Goal: Information Seeking & Learning: Learn about a topic

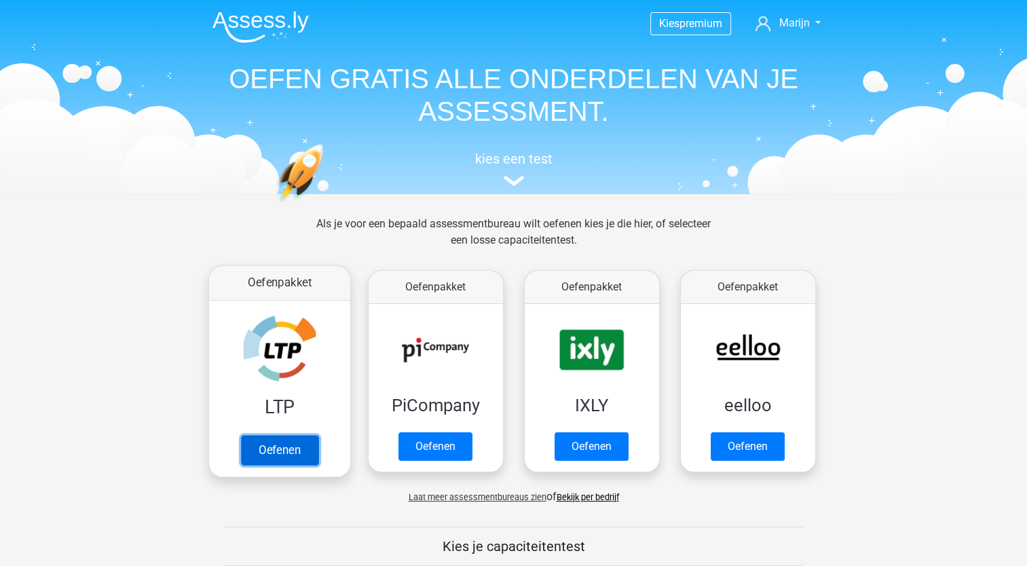
click at [299, 435] on link "Oefenen" at bounding box center [278, 450] width 77 height 30
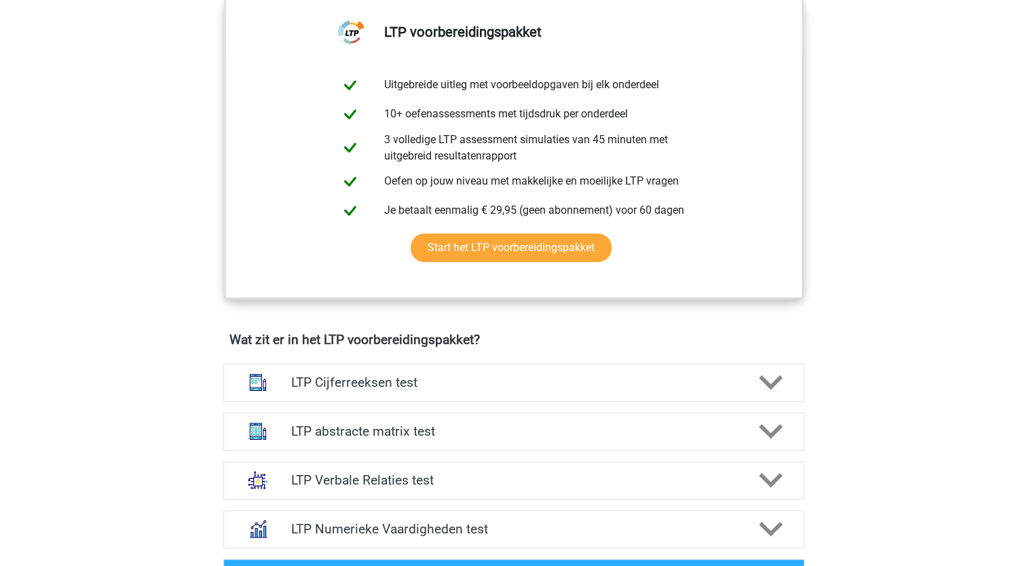
scroll to position [556, 0]
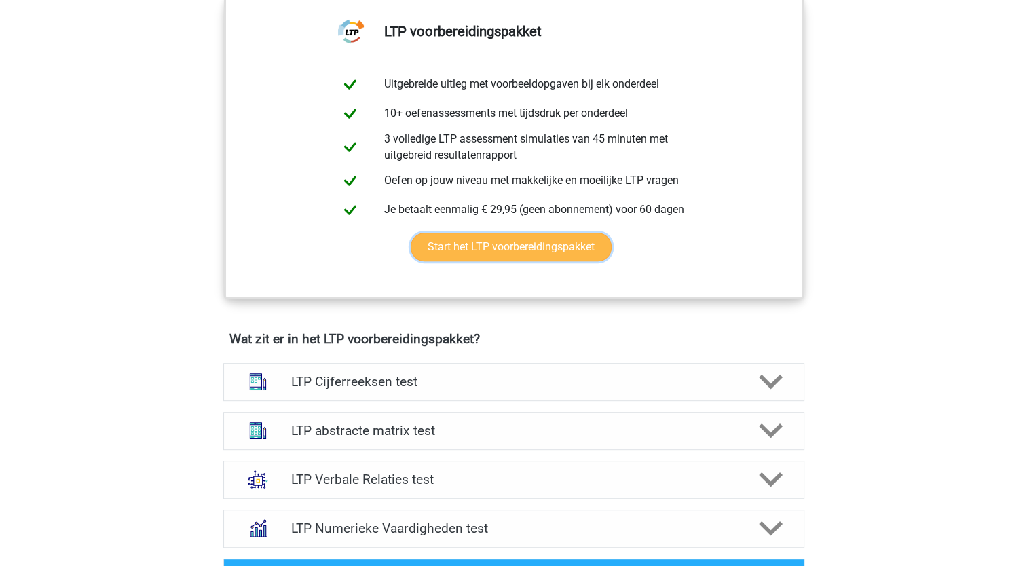
click at [508, 250] on link "Start het LTP voorbereidingspakket" at bounding box center [511, 247] width 201 height 29
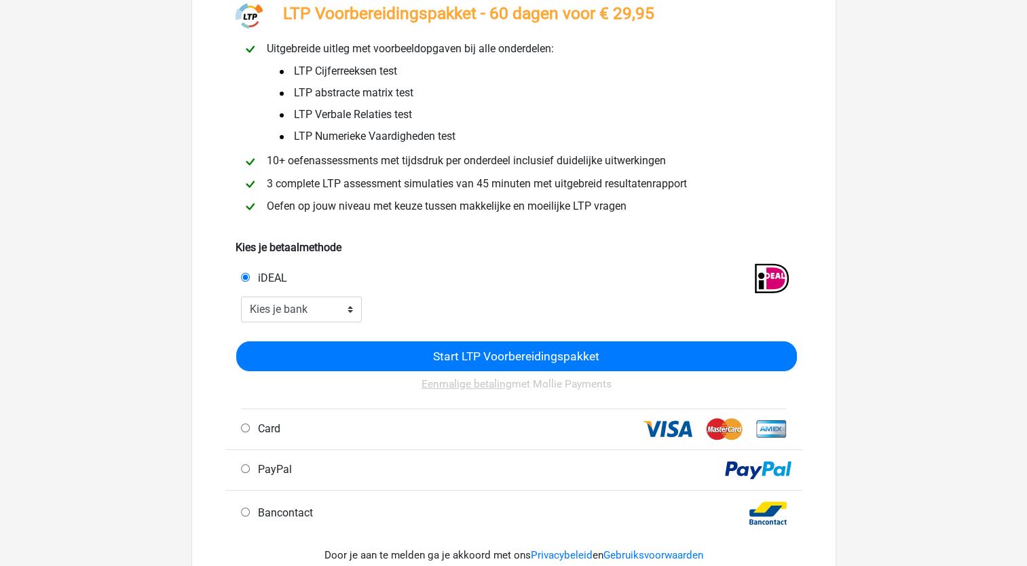
scroll to position [102, 0]
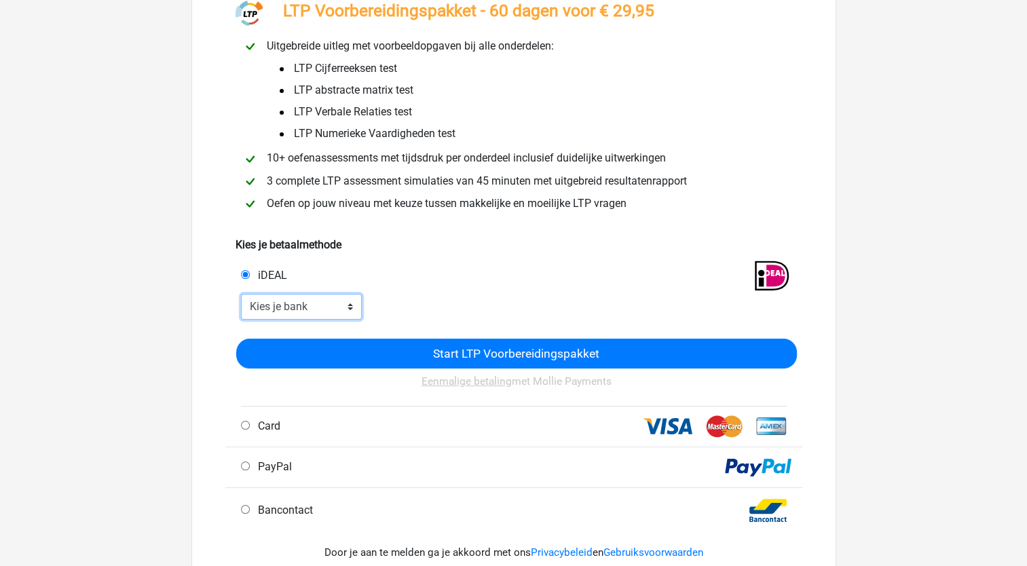
click at [340, 312] on select "Kies je bank ABN AMRO ING Rabobank ASN Bank bunq Knab N26 NN Regiobank Revolut …" at bounding box center [301, 307] width 121 height 26
select select "ideal_INGBNL2A"
click at [241, 295] on select "Kies je bank ABN AMRO ING Rabobank ASN Bank bunq Knab N26 NN Regiobank Revolut …" at bounding box center [301, 307] width 121 height 26
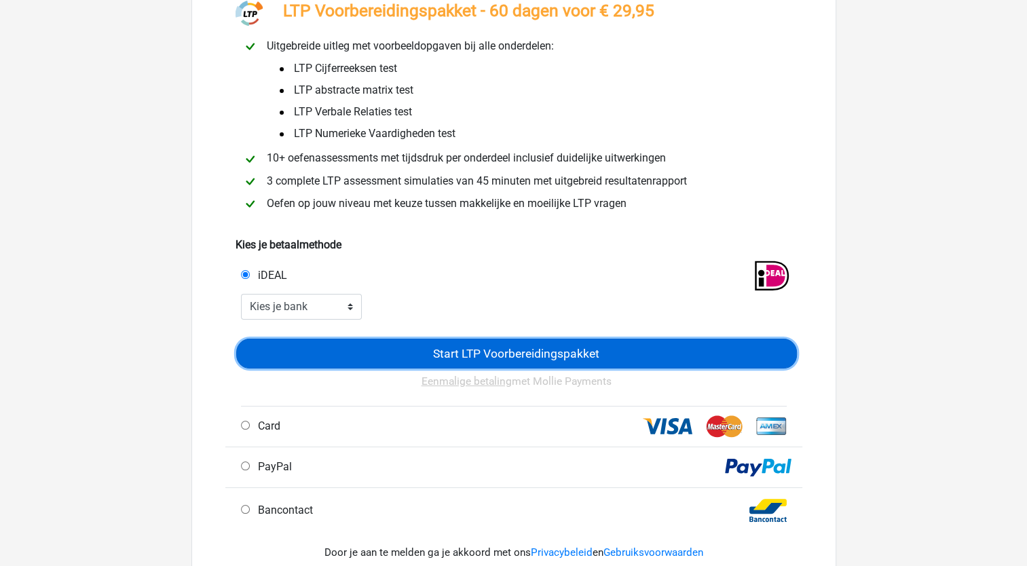
click at [476, 351] on input "Start LTP Voorbereidingspakket" at bounding box center [516, 353] width 561 height 29
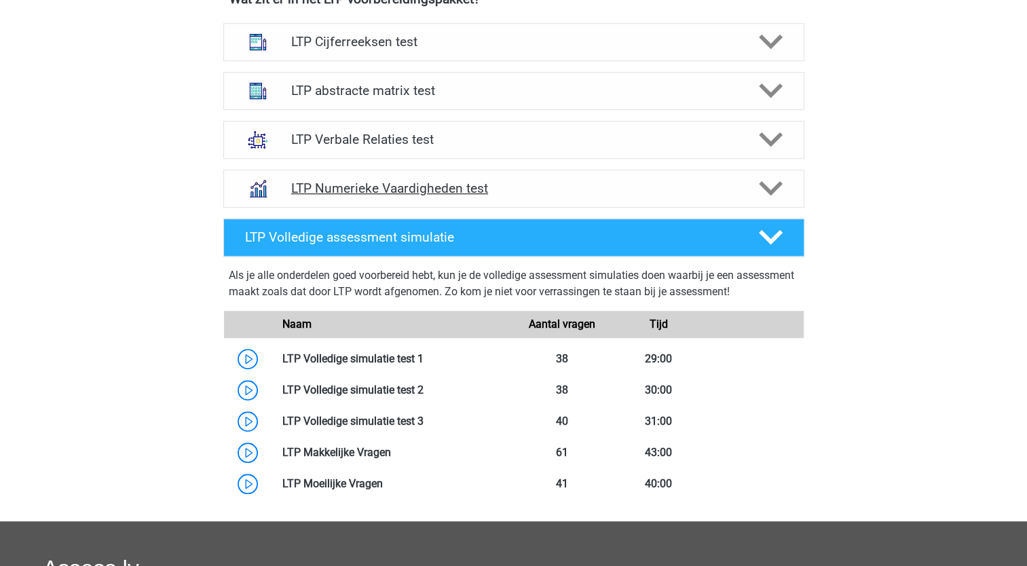
scroll to position [933, 0]
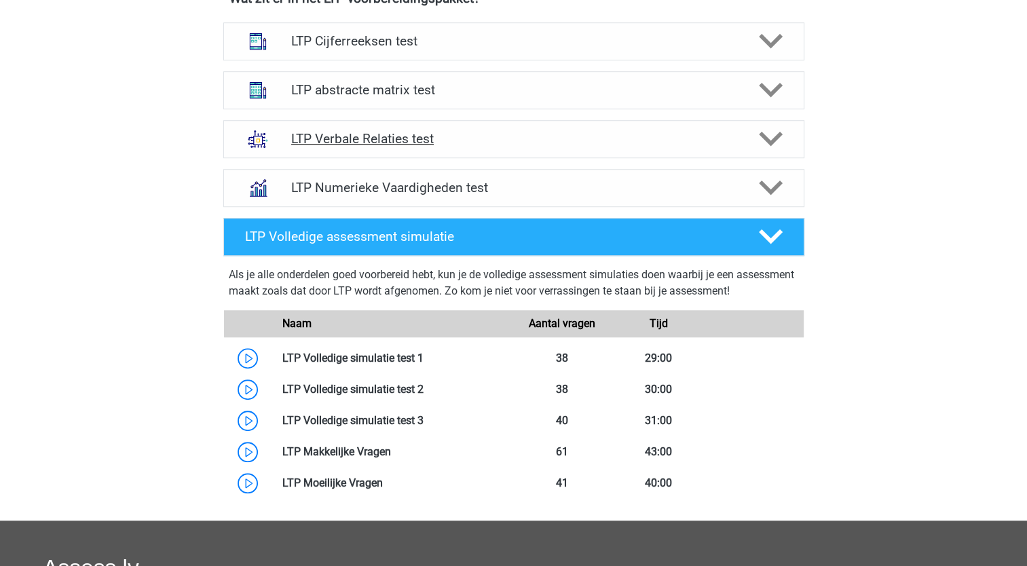
click at [776, 149] on icon at bounding box center [771, 139] width 24 height 24
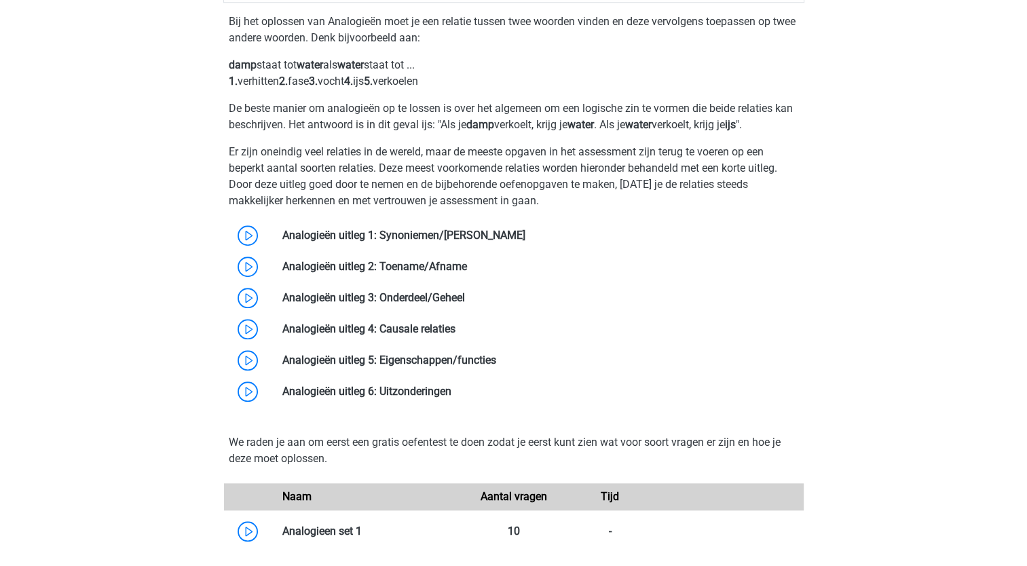
scroll to position [1078, 0]
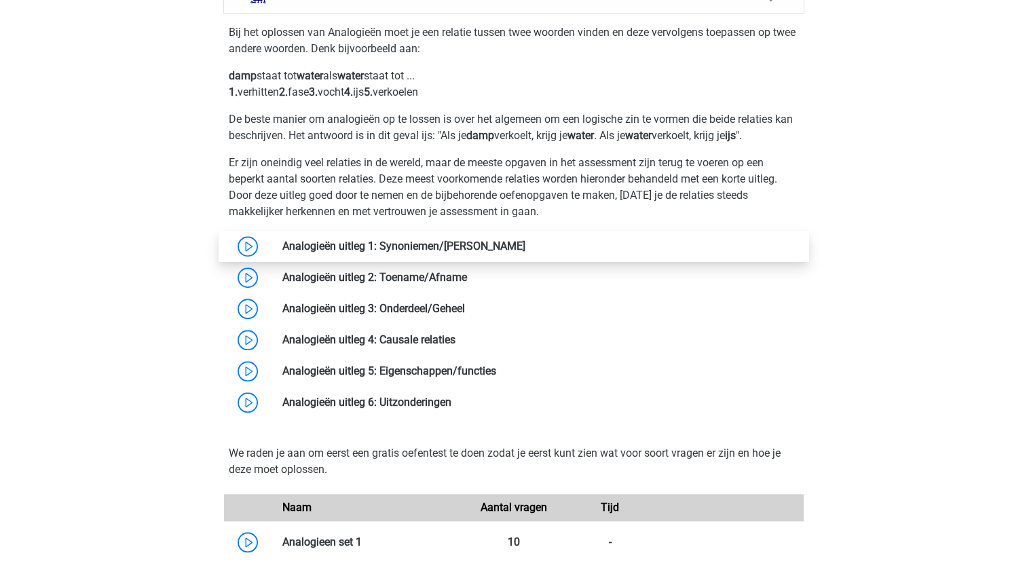
click at [525, 240] on link at bounding box center [525, 246] width 0 height 13
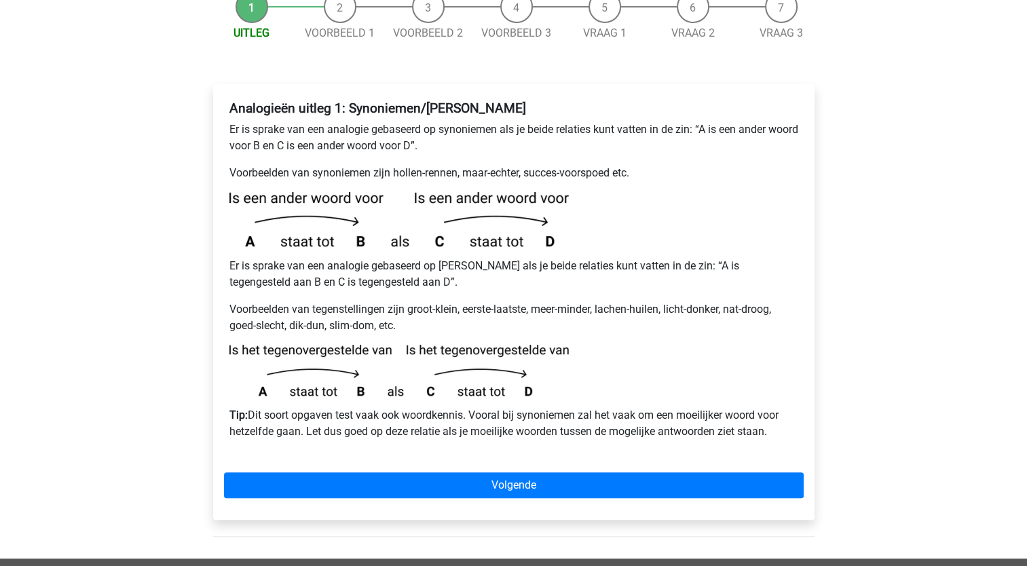
scroll to position [191, 0]
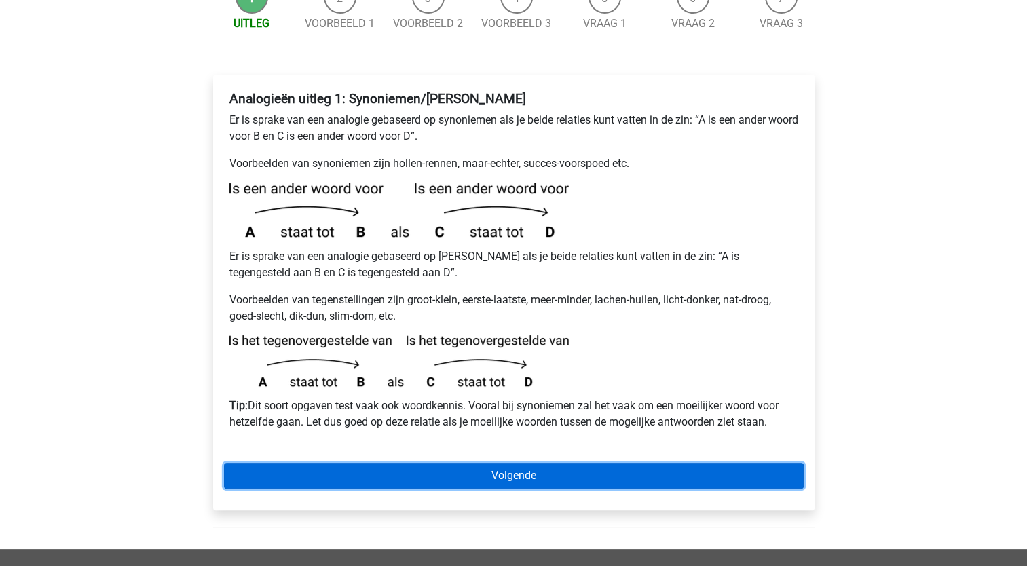
click at [493, 463] on link "Volgende" at bounding box center [514, 476] width 580 height 26
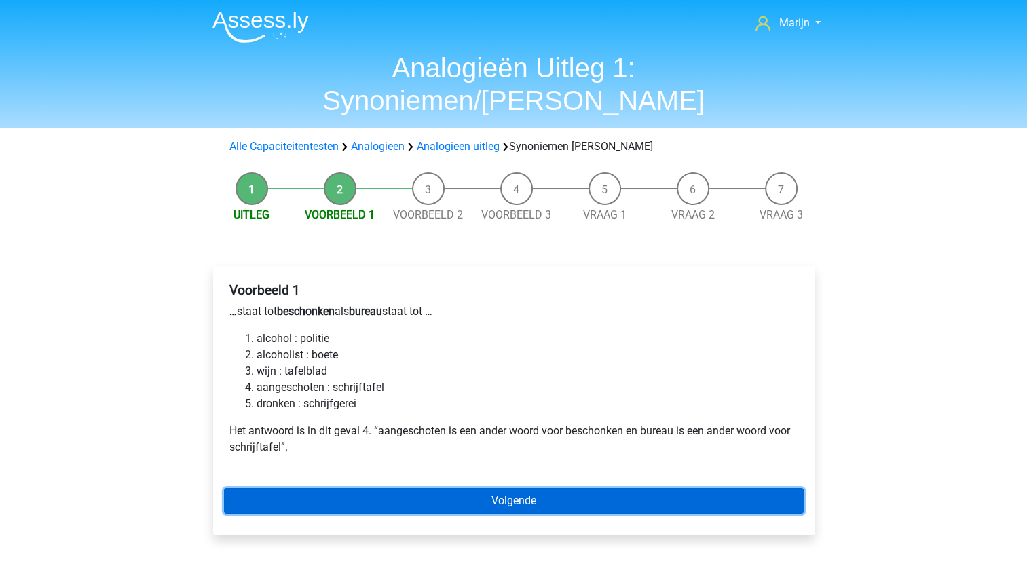
click at [488, 488] on link "Volgende" at bounding box center [514, 501] width 580 height 26
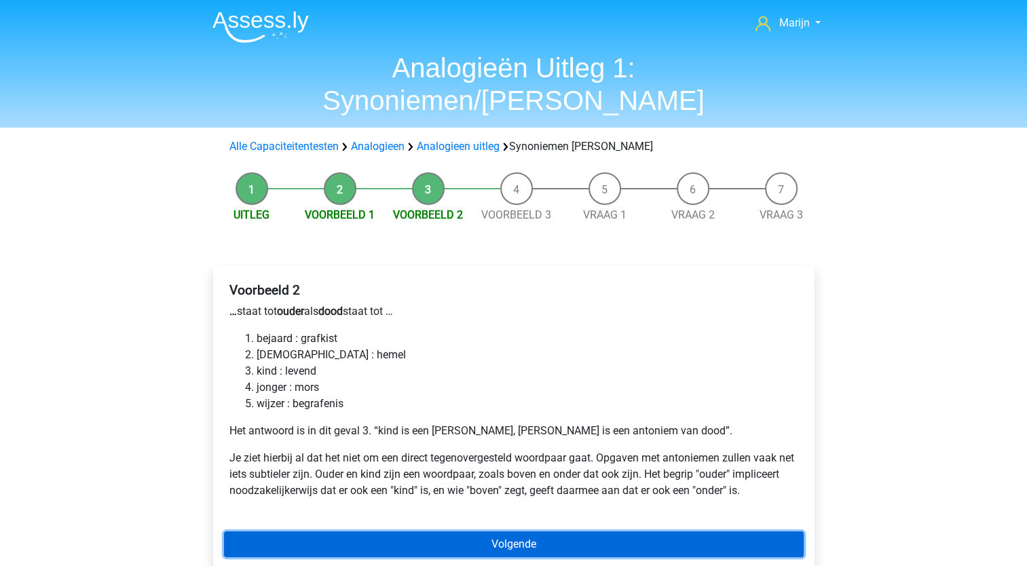
click at [400, 531] on link "Volgende" at bounding box center [514, 544] width 580 height 26
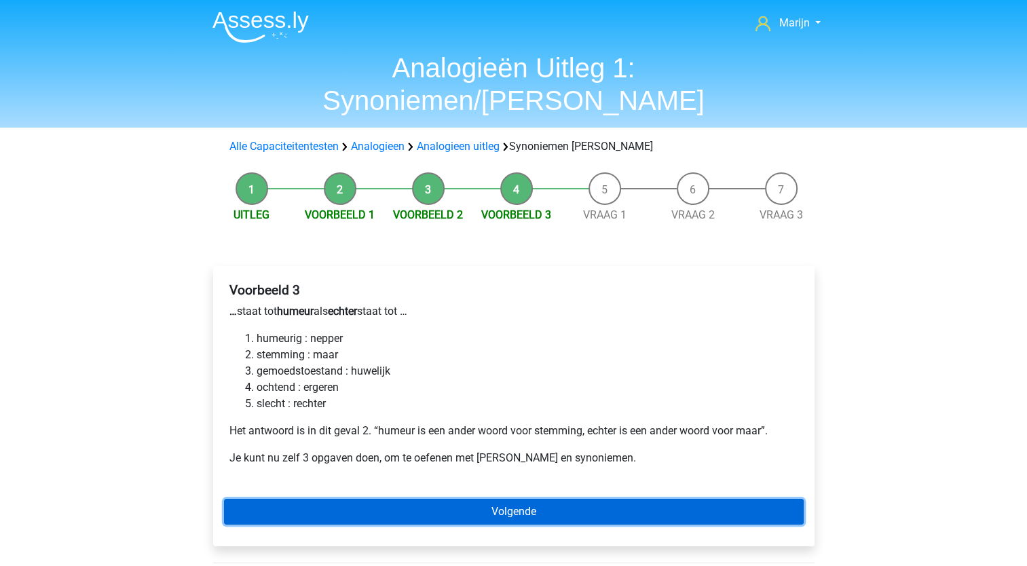
click at [494, 499] on link "Volgende" at bounding box center [514, 512] width 580 height 26
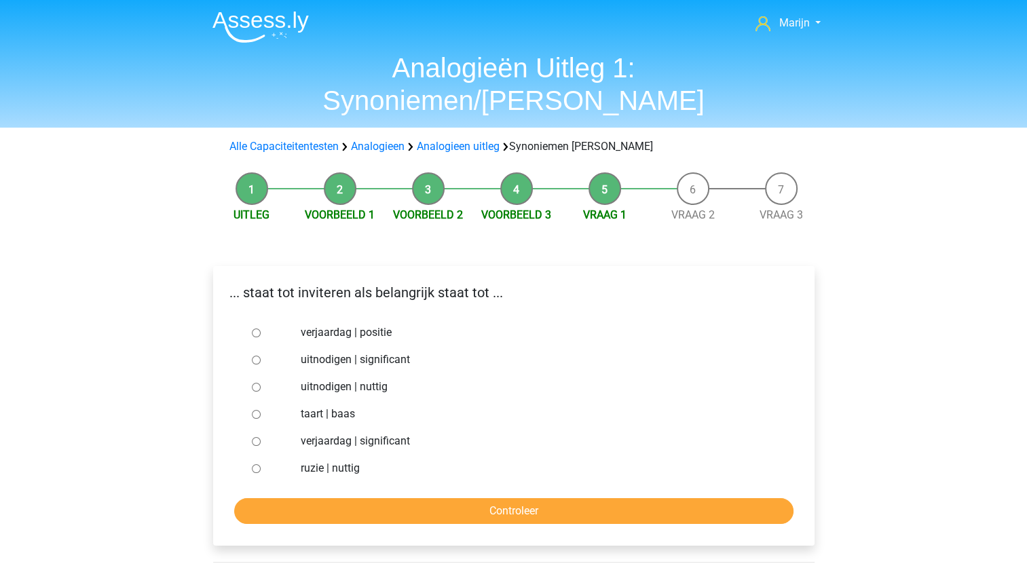
click at [252, 356] on input "uitnodigen | significant" at bounding box center [256, 360] width 9 height 9
radio input "true"
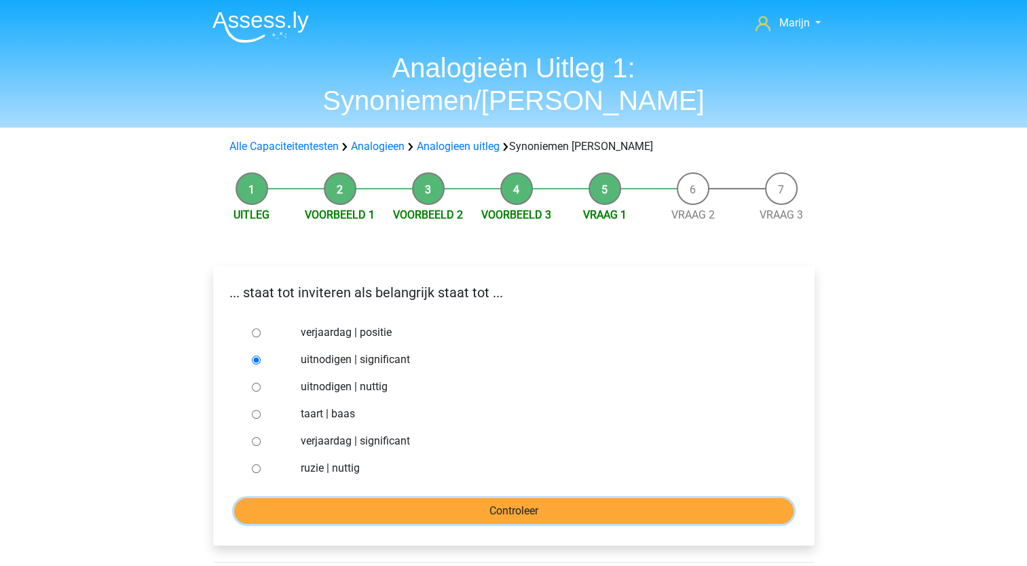
click at [467, 498] on input "Controleer" at bounding box center [513, 511] width 559 height 26
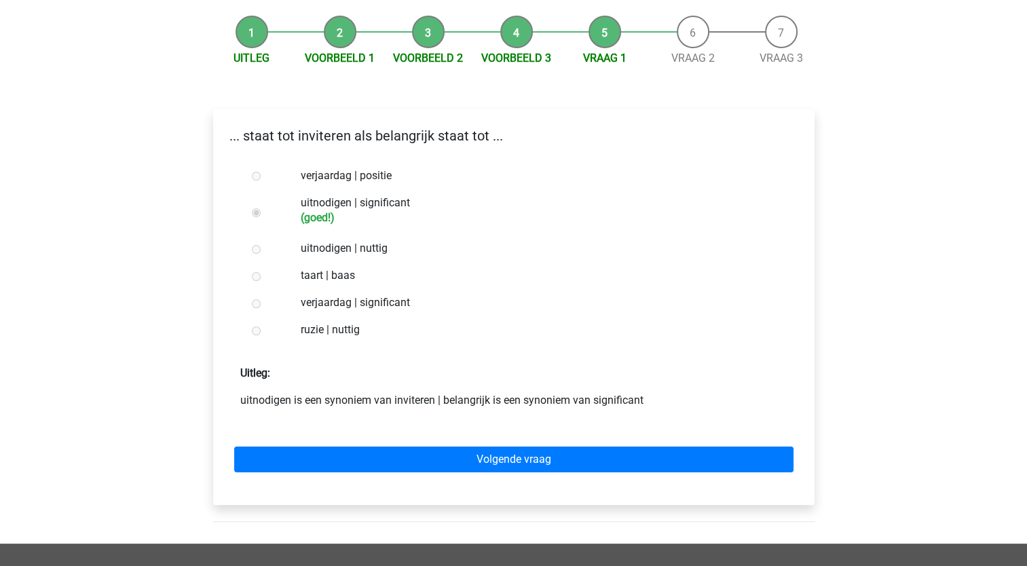
scroll to position [157, 0]
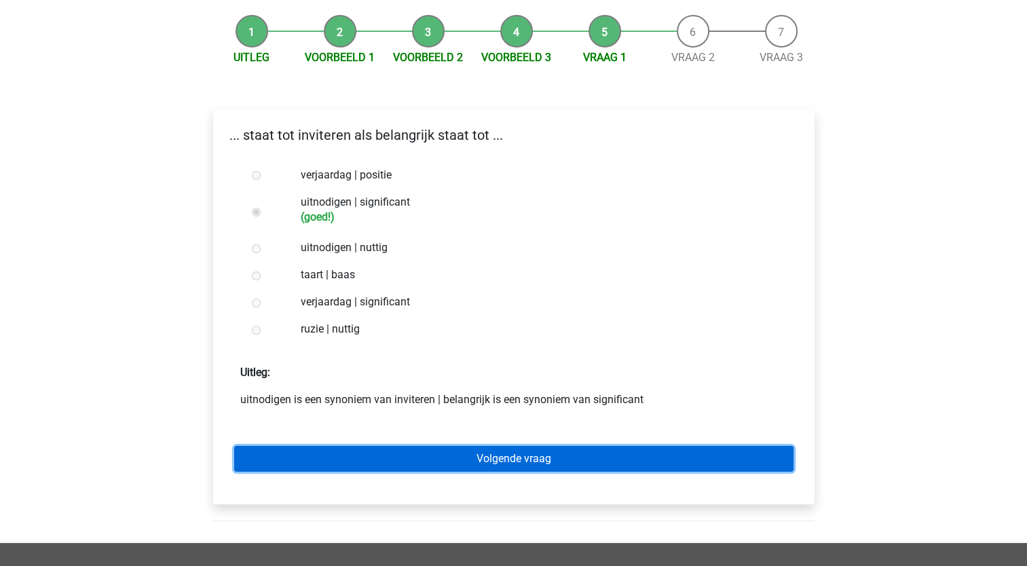
click at [484, 446] on link "Volgende vraag" at bounding box center [513, 459] width 559 height 26
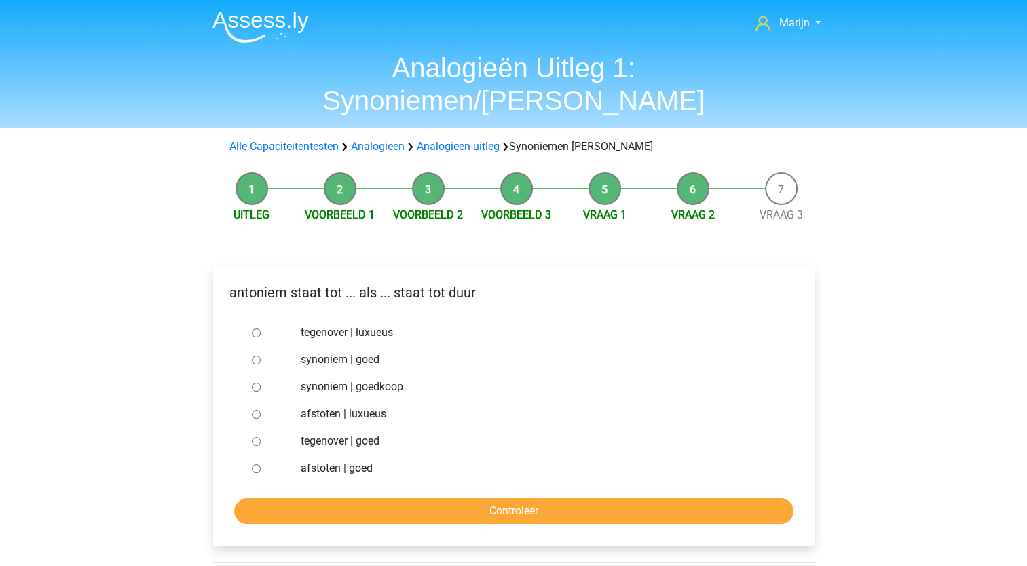
click at [254, 328] on input "tegenover | luxueus" at bounding box center [256, 332] width 9 height 9
radio input "true"
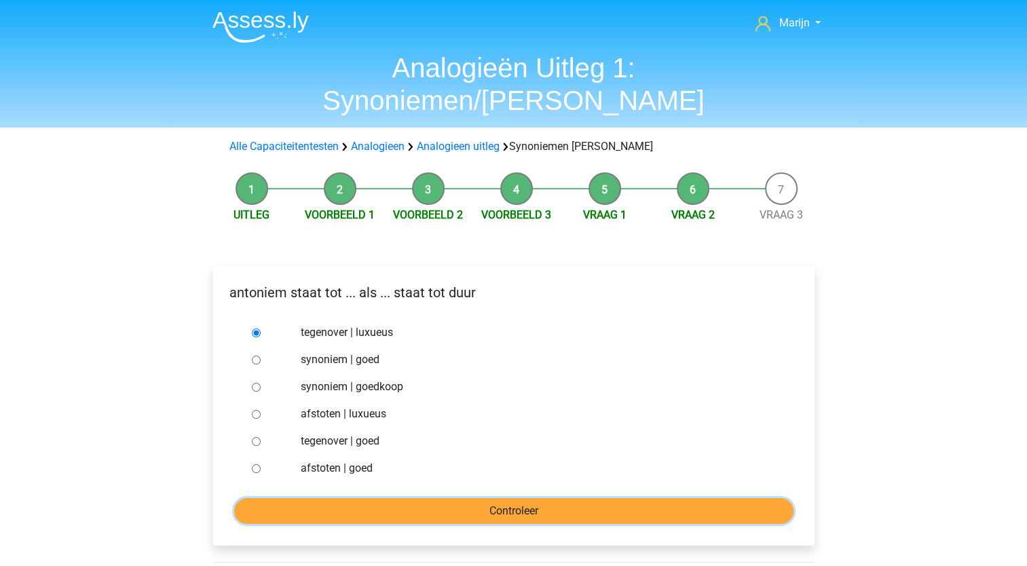
click at [529, 498] on input "Controleer" at bounding box center [513, 511] width 559 height 26
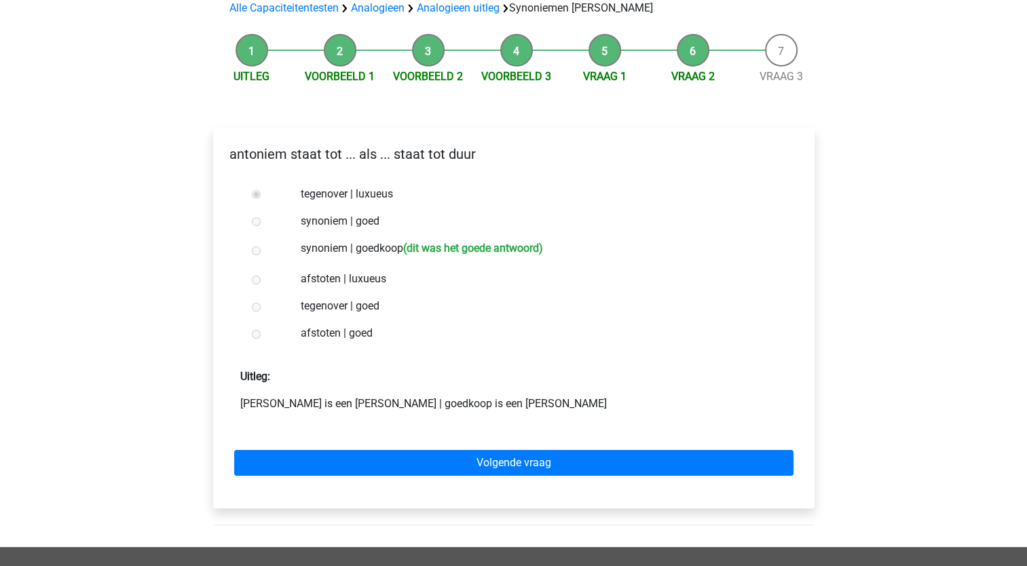
scroll to position [141, 0]
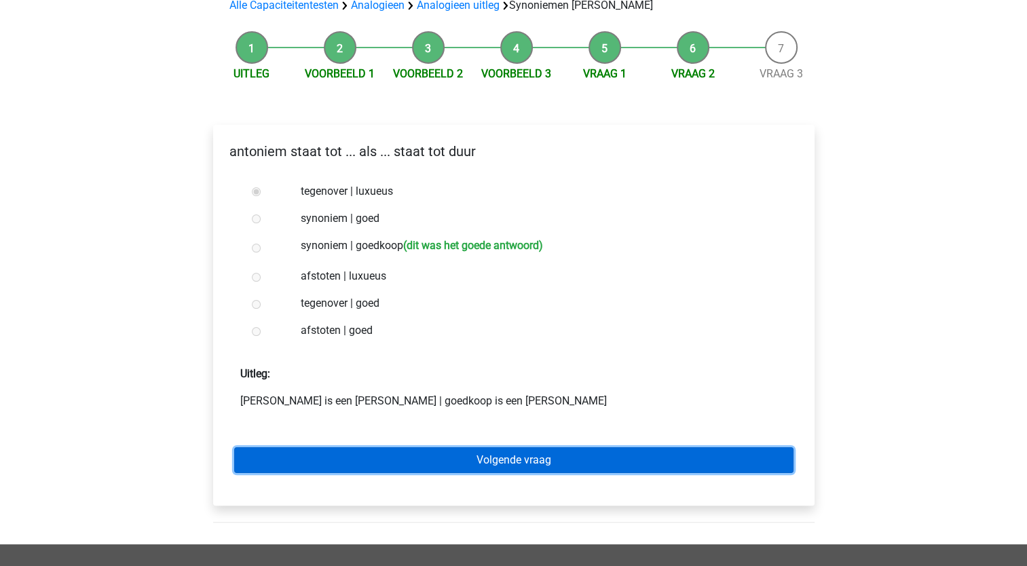
click at [521, 447] on link "Volgende vraag" at bounding box center [513, 460] width 559 height 26
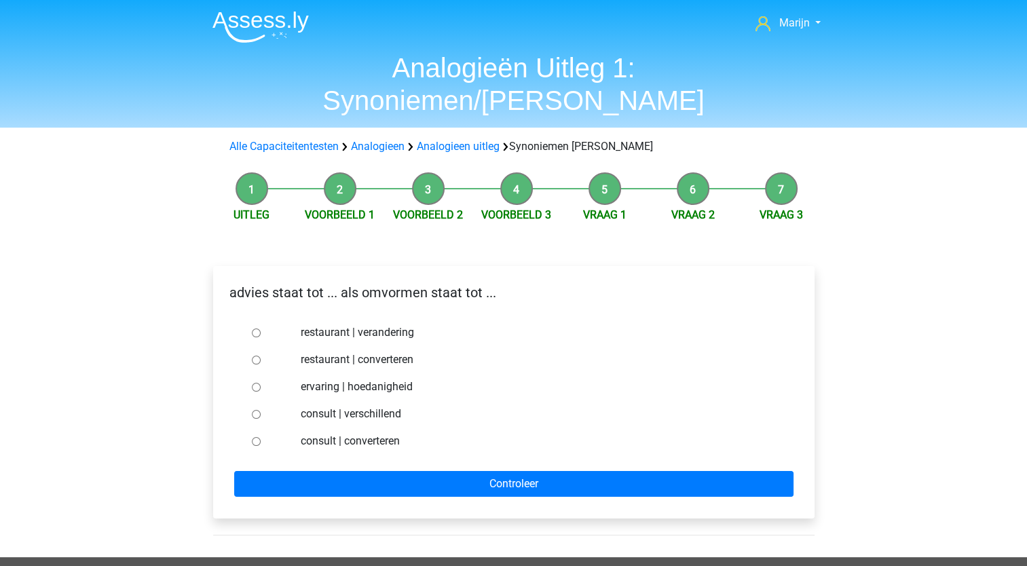
click at [257, 437] on input "consult | converteren" at bounding box center [256, 441] width 9 height 9
radio input "true"
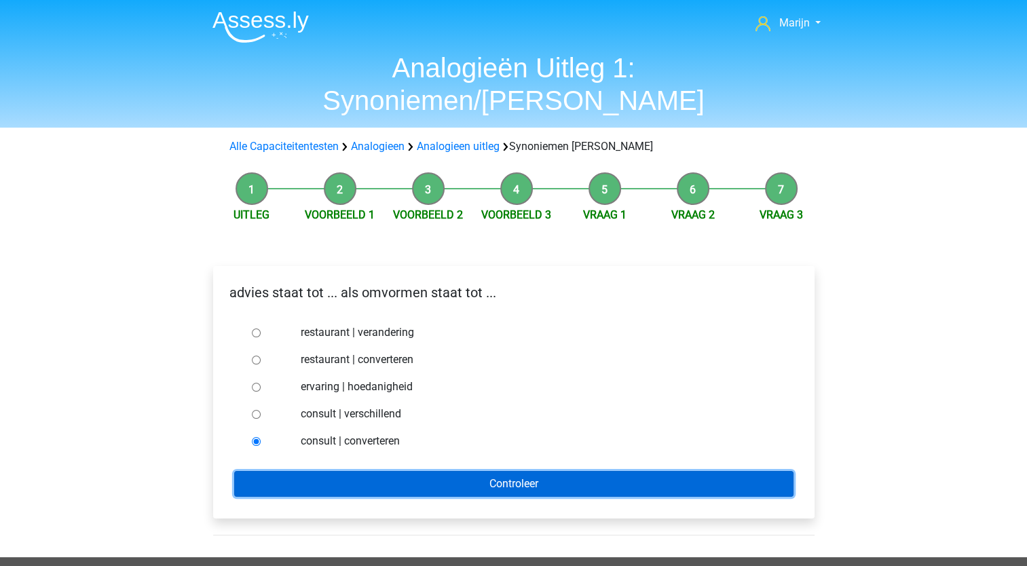
click at [470, 471] on input "Controleer" at bounding box center [513, 484] width 559 height 26
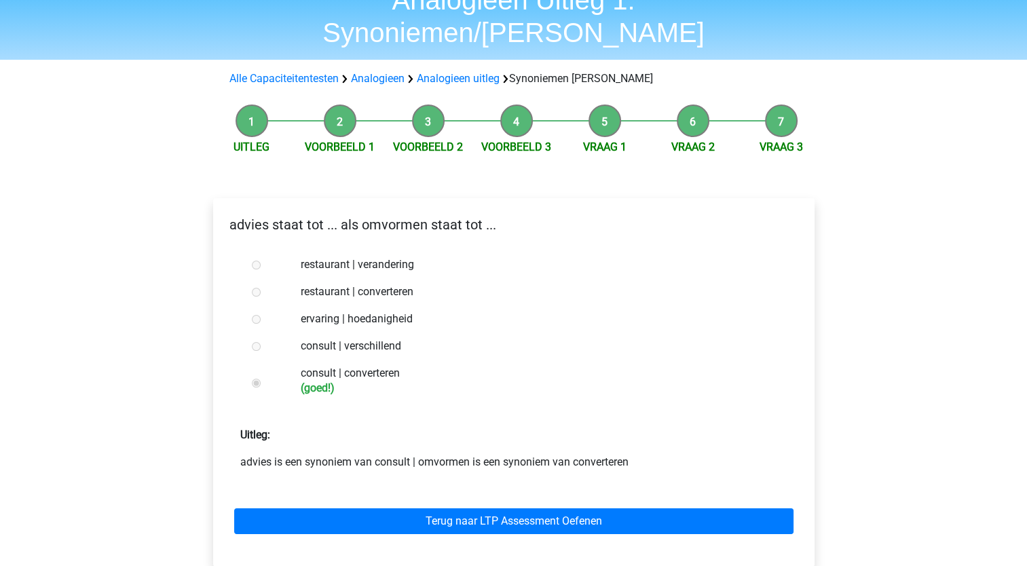
scroll to position [71, 0]
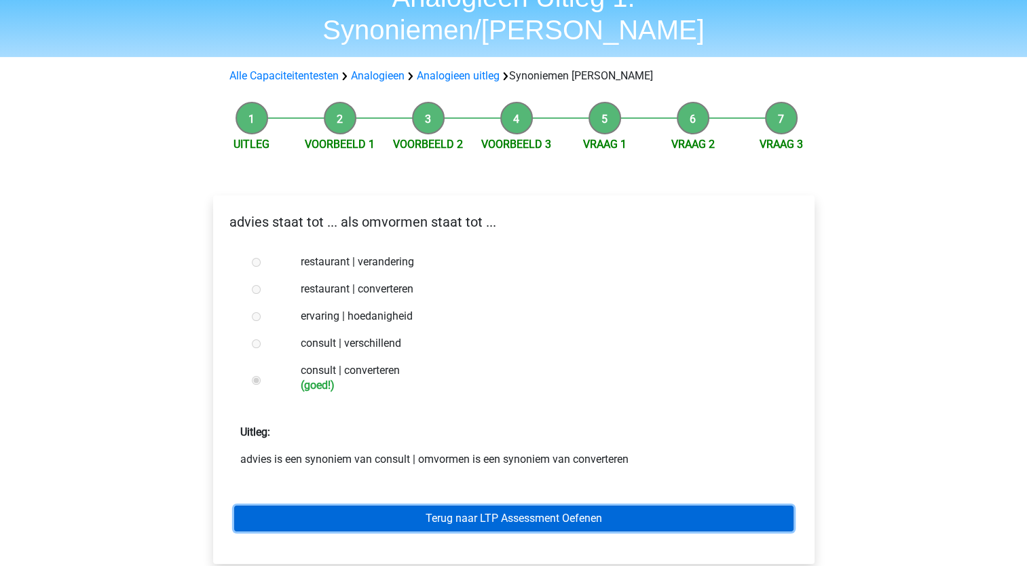
click at [521, 506] on link "Terug naar LTP Assessment Oefenen" at bounding box center [513, 519] width 559 height 26
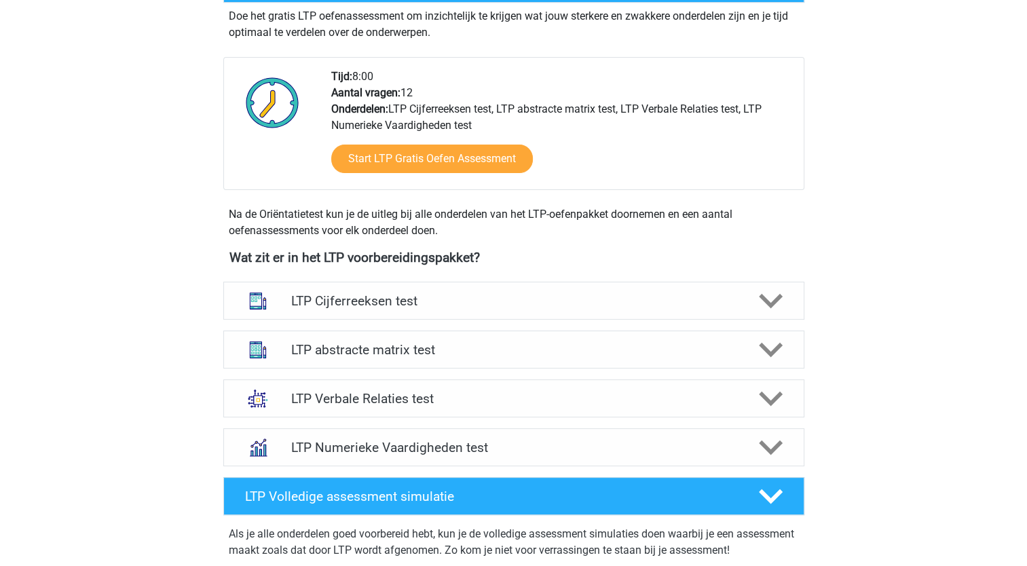
scroll to position [295, 0]
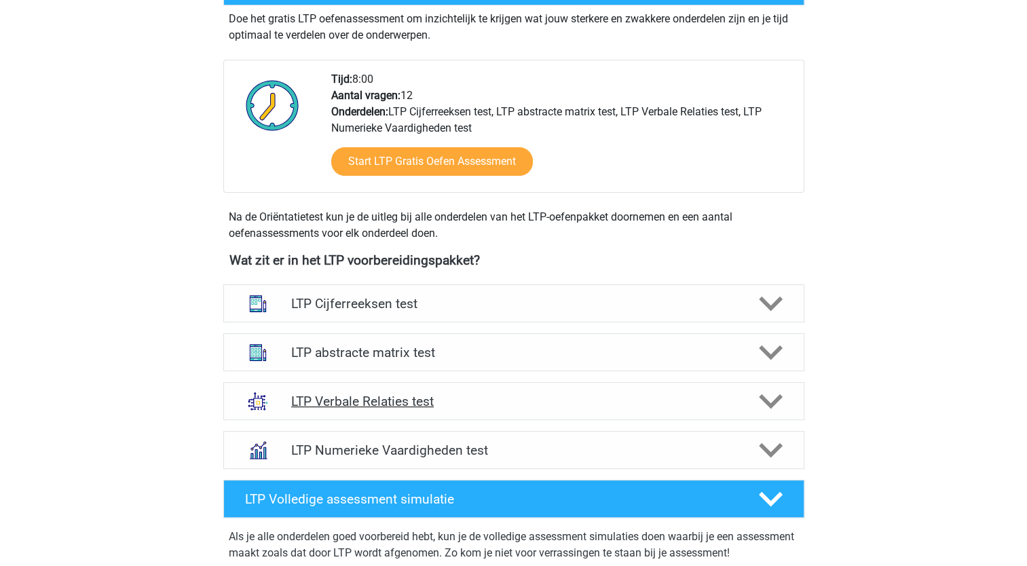
click at [654, 406] on h4 "LTP Verbale Relaties test" at bounding box center [513, 402] width 445 height 16
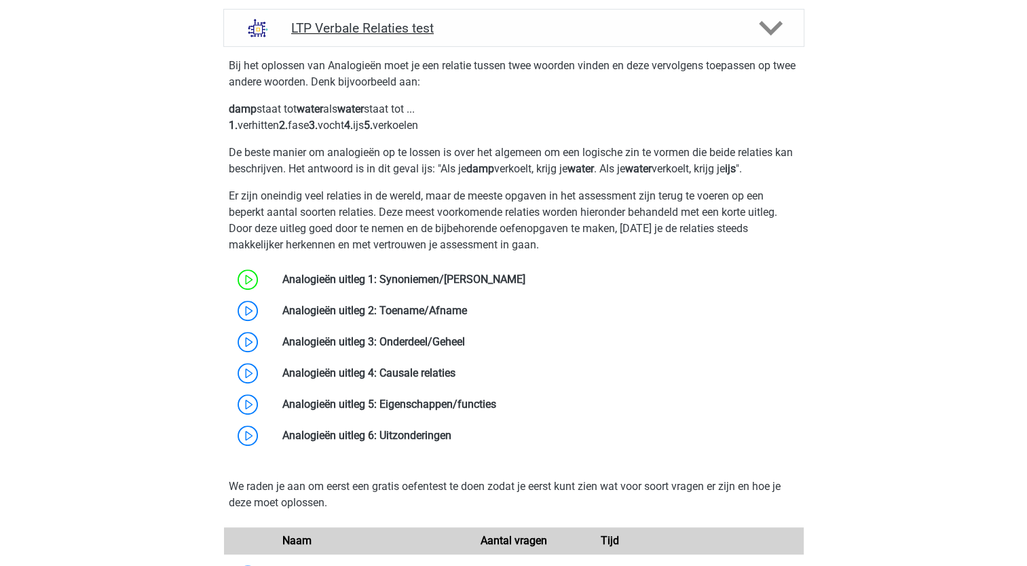
scroll to position [673, 0]
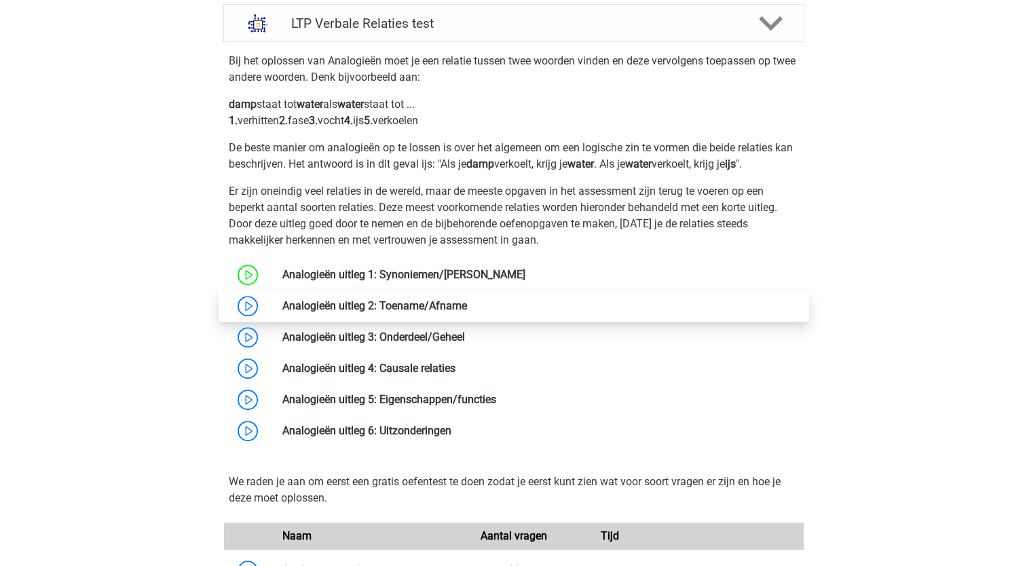
click at [467, 308] on link at bounding box center [467, 305] width 0 height 13
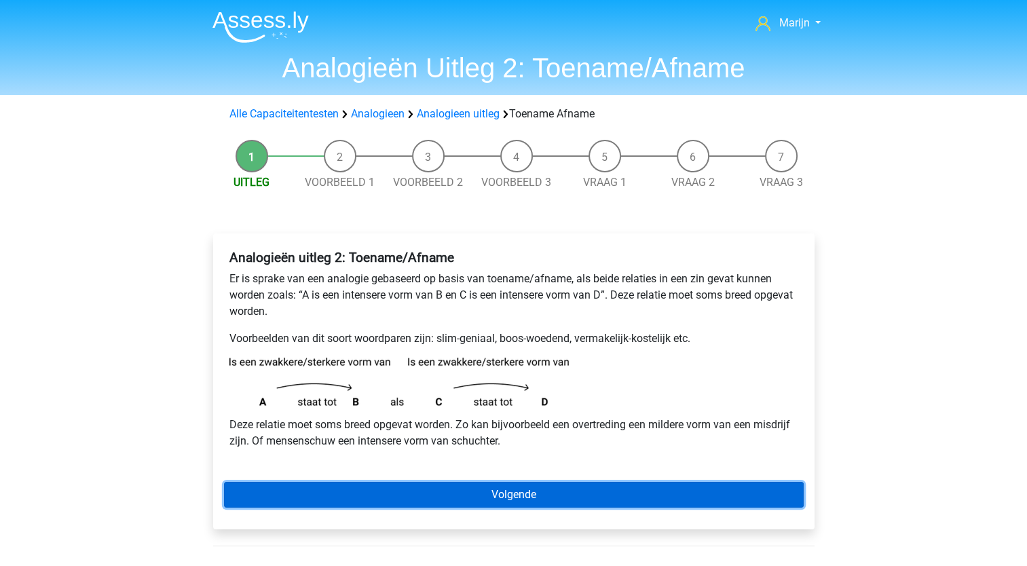
click at [508, 493] on link "Volgende" at bounding box center [514, 495] width 580 height 26
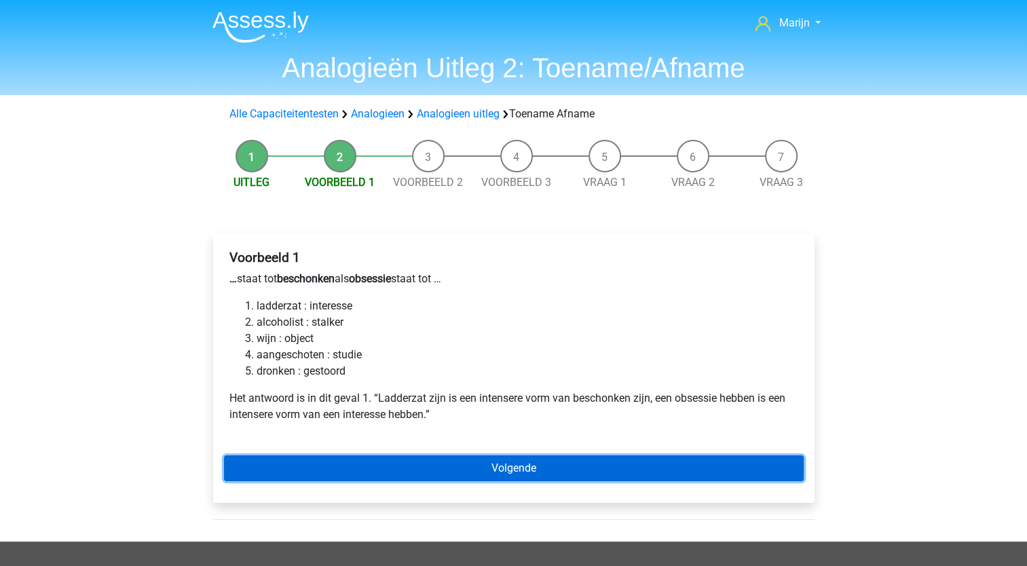
click at [463, 457] on link "Volgende" at bounding box center [514, 468] width 580 height 26
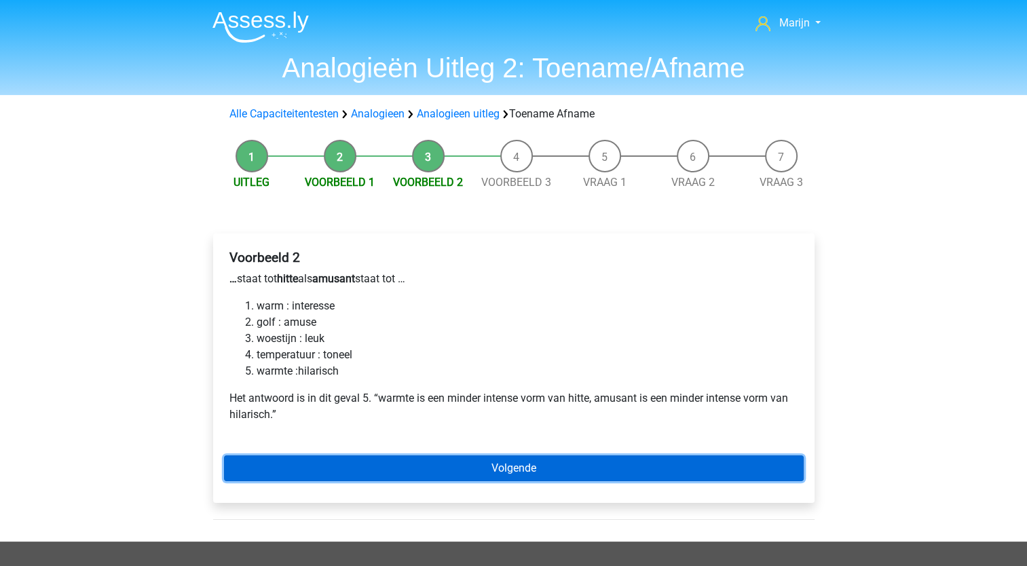
click at [415, 468] on link "Volgende" at bounding box center [514, 468] width 580 height 26
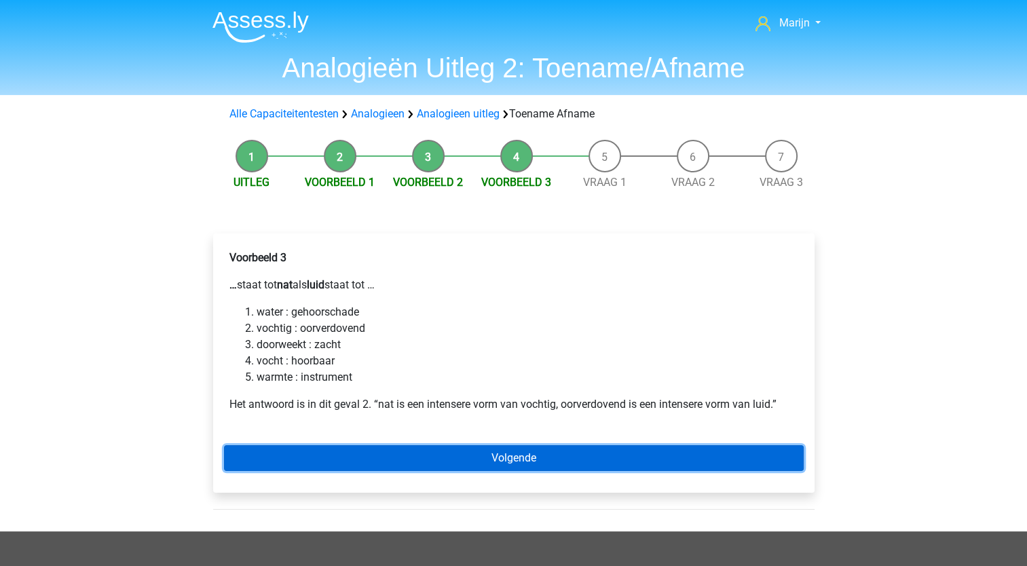
click at [450, 460] on link "Volgende" at bounding box center [514, 458] width 580 height 26
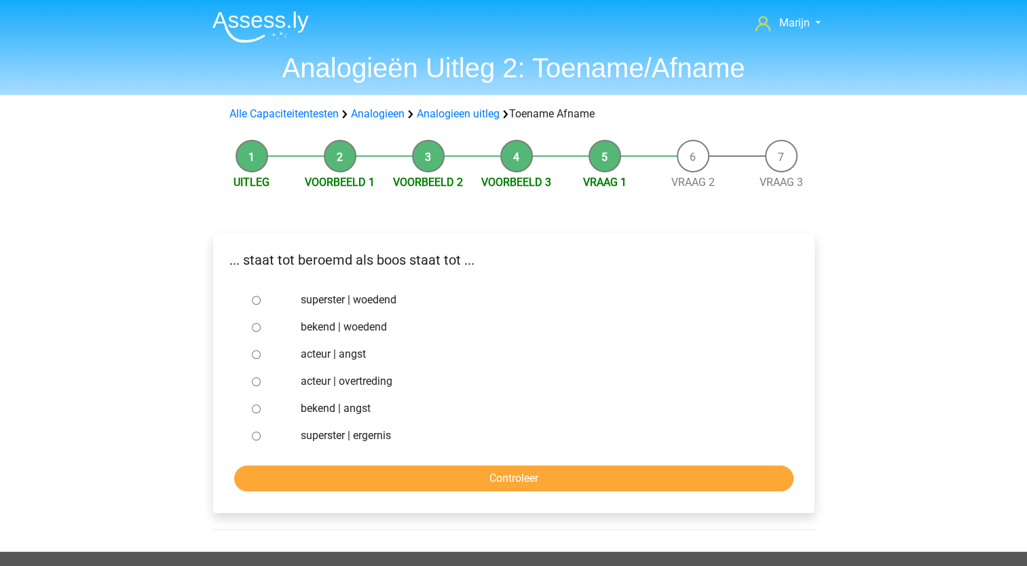
click at [252, 328] on input "bekend | woedend" at bounding box center [256, 327] width 9 height 9
radio input "true"
click at [430, 478] on input "Controleer" at bounding box center [513, 479] width 559 height 26
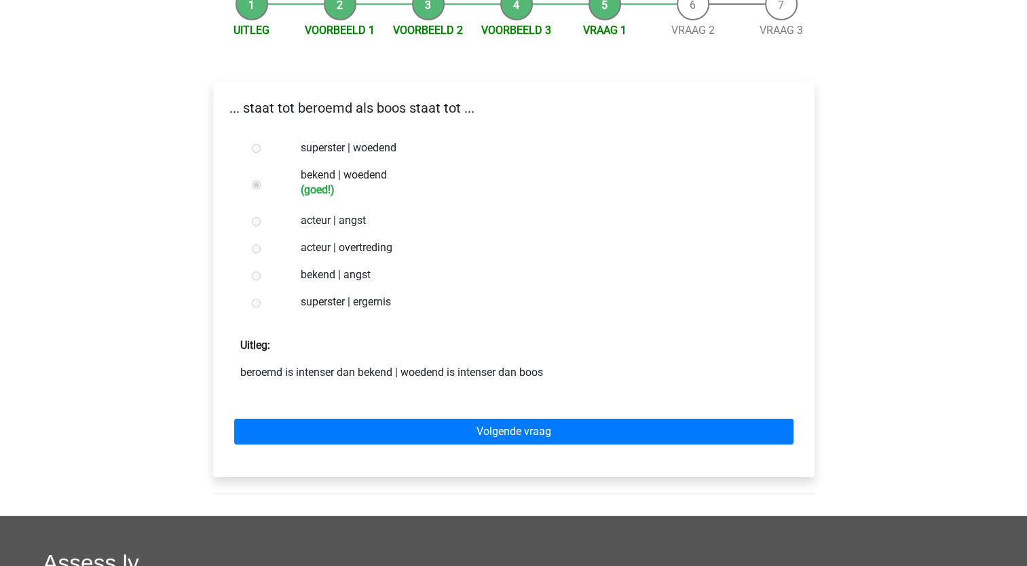
scroll to position [157, 0]
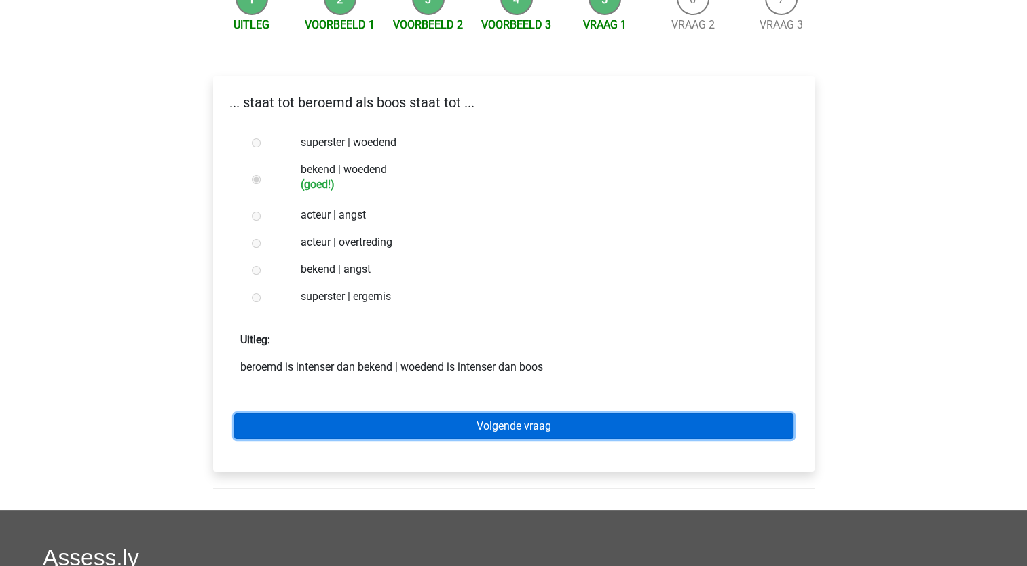
click at [472, 434] on link "Volgende vraag" at bounding box center [513, 426] width 559 height 26
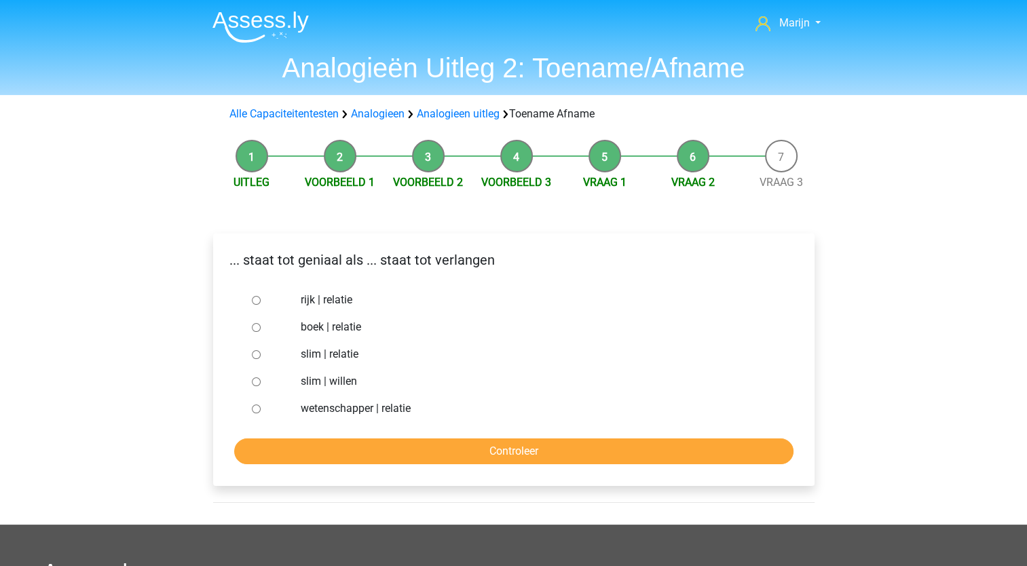
click at [255, 382] on input "slim | willen" at bounding box center [256, 381] width 9 height 9
radio input "true"
click at [363, 449] on input "Controleer" at bounding box center [513, 451] width 559 height 26
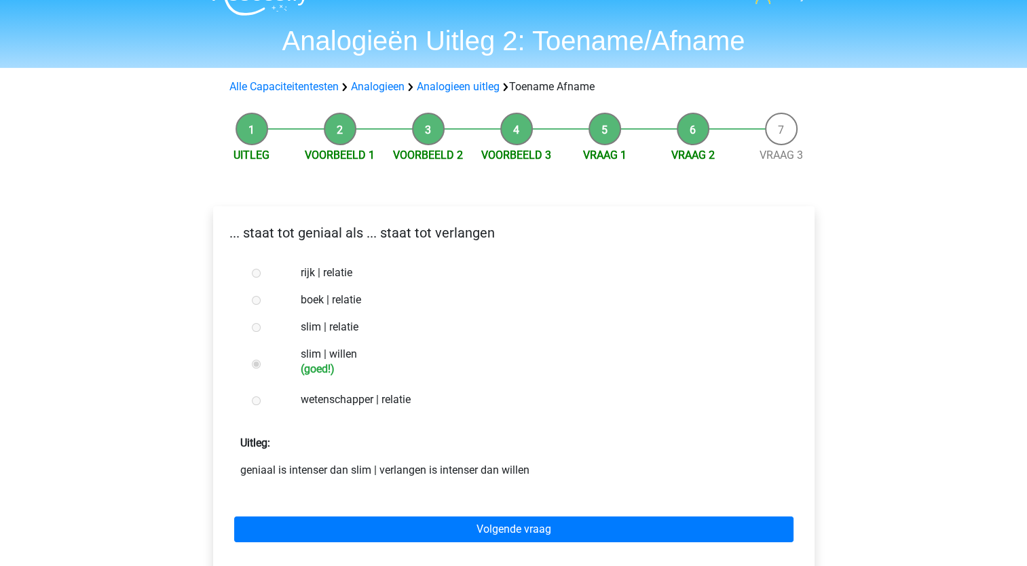
scroll to position [30, 0]
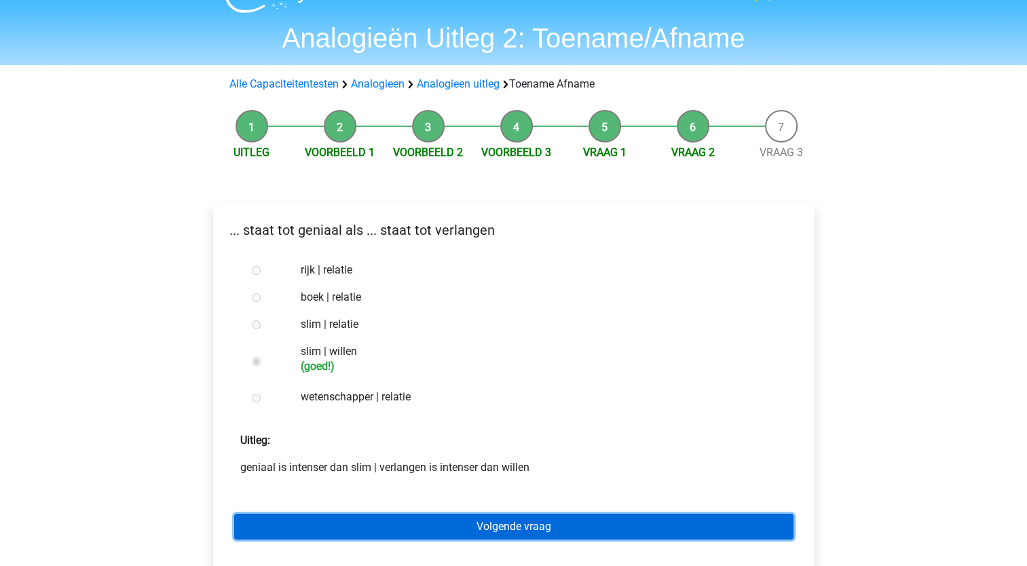
click at [464, 521] on link "Volgende vraag" at bounding box center [513, 527] width 559 height 26
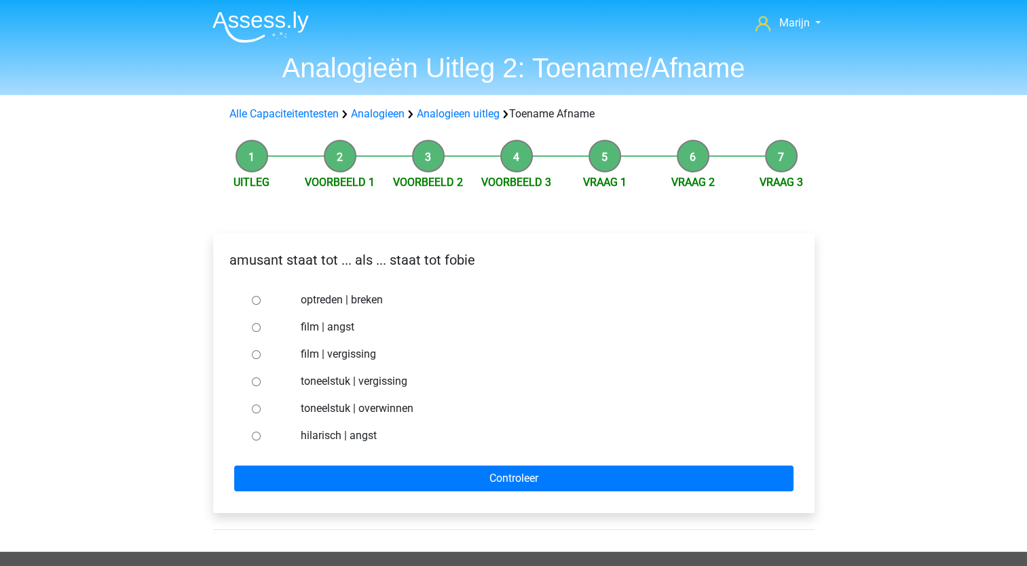
click at [254, 436] on input "hilarisch | angst" at bounding box center [256, 436] width 9 height 9
radio input "true"
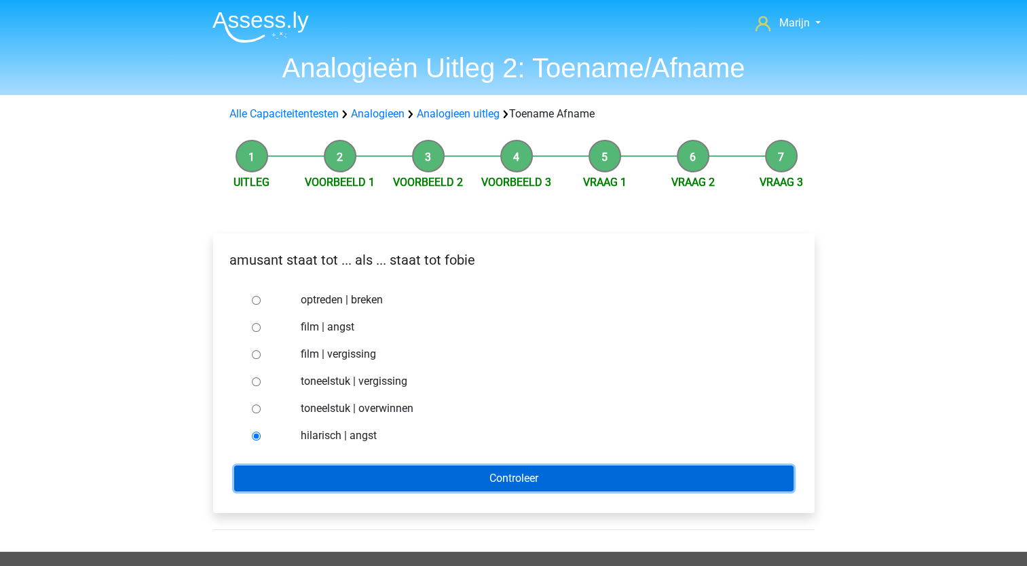
click at [388, 474] on input "Controleer" at bounding box center [513, 479] width 559 height 26
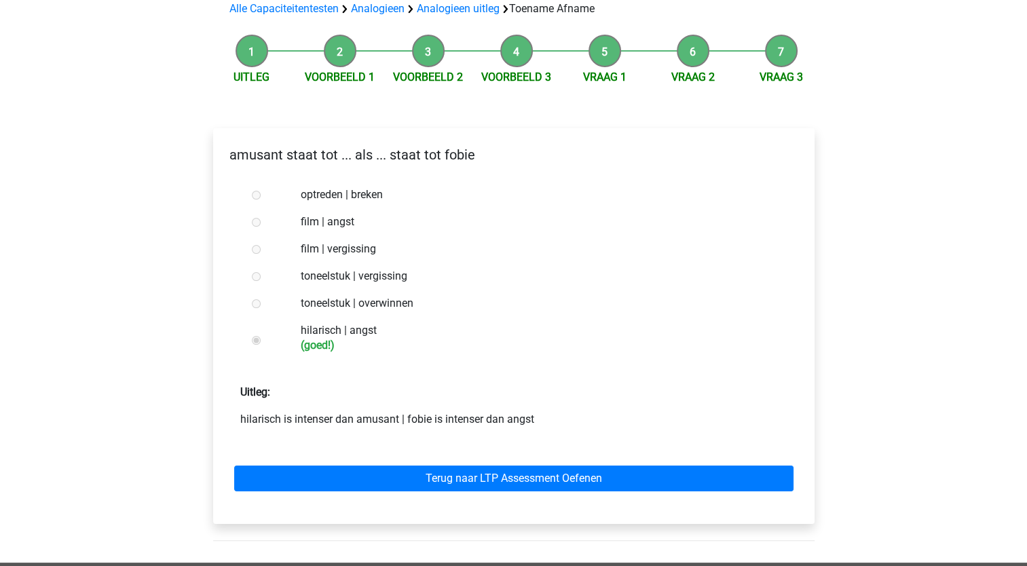
scroll to position [106, 0]
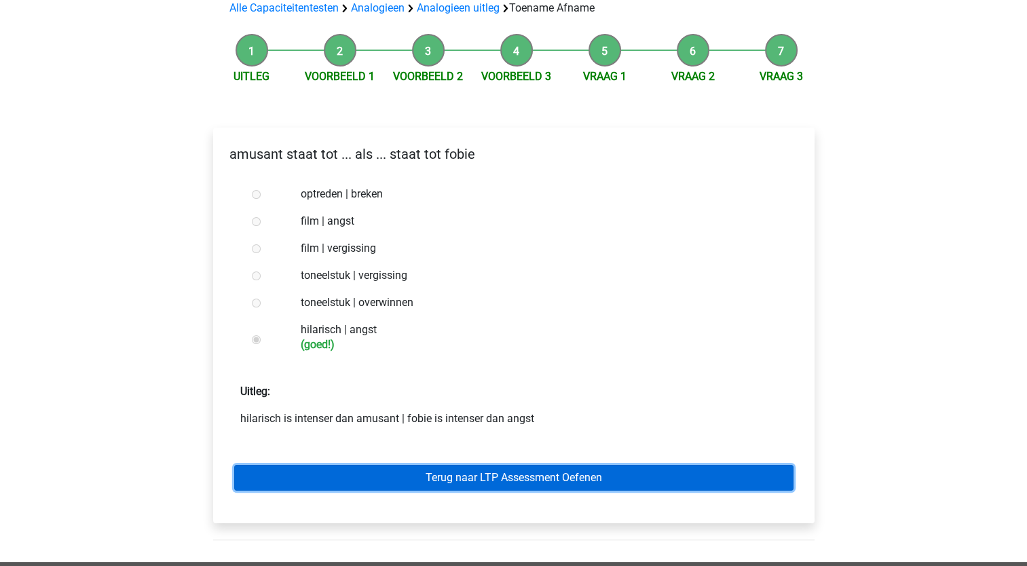
click at [453, 474] on link "Terug naar LTP Assessment Oefenen" at bounding box center [513, 478] width 559 height 26
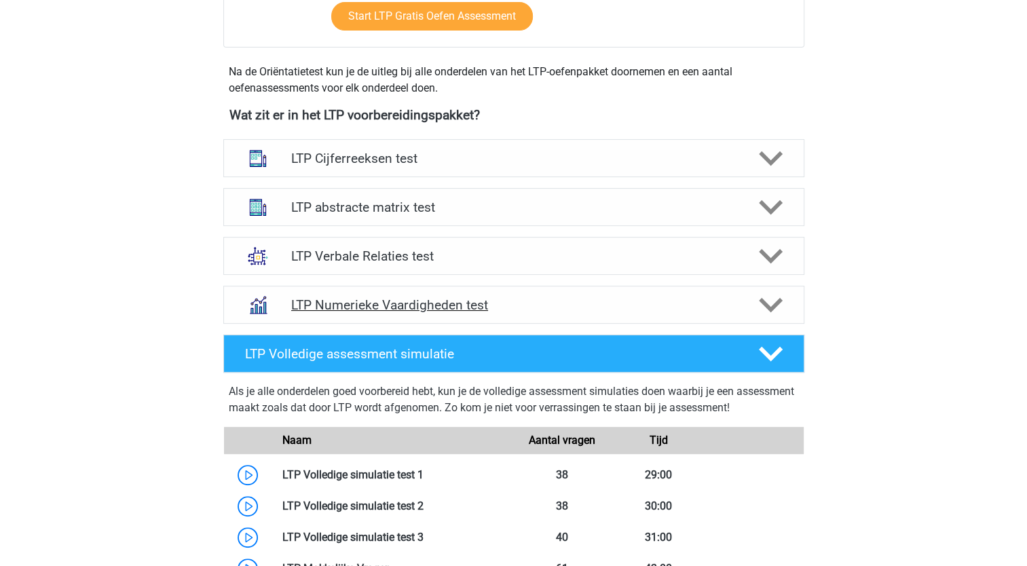
scroll to position [441, 0]
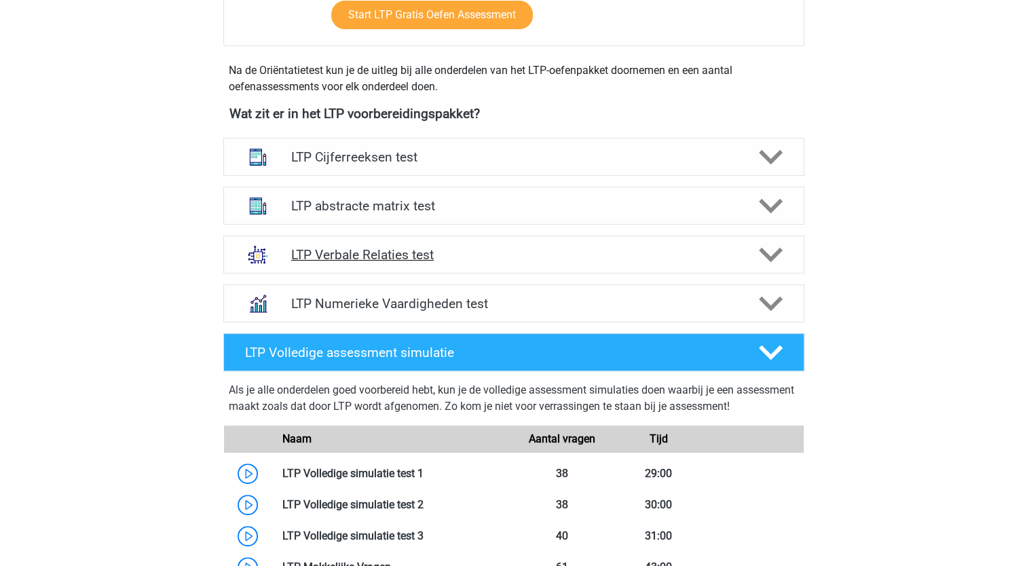
click at [470, 249] on h4 "LTP Verbale Relaties test" at bounding box center [513, 255] width 445 height 16
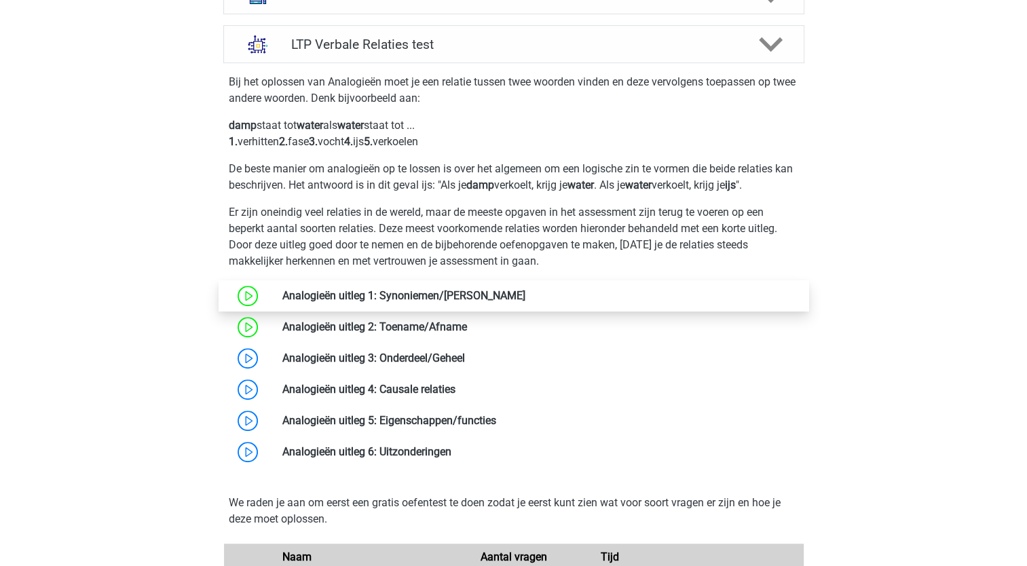
scroll to position [654, 0]
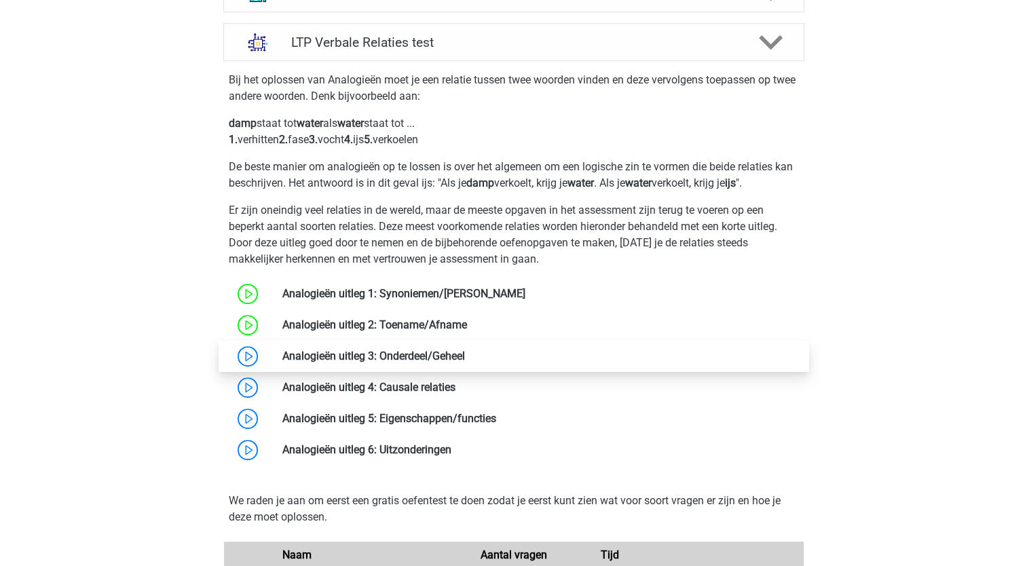
click at [465, 353] on link at bounding box center [465, 356] width 0 height 13
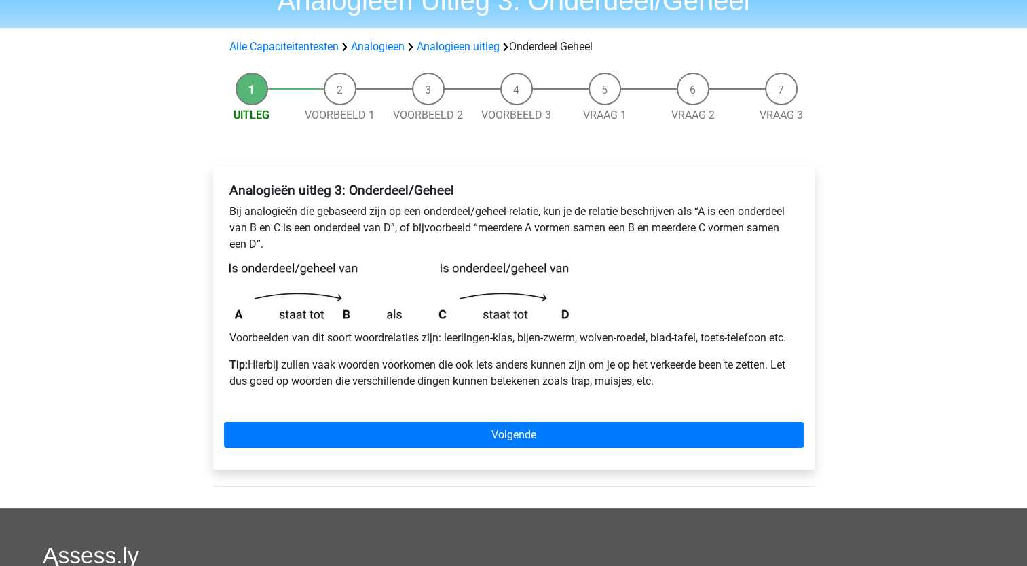
scroll to position [78, 0]
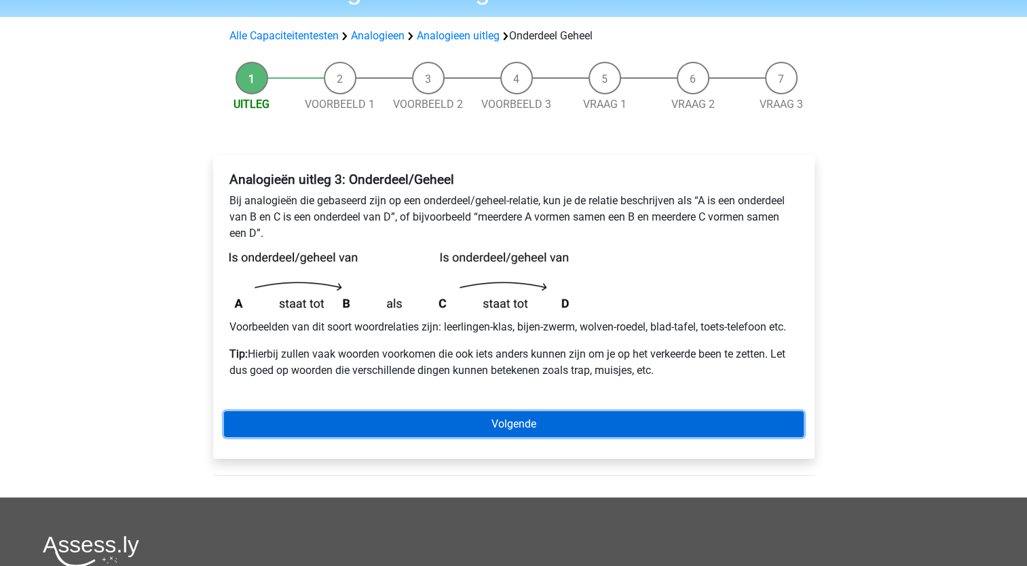
click at [478, 420] on link "Volgende" at bounding box center [514, 424] width 580 height 26
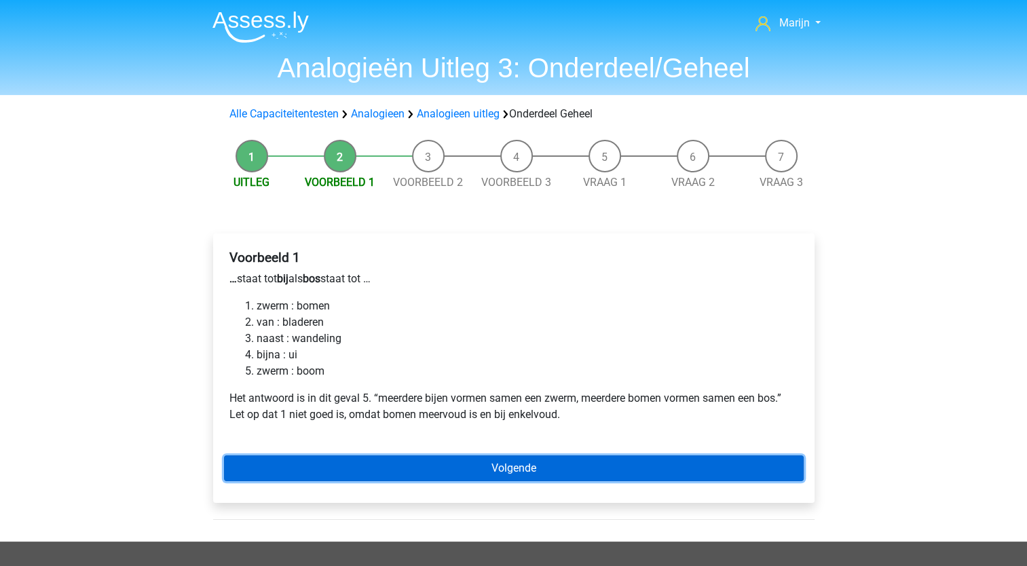
click at [461, 468] on link "Volgende" at bounding box center [514, 468] width 580 height 26
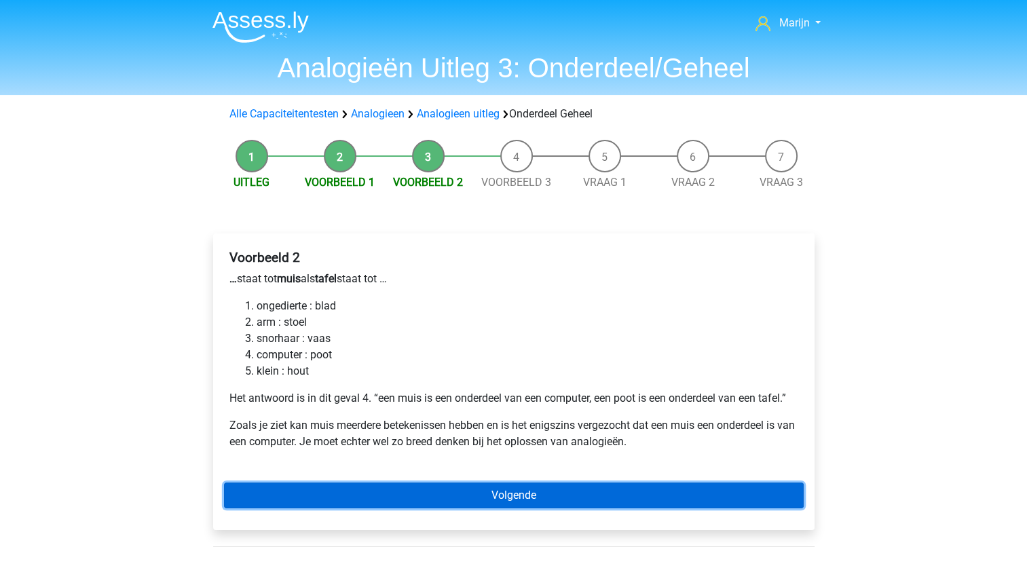
click at [483, 483] on link "Volgende" at bounding box center [514, 496] width 580 height 26
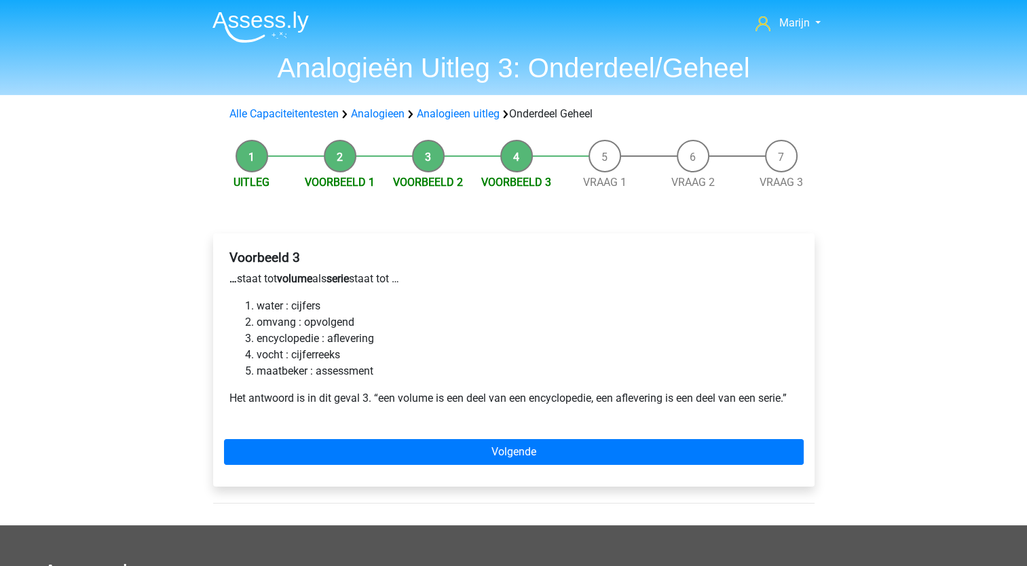
click at [406, 337] on li "encyclopedie : aflevering" at bounding box center [528, 339] width 542 height 16
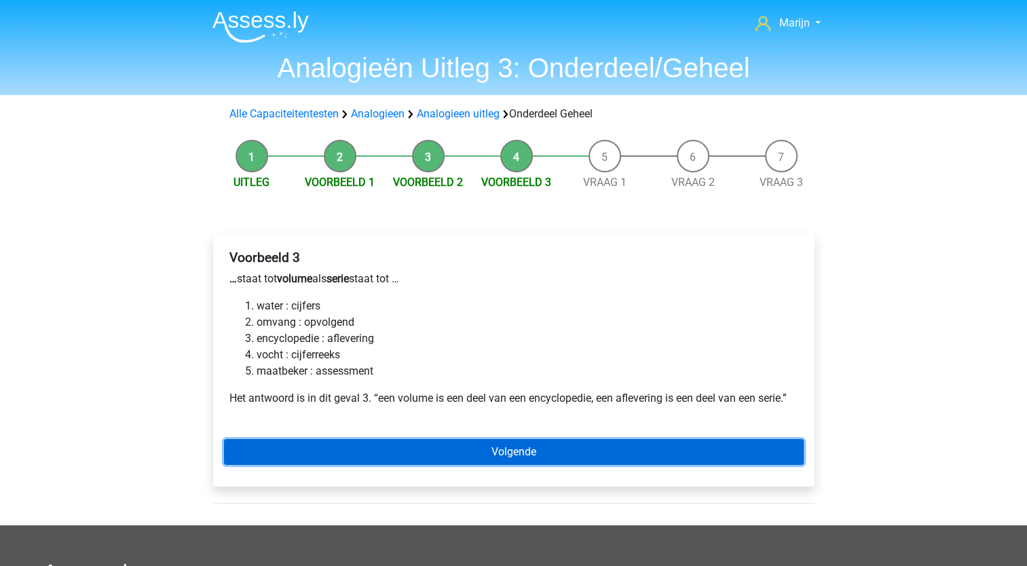
click at [421, 448] on link "Volgende" at bounding box center [514, 452] width 580 height 26
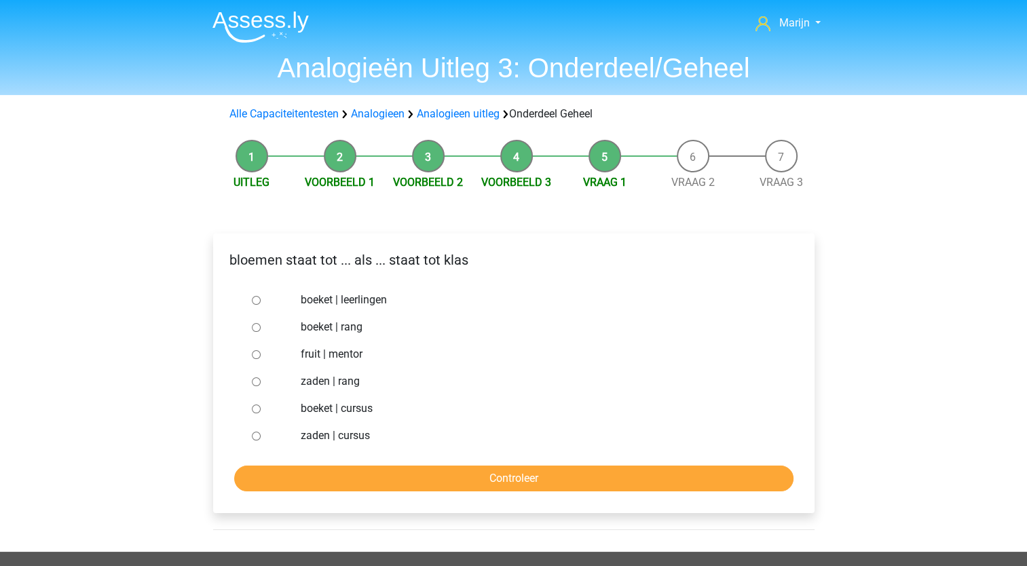
click at [318, 303] on label "boeket | leerlingen" at bounding box center [536, 300] width 470 height 16
click at [261, 303] on input "boeket | leerlingen" at bounding box center [256, 300] width 9 height 9
radio input "true"
click at [447, 489] on input "Controleer" at bounding box center [513, 479] width 559 height 26
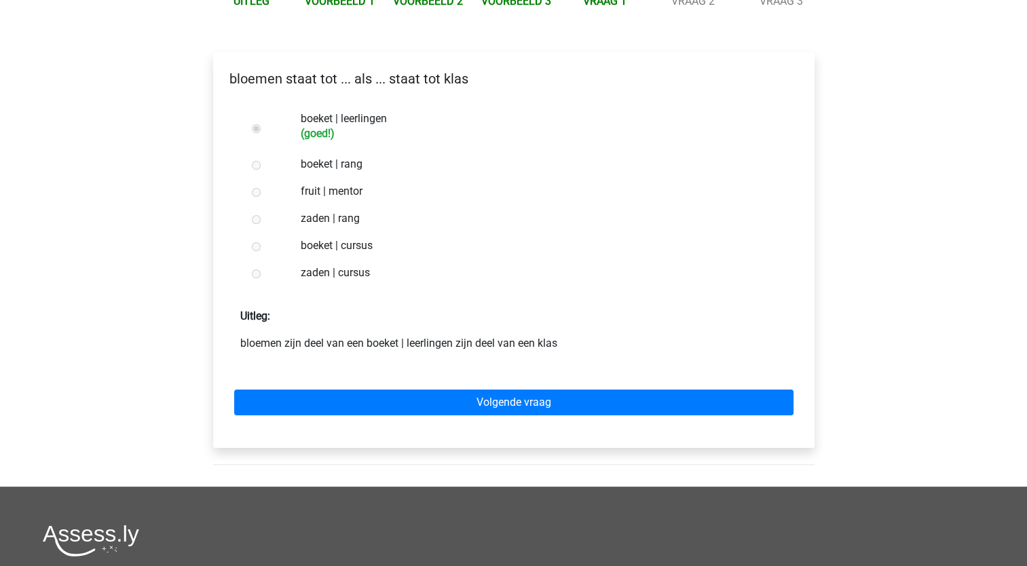
scroll to position [182, 0]
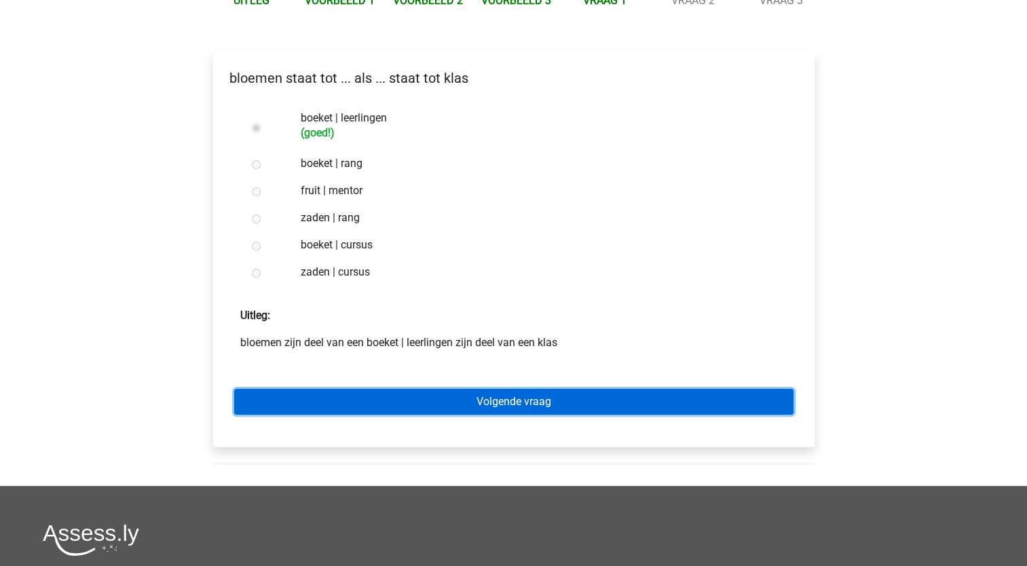
click at [512, 413] on link "Volgende vraag" at bounding box center [513, 402] width 559 height 26
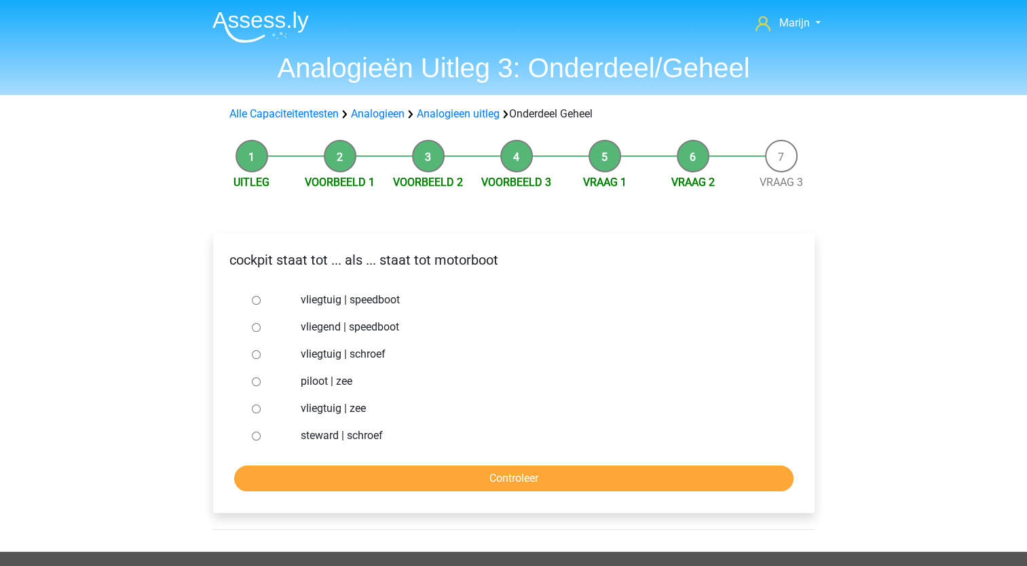
click at [257, 354] on input "vliegtuig | schroef" at bounding box center [256, 354] width 9 height 9
radio input "true"
click at [405, 480] on input "Controleer" at bounding box center [513, 479] width 559 height 26
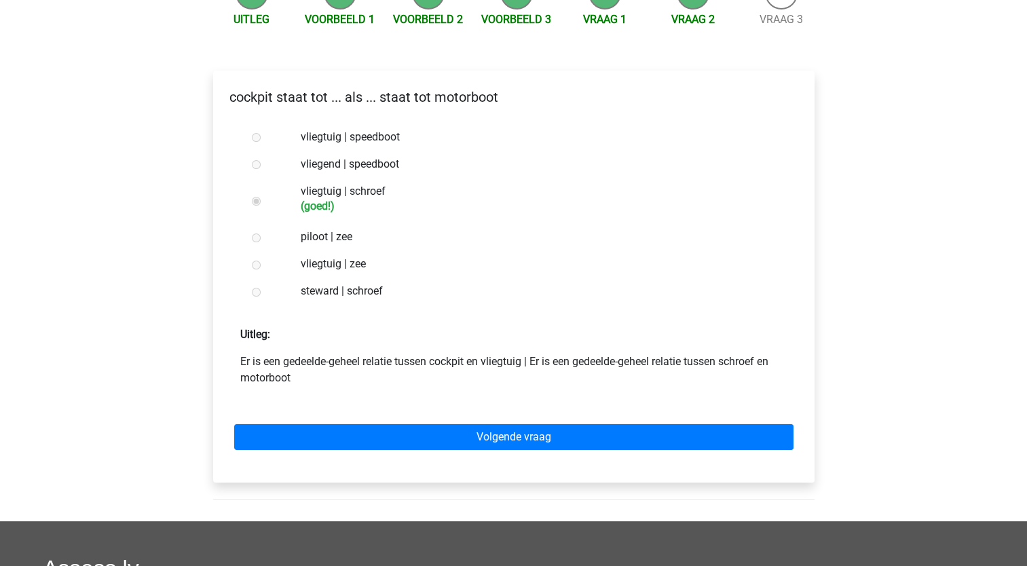
scroll to position [164, 0]
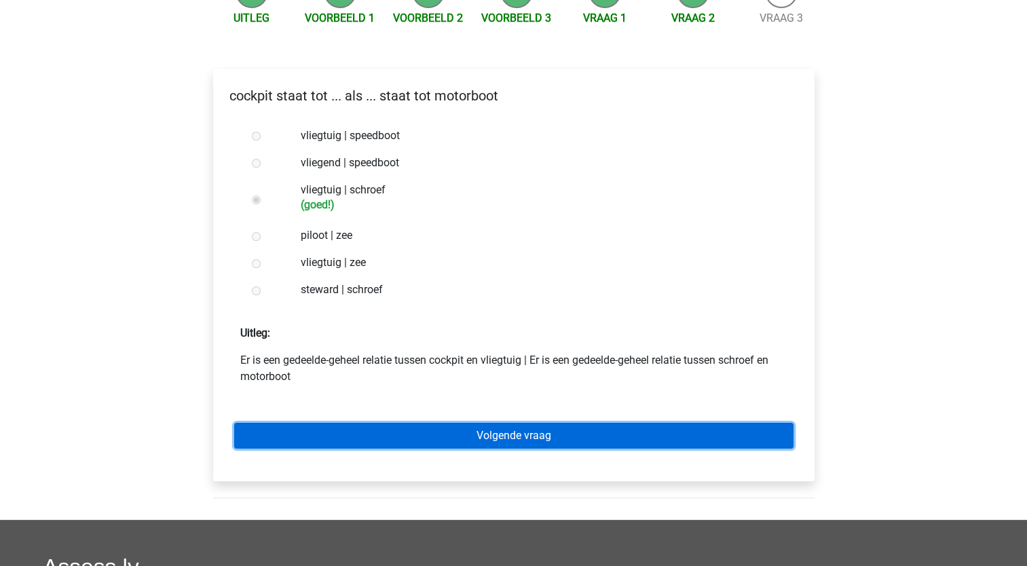
click at [456, 438] on link "Volgende vraag" at bounding box center [513, 436] width 559 height 26
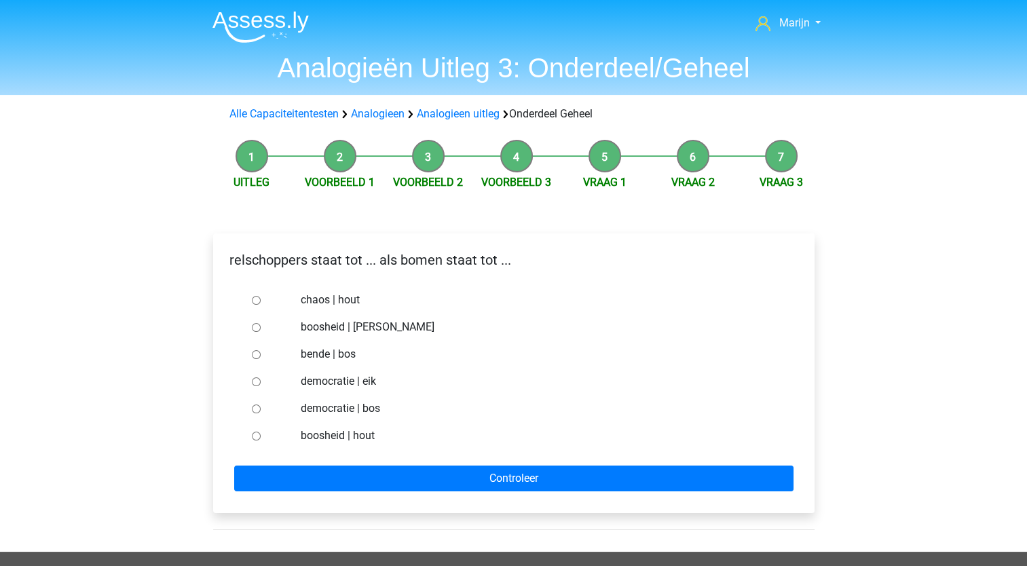
click at [256, 434] on input "boosheid | hout" at bounding box center [256, 436] width 9 height 9
radio input "true"
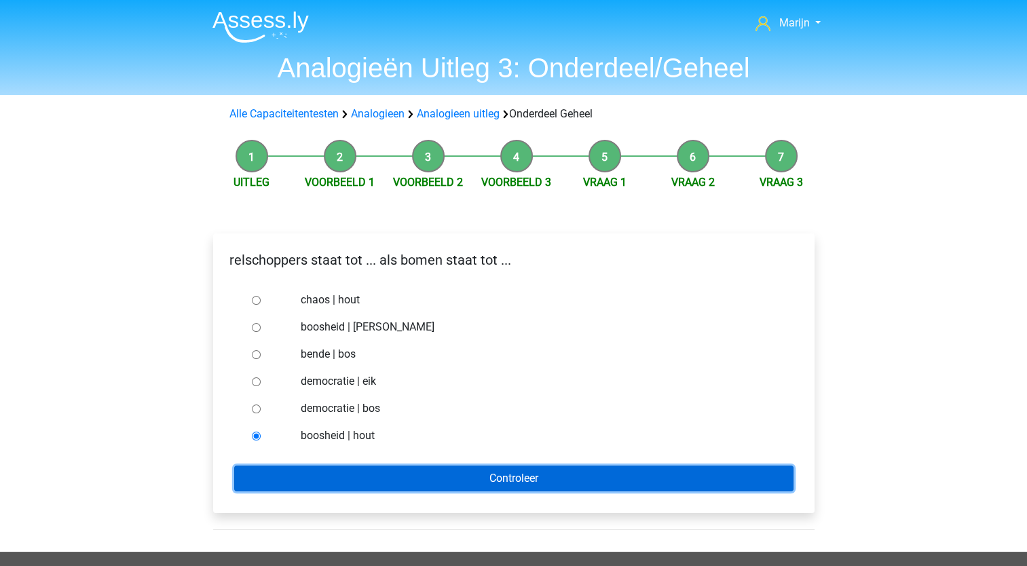
click at [321, 466] on input "Controleer" at bounding box center [513, 479] width 559 height 26
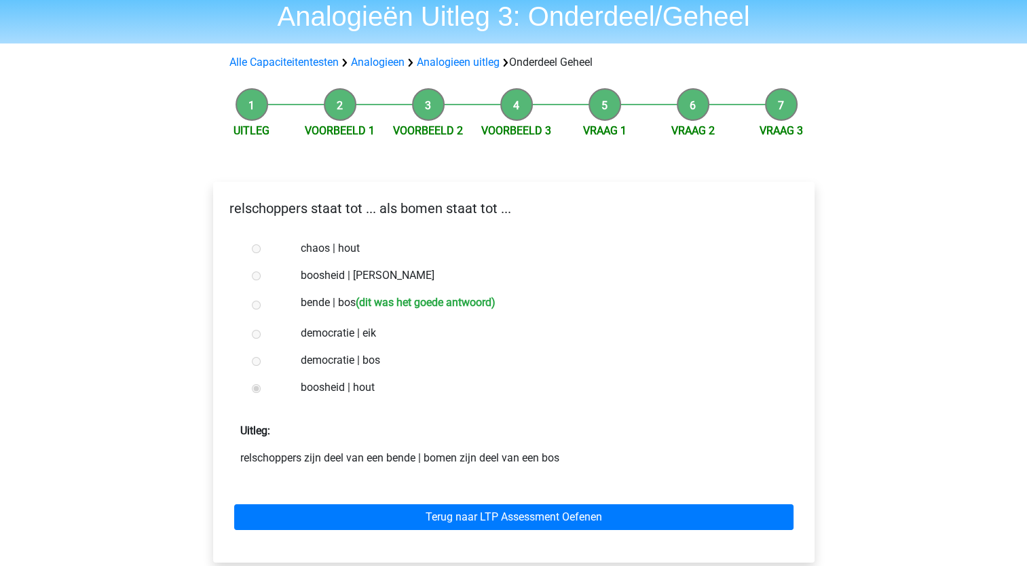
scroll to position [54, 0]
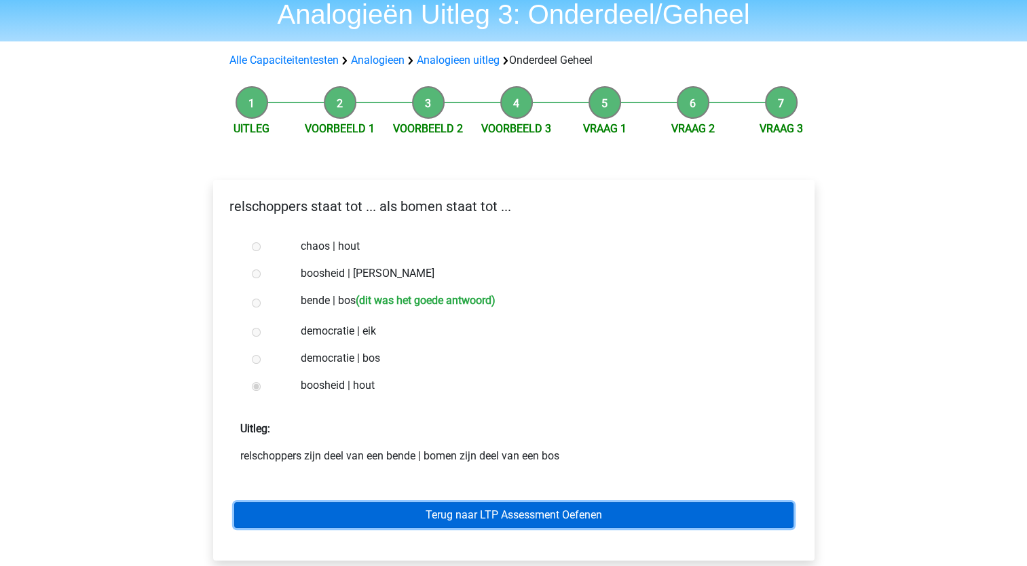
click at [513, 518] on link "Terug naar LTP Assessment Oefenen" at bounding box center [513, 515] width 559 height 26
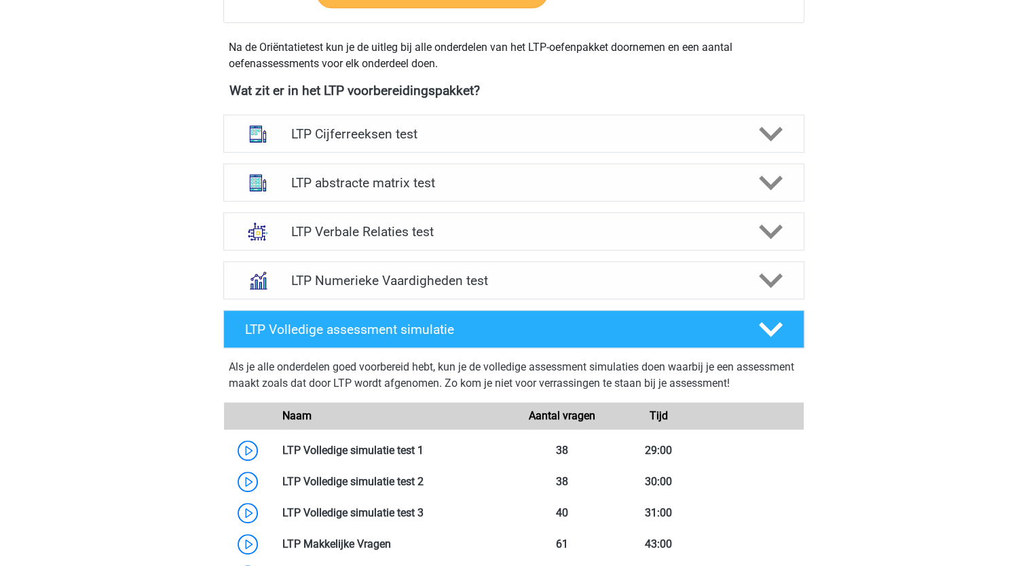
scroll to position [468, 0]
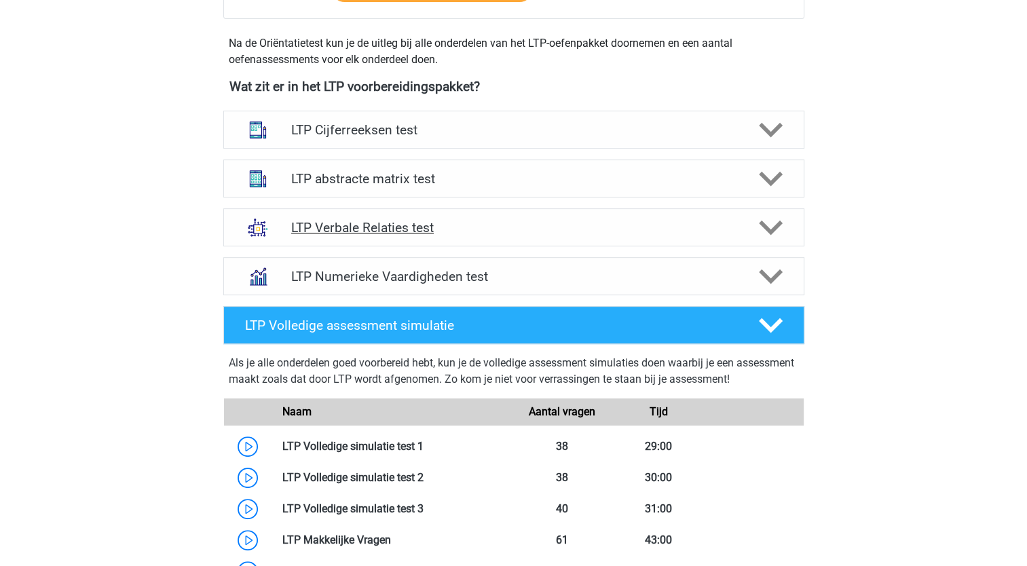
click at [682, 240] on div "LTP Verbale Relaties test" at bounding box center [513, 227] width 581 height 38
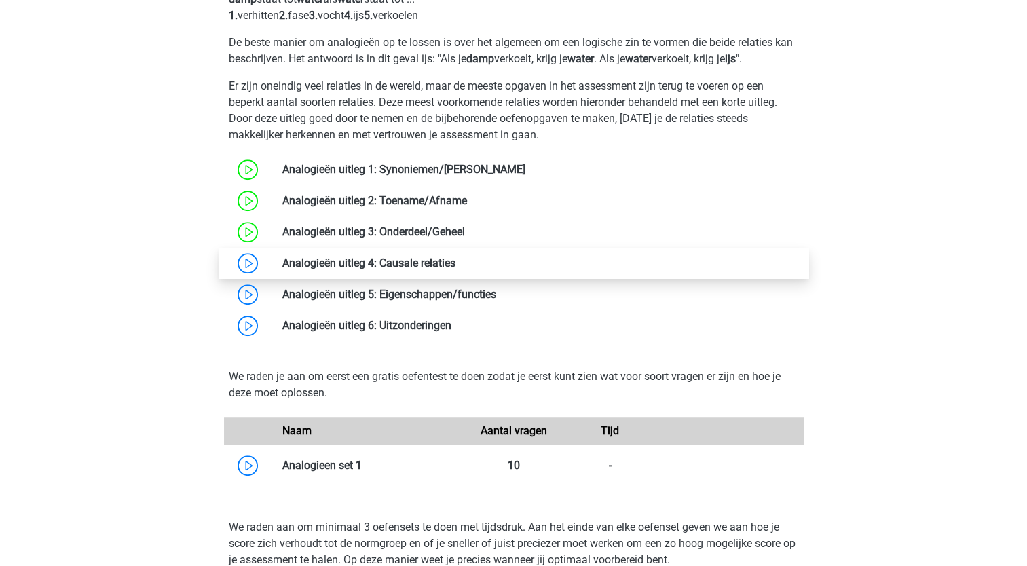
scroll to position [791, 0]
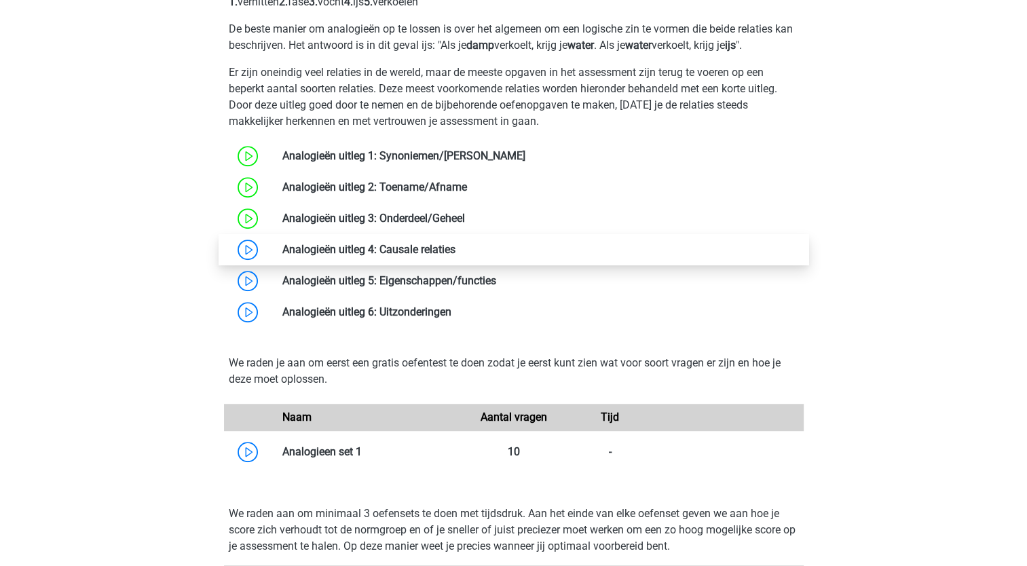
click at [455, 243] on link at bounding box center [455, 249] width 0 height 13
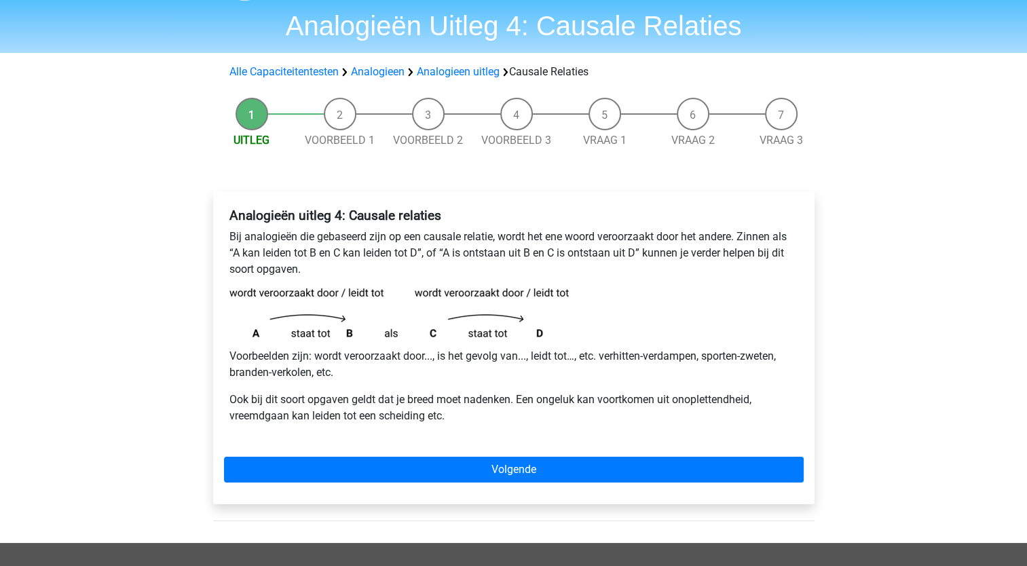
scroll to position [43, 0]
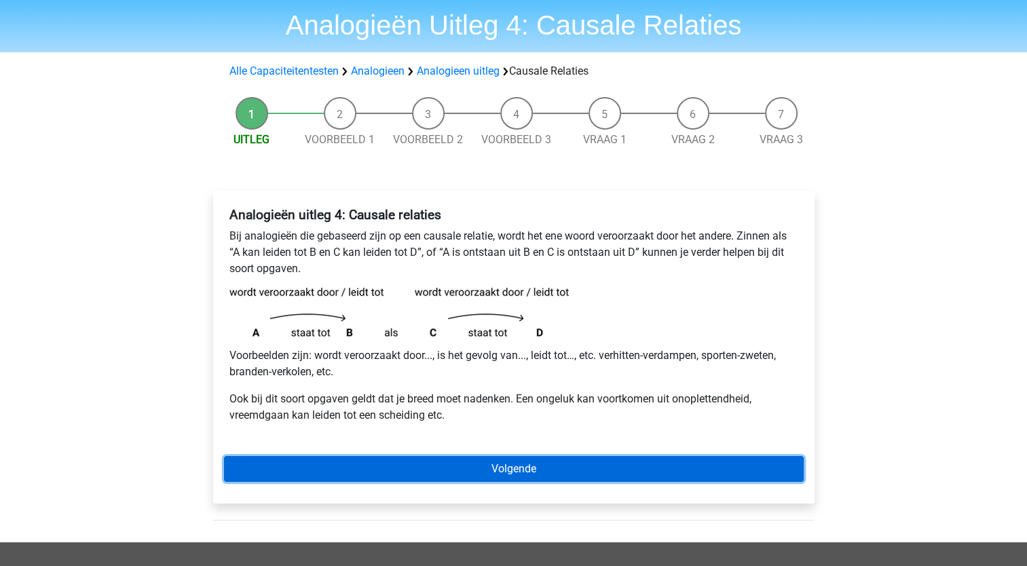
click at [562, 471] on link "Volgende" at bounding box center [514, 469] width 580 height 26
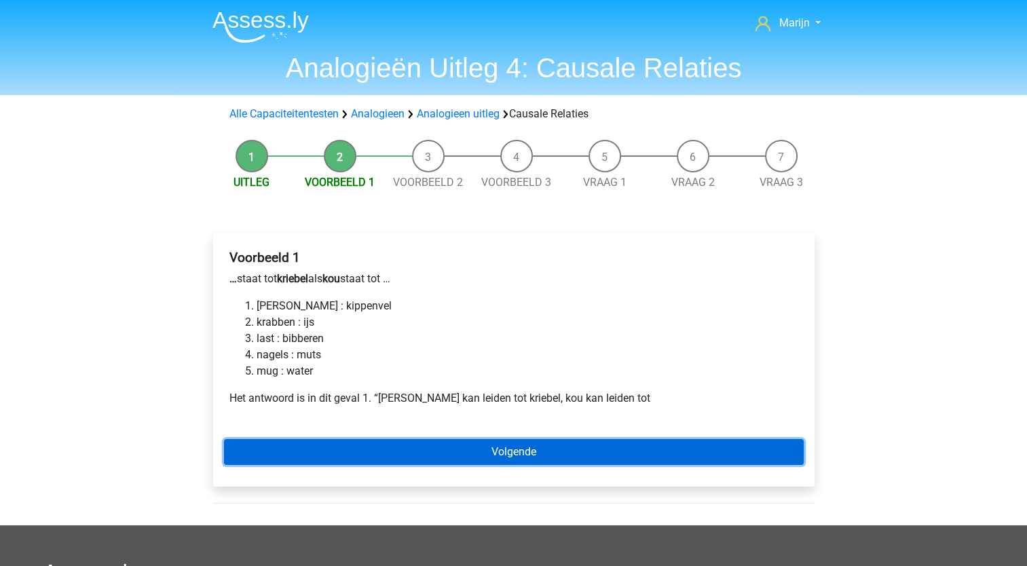
click at [430, 453] on link "Volgende" at bounding box center [514, 452] width 580 height 26
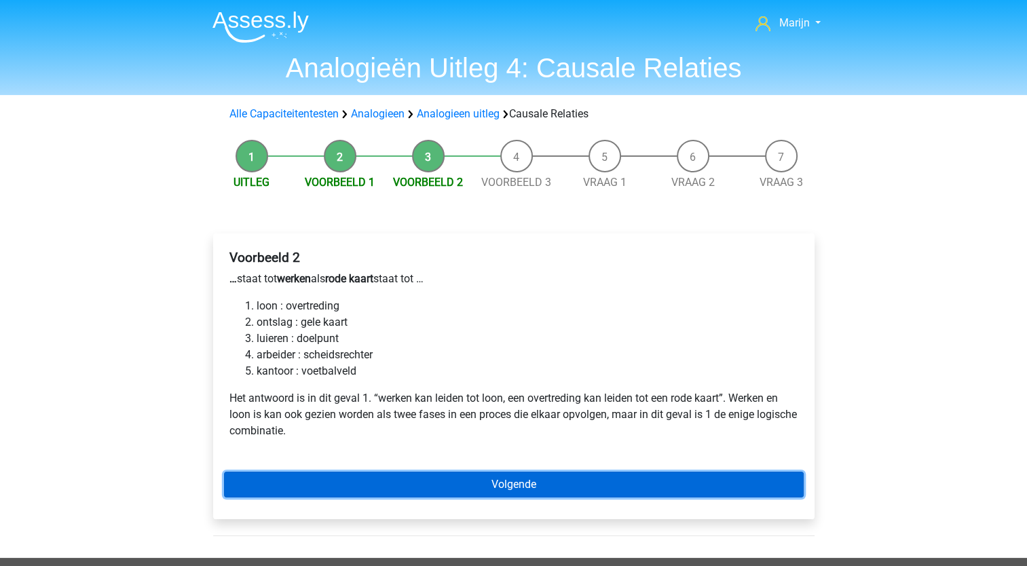
click at [452, 477] on link "Volgende" at bounding box center [514, 485] width 580 height 26
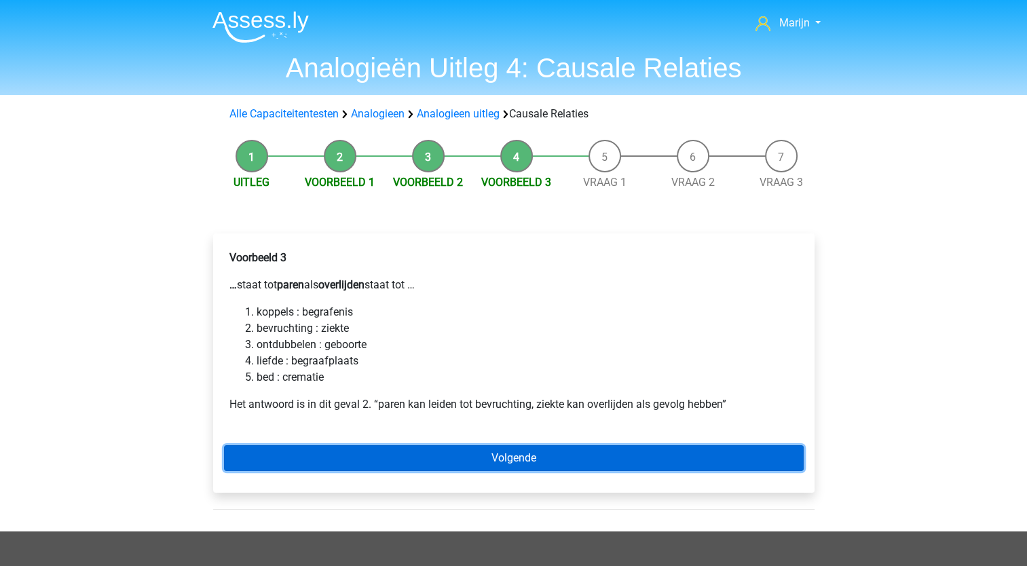
click at [434, 445] on link "Volgende" at bounding box center [514, 458] width 580 height 26
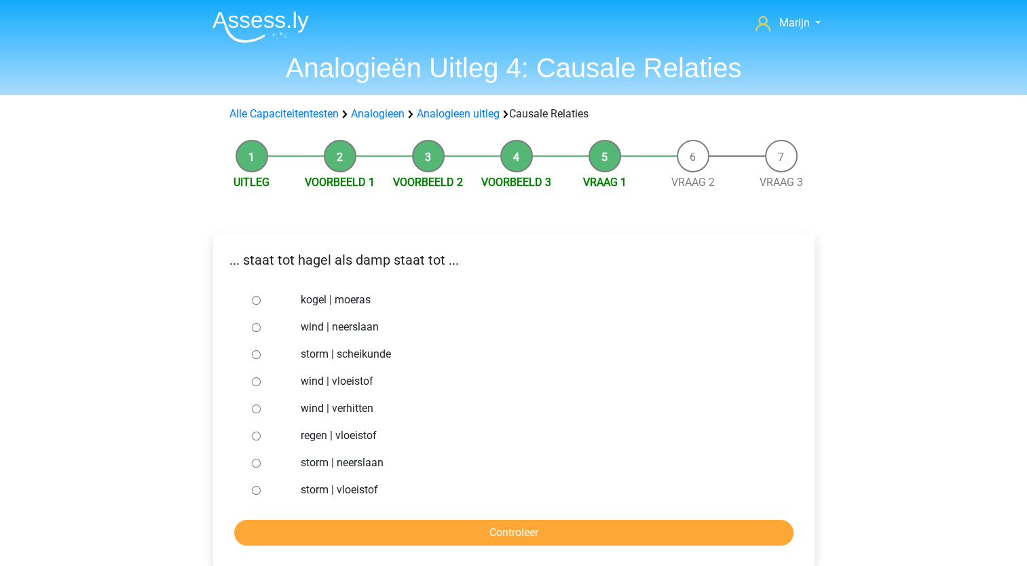
click at [254, 493] on input "storm | vloeistof" at bounding box center [256, 490] width 9 height 9
radio input "true"
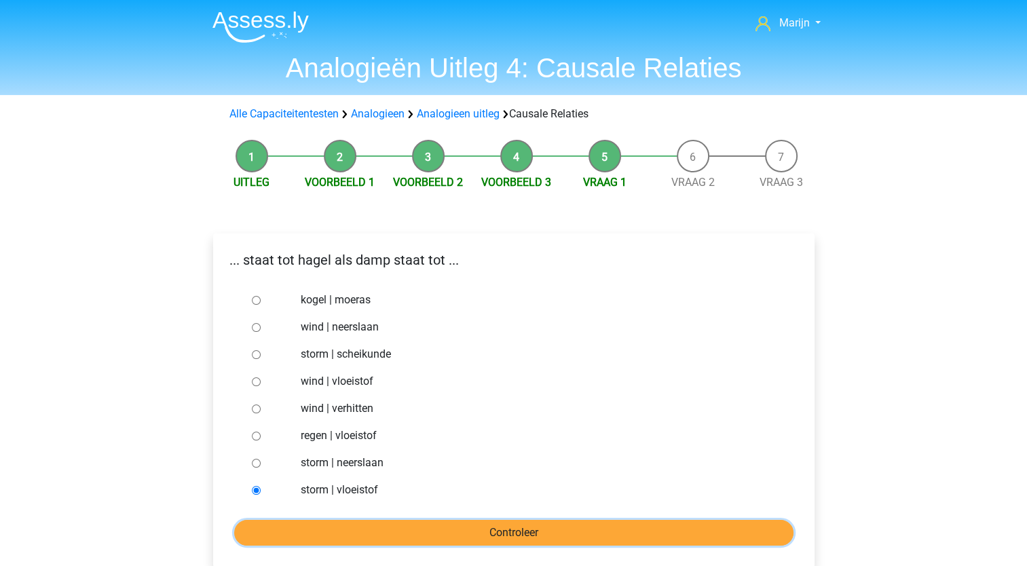
click at [333, 520] on input "Controleer" at bounding box center [513, 533] width 559 height 26
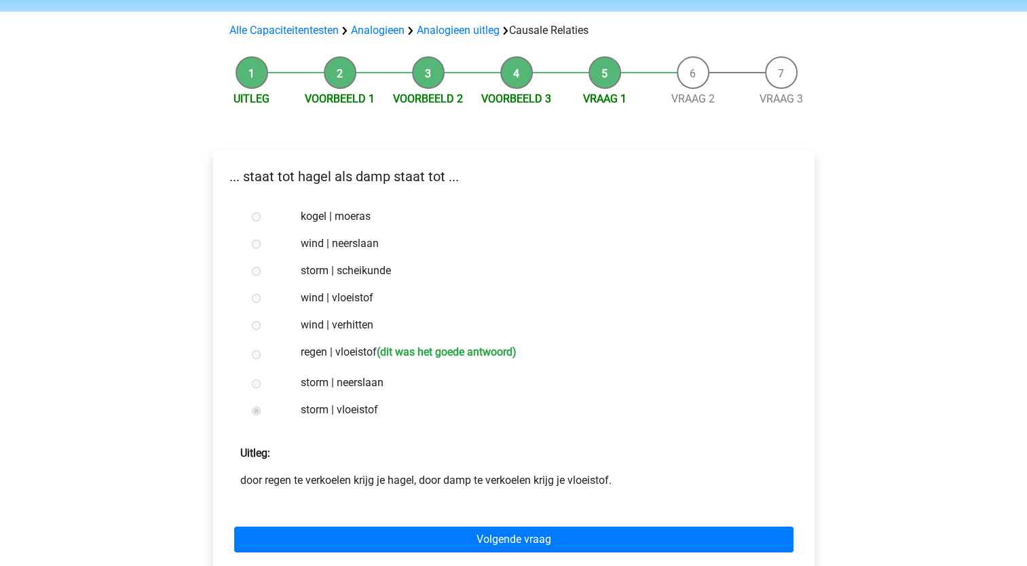
scroll to position [84, 0]
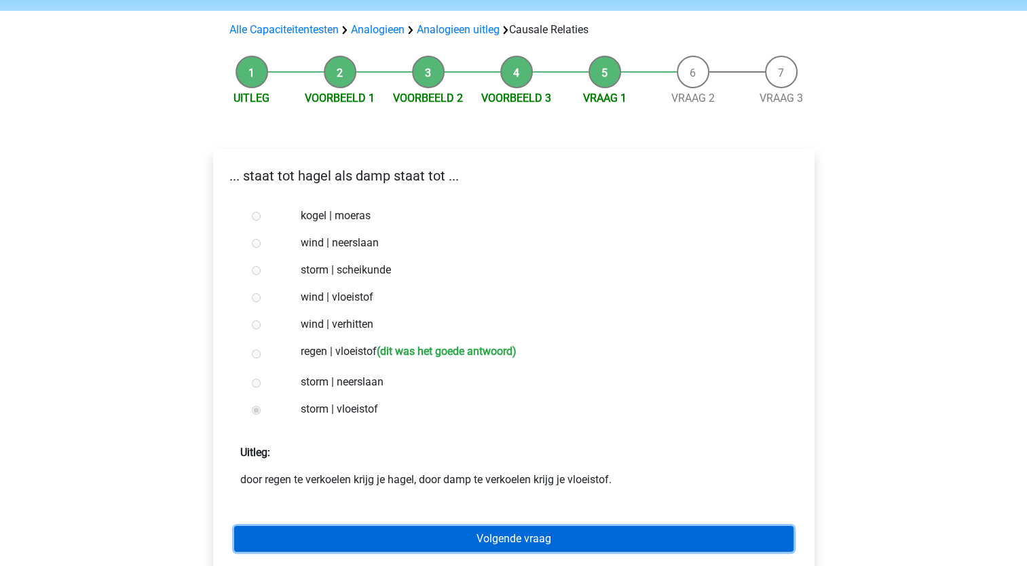
click at [476, 538] on link "Volgende vraag" at bounding box center [513, 539] width 559 height 26
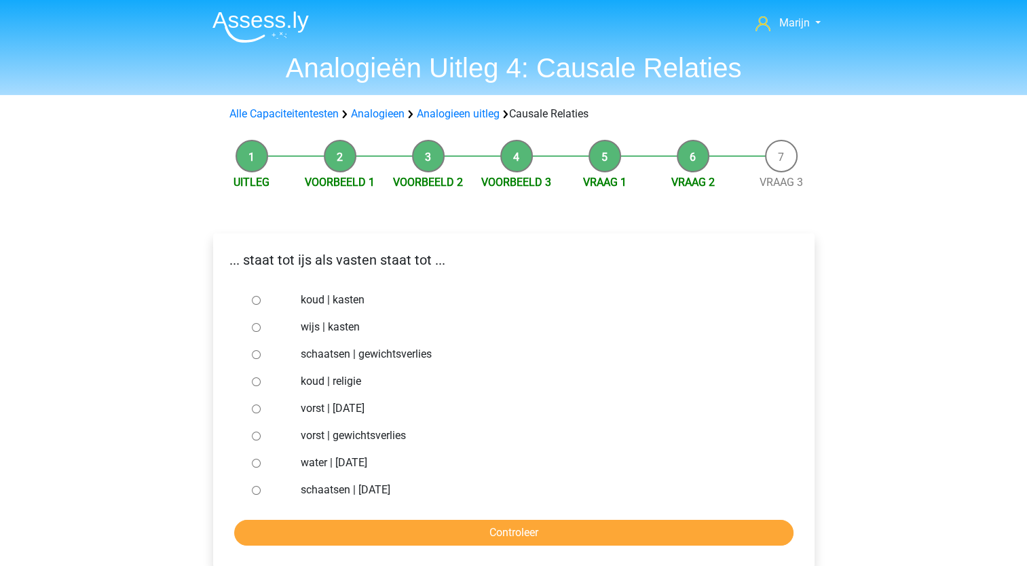
click at [255, 411] on input "vorst | [DATE]" at bounding box center [256, 408] width 9 height 9
radio input "true"
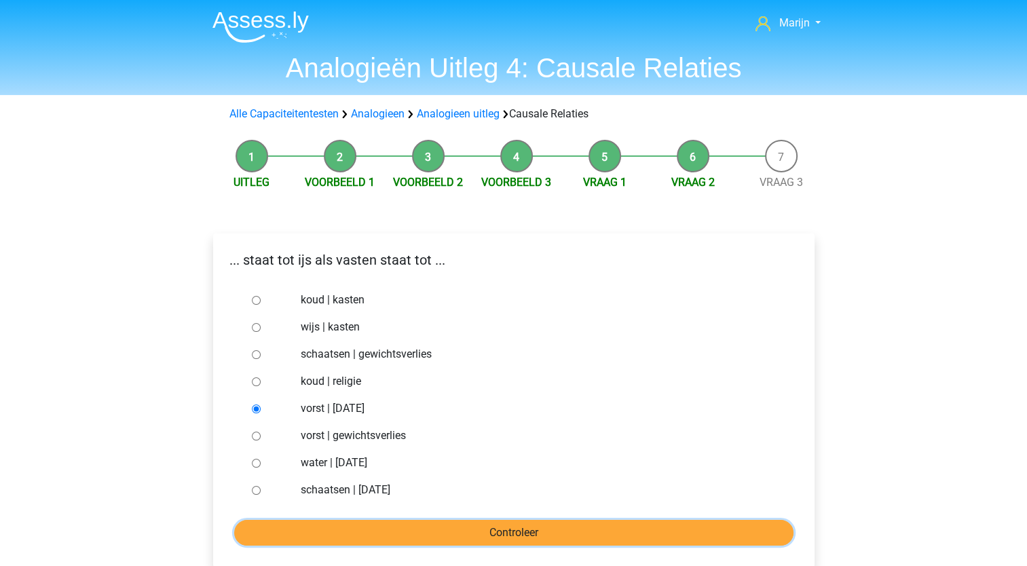
click at [357, 528] on input "Controleer" at bounding box center [513, 533] width 559 height 26
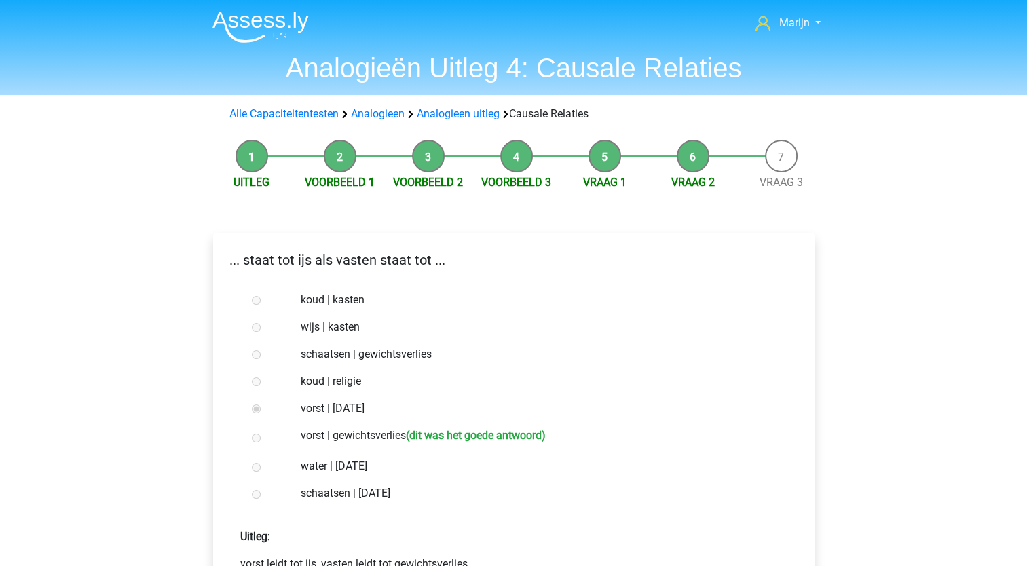
scroll to position [60, 0]
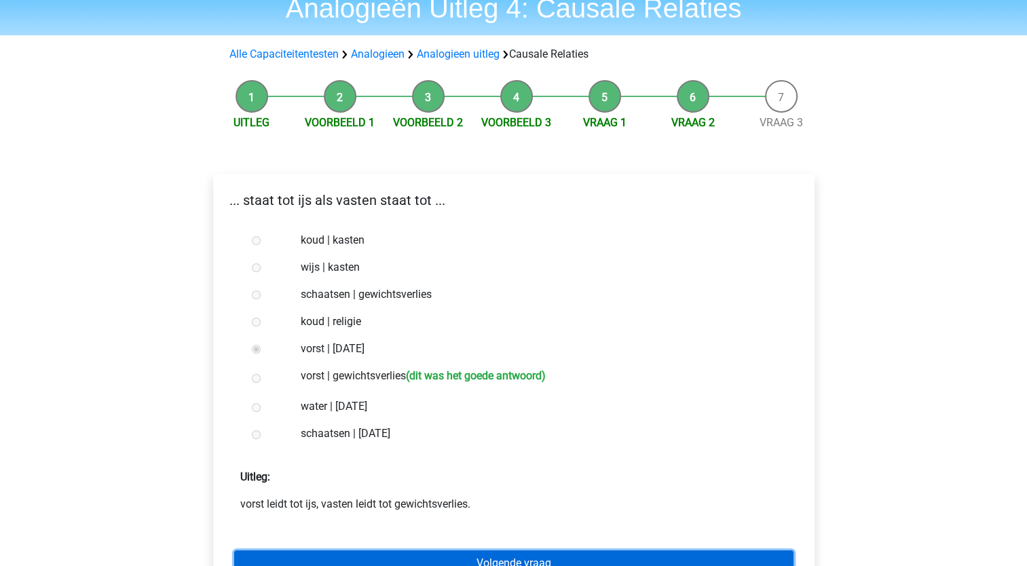
click at [386, 556] on link "Volgende vraag" at bounding box center [513, 563] width 559 height 26
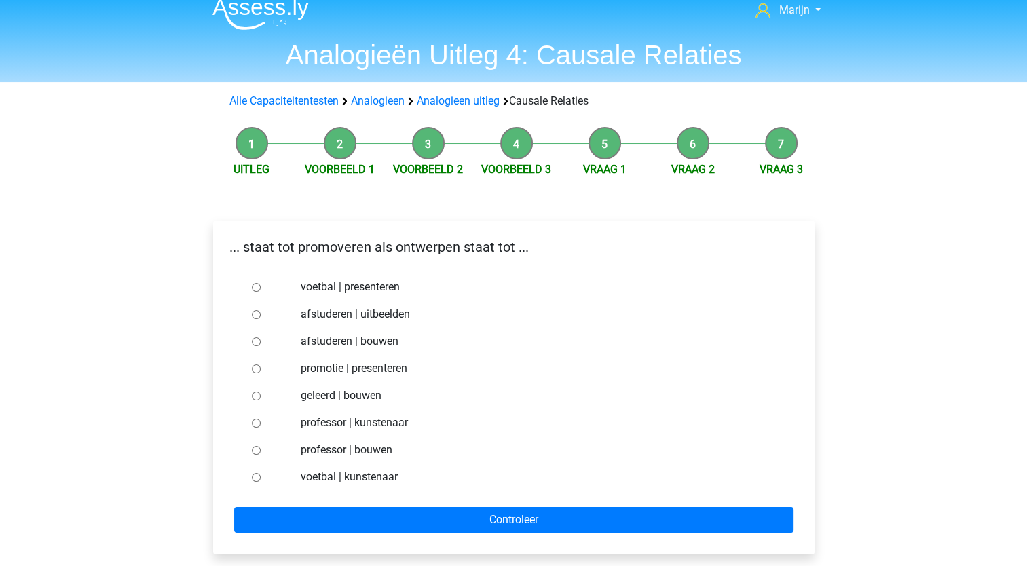
scroll to position [14, 0]
click at [214, 468] on div "... staat tot promoveren als ontwerpen staat tot ... voetbal | presenteren afst…" at bounding box center [513, 387] width 601 height 334
click at [254, 369] on input "promotie | presenteren" at bounding box center [256, 368] width 9 height 9
radio input "true"
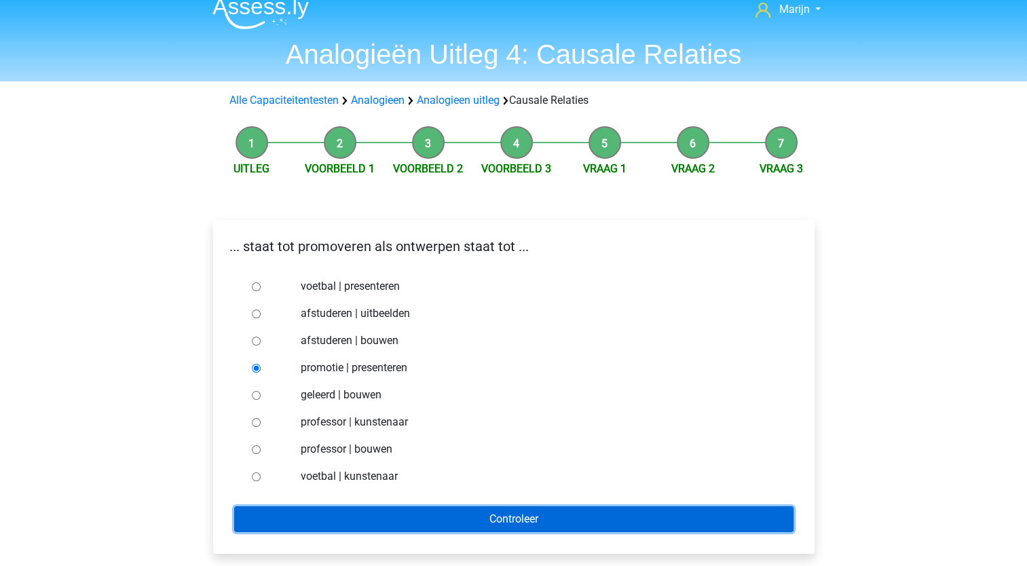
click at [396, 519] on input "Controleer" at bounding box center [513, 519] width 559 height 26
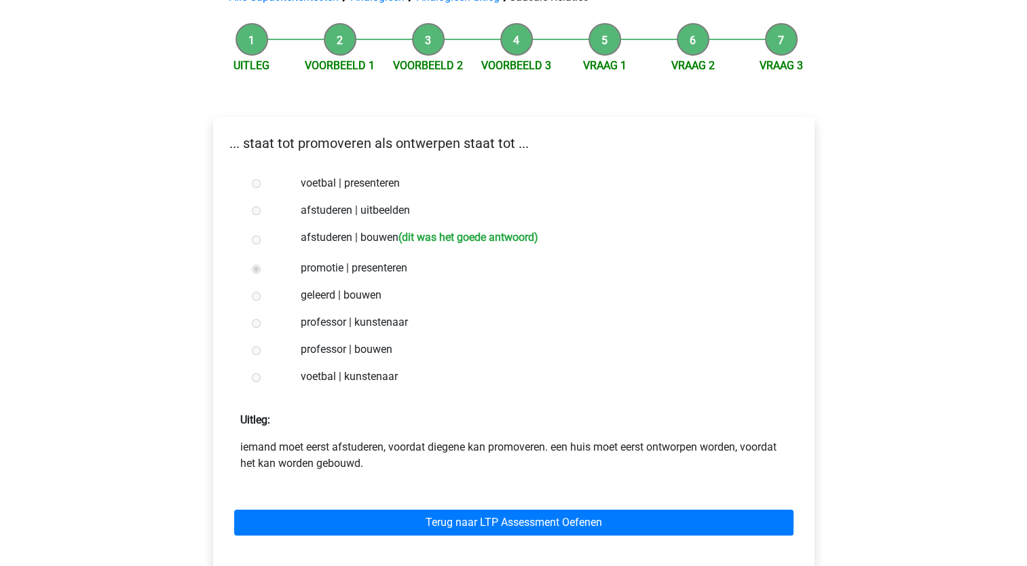
scroll to position [119, 0]
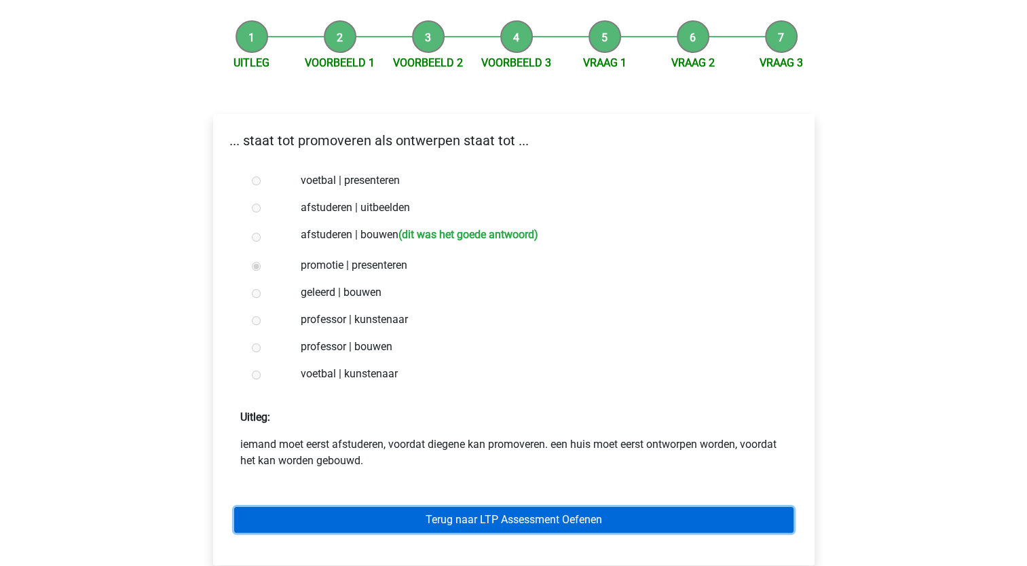
click at [456, 517] on link "Terug naar LTP Assessment Oefenen" at bounding box center [513, 520] width 559 height 26
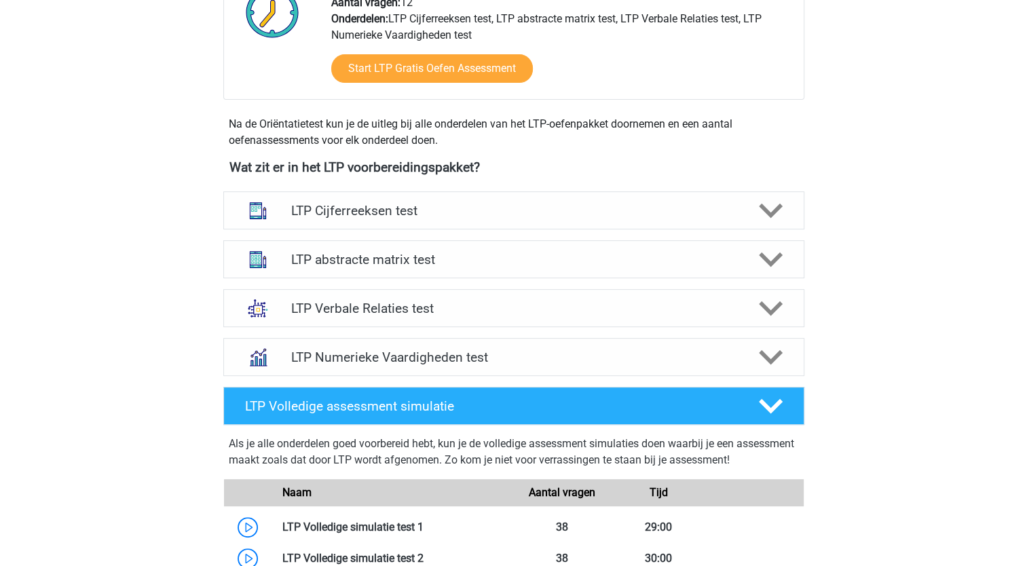
scroll to position [396, 0]
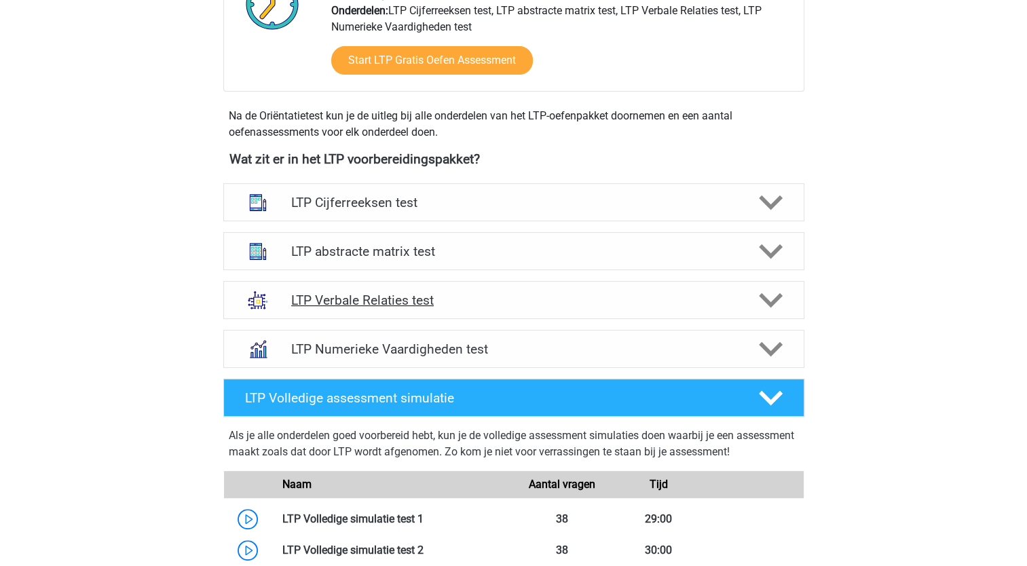
click at [459, 298] on h4 "LTP Verbale Relaties test" at bounding box center [513, 301] width 445 height 16
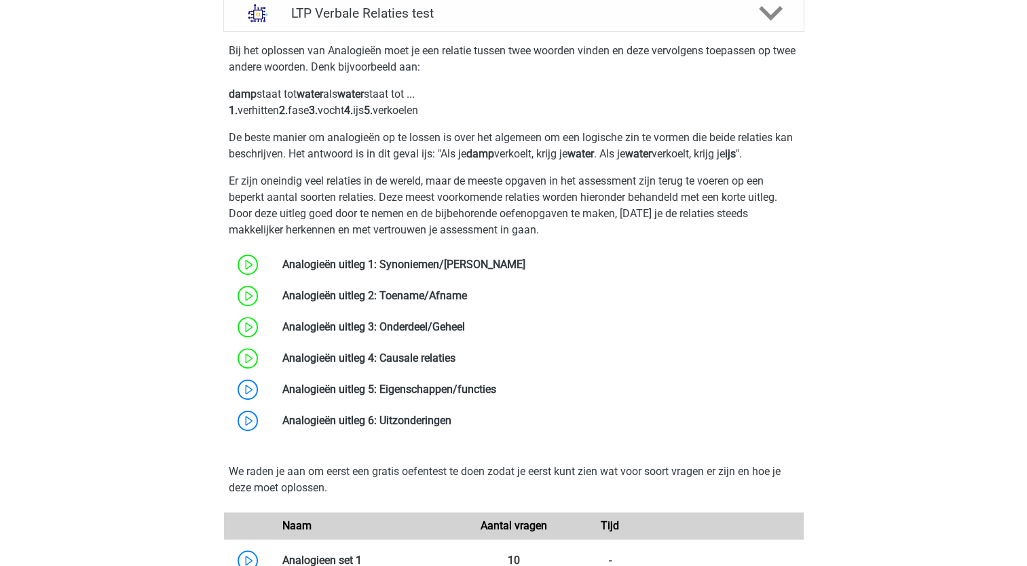
scroll to position [684, 0]
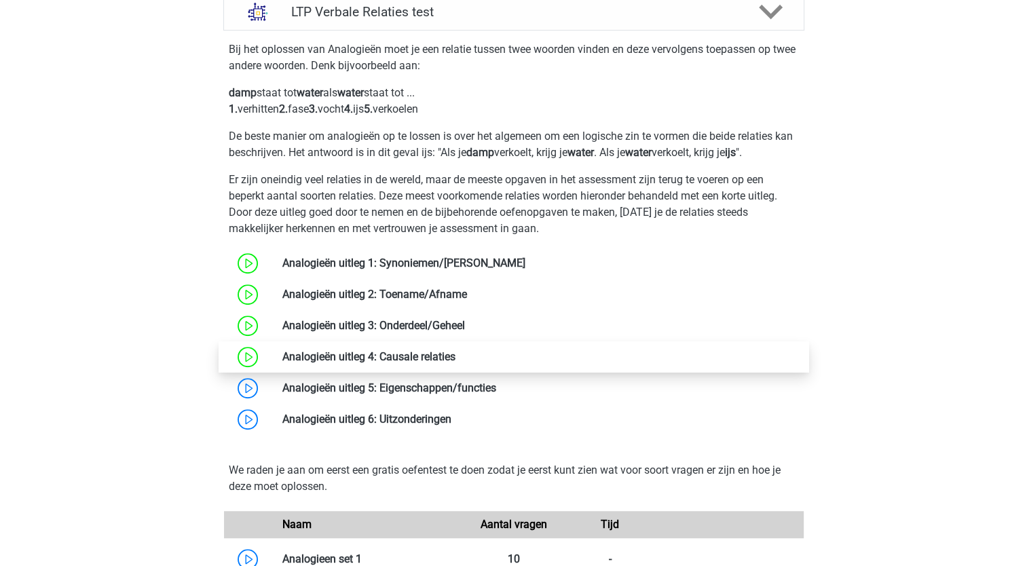
click at [455, 363] on link at bounding box center [455, 356] width 0 height 13
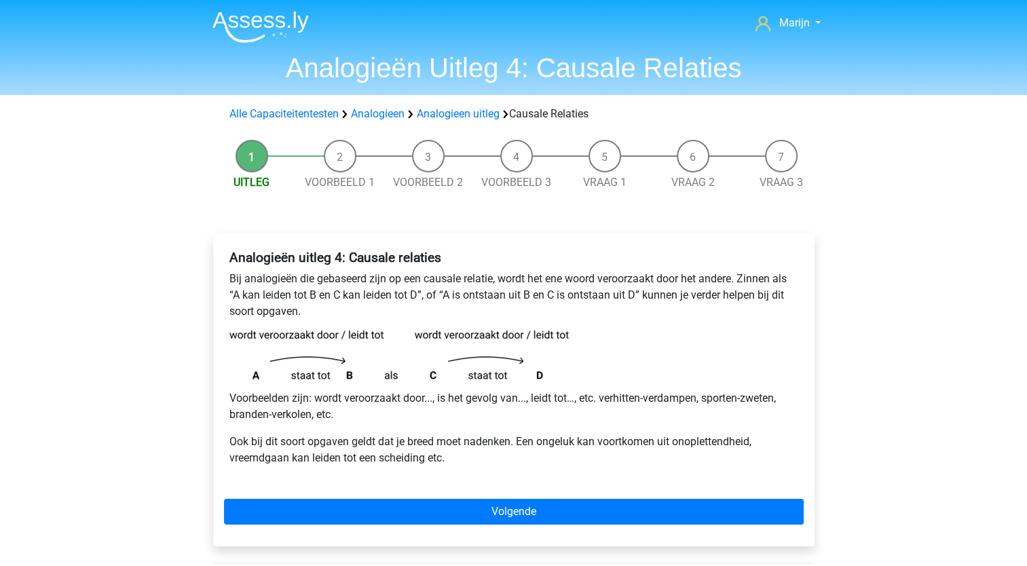
scroll to position [54, 0]
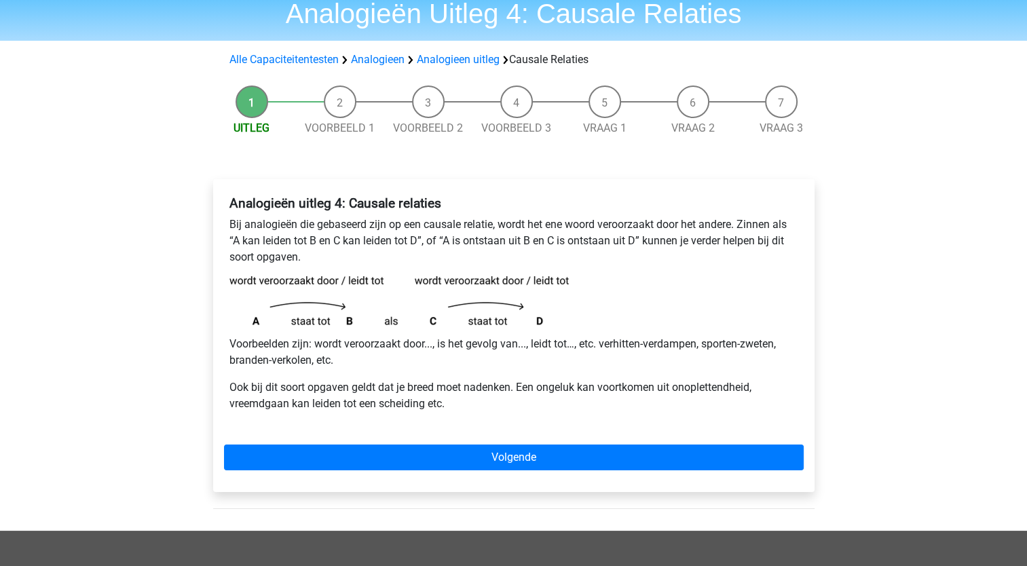
click at [449, 474] on div "Analogieën uitleg 4: Causale relaties Bij analogieën die gebaseerd zijn op een …" at bounding box center [513, 335] width 601 height 313
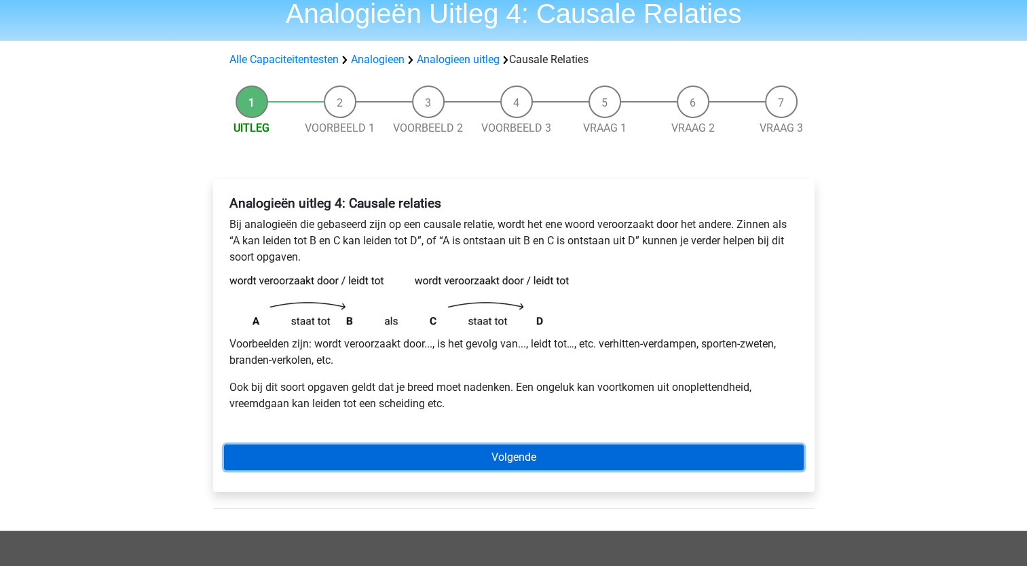
click at [455, 469] on link "Volgende" at bounding box center [514, 458] width 580 height 26
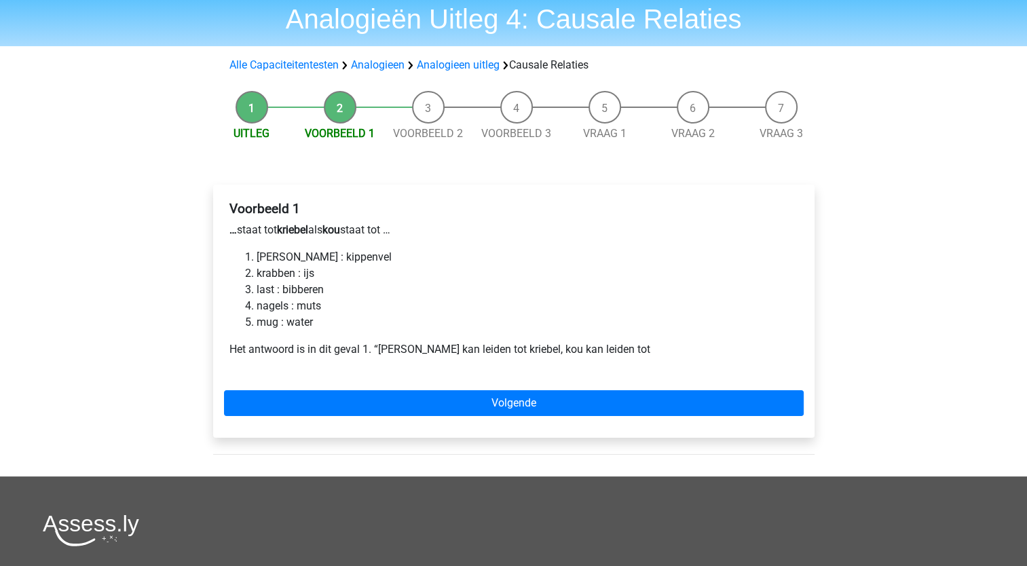
scroll to position [49, 0]
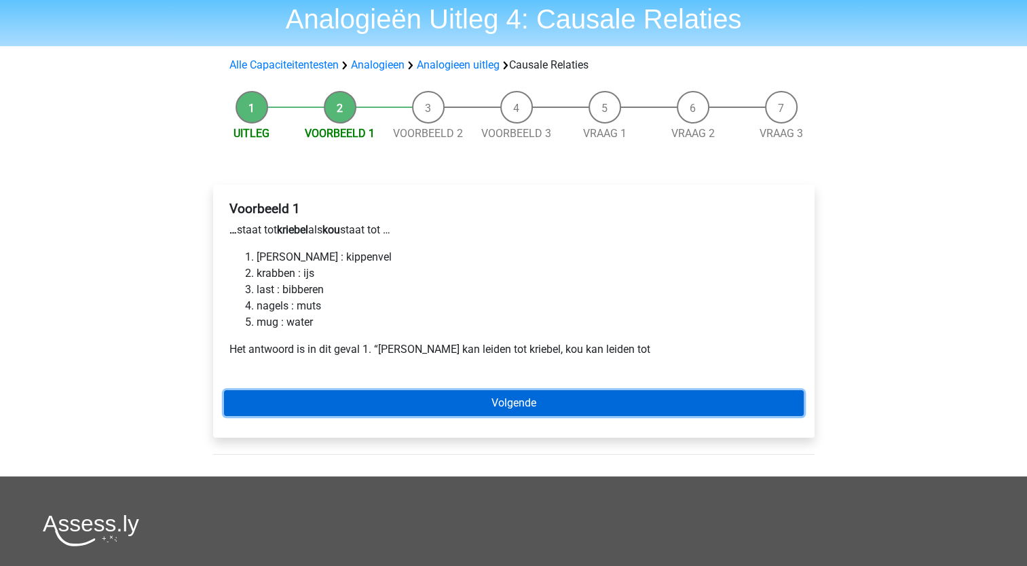
click at [486, 404] on link "Volgende" at bounding box center [514, 403] width 580 height 26
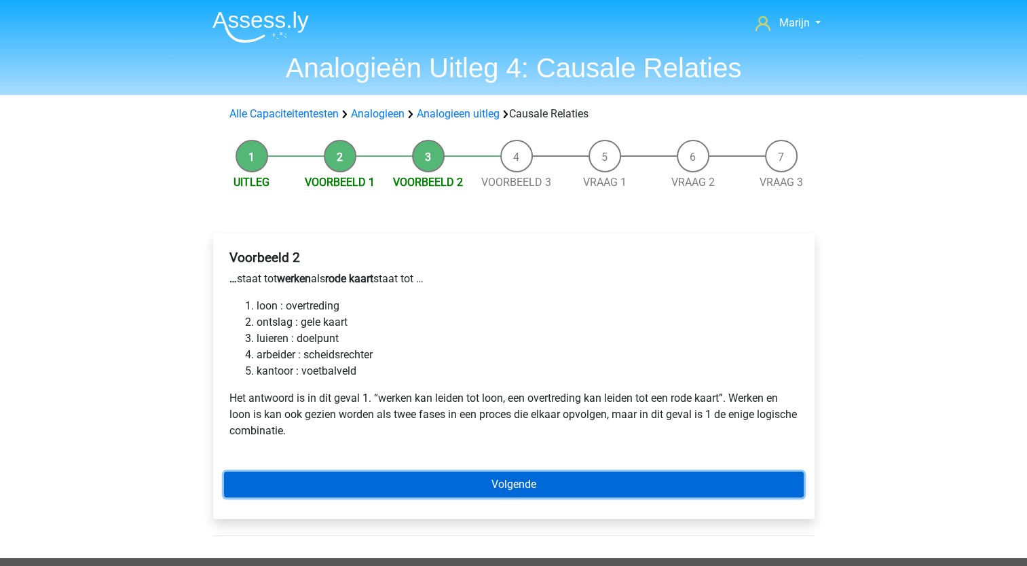
click at [466, 484] on link "Volgende" at bounding box center [514, 485] width 580 height 26
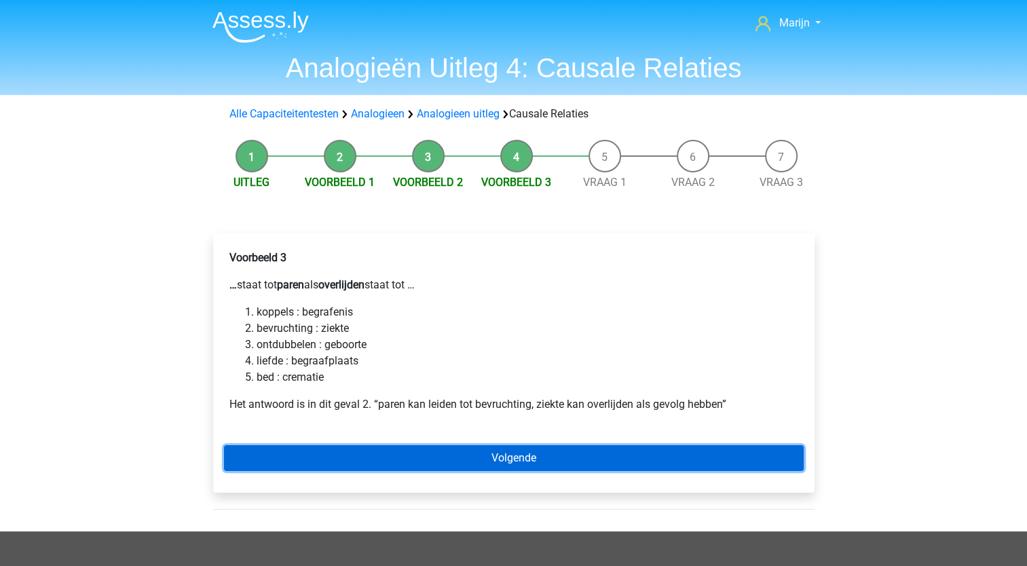
click at [480, 465] on link "Volgende" at bounding box center [514, 458] width 580 height 26
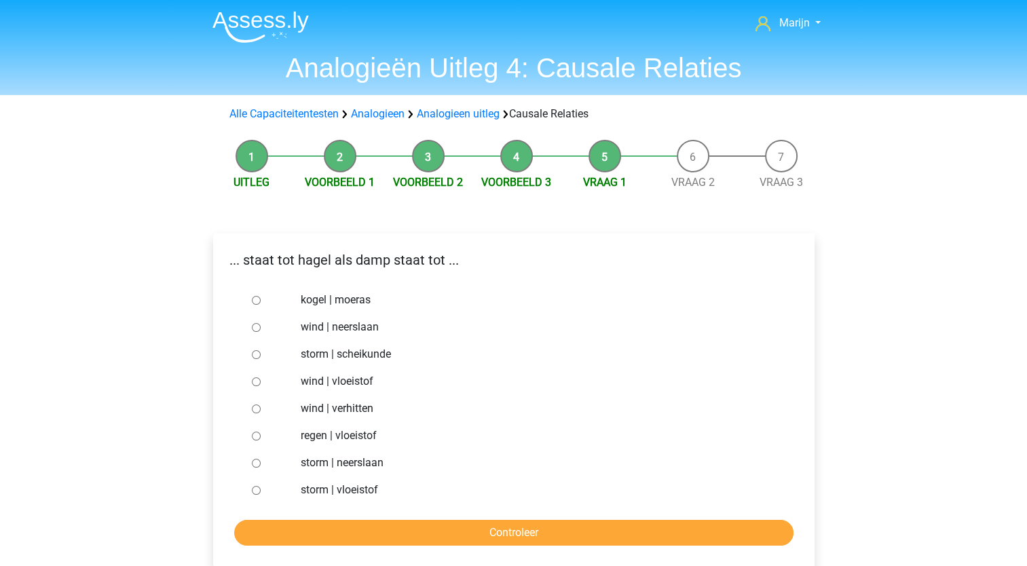
click at [257, 437] on input "regen | vloeistof" at bounding box center [256, 436] width 9 height 9
radio input "true"
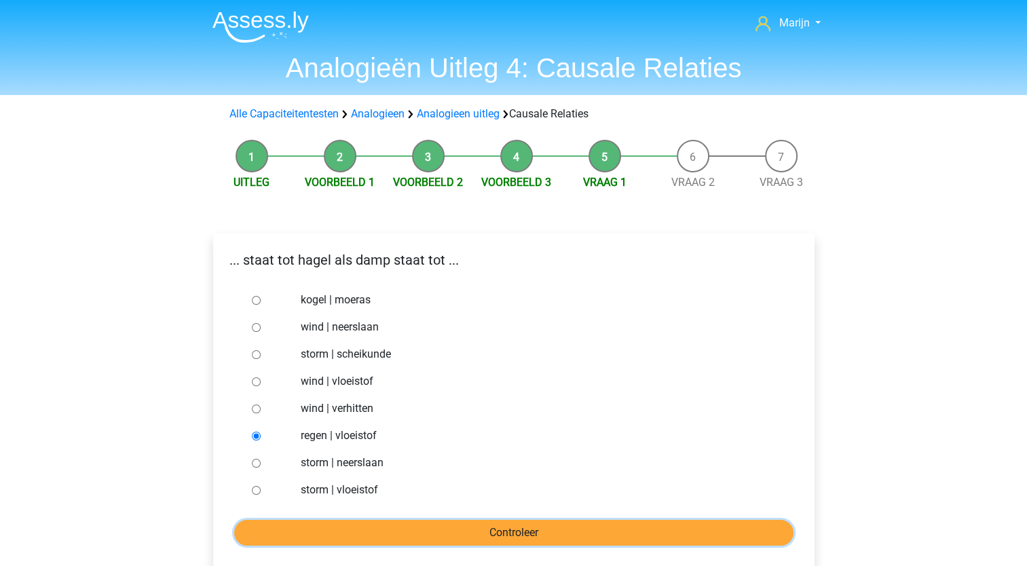
click at [434, 533] on input "Controleer" at bounding box center [513, 533] width 559 height 26
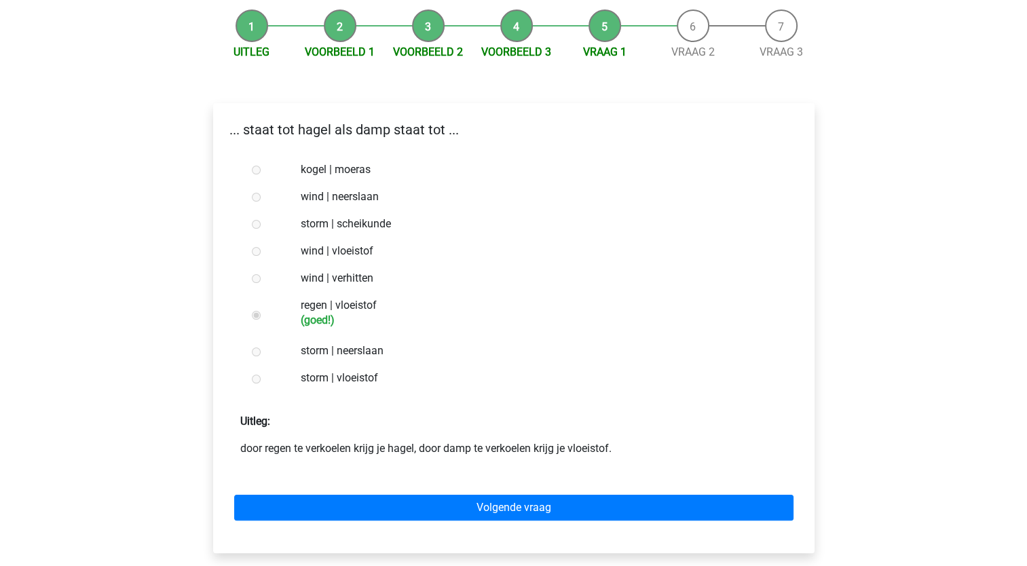
scroll to position [133, 0]
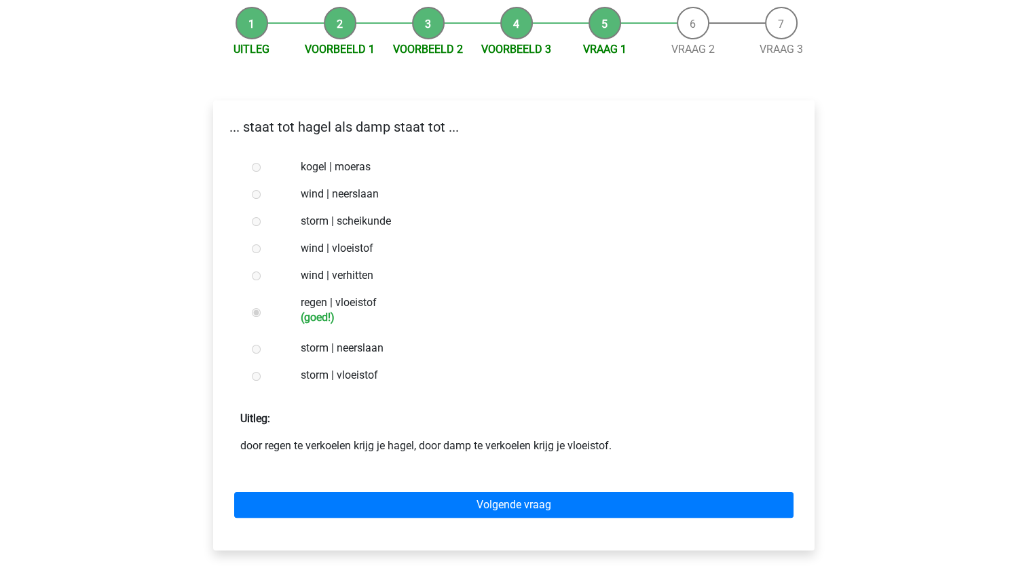
click at [377, 491] on div "Volgende vraag" at bounding box center [514, 502] width 580 height 75
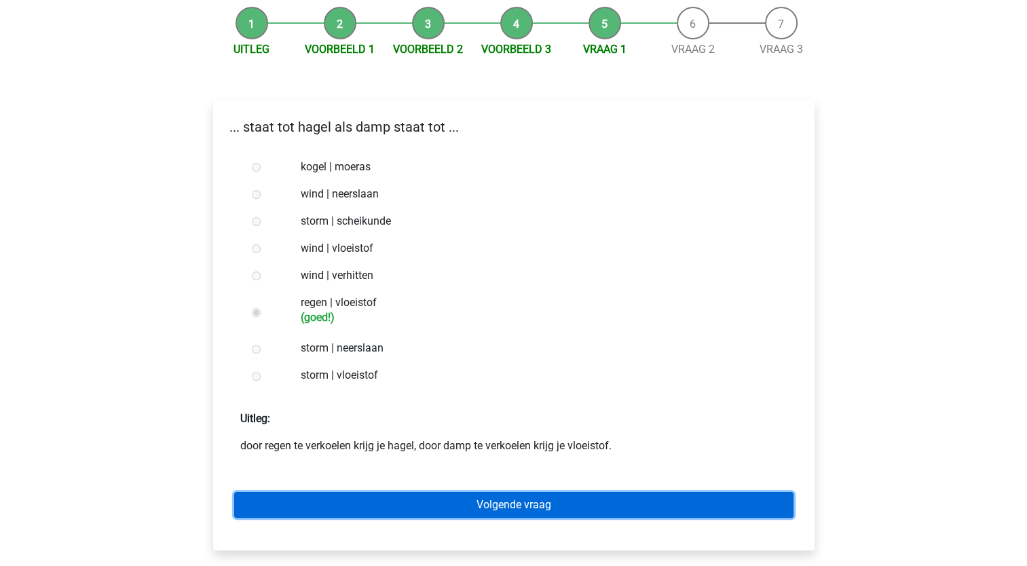
click at [385, 504] on link "Volgende vraag" at bounding box center [513, 505] width 559 height 26
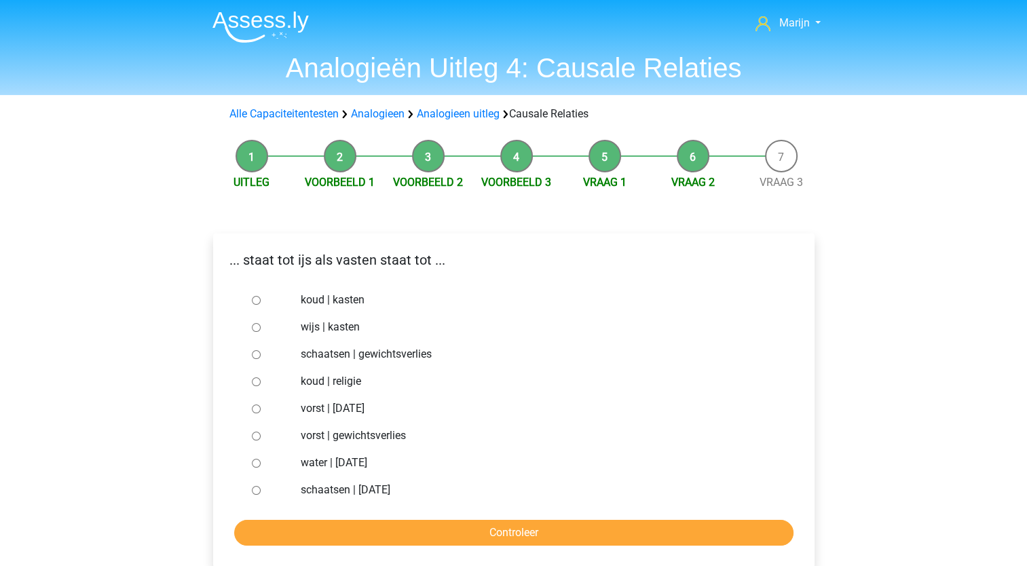
click at [253, 438] on input "vorst | gewichtsverlies" at bounding box center [256, 436] width 9 height 9
radio input "true"
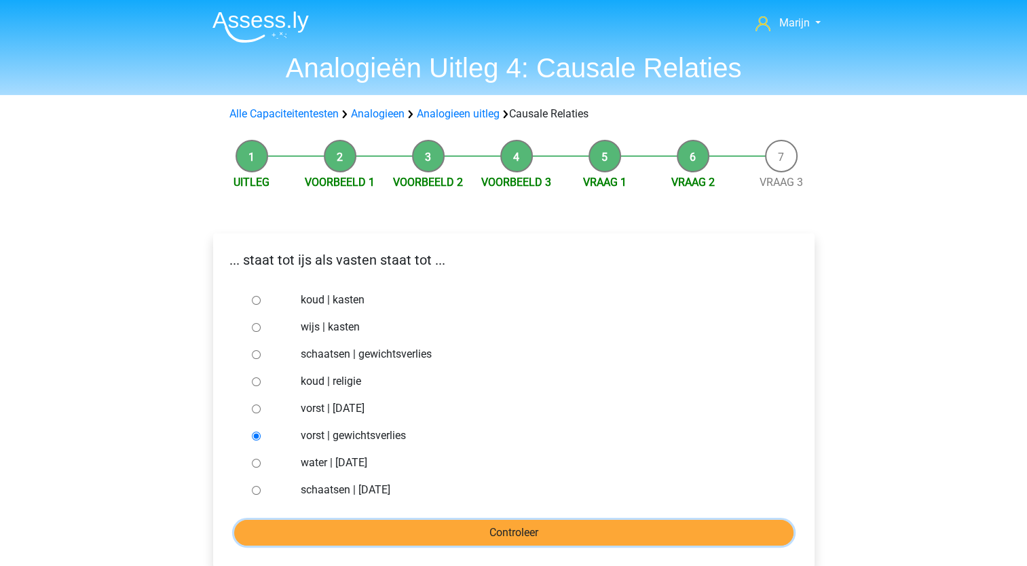
click at [423, 539] on input "Controleer" at bounding box center [513, 533] width 559 height 26
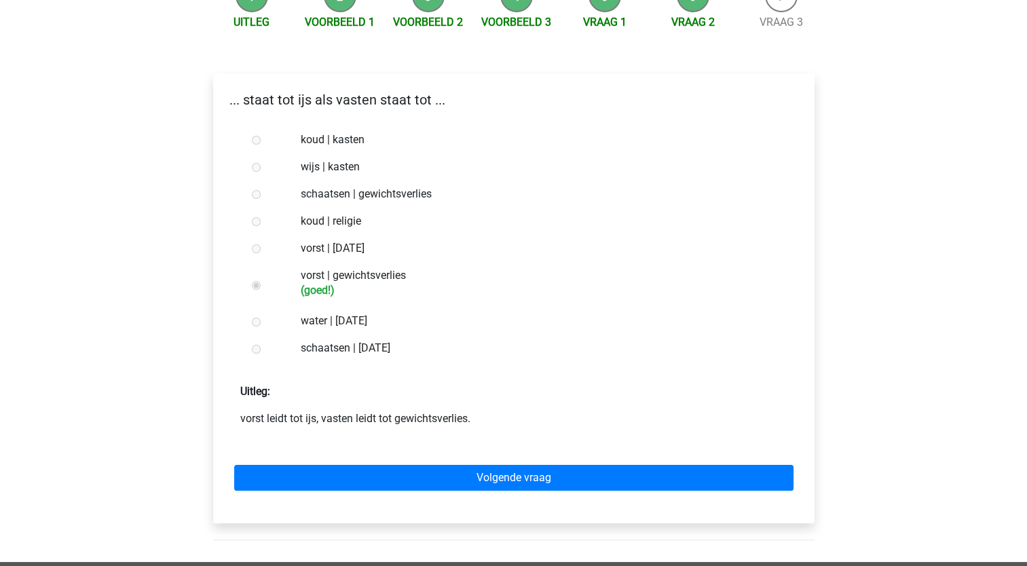
scroll to position [162, 0]
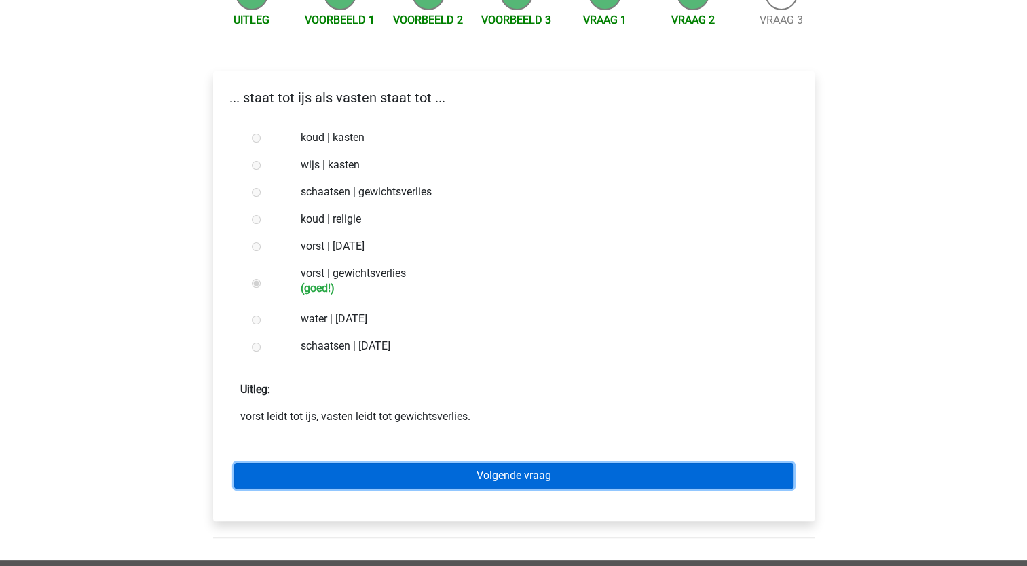
click at [380, 476] on link "Volgende vraag" at bounding box center [513, 476] width 559 height 26
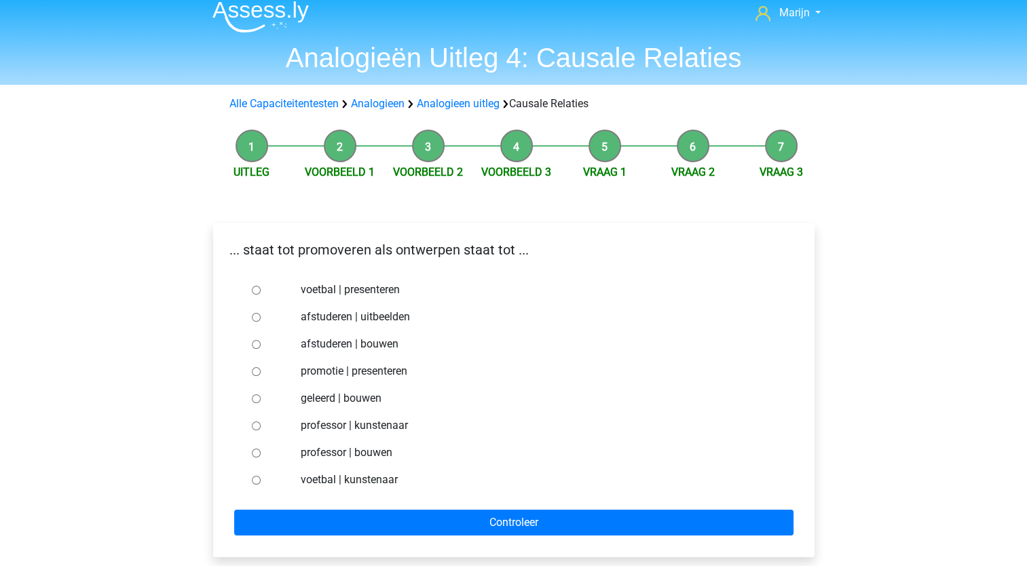
scroll to position [11, 0]
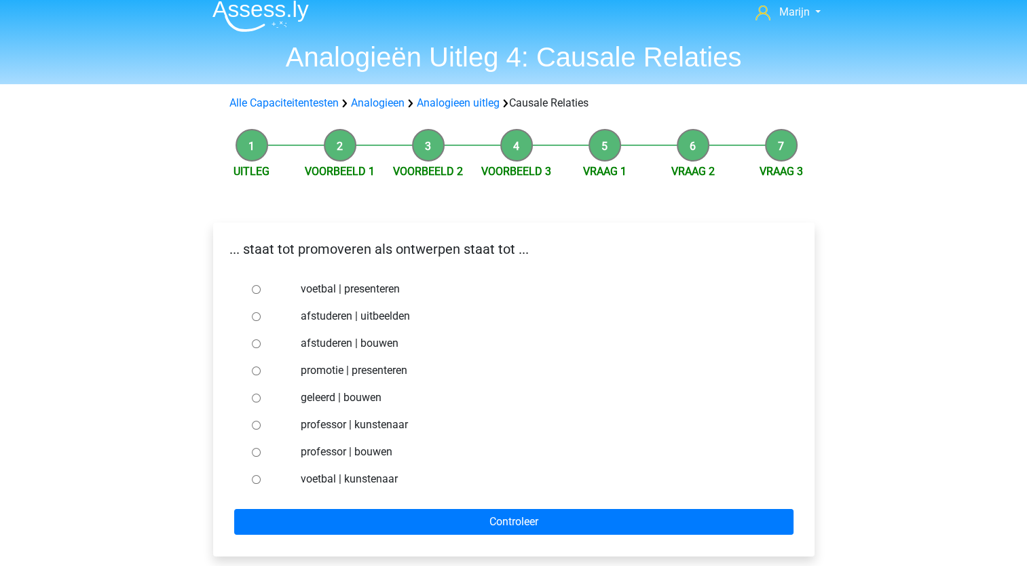
click at [255, 344] on input "afstuderen | bouwen" at bounding box center [256, 343] width 9 height 9
radio input "true"
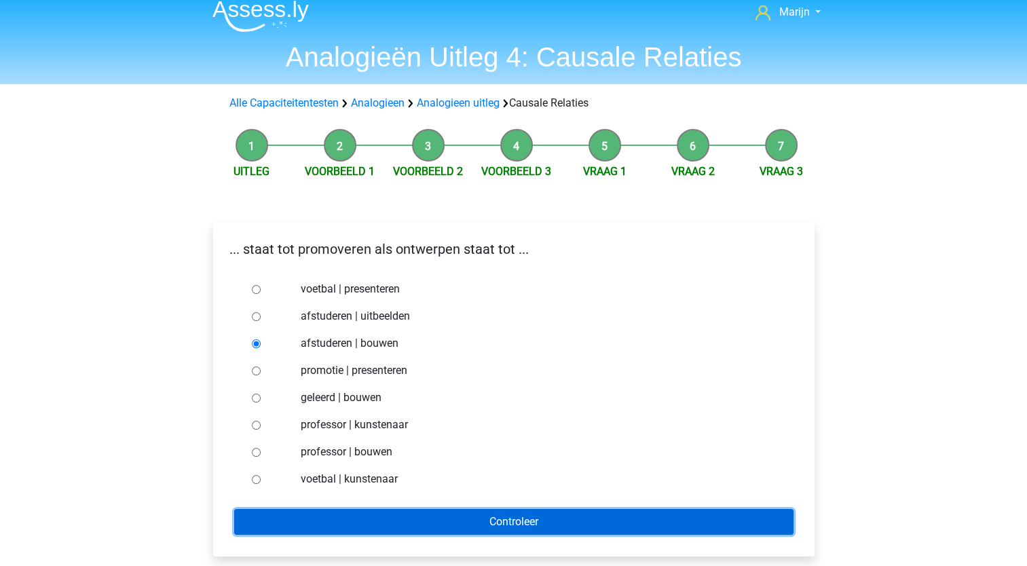
click at [445, 523] on input "Controleer" at bounding box center [513, 522] width 559 height 26
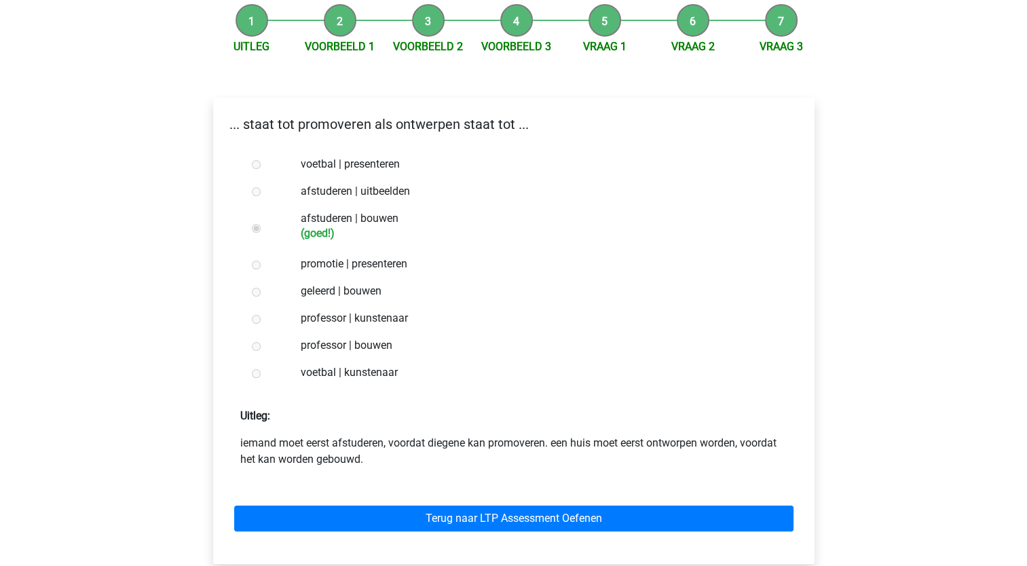
scroll to position [138, 0]
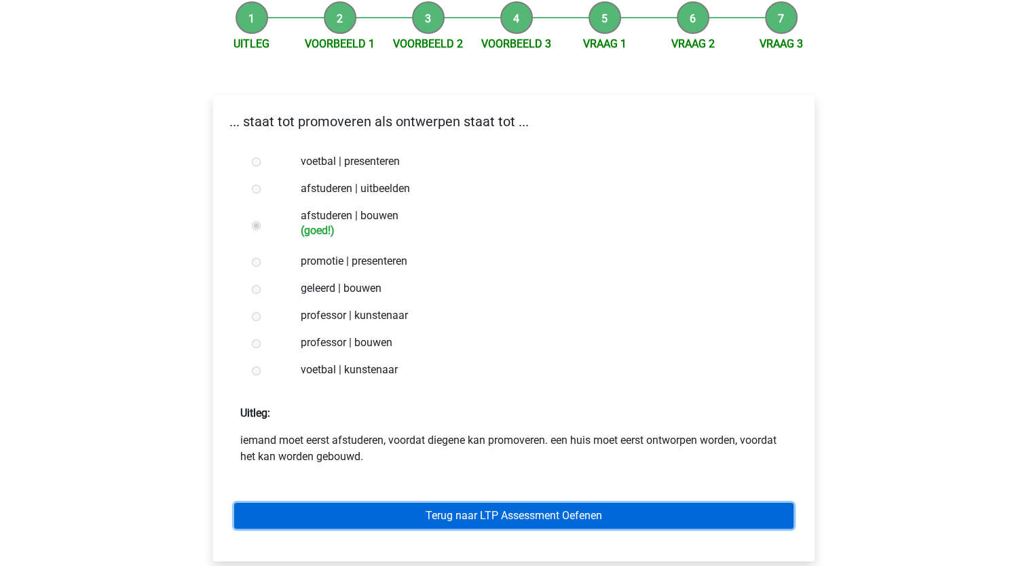
click at [453, 516] on link "Terug naar LTP Assessment Oefenen" at bounding box center [513, 516] width 559 height 26
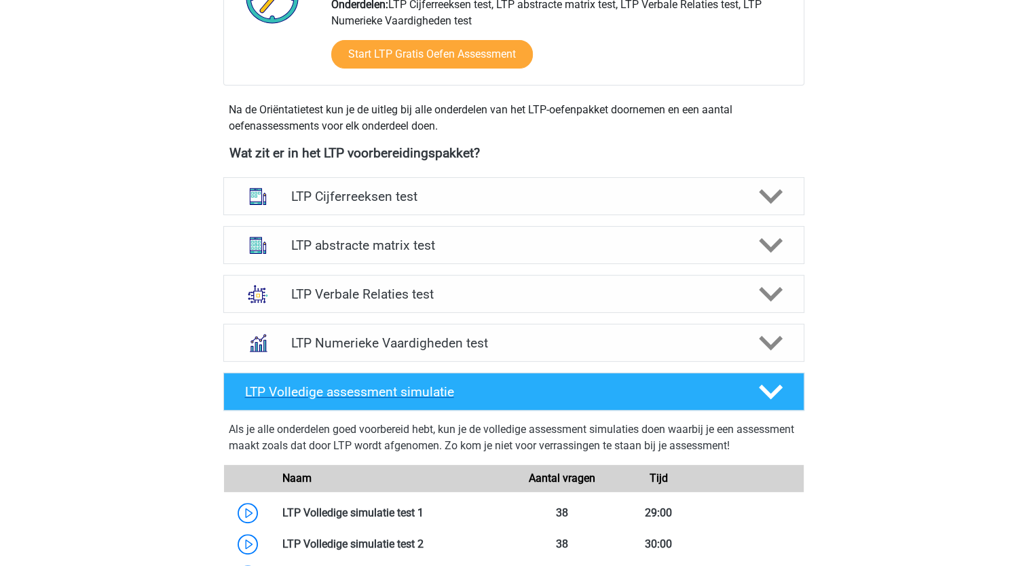
scroll to position [402, 0]
click at [404, 295] on h4 "LTP Verbale Relaties test" at bounding box center [513, 294] width 445 height 16
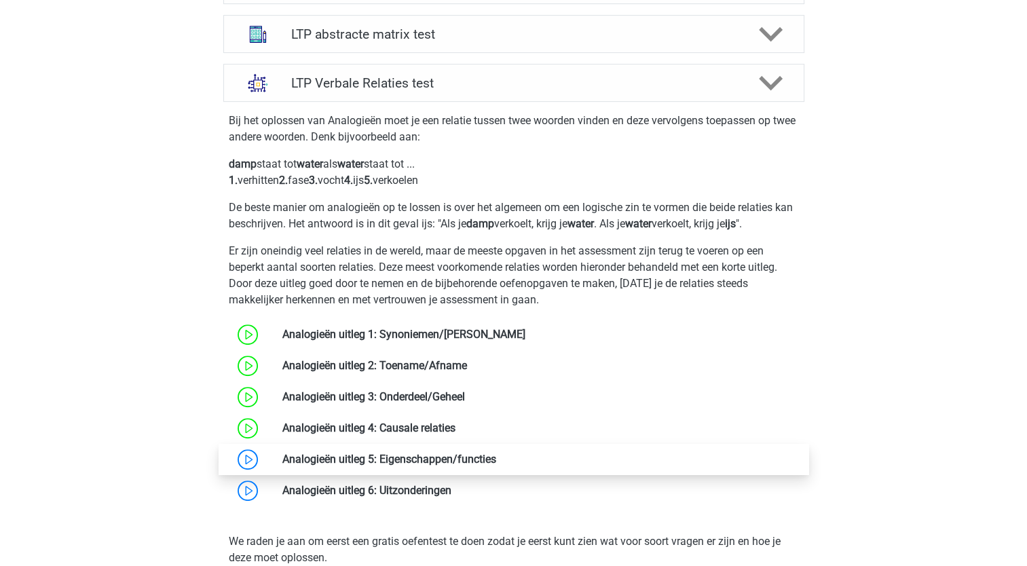
scroll to position [614, 0]
click at [496, 456] on link at bounding box center [496, 458] width 0 height 13
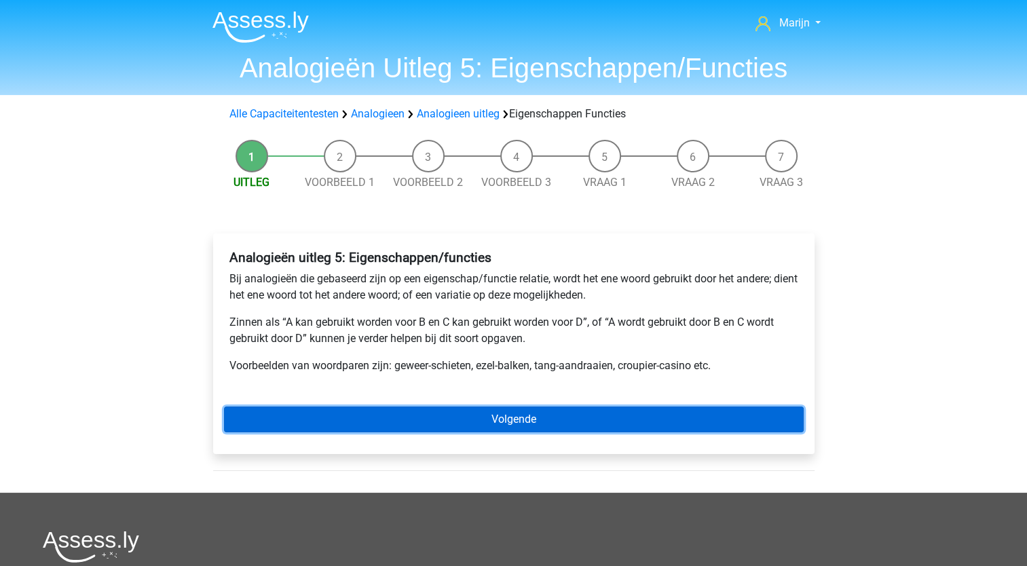
click at [510, 419] on link "Volgende" at bounding box center [514, 420] width 580 height 26
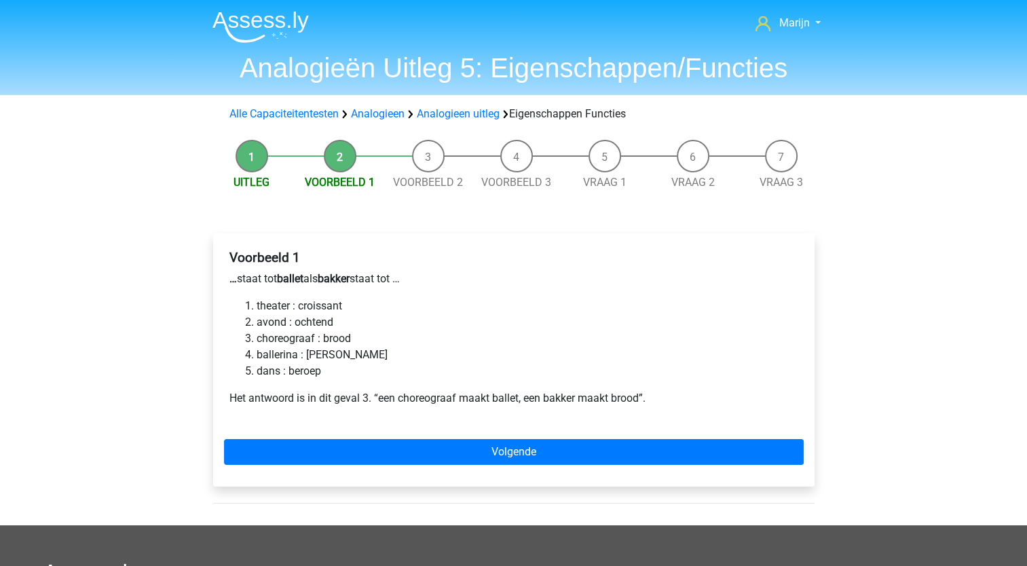
click at [250, 162] on li "Uitleg" at bounding box center [252, 165] width 88 height 51
click at [339, 166] on li "Voorbeeld 1" at bounding box center [340, 165] width 88 height 51
click at [471, 116] on link "Analogieen uitleg" at bounding box center [458, 113] width 83 height 13
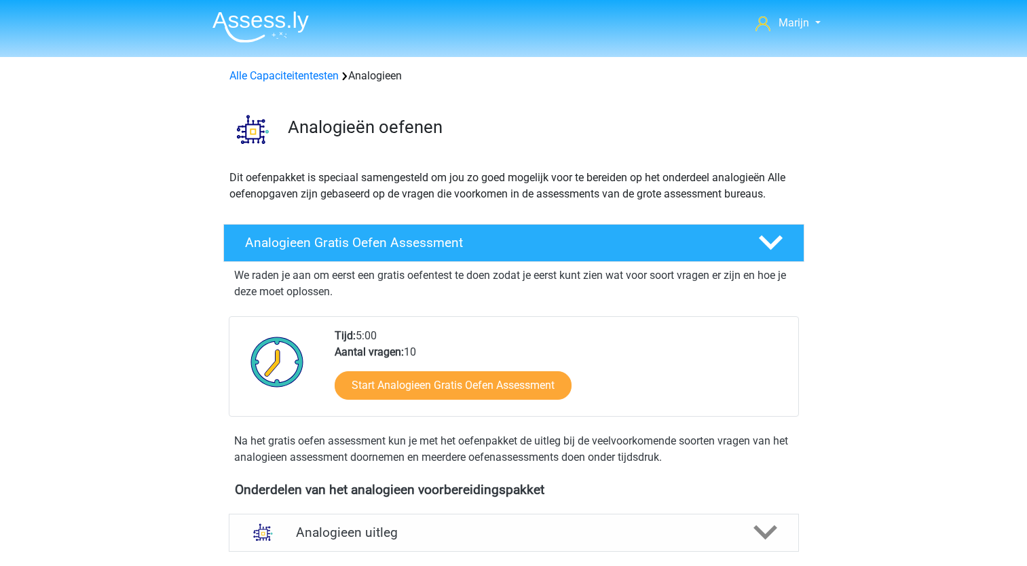
scroll to position [508, 0]
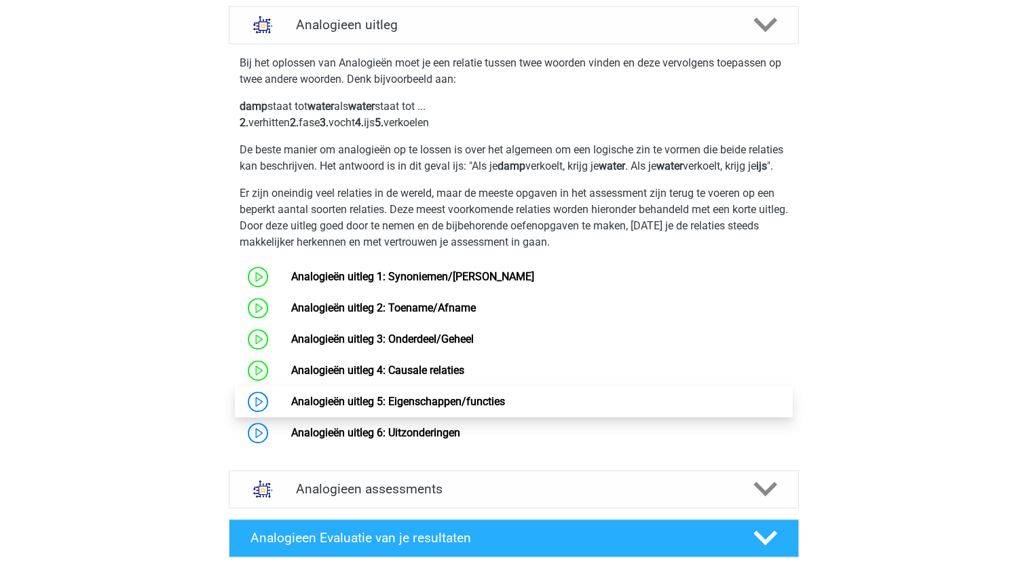
click at [291, 407] on link "Analogieën uitleg 5: Eigenschappen/functies" at bounding box center [398, 401] width 214 height 13
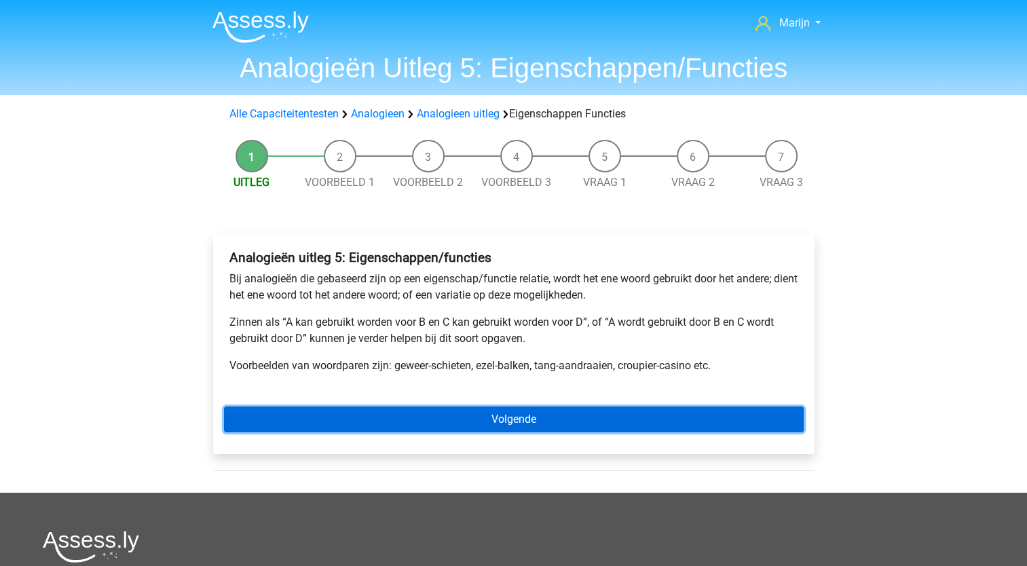
click at [447, 414] on link "Volgende" at bounding box center [514, 420] width 580 height 26
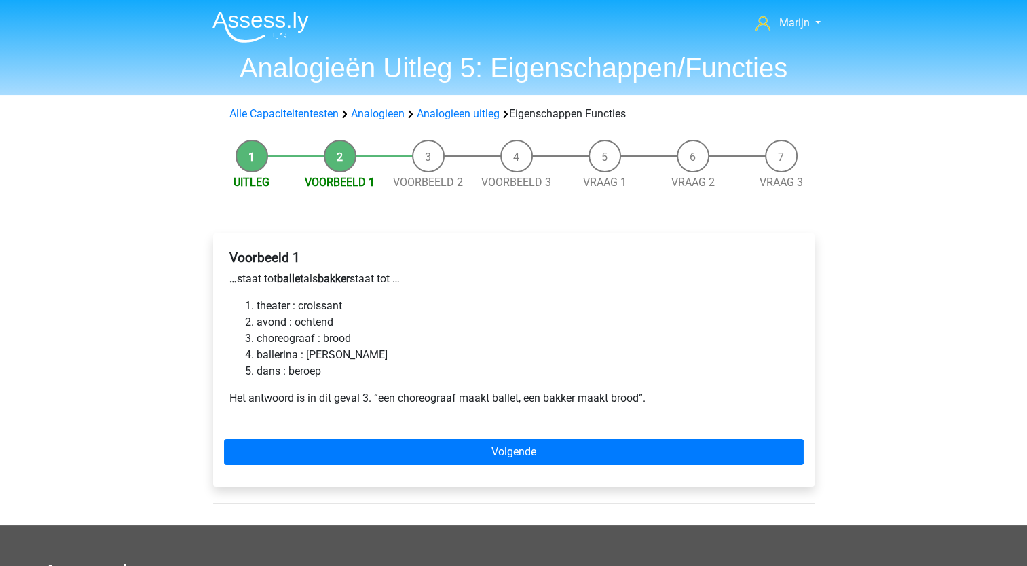
click at [546, 434] on div "Voorbeeld 1 … staat tot ballet als bakker staat tot … theater : croissant avond…" at bounding box center [513, 359] width 601 height 253
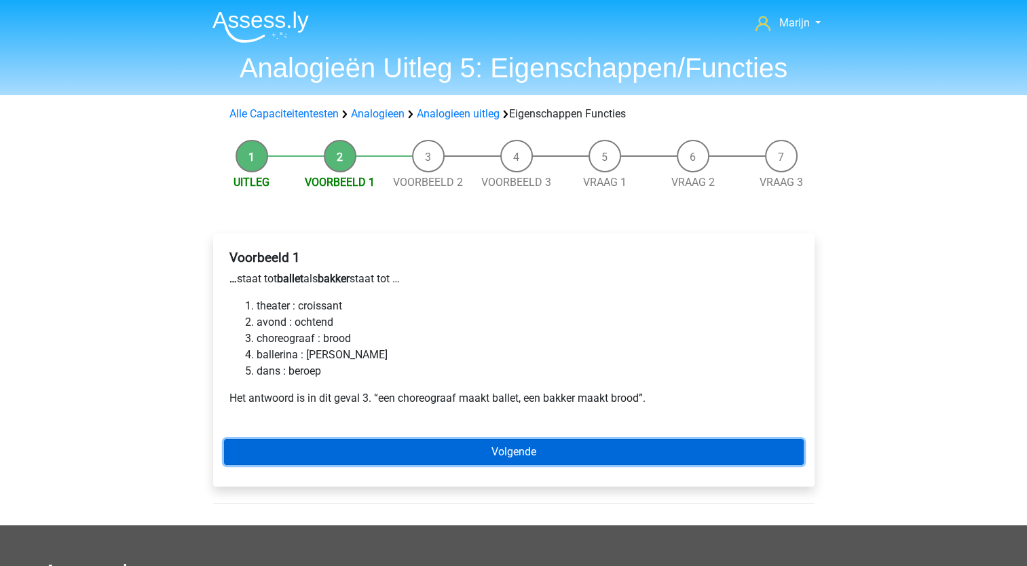
click at [527, 452] on link "Volgende" at bounding box center [514, 452] width 580 height 26
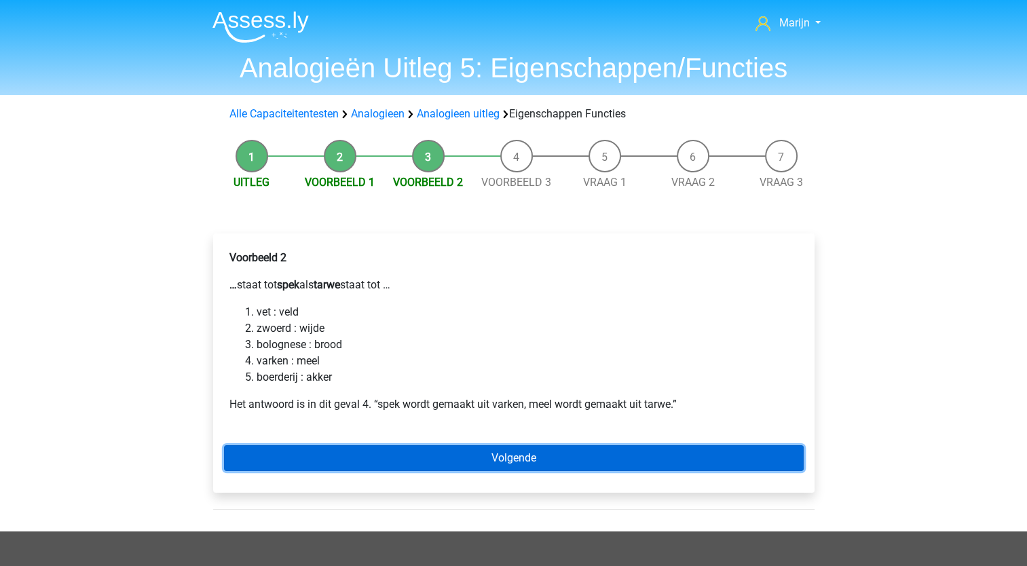
click at [497, 454] on link "Volgende" at bounding box center [514, 458] width 580 height 26
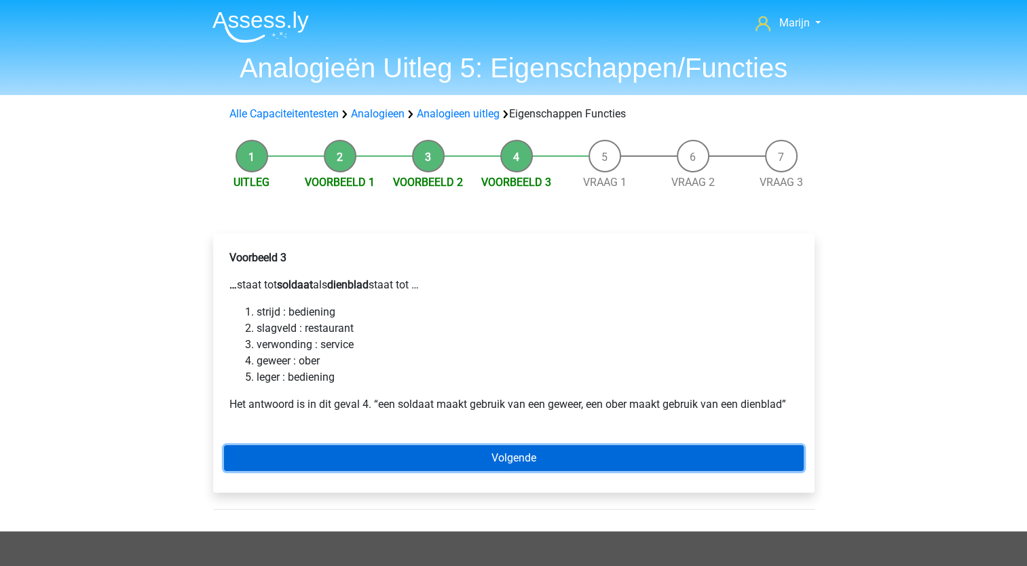
click at [424, 449] on link "Volgende" at bounding box center [514, 458] width 580 height 26
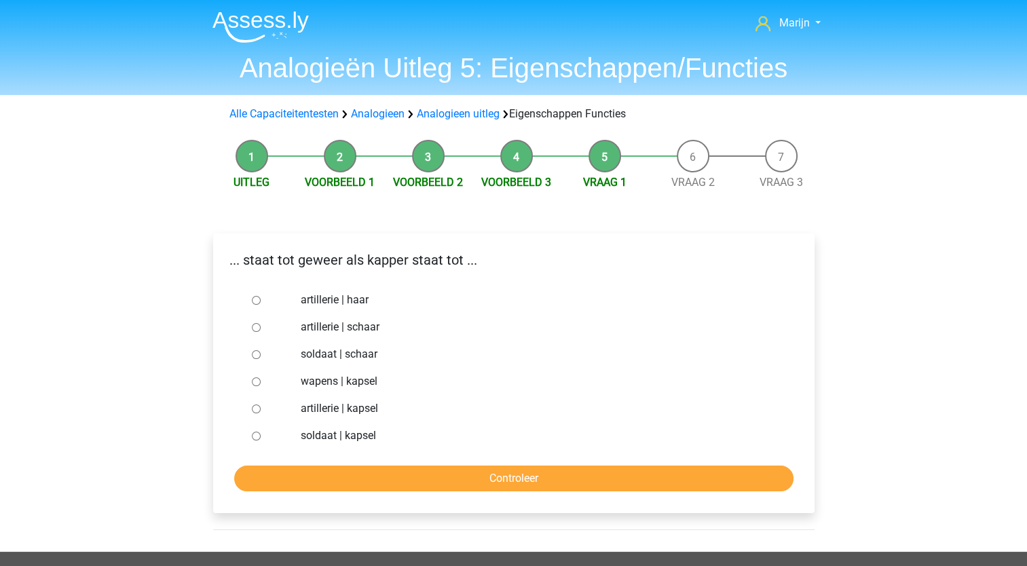
click at [252, 357] on input "soldaat | schaar" at bounding box center [256, 354] width 9 height 9
radio input "true"
click at [375, 478] on input "Controleer" at bounding box center [513, 479] width 559 height 26
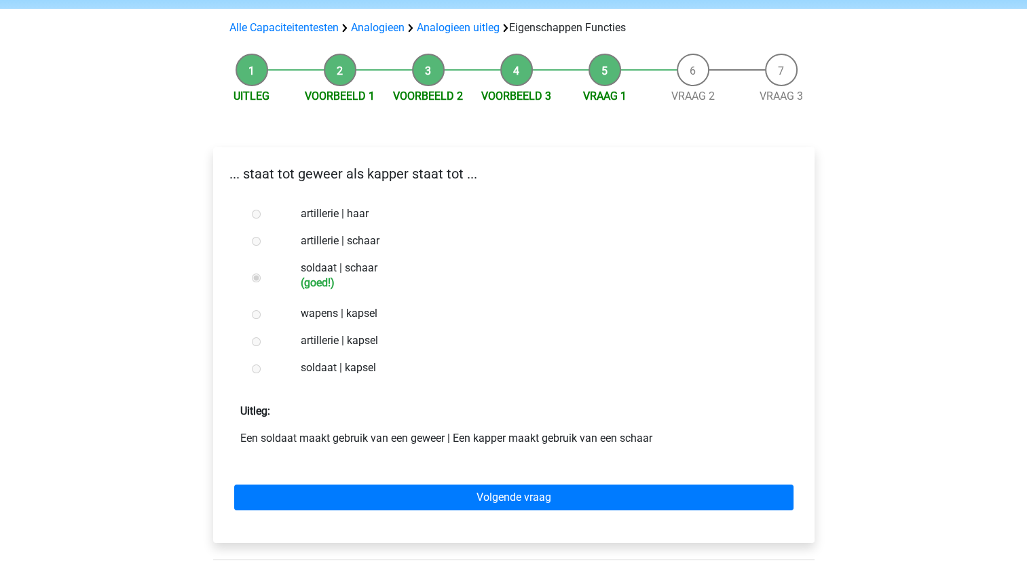
scroll to position [88, 0]
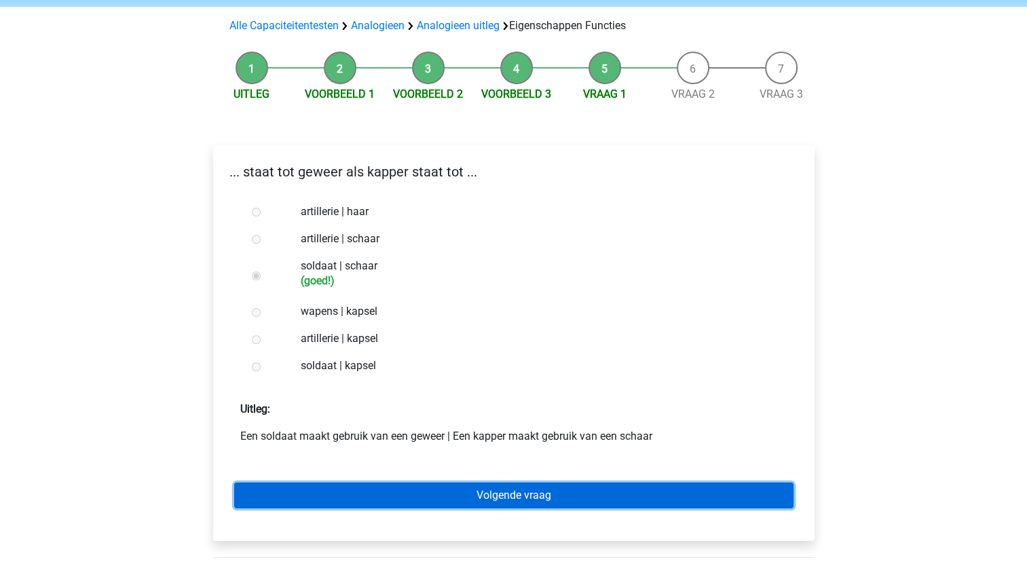
click at [523, 504] on link "Volgende vraag" at bounding box center [513, 496] width 559 height 26
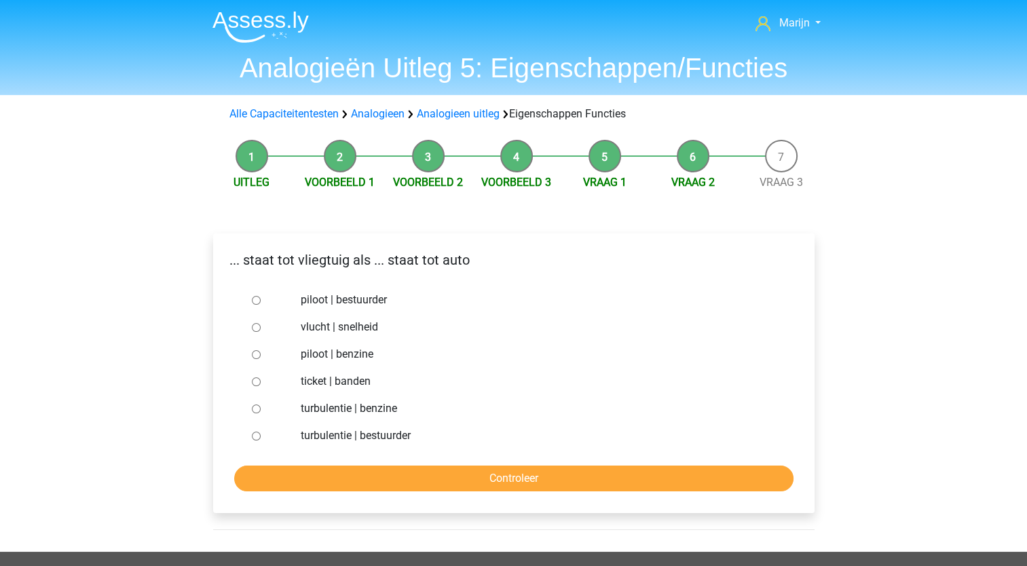
click at [254, 299] on input "piloot | bestuurder" at bounding box center [256, 300] width 9 height 9
radio input "true"
click at [394, 478] on input "Controleer" at bounding box center [513, 479] width 559 height 26
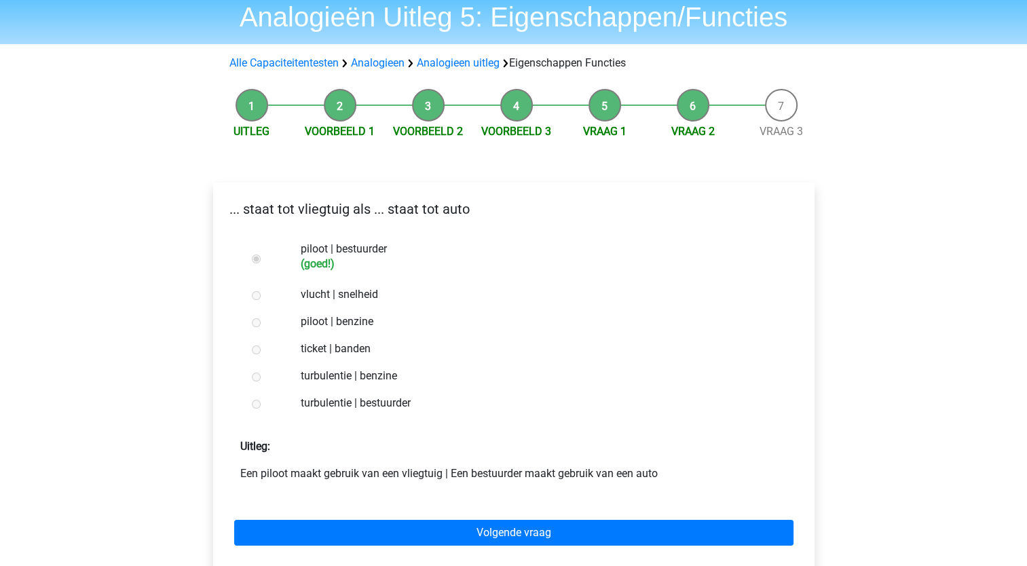
scroll to position [72, 0]
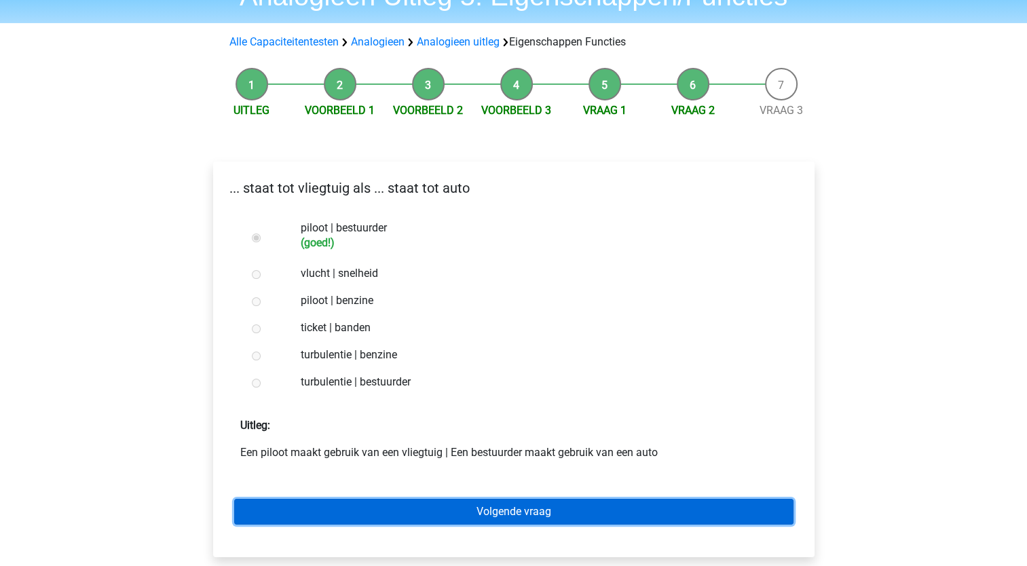
click at [419, 510] on link "Volgende vraag" at bounding box center [513, 512] width 559 height 26
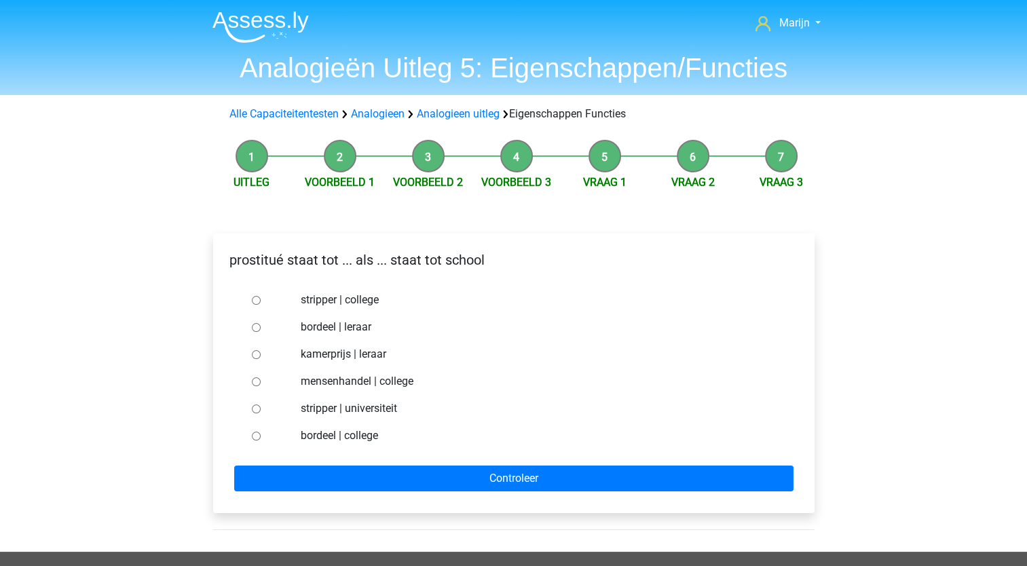
click at [254, 328] on input "bordeel | leraar" at bounding box center [256, 327] width 9 height 9
radio input "true"
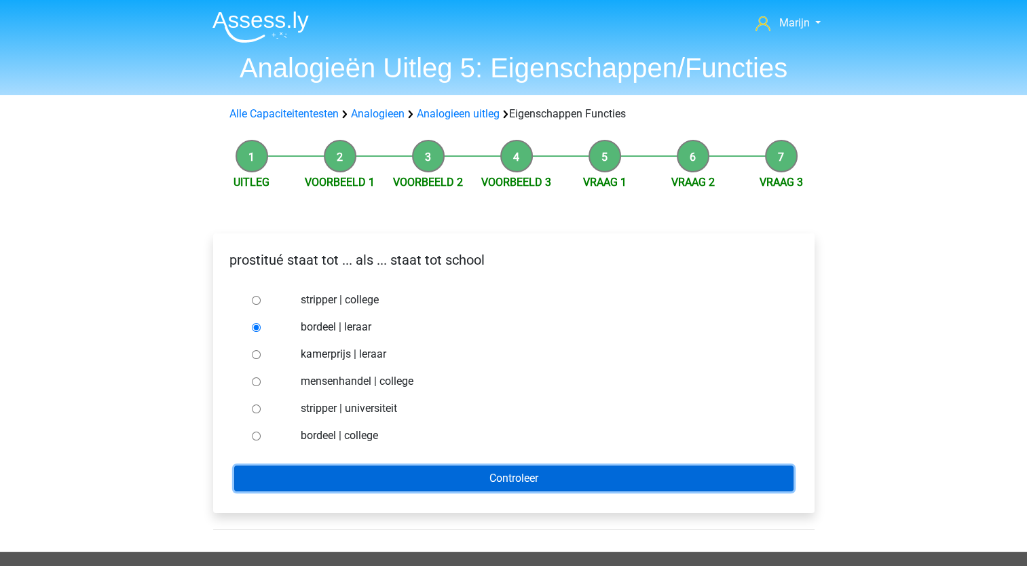
click at [394, 478] on input "Controleer" at bounding box center [513, 479] width 559 height 26
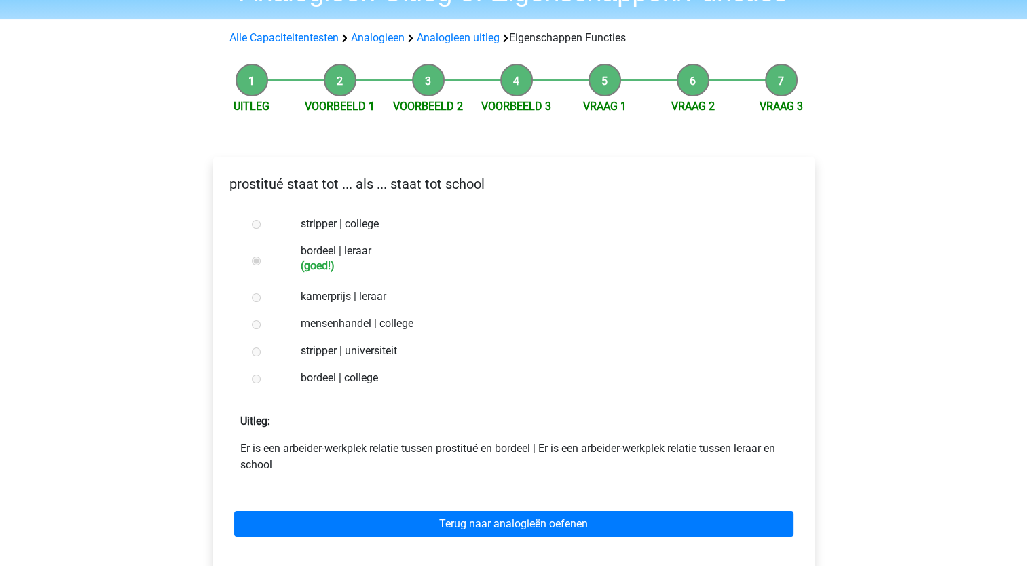
scroll to position [100, 0]
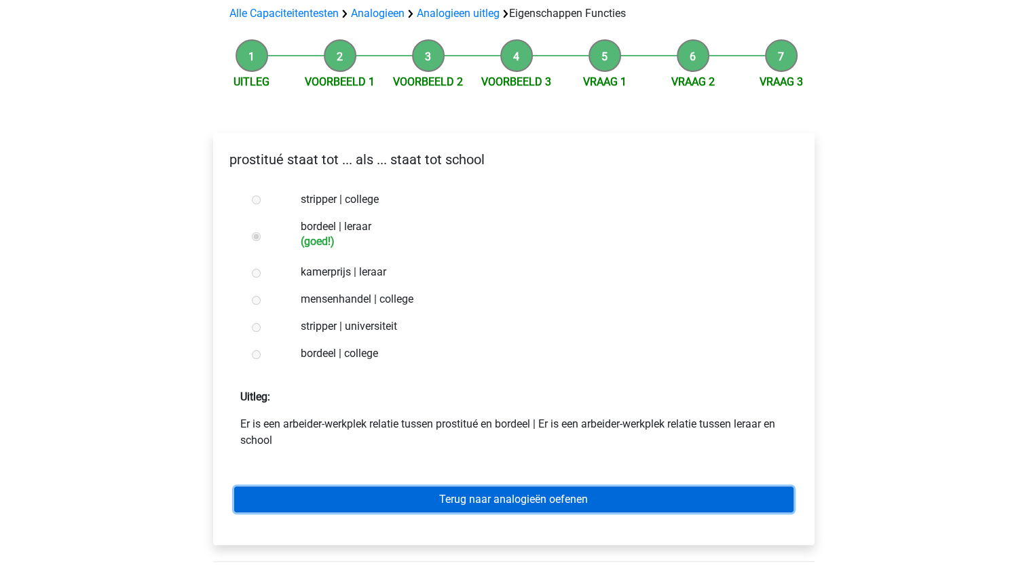
click at [413, 500] on link "Terug naar analogieën oefenen" at bounding box center [513, 500] width 559 height 26
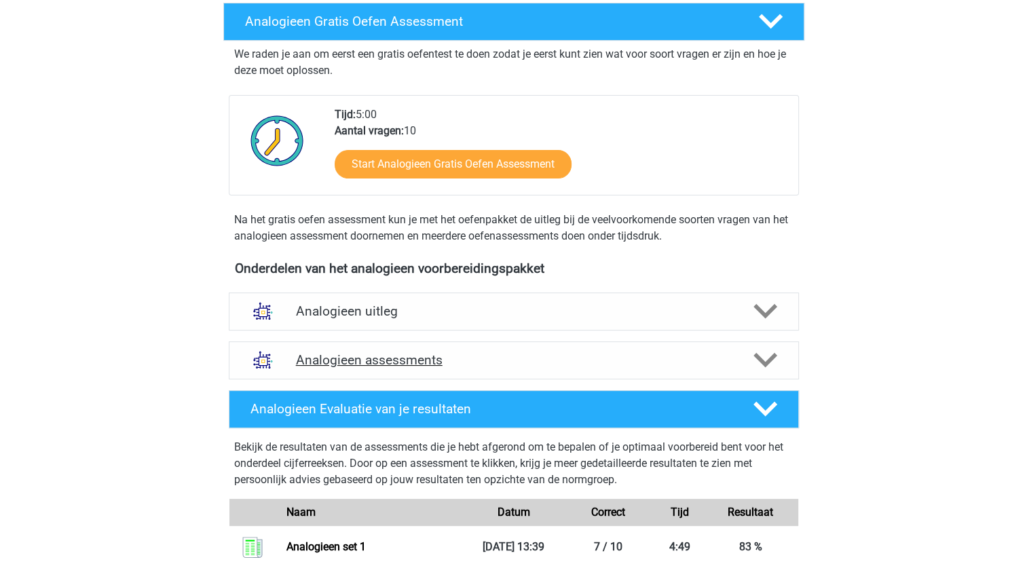
scroll to position [263, 0]
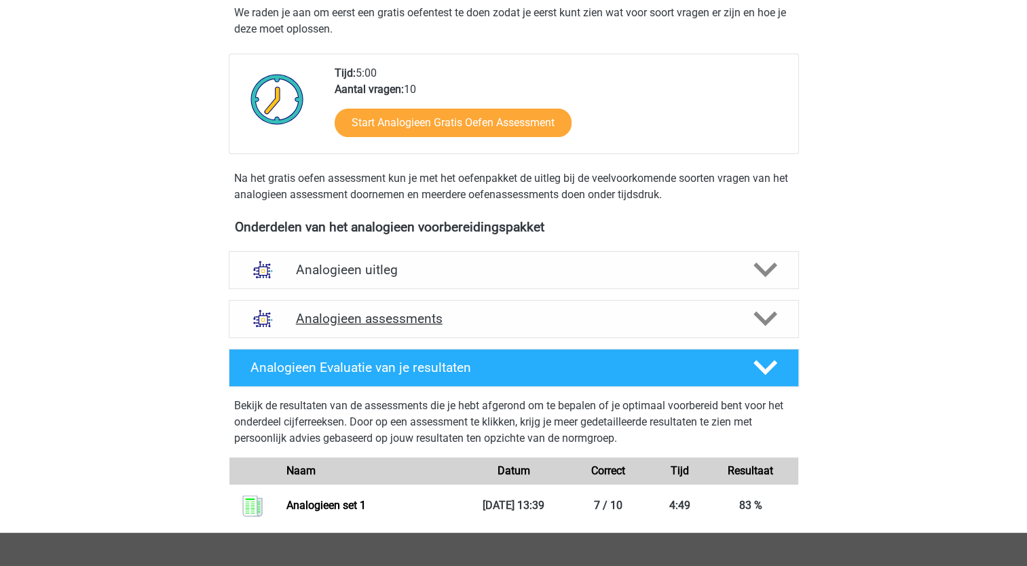
click at [553, 251] on div "Analogieen uitleg" at bounding box center [514, 270] width 570 height 38
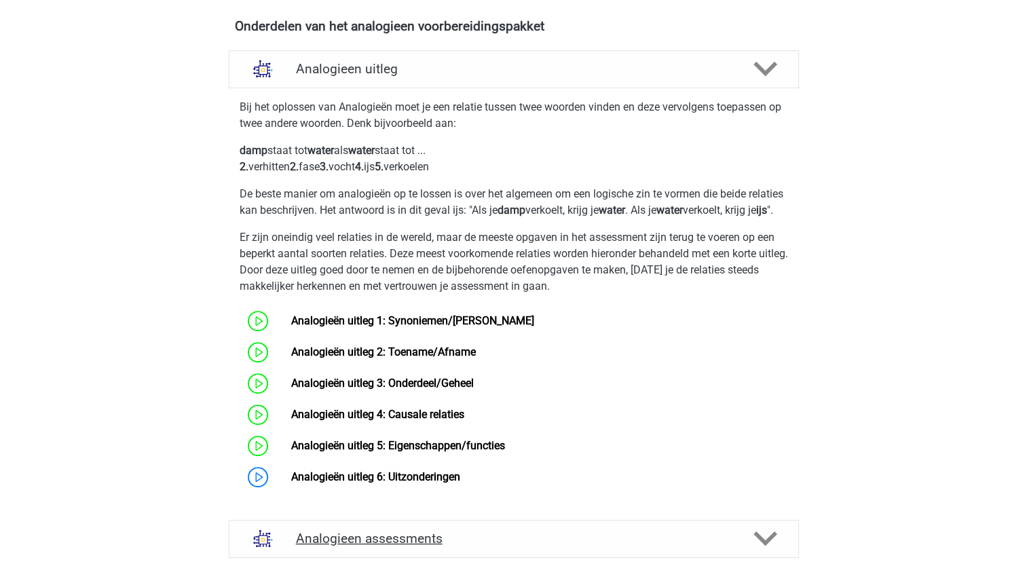
scroll to position [547, 0]
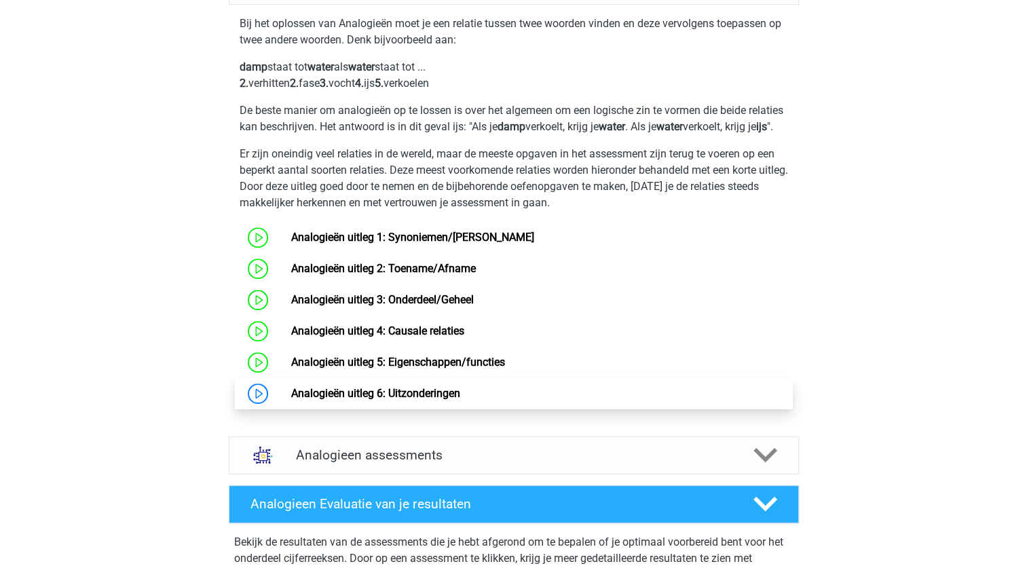
click at [291, 400] on link "Analogieën uitleg 6: Uitzonderingen" at bounding box center [375, 393] width 169 height 13
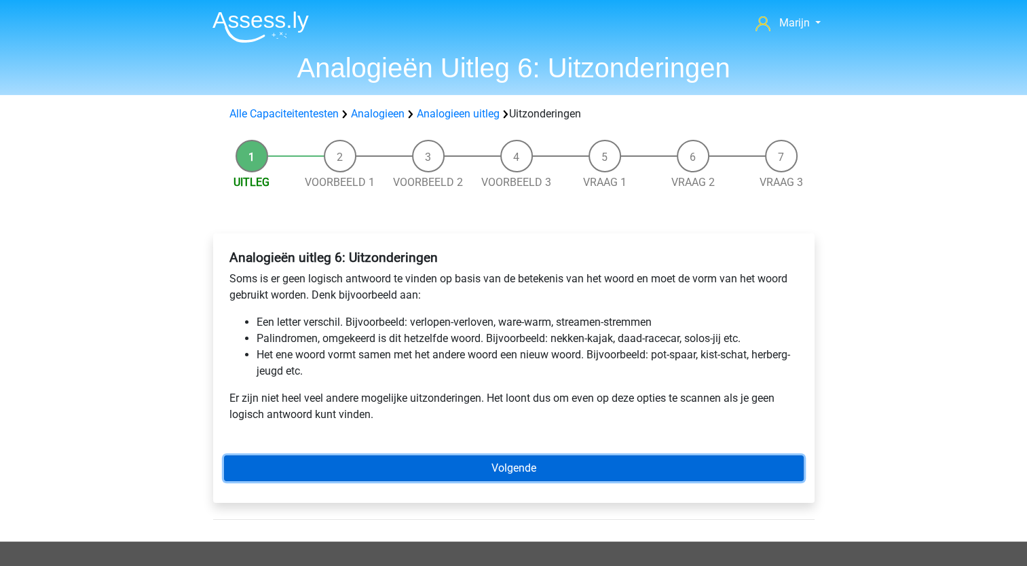
click at [508, 468] on link "Volgende" at bounding box center [514, 468] width 580 height 26
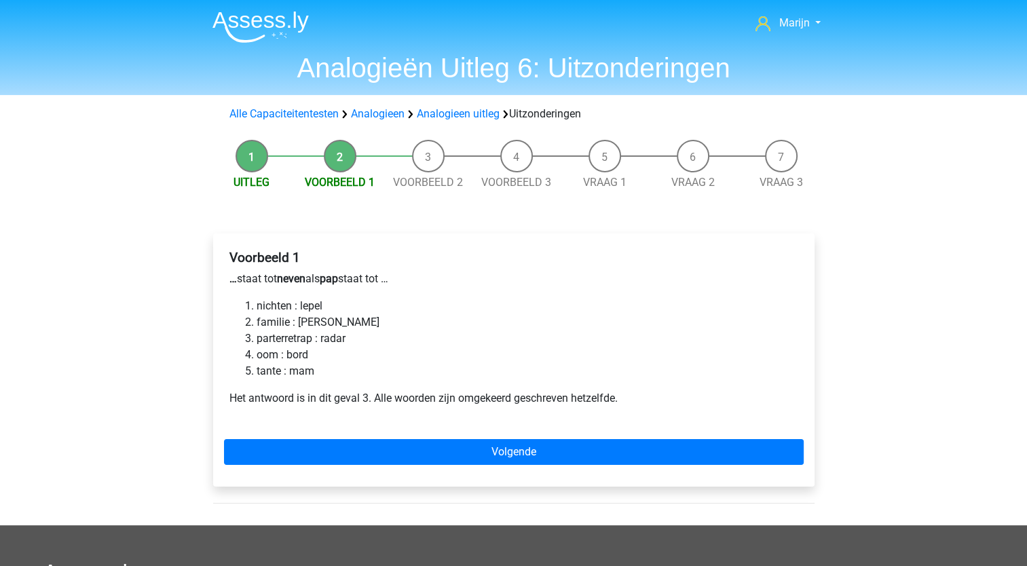
click at [356, 373] on li "tante : mam" at bounding box center [528, 371] width 542 height 16
click at [379, 379] on li "tante : mam" at bounding box center [528, 371] width 542 height 16
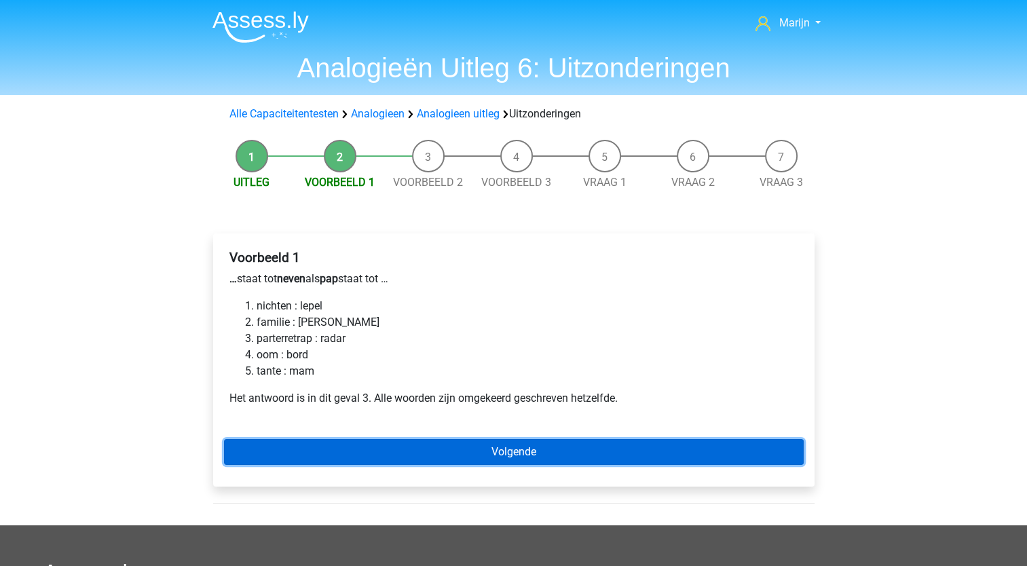
click at [429, 445] on link "Volgende" at bounding box center [514, 452] width 580 height 26
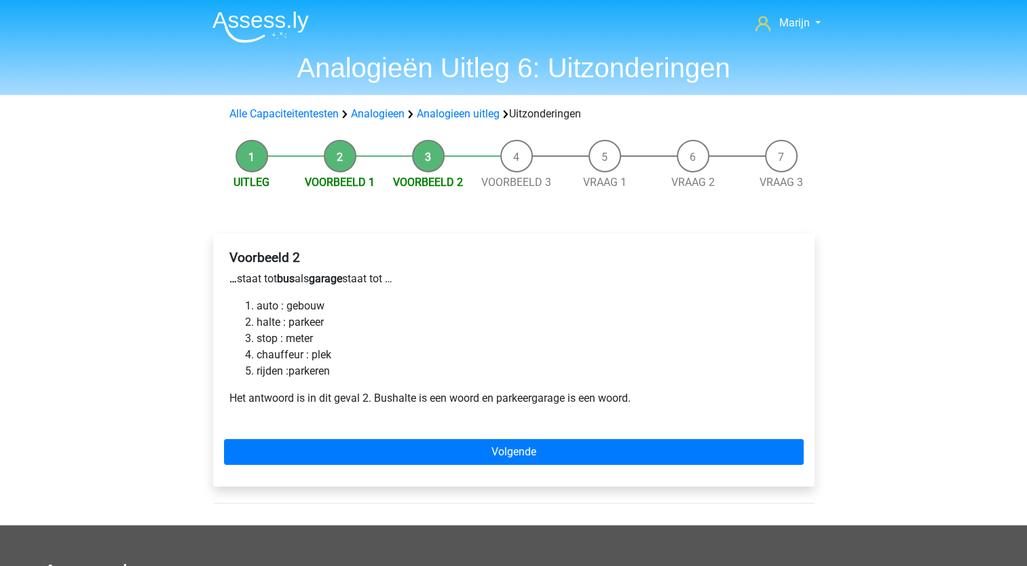
click at [285, 357] on li "chauffeur : plek" at bounding box center [528, 355] width 542 height 16
drag, startPoint x: 285, startPoint y: 357, endPoint x: 368, endPoint y: 341, distance: 84.3
click at [368, 341] on li "stop : meter" at bounding box center [528, 339] width 542 height 16
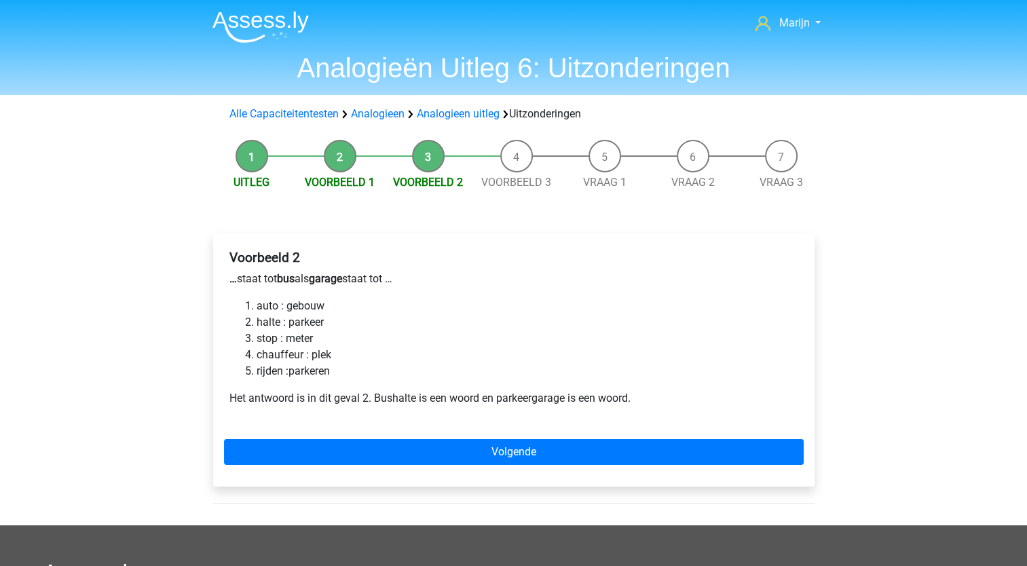
click at [297, 324] on li "halte : parkeer" at bounding box center [528, 322] width 542 height 16
click at [449, 430] on div "Voorbeeld 2 … staat tot bus als garage staat tot … auto : gebouw halte : parkee…" at bounding box center [513, 359] width 601 height 253
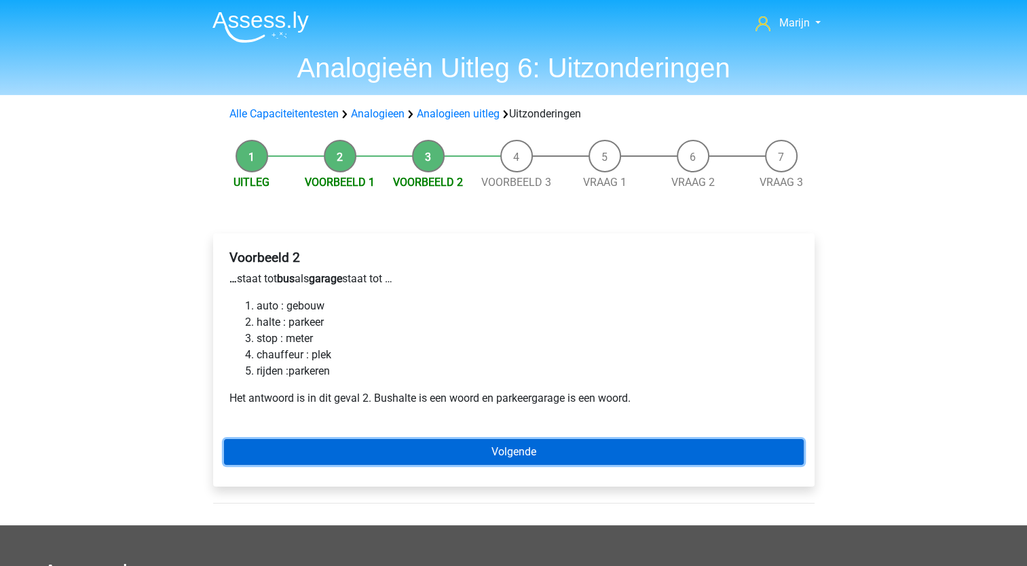
click at [453, 444] on link "Volgende" at bounding box center [514, 452] width 580 height 26
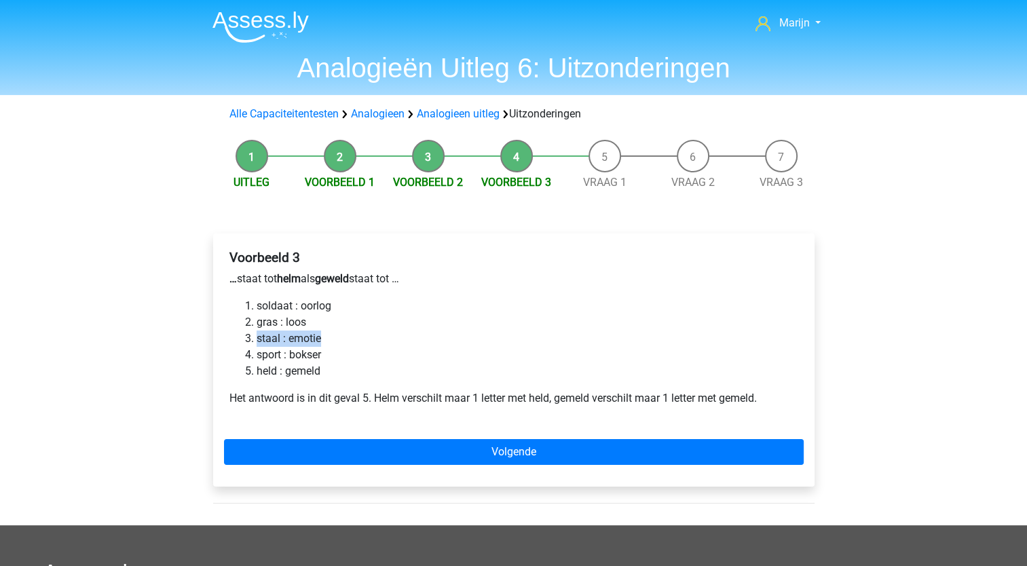
drag, startPoint x: 323, startPoint y: 345, endPoint x: 381, endPoint y: 326, distance: 61.0
click at [381, 326] on ol "soldaat : oorlog gras : loos staal : emotie sport : bokser held : gemeld" at bounding box center [513, 338] width 569 height 81
drag, startPoint x: 381, startPoint y: 326, endPoint x: 339, endPoint y: 343, distance: 45.6
click at [339, 343] on li "staal : emotie" at bounding box center [528, 339] width 542 height 16
click at [278, 381] on div "Voorbeeld 3 … staat tot helm als geweld staat tot … soldaat : oorlog gras : loo…" at bounding box center [514, 333] width 580 height 178
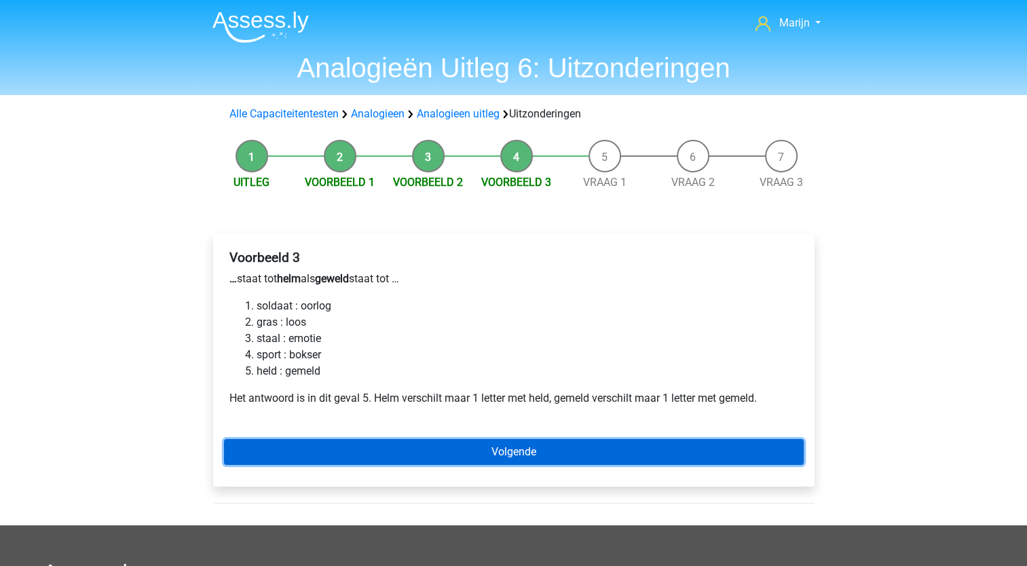
click at [492, 458] on link "Volgende" at bounding box center [514, 452] width 580 height 26
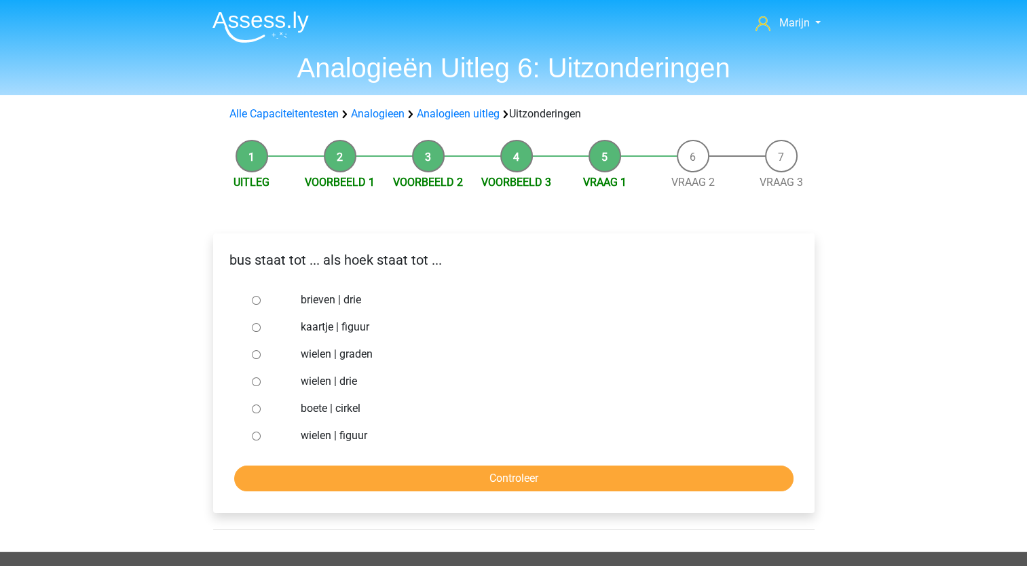
click at [255, 302] on input "brieven | drie" at bounding box center [256, 300] width 9 height 9
radio input "true"
click at [400, 475] on input "Controleer" at bounding box center [513, 479] width 559 height 26
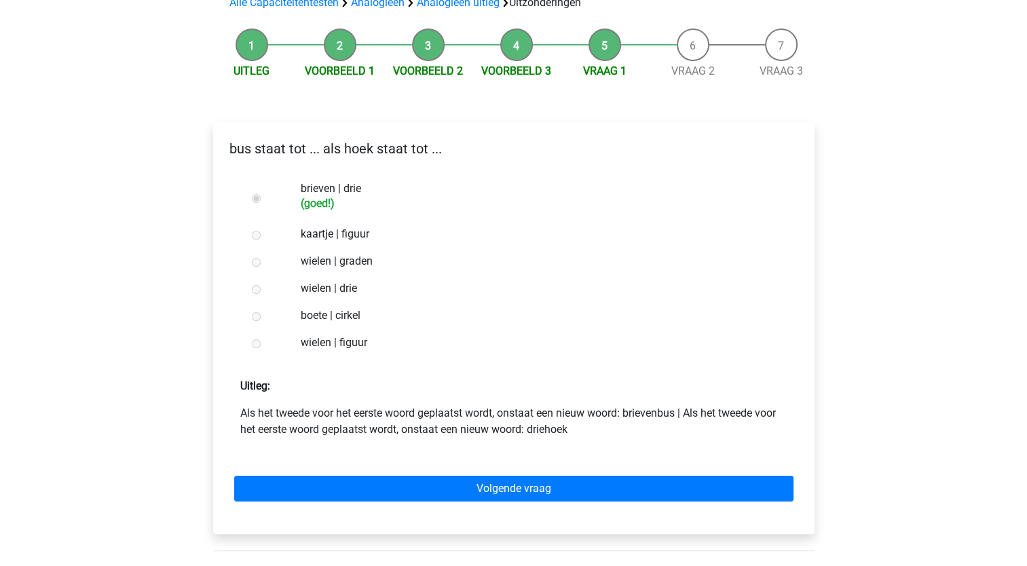
scroll to position [122, 0]
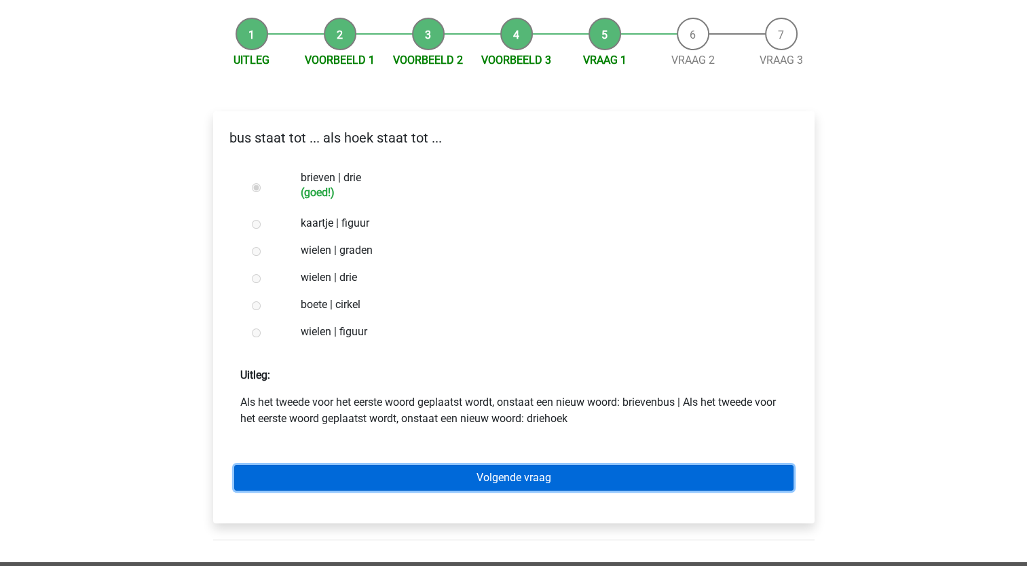
click at [467, 474] on link "Volgende vraag" at bounding box center [513, 478] width 559 height 26
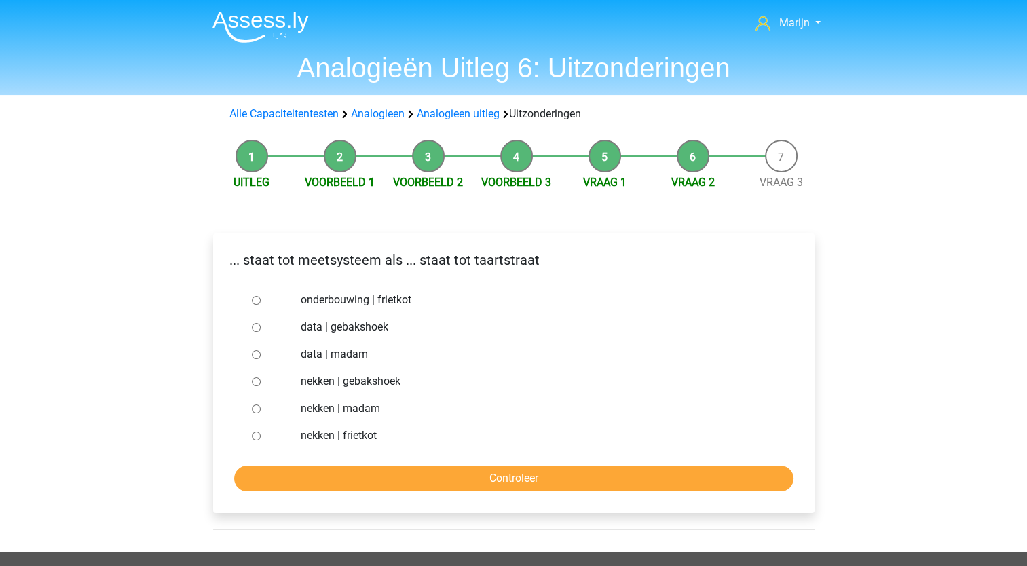
click at [410, 525] on div "... staat tot meetsysteem als ... staat tot taartstraat onderbouwing | frietkot…" at bounding box center [513, 378] width 623 height 345
click at [445, 530] on div "... staat tot meetsysteem als ... staat tot taartstraat onderbouwing | frietkot…" at bounding box center [513, 378] width 623 height 345
click at [252, 407] on input "nekken | madam" at bounding box center [256, 408] width 9 height 9
radio input "true"
click at [398, 481] on input "Controleer" at bounding box center [513, 479] width 559 height 26
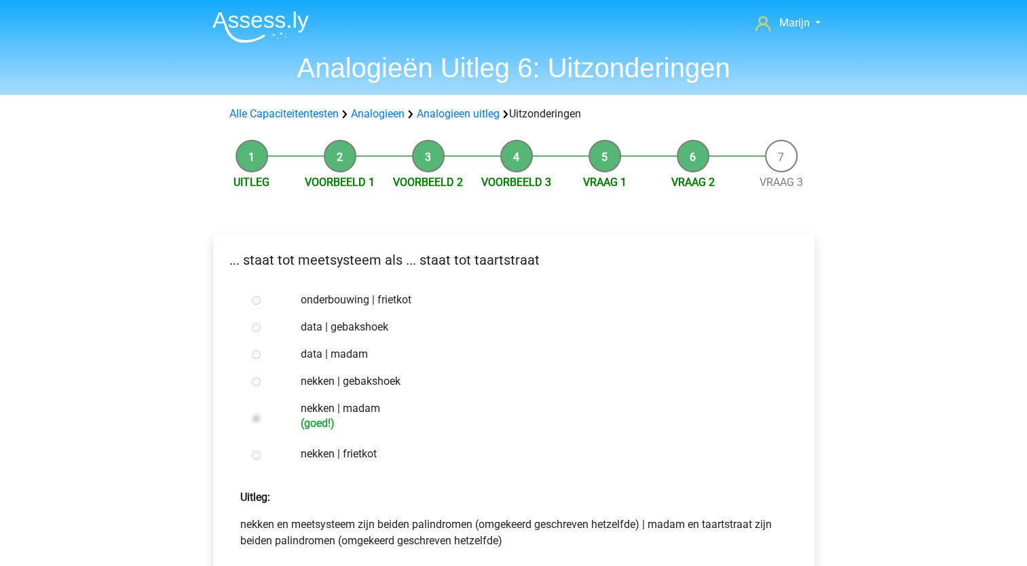
scroll to position [53, 0]
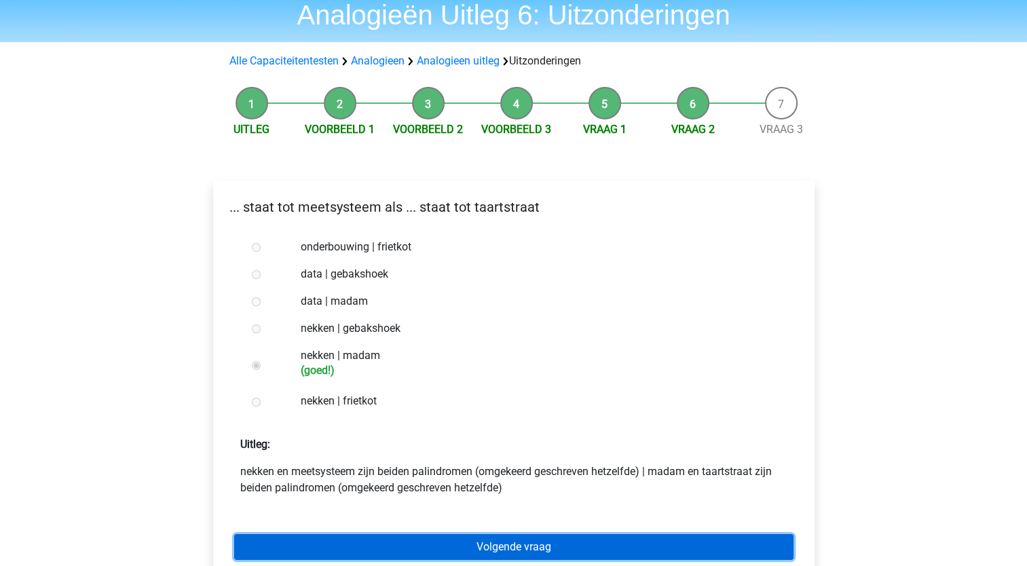
click at [552, 548] on link "Volgende vraag" at bounding box center [513, 547] width 559 height 26
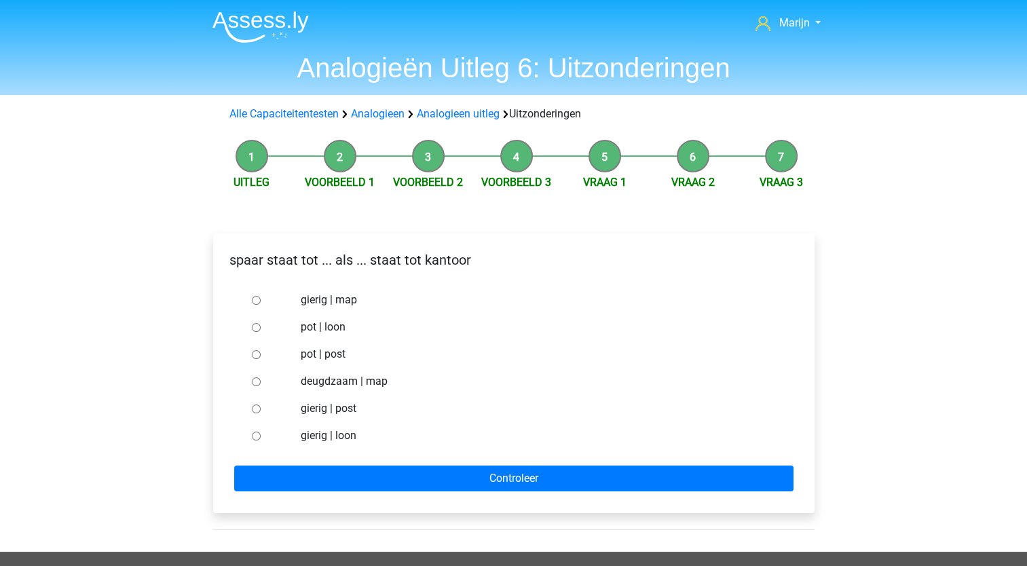
click at [257, 353] on input "pot | post" at bounding box center [256, 354] width 9 height 9
radio input "true"
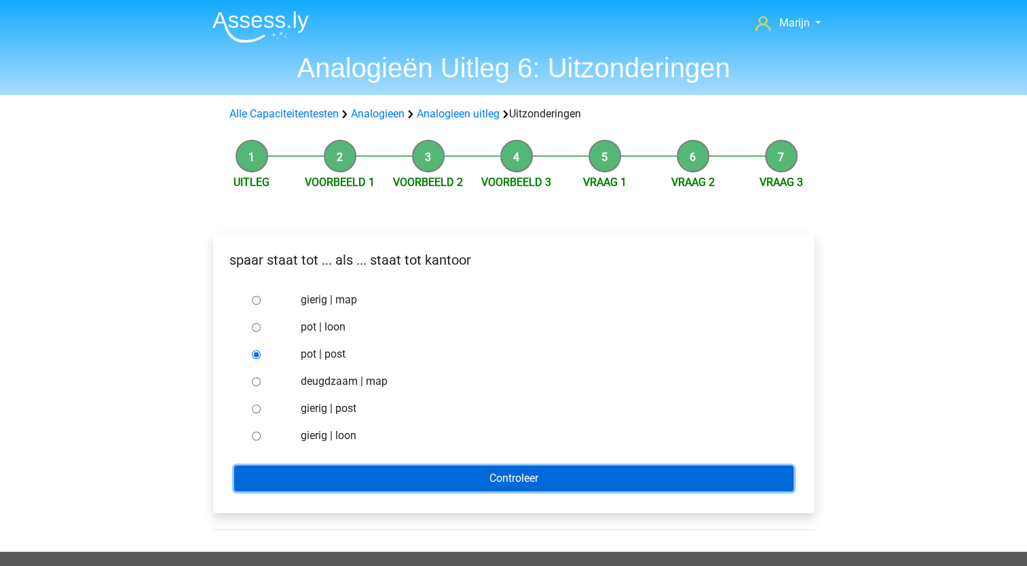
click at [391, 478] on input "Controleer" at bounding box center [513, 479] width 559 height 26
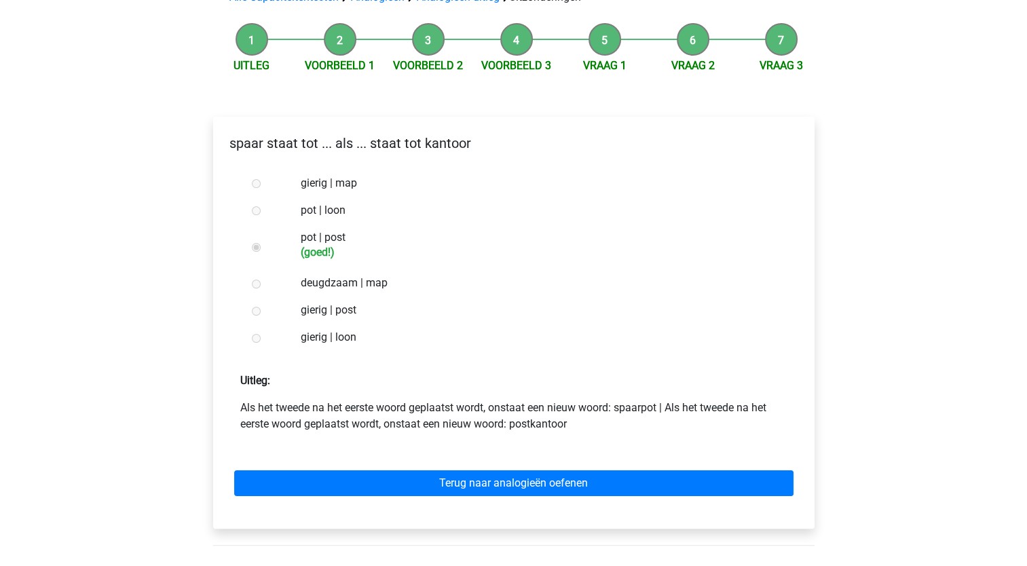
scroll to position [118, 0]
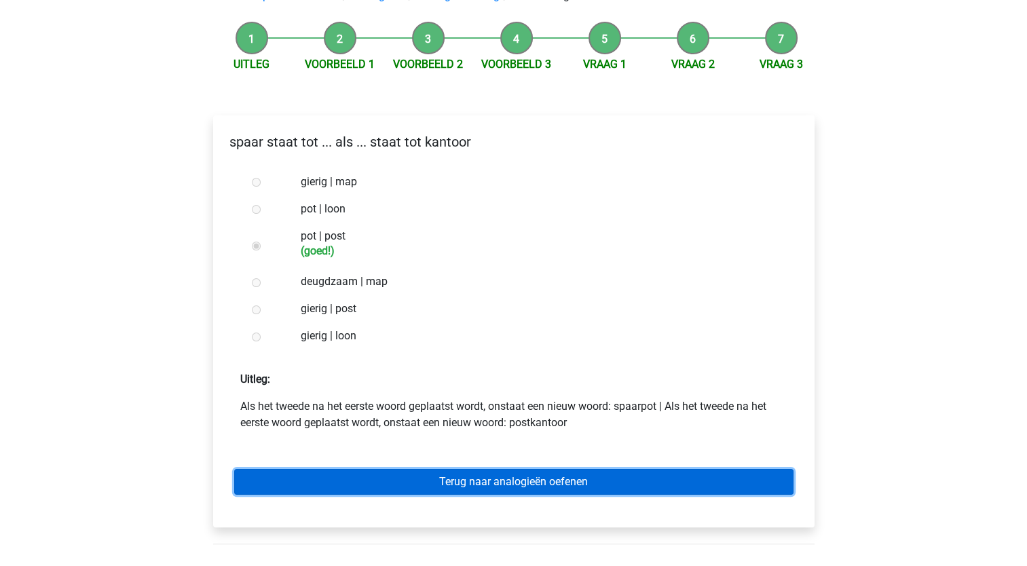
click at [459, 484] on link "Terug naar analogieën oefenen" at bounding box center [513, 482] width 559 height 26
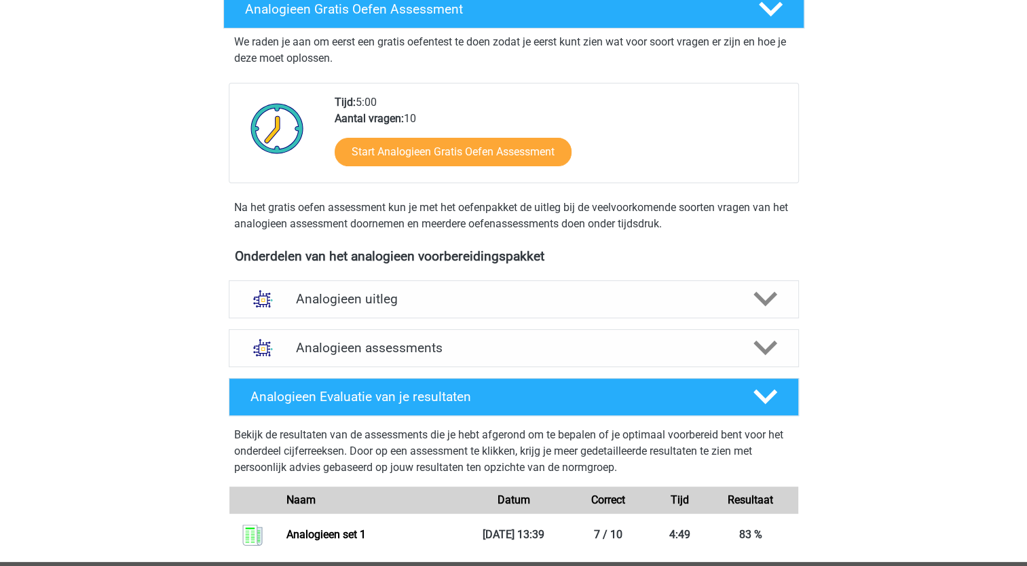
scroll to position [195, 0]
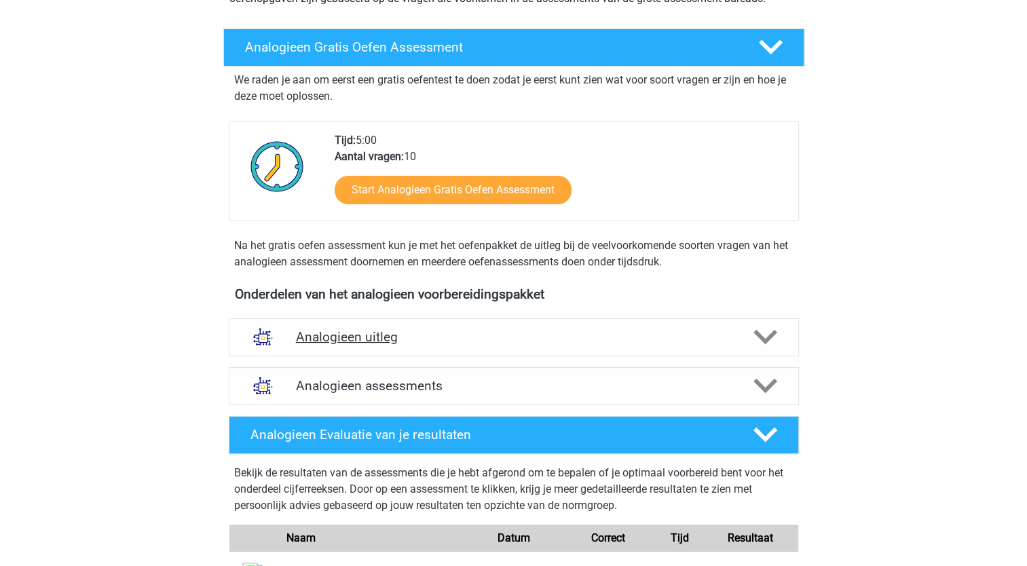
click at [774, 338] on icon at bounding box center [765, 337] width 24 height 24
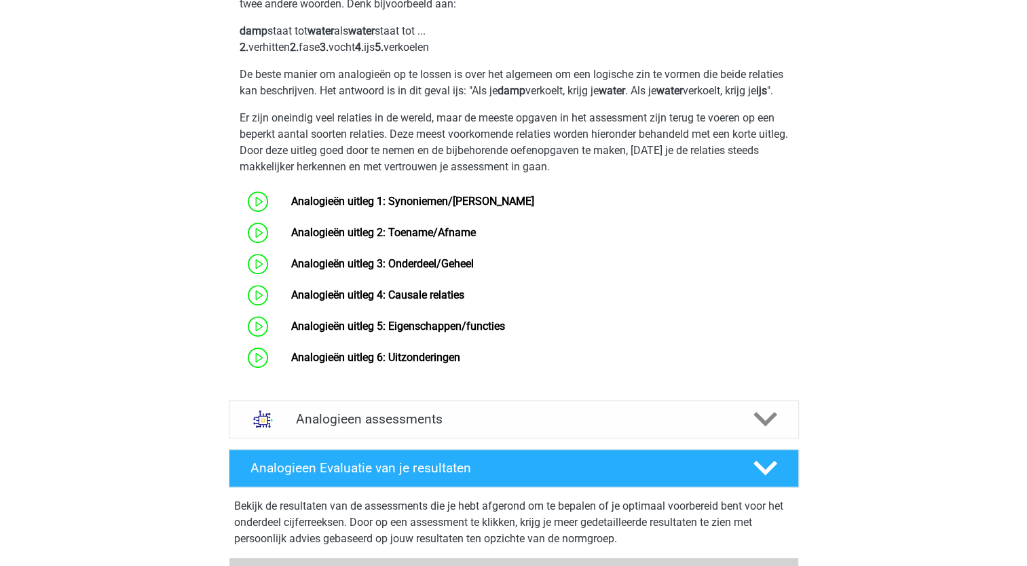
scroll to position [584, 0]
click at [641, 426] on h4 "Analogieen assessments" at bounding box center [514, 419] width 436 height 16
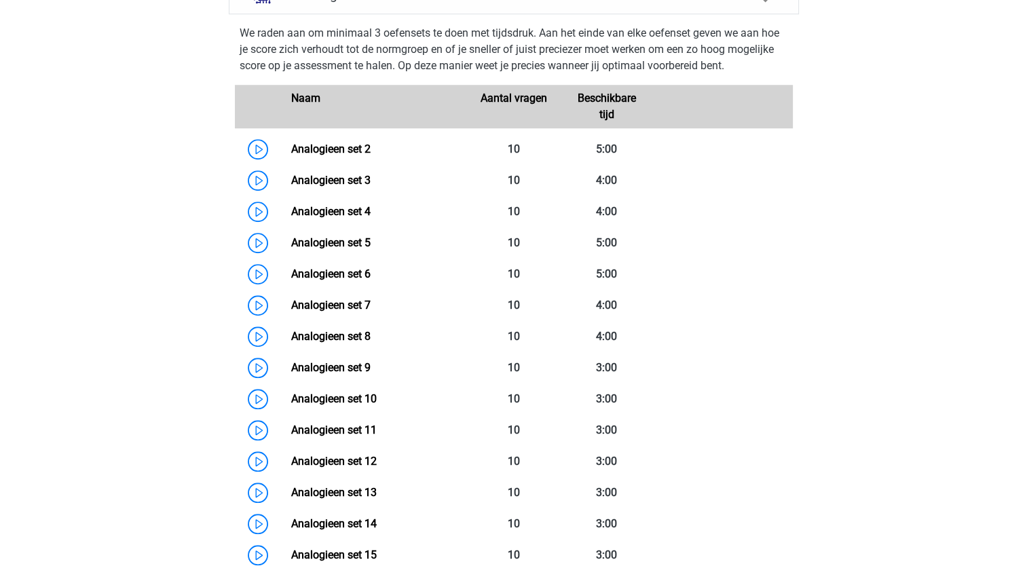
scroll to position [1006, 0]
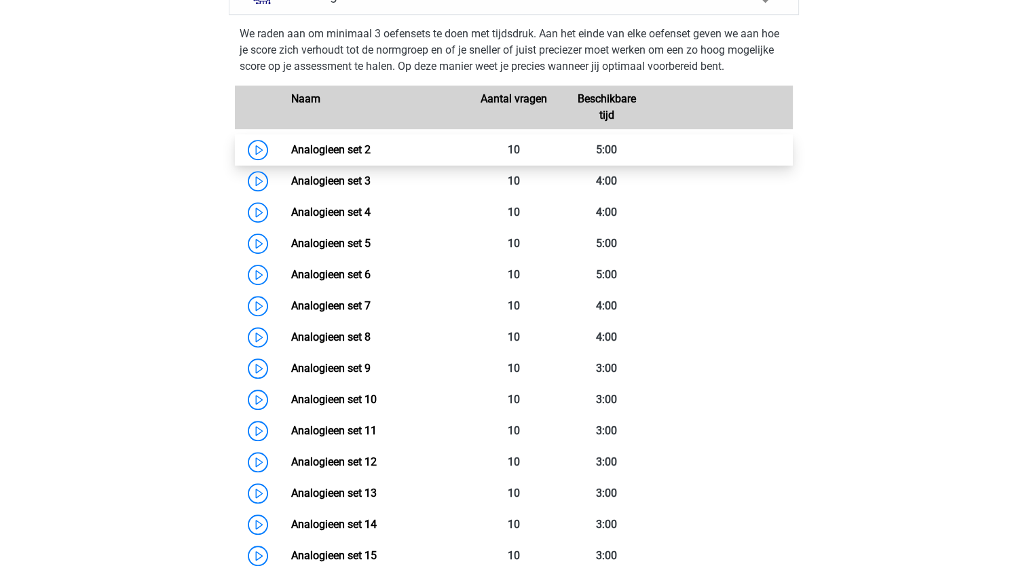
click at [342, 156] on link "Analogieen set 2" at bounding box center [330, 149] width 79 height 13
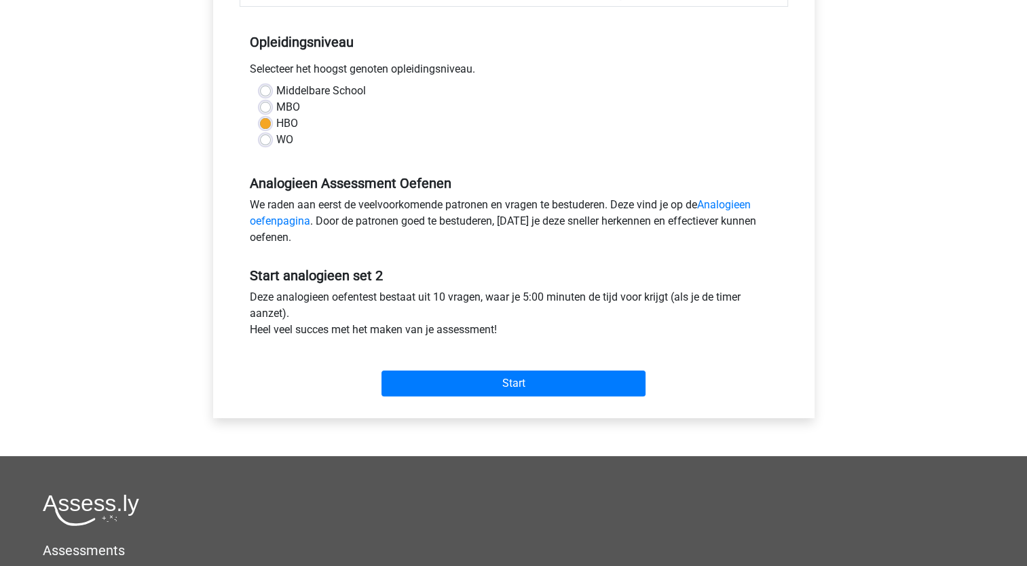
scroll to position [262, 0]
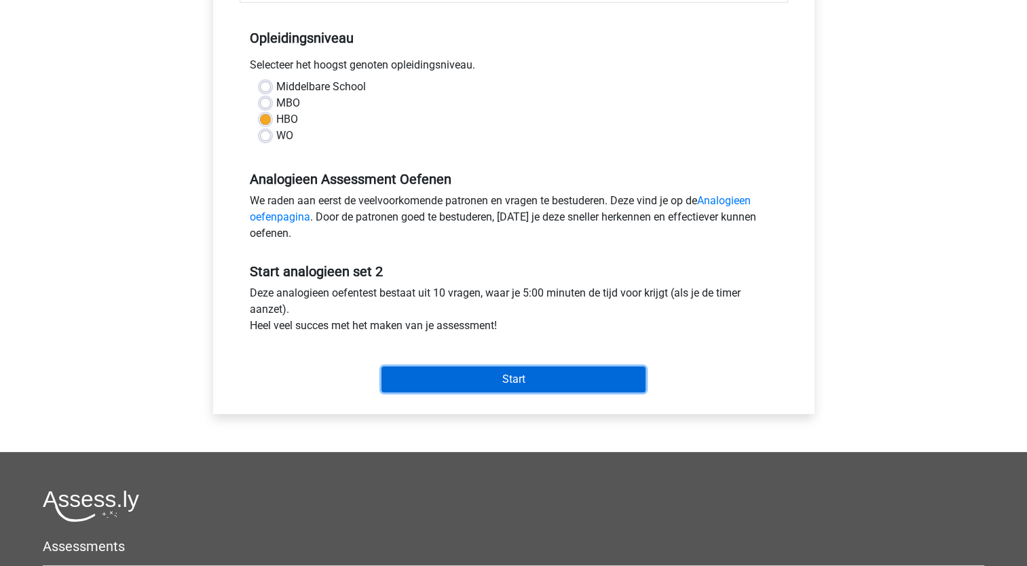
click at [493, 372] on input "Start" at bounding box center [513, 379] width 264 height 26
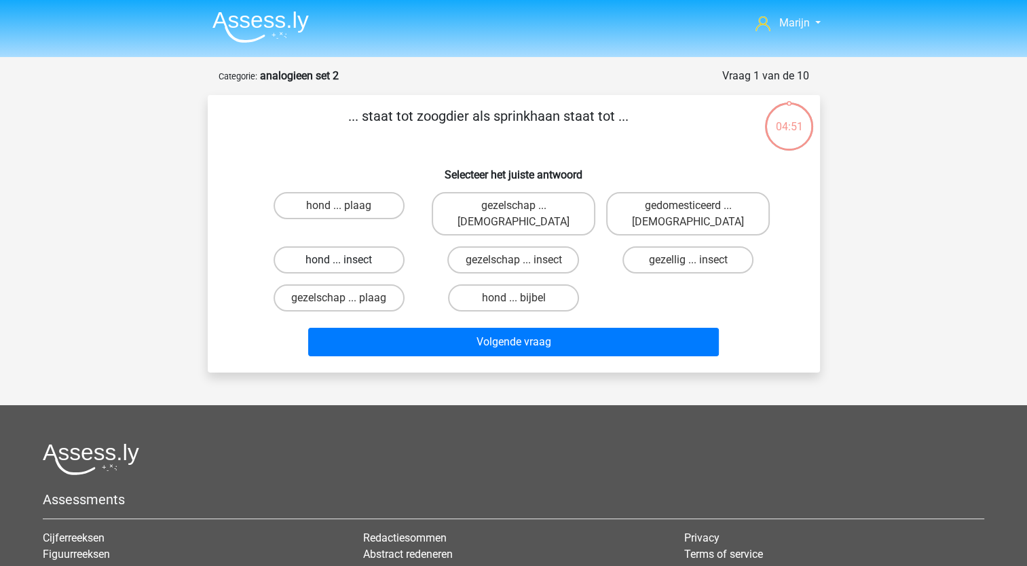
click at [372, 246] on label "hond ... insect" at bounding box center [338, 259] width 131 height 27
click at [347, 260] on input "hond ... insect" at bounding box center [343, 264] width 9 height 9
radio input "true"
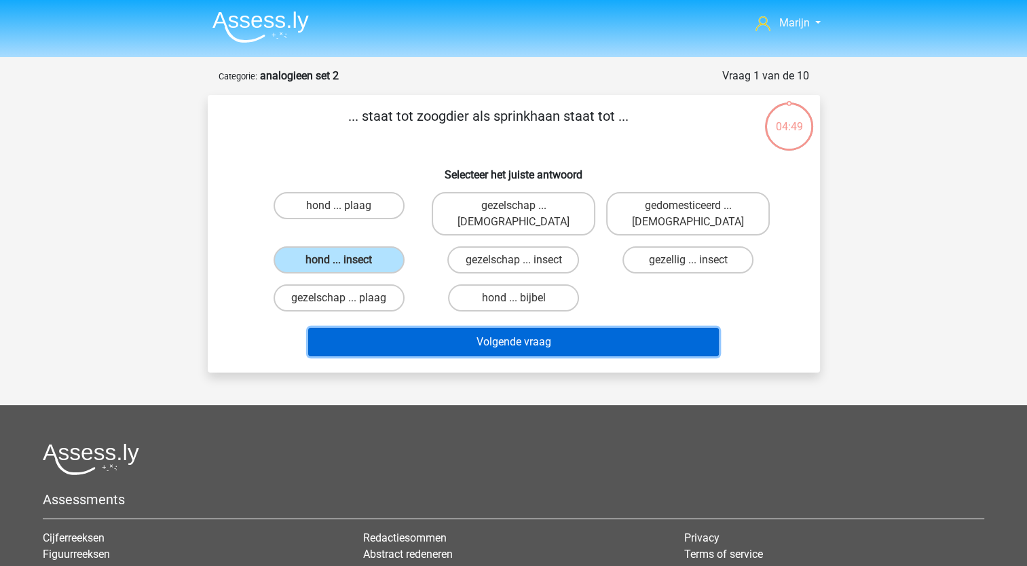
click at [514, 328] on button "Volgende vraag" at bounding box center [513, 342] width 411 height 29
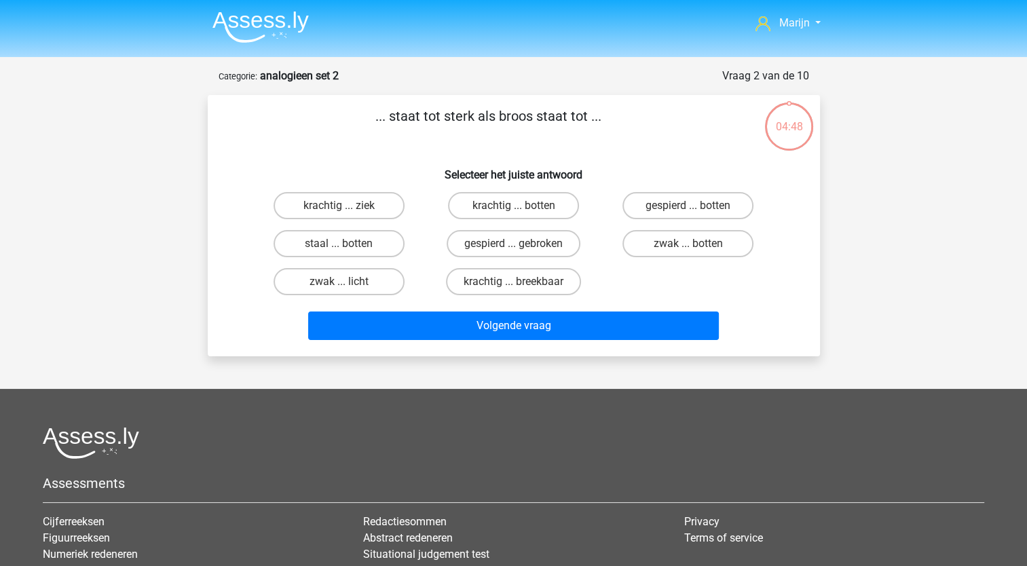
scroll to position [68, 0]
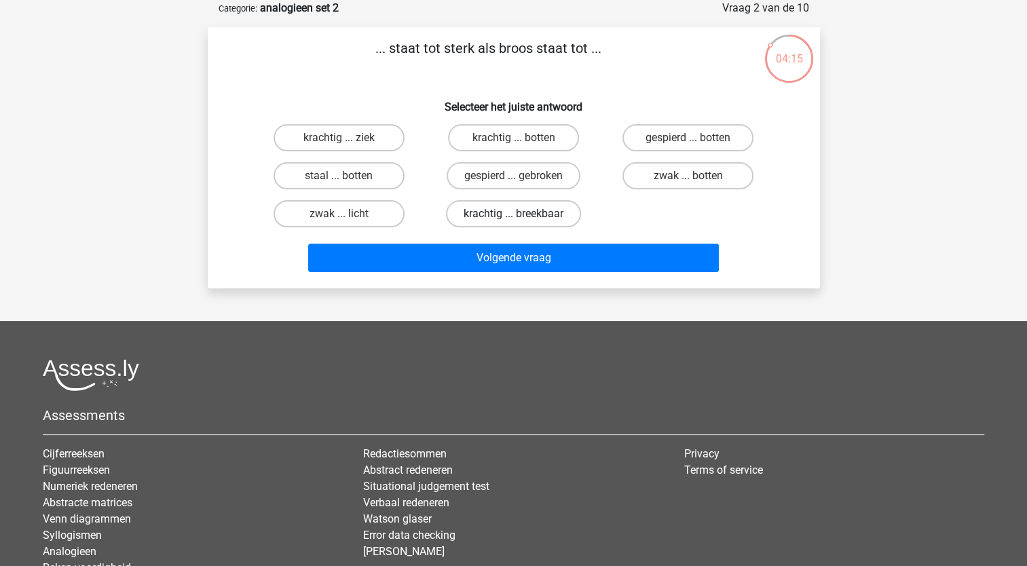
click at [521, 212] on label "krachtig ... breekbaar" at bounding box center [513, 213] width 135 height 27
click at [521, 214] on input "krachtig ... breekbaar" at bounding box center [517, 218] width 9 height 9
radio input "true"
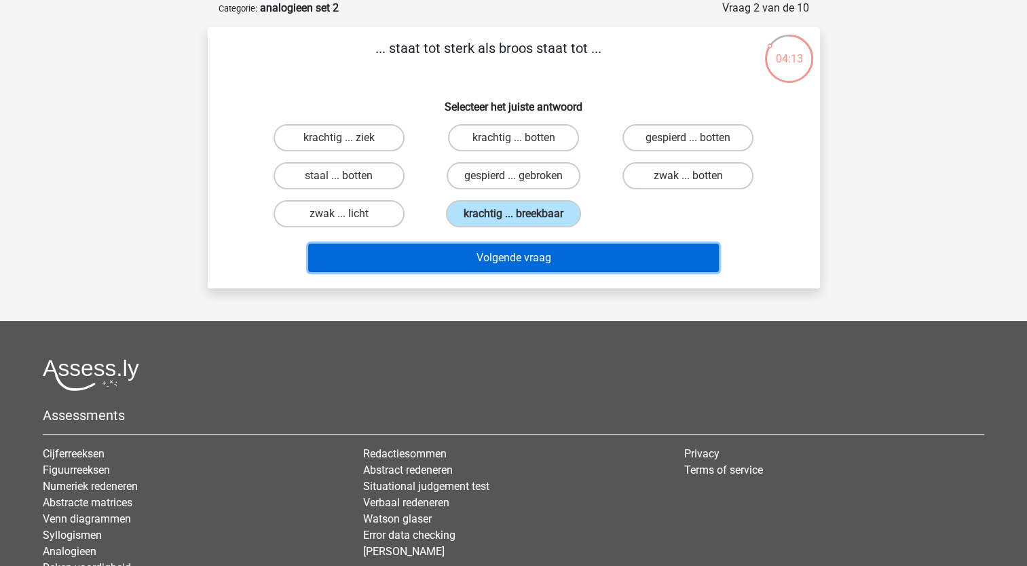
click at [524, 258] on button "Volgende vraag" at bounding box center [513, 258] width 411 height 29
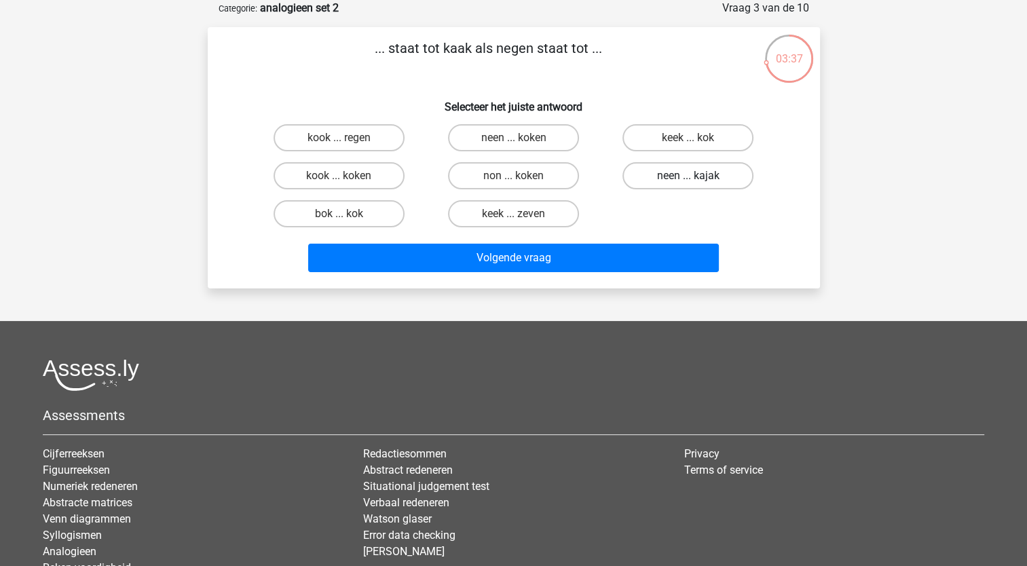
click at [709, 176] on label "neen ... kajak" at bounding box center [687, 175] width 131 height 27
click at [697, 176] on input "neen ... kajak" at bounding box center [692, 180] width 9 height 9
radio input "true"
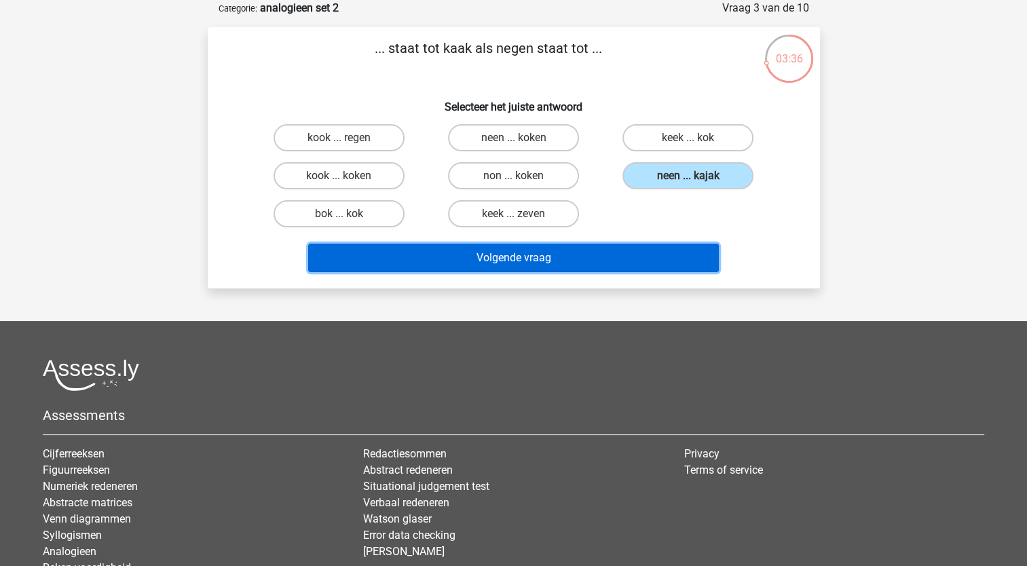
click at [654, 258] on button "Volgende vraag" at bounding box center [513, 258] width 411 height 29
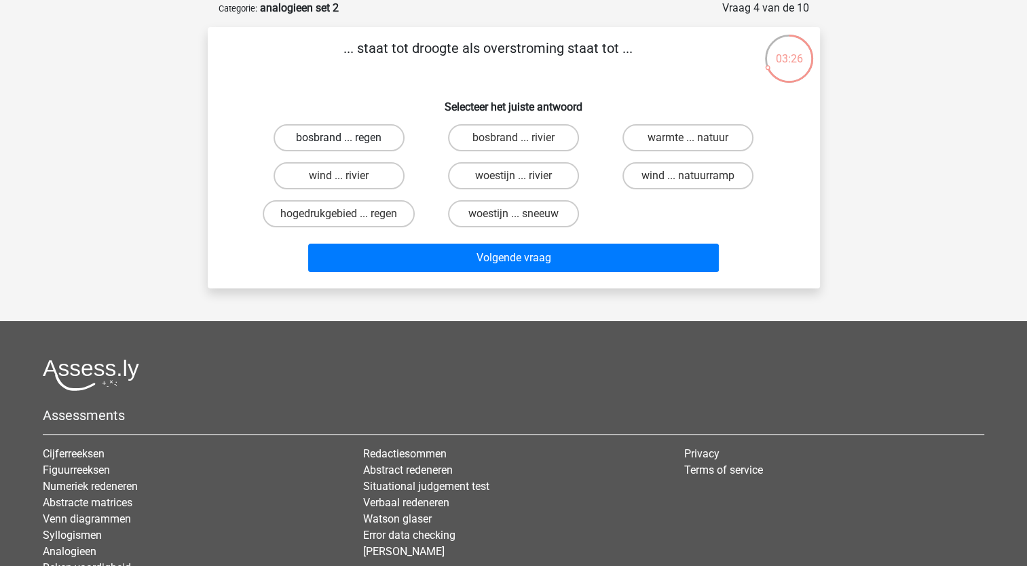
click at [380, 140] on label "bosbrand ... regen" at bounding box center [338, 137] width 131 height 27
click at [347, 140] on input "bosbrand ... regen" at bounding box center [343, 142] width 9 height 9
radio input "true"
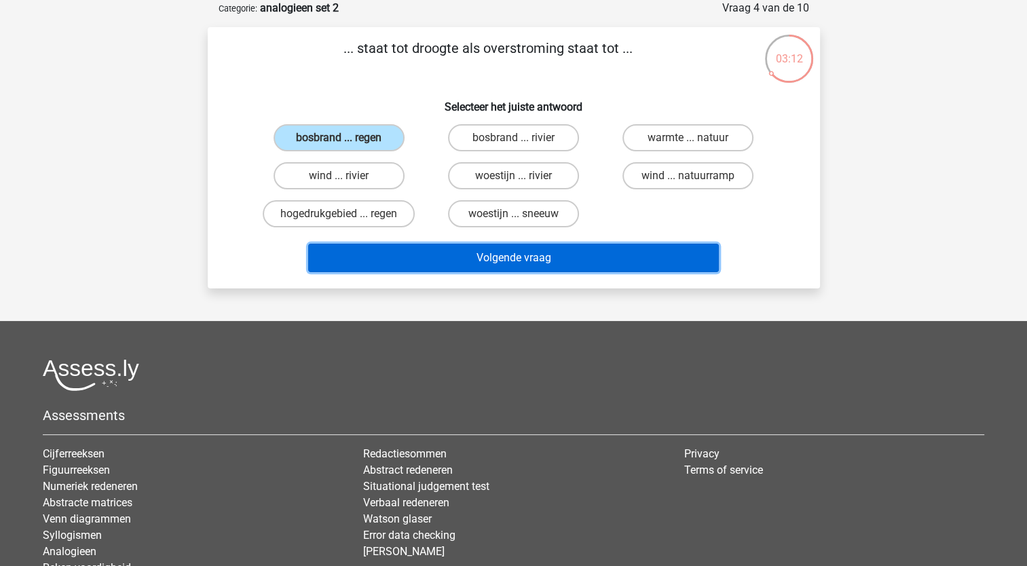
click at [570, 257] on button "Volgende vraag" at bounding box center [513, 258] width 411 height 29
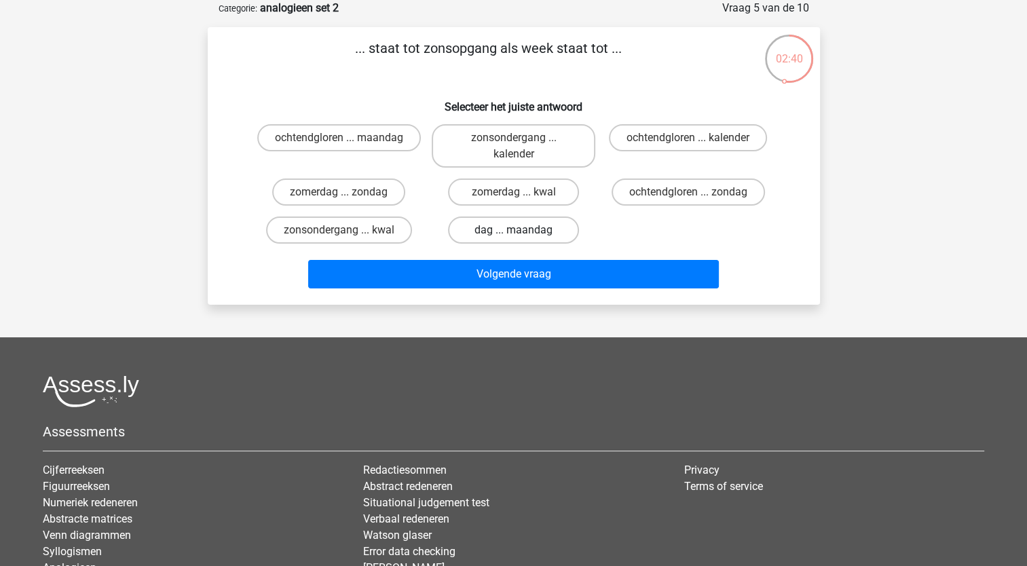
click at [554, 224] on label "dag ... maandag" at bounding box center [513, 229] width 131 height 27
click at [522, 230] on input "dag ... maandag" at bounding box center [517, 234] width 9 height 9
radio input "true"
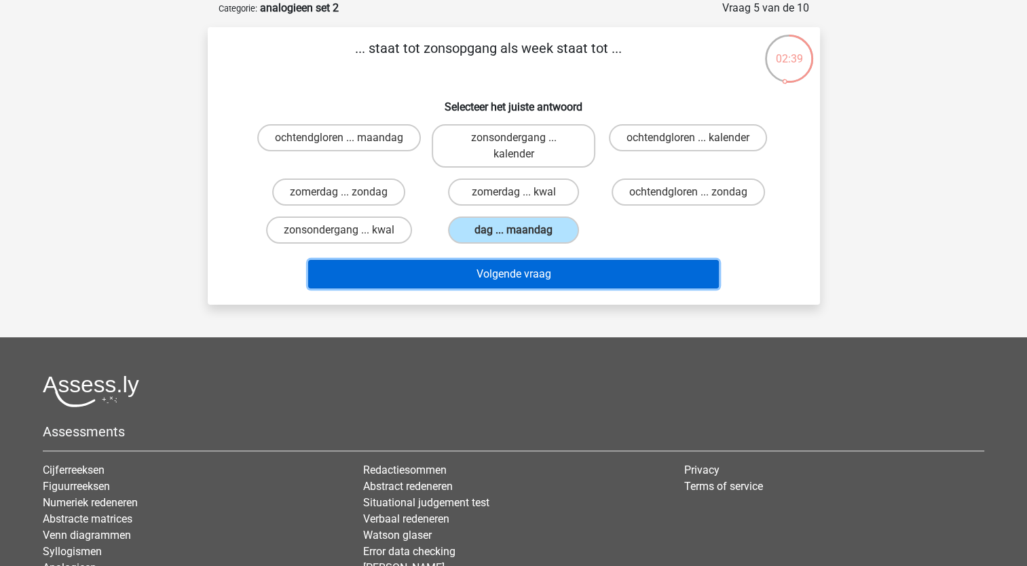
click at [562, 269] on button "Volgende vraag" at bounding box center [513, 274] width 411 height 29
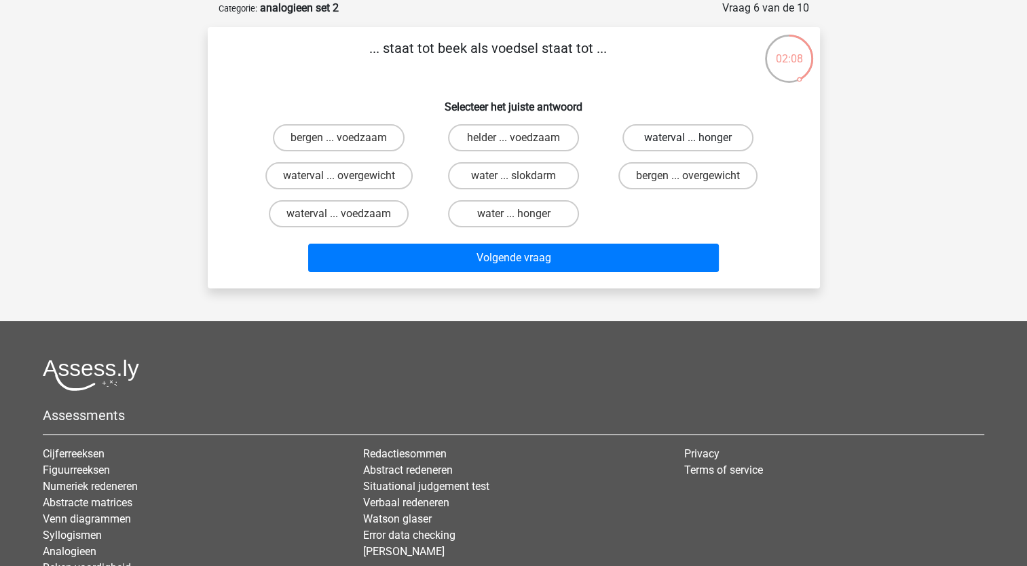
click at [706, 148] on label "waterval ... honger" at bounding box center [687, 137] width 131 height 27
click at [697, 147] on input "waterval ... honger" at bounding box center [692, 142] width 9 height 9
radio input "true"
click at [497, 138] on label "helder ... voedzaam" at bounding box center [513, 137] width 131 height 27
click at [513, 138] on input "helder ... voedzaam" at bounding box center [517, 142] width 9 height 9
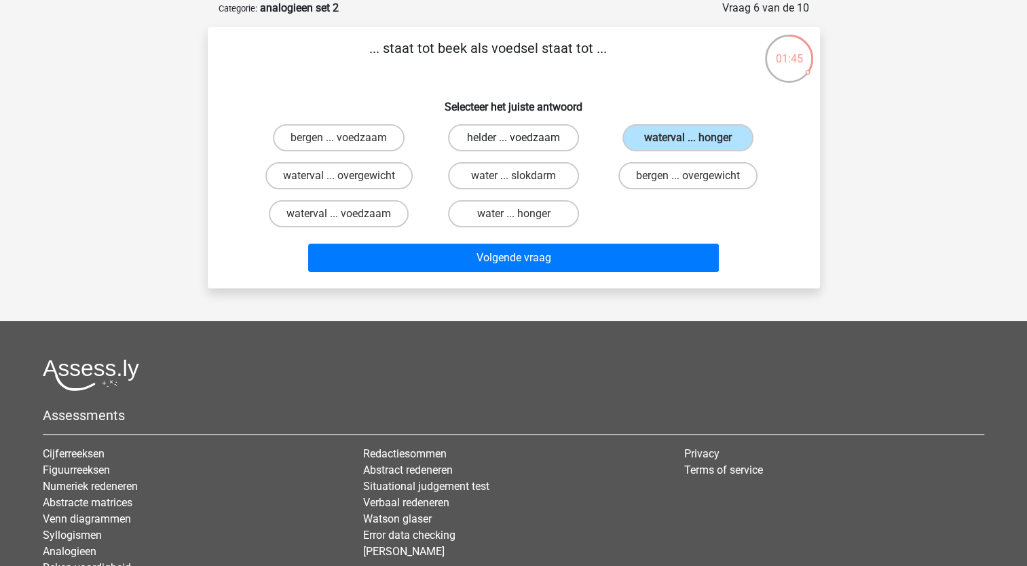
radio input "true"
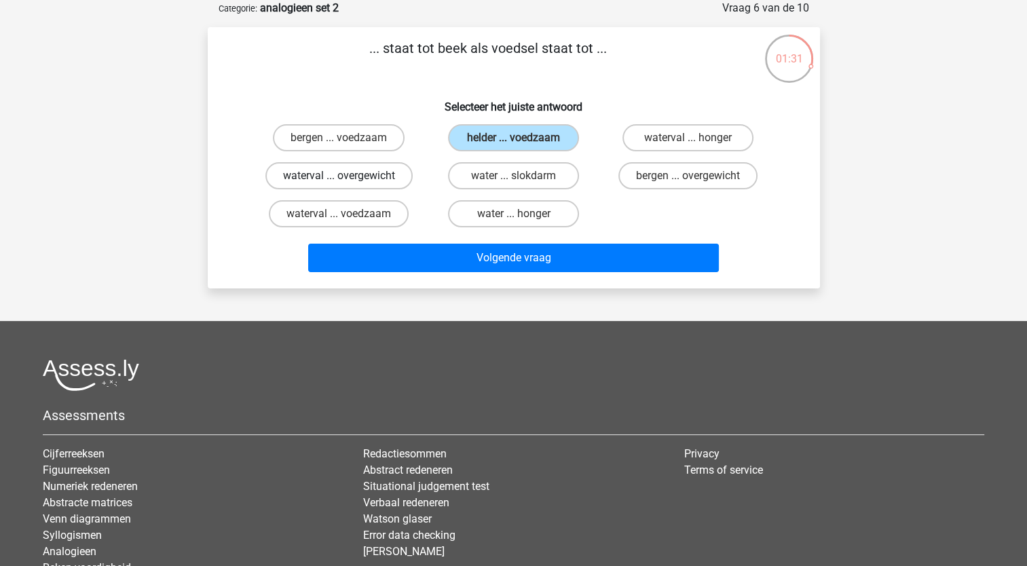
click at [390, 174] on label "waterval ... overgewicht" at bounding box center [338, 175] width 147 height 27
click at [347, 176] on input "waterval ... overgewicht" at bounding box center [343, 180] width 9 height 9
radio input "true"
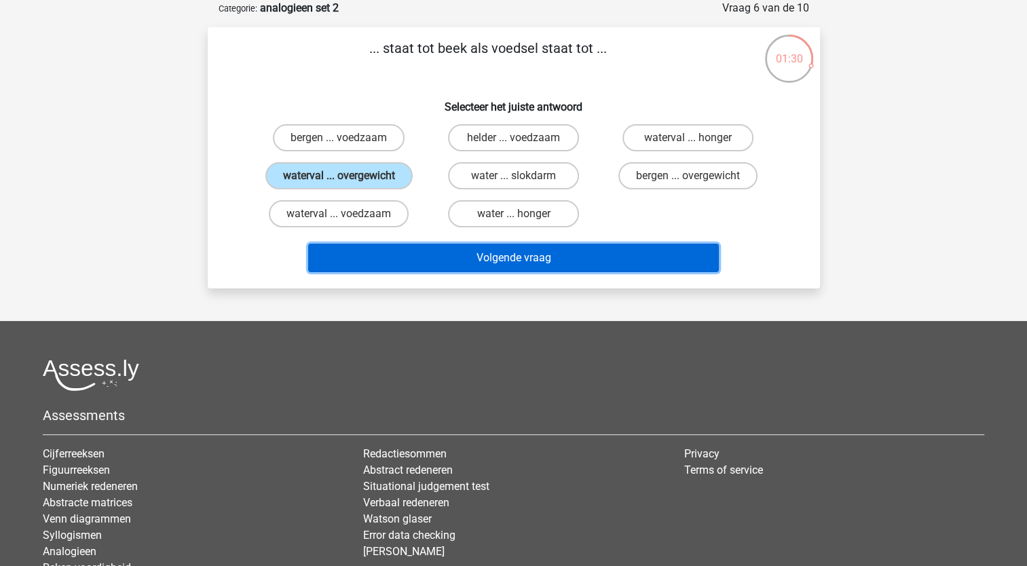
click at [492, 259] on button "Volgende vraag" at bounding box center [513, 258] width 411 height 29
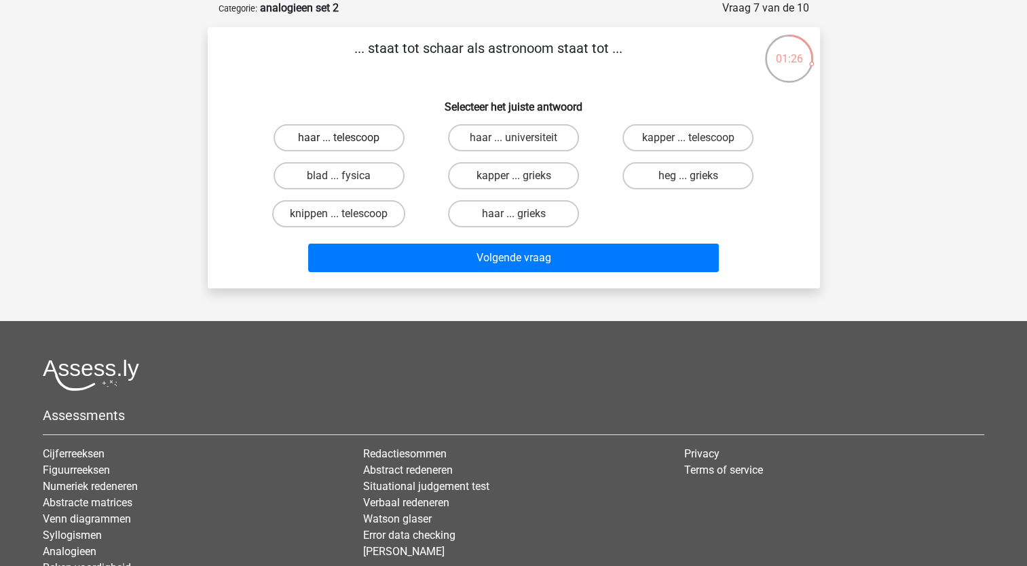
click at [381, 138] on label "haar ... telescoop" at bounding box center [338, 137] width 131 height 27
click at [347, 138] on input "haar ... telescoop" at bounding box center [343, 142] width 9 height 9
radio input "true"
click at [671, 135] on label "kapper ... telescoop" at bounding box center [687, 137] width 131 height 27
click at [688, 138] on input "kapper ... telescoop" at bounding box center [692, 142] width 9 height 9
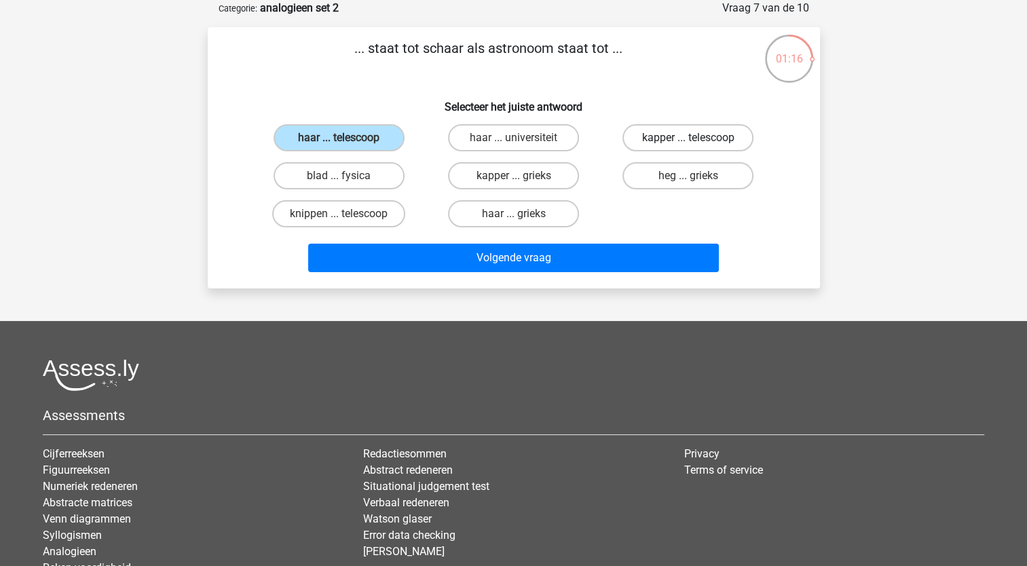
radio input "true"
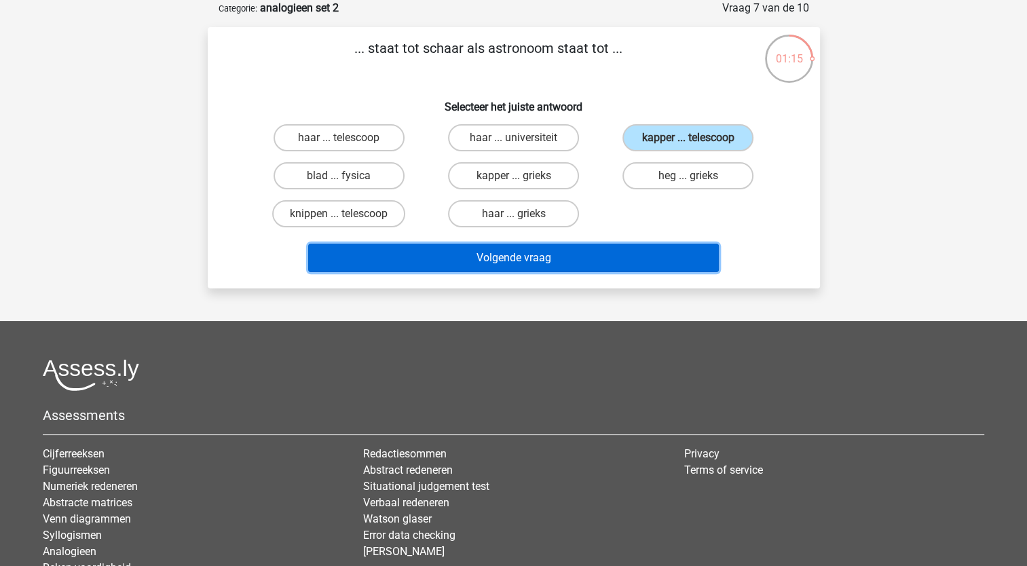
click at [590, 250] on button "Volgende vraag" at bounding box center [513, 258] width 411 height 29
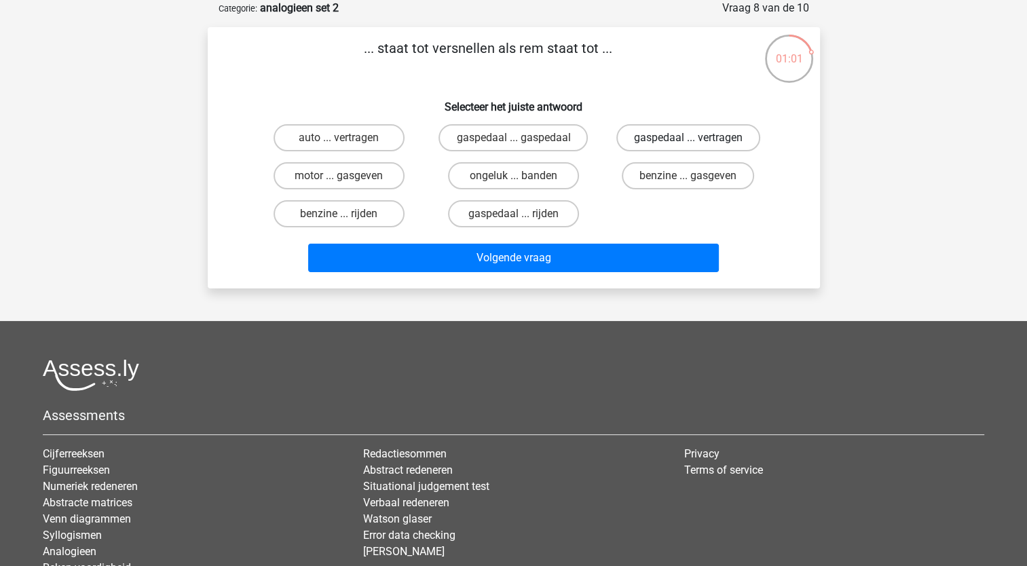
click at [685, 134] on label "gaspedaal ... vertragen" at bounding box center [688, 137] width 144 height 27
click at [688, 138] on input "gaspedaal ... vertragen" at bounding box center [692, 142] width 9 height 9
radio input "true"
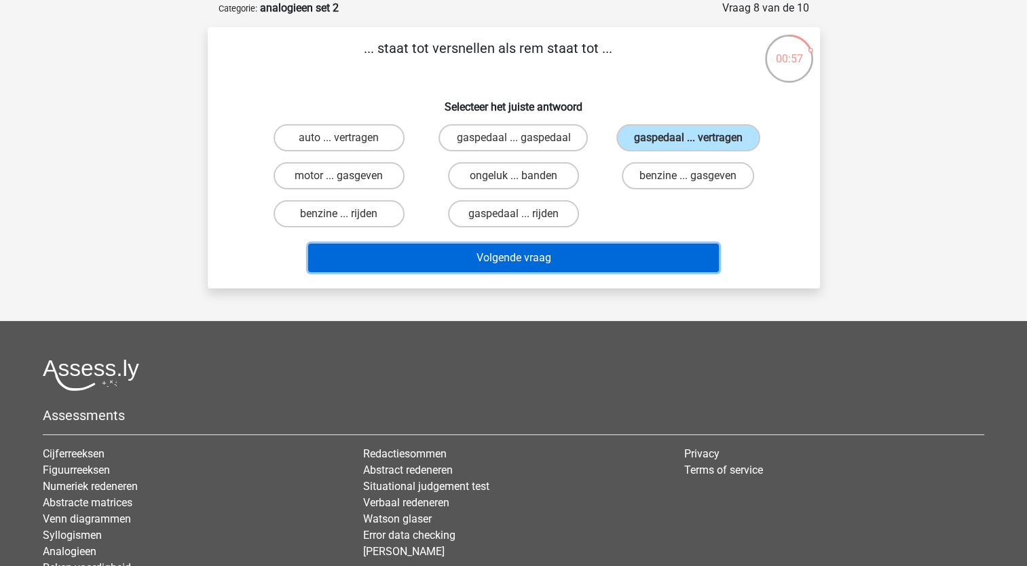
click at [552, 252] on button "Volgende vraag" at bounding box center [513, 258] width 411 height 29
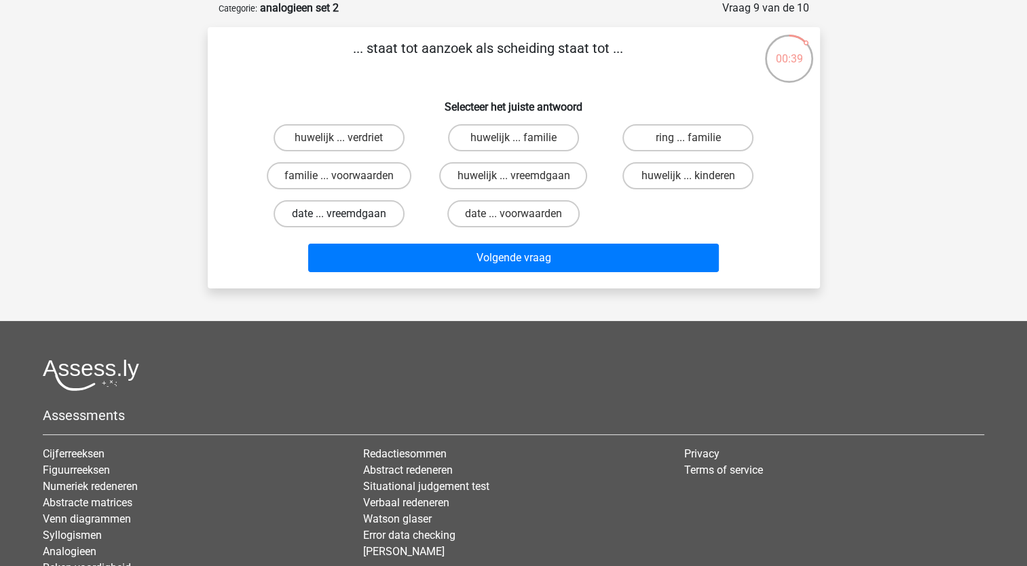
click at [384, 208] on label "date ... vreemdgaan" at bounding box center [338, 213] width 131 height 27
click at [347, 214] on input "date ... vreemdgaan" at bounding box center [343, 218] width 9 height 9
radio input "true"
click at [533, 178] on label "huwelijk ... vreemdgaan" at bounding box center [513, 175] width 148 height 27
click at [522, 178] on input "huwelijk ... vreemdgaan" at bounding box center [517, 180] width 9 height 9
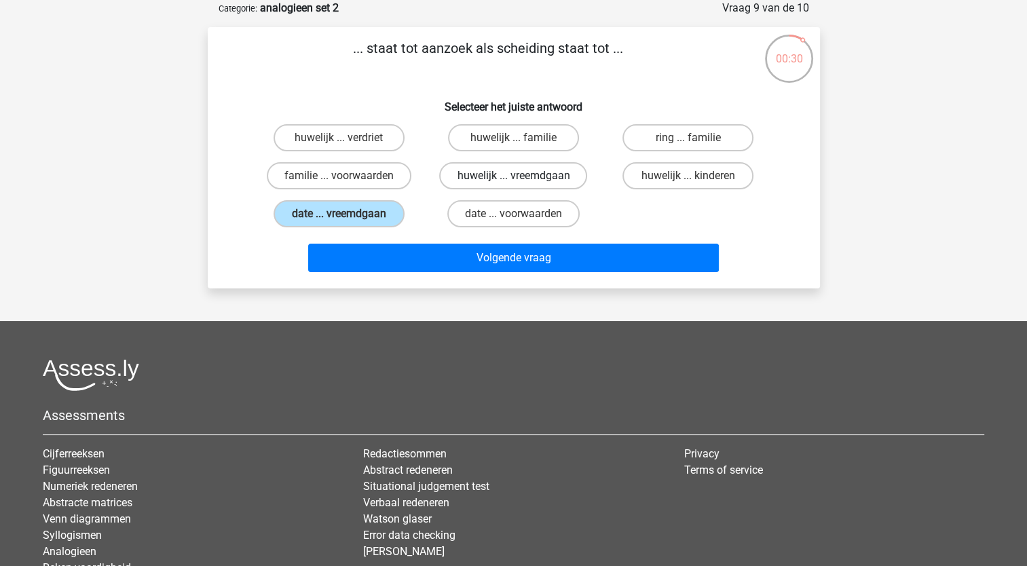
radio input "true"
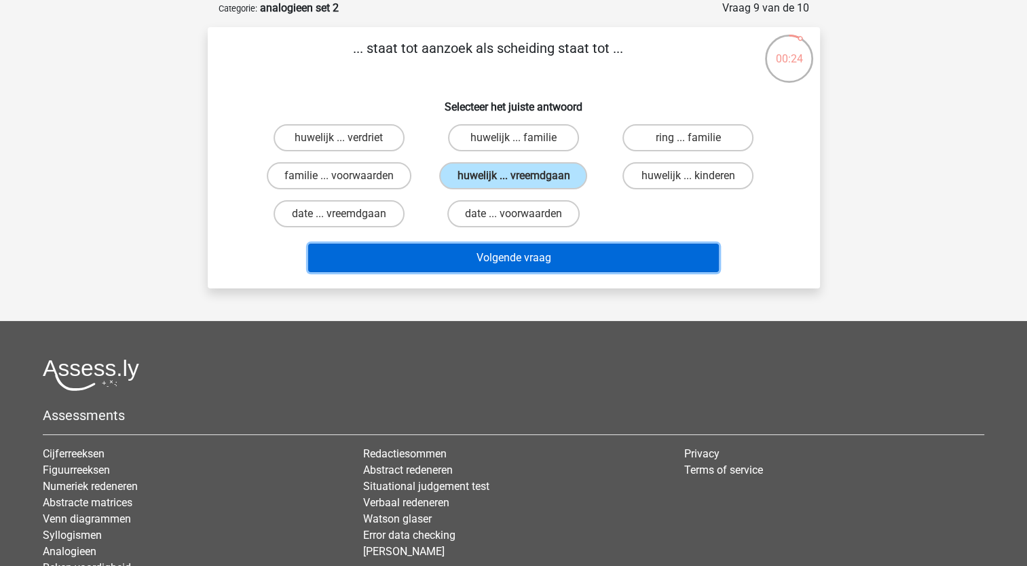
click at [563, 254] on button "Volgende vraag" at bounding box center [513, 258] width 411 height 29
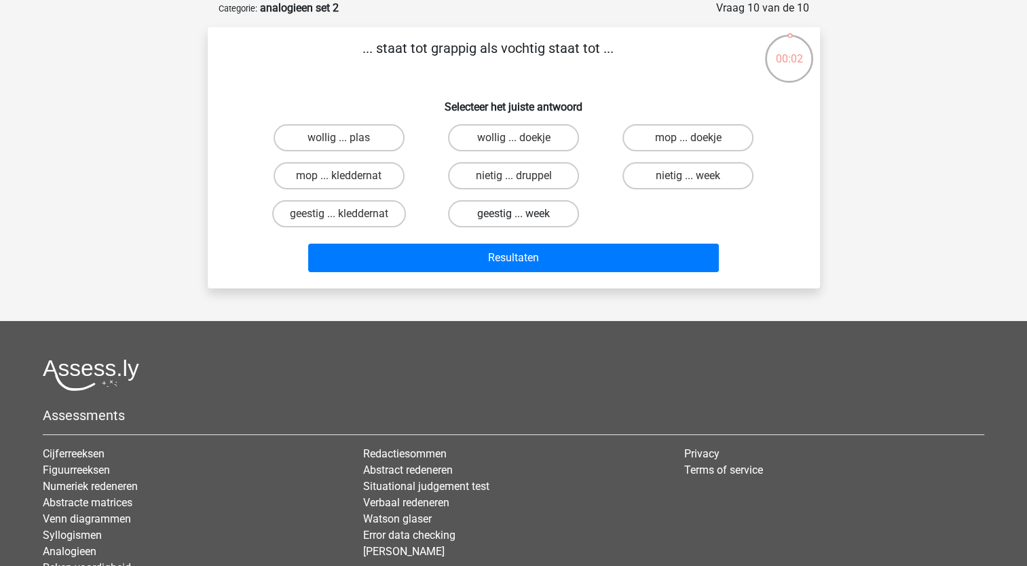
click at [521, 207] on label "geestig ... week" at bounding box center [513, 213] width 131 height 27
click at [521, 214] on input "geestig ... week" at bounding box center [517, 218] width 9 height 9
radio input "true"
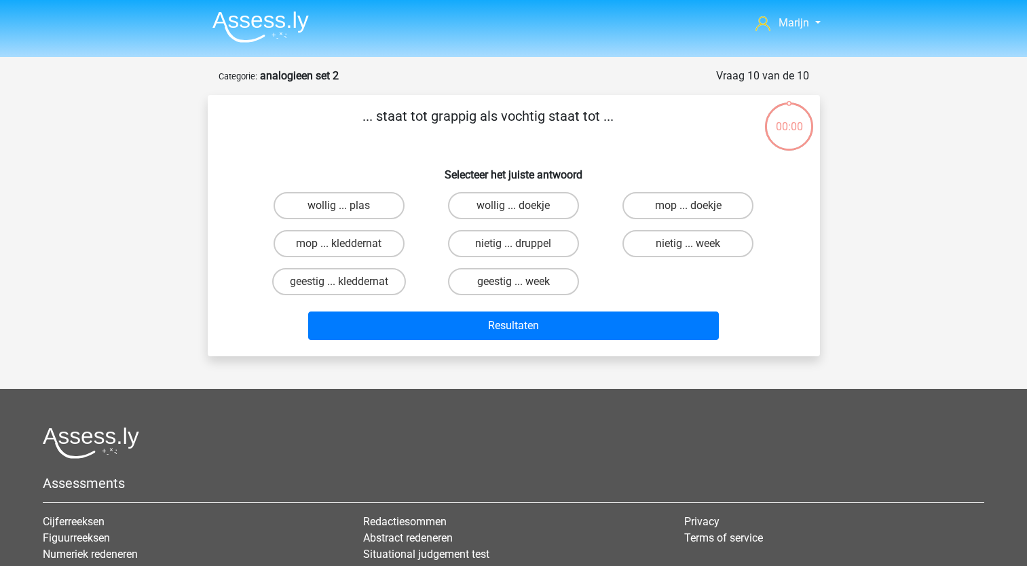
scroll to position [68, 0]
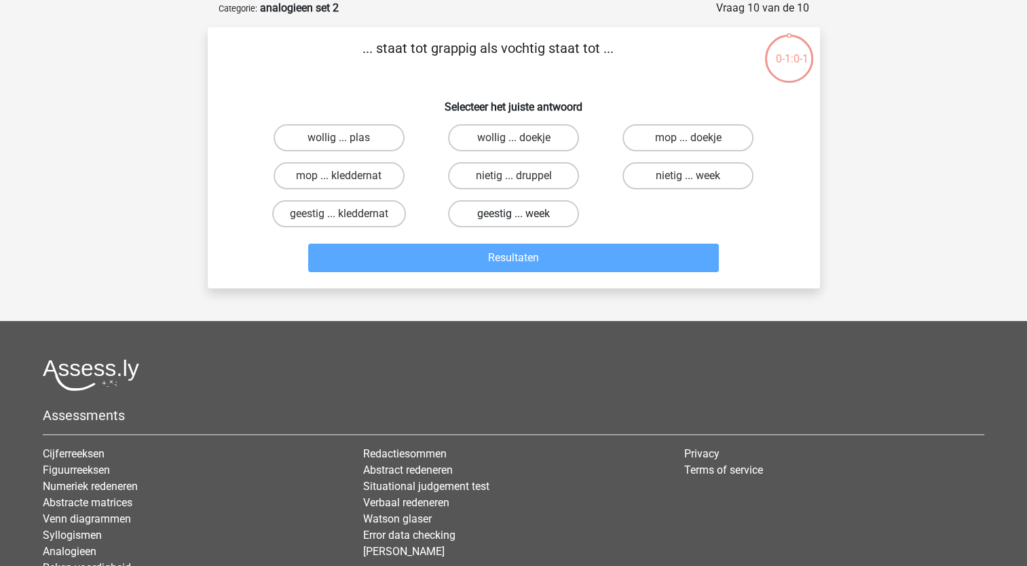
click at [543, 218] on label "geestig ... week" at bounding box center [513, 213] width 131 height 27
click at [522, 218] on input "geestig ... week" at bounding box center [517, 218] width 9 height 9
radio input "true"
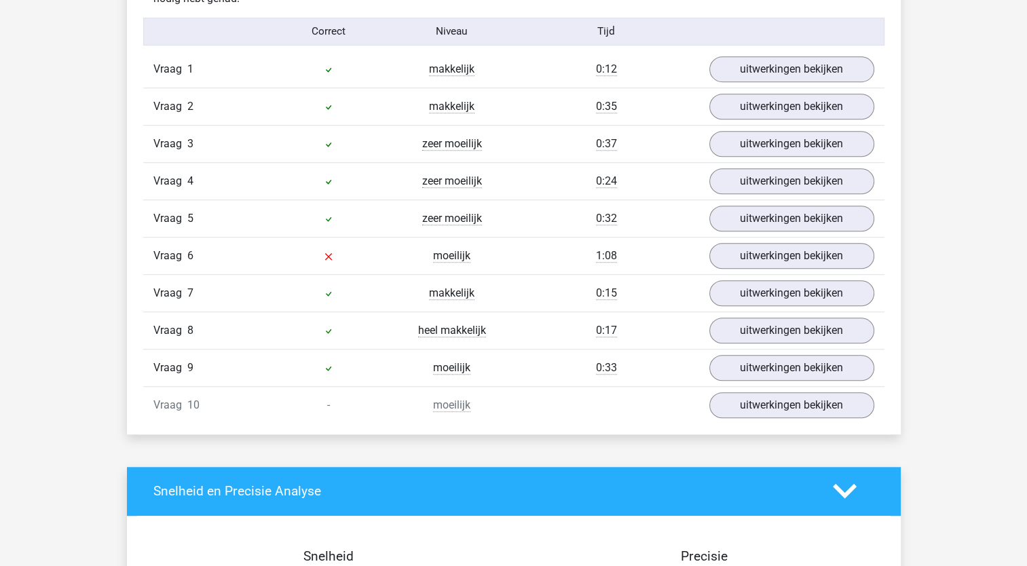
scroll to position [906, 0]
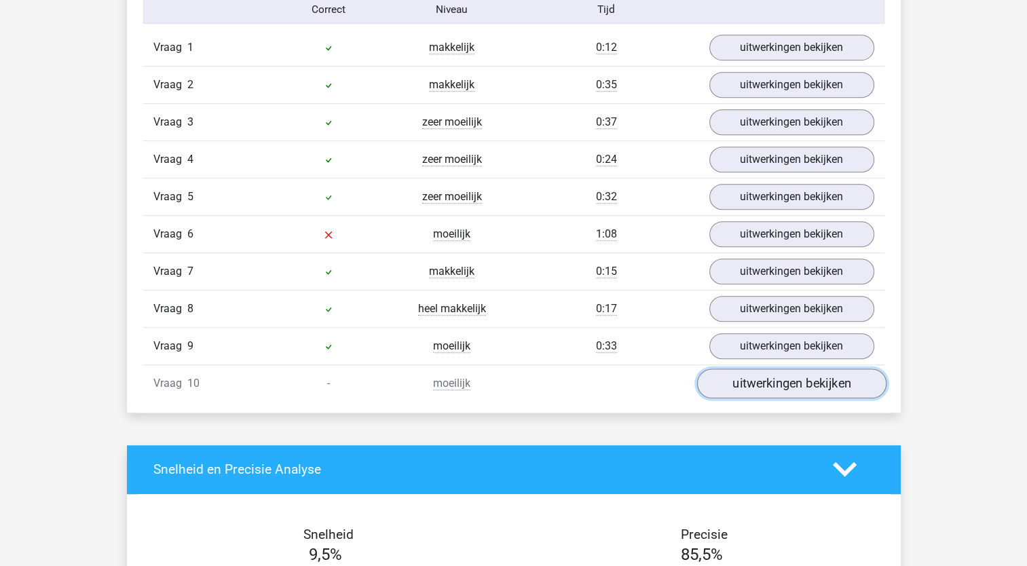
click at [738, 376] on link "uitwerkingen bekijken" at bounding box center [790, 384] width 189 height 30
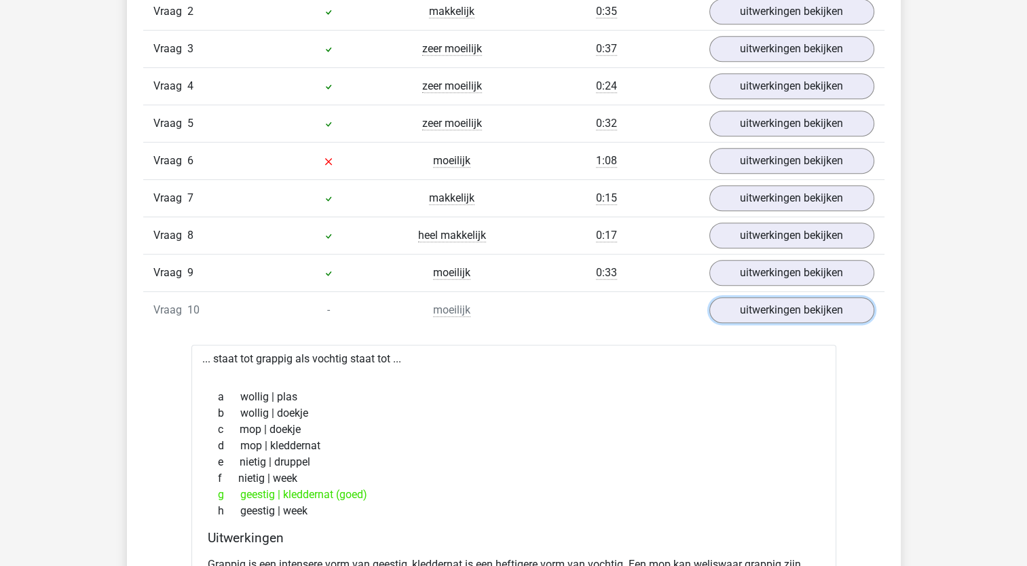
scroll to position [876, 0]
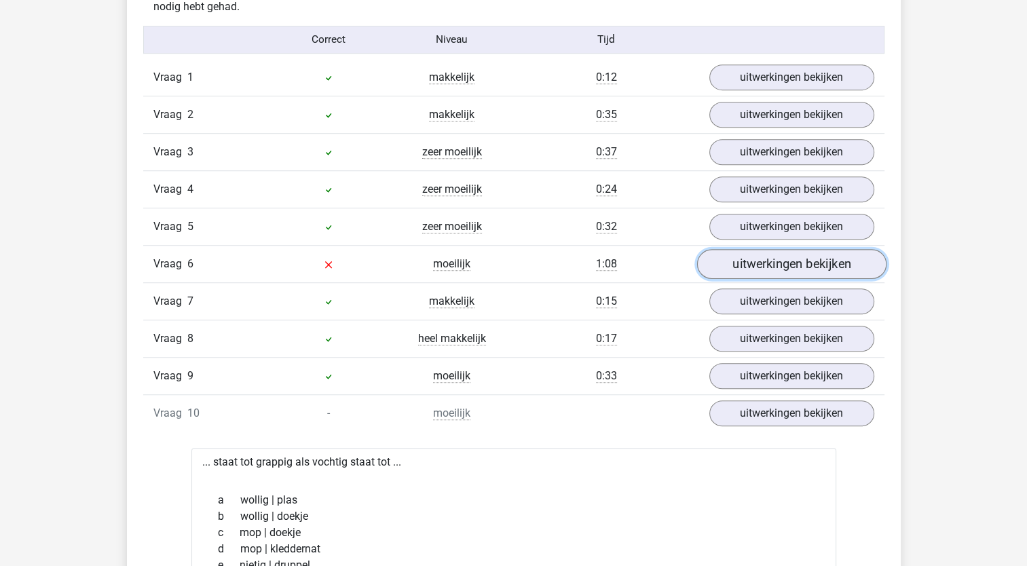
click at [736, 252] on link "uitwerkingen bekijken" at bounding box center [790, 264] width 189 height 30
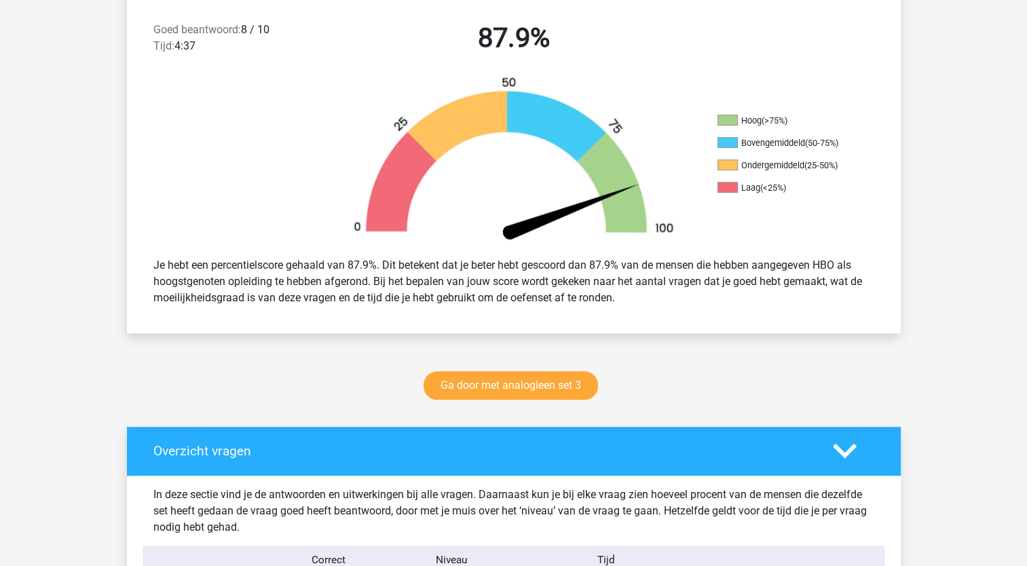
scroll to position [372, 0]
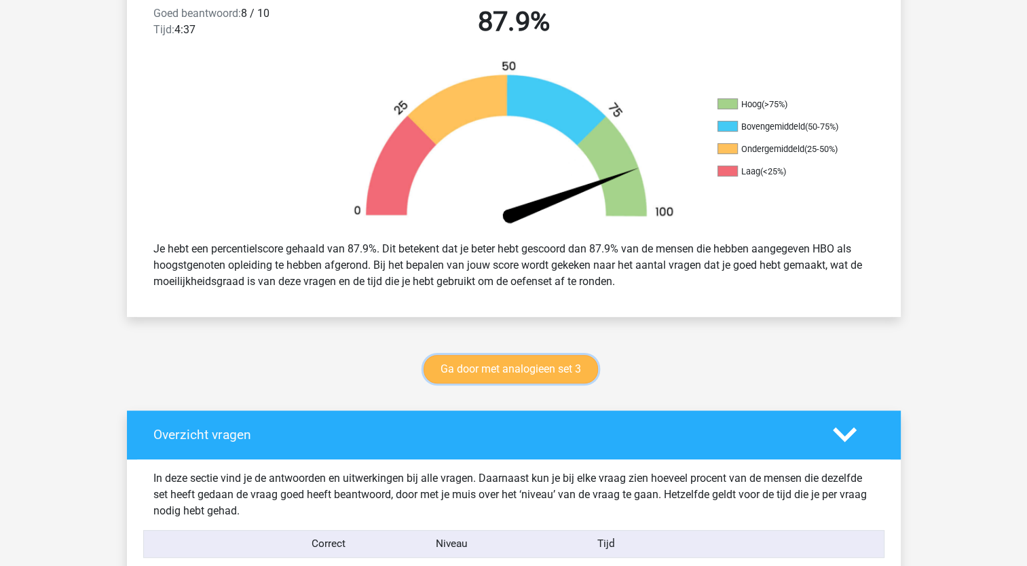
click at [570, 368] on link "Ga door met analogieen set 3" at bounding box center [510, 369] width 174 height 29
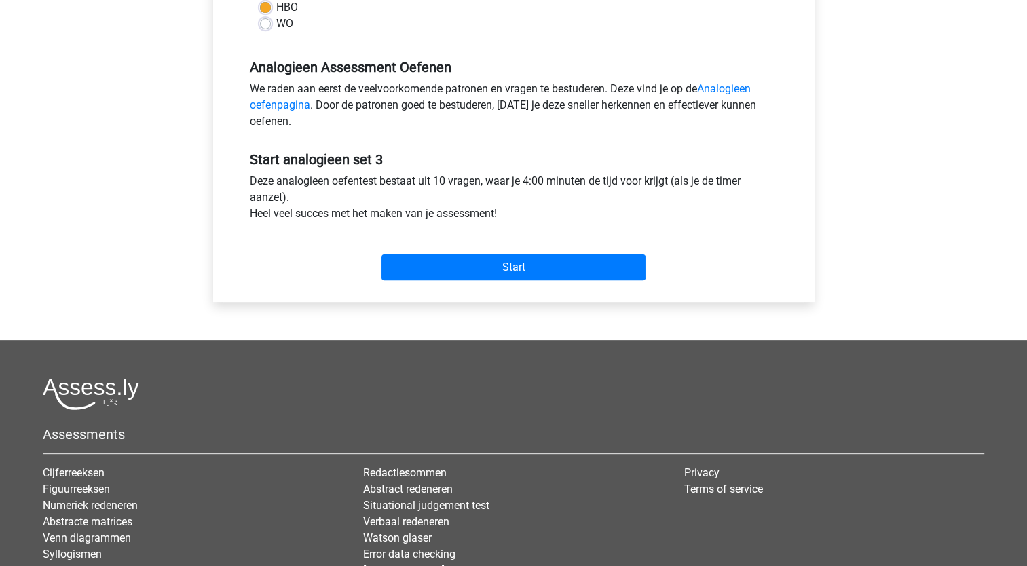
scroll to position [375, 0]
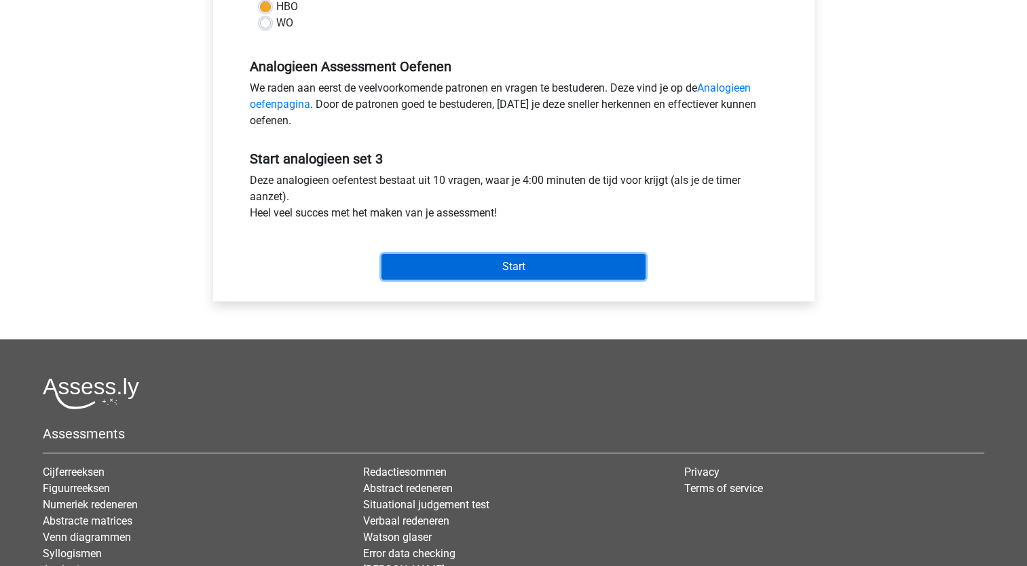
click at [508, 265] on input "Start" at bounding box center [513, 267] width 264 height 26
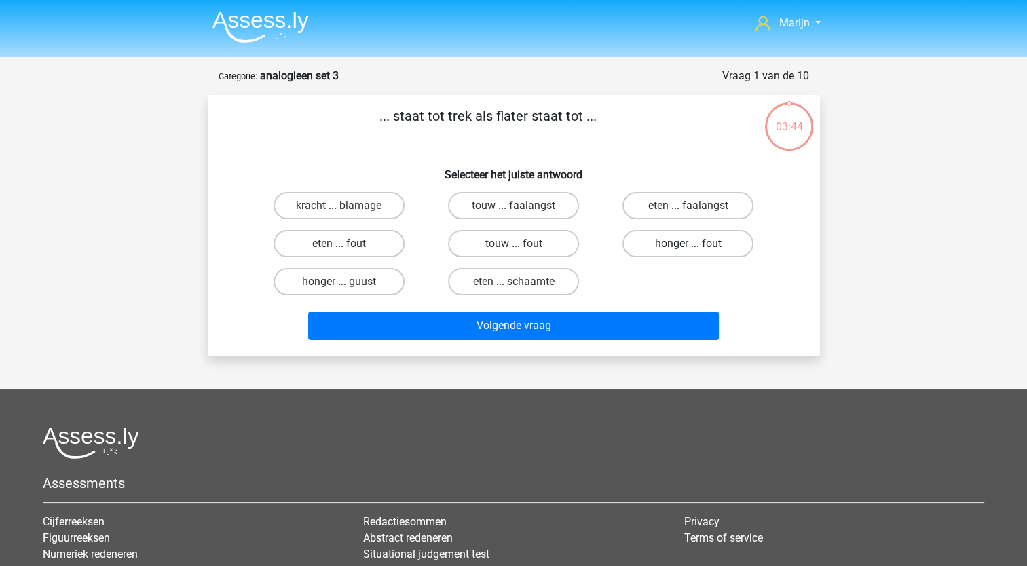
click at [701, 242] on label "honger ... fout" at bounding box center [687, 243] width 131 height 27
click at [697, 244] on input "honger ... fout" at bounding box center [692, 248] width 9 height 9
radio input "true"
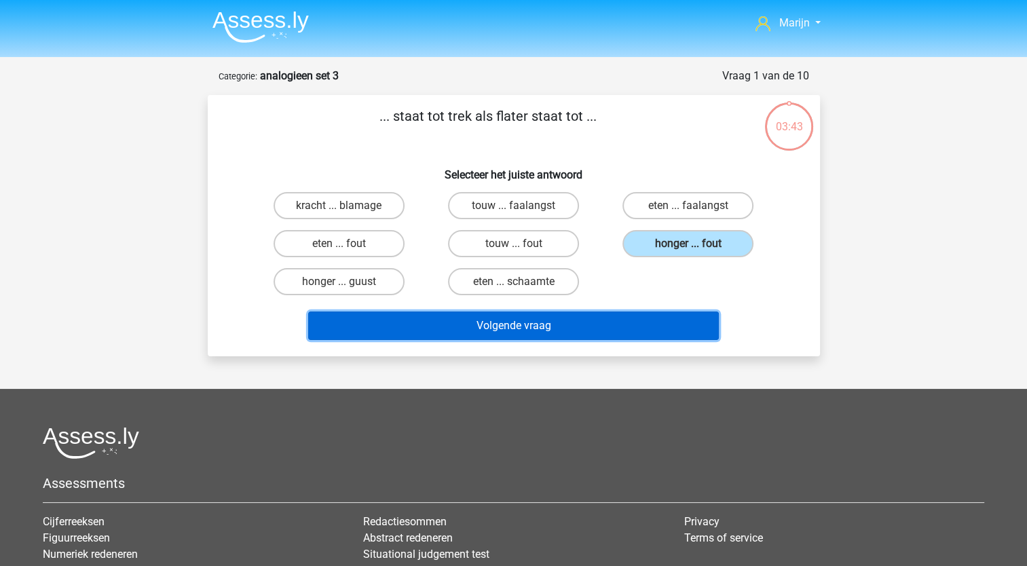
click at [602, 320] on button "Volgende vraag" at bounding box center [513, 326] width 411 height 29
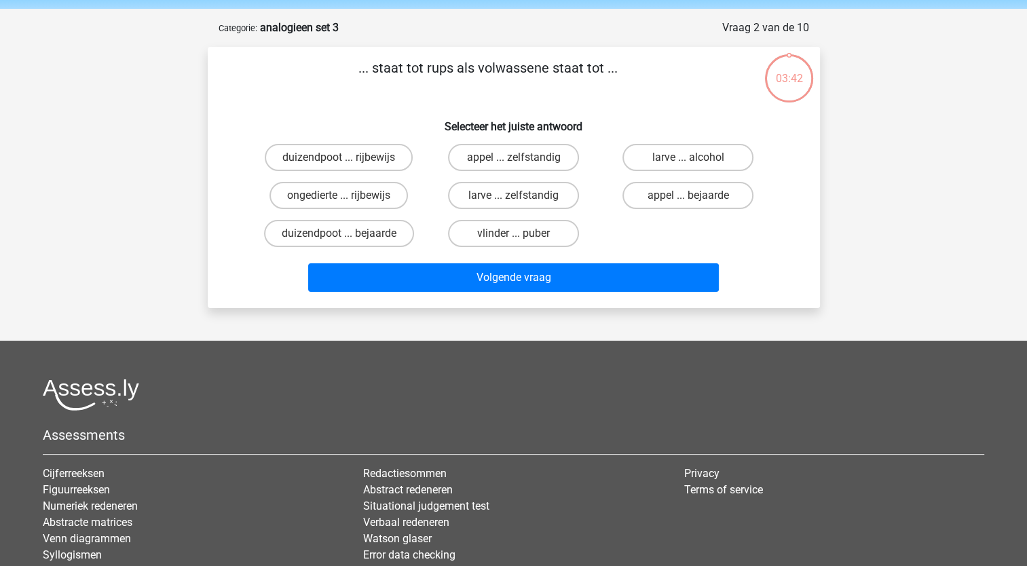
scroll to position [68, 0]
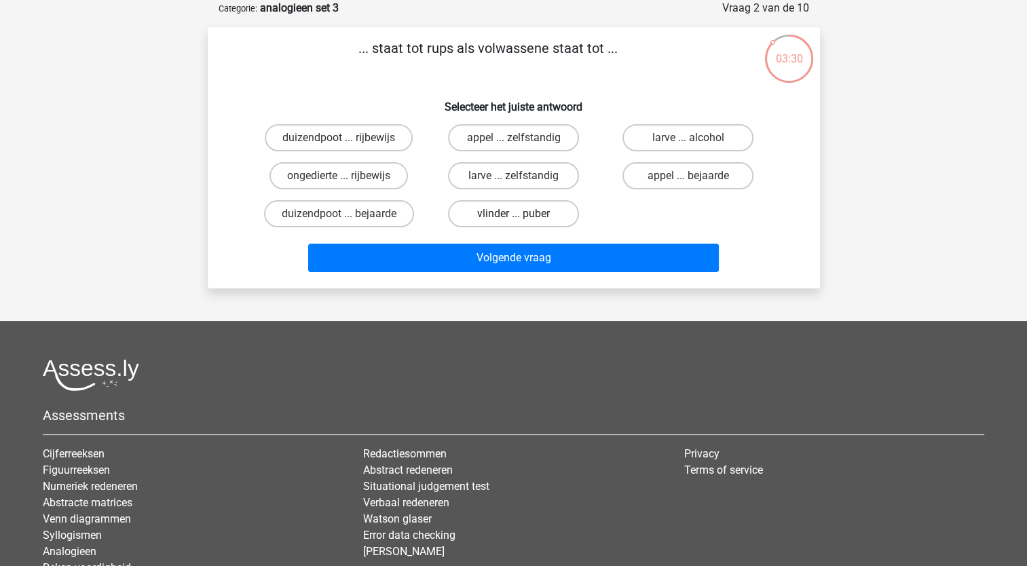
click at [552, 213] on label "vlinder ... puber" at bounding box center [513, 213] width 131 height 27
click at [522, 214] on input "vlinder ... puber" at bounding box center [517, 218] width 9 height 9
radio input "true"
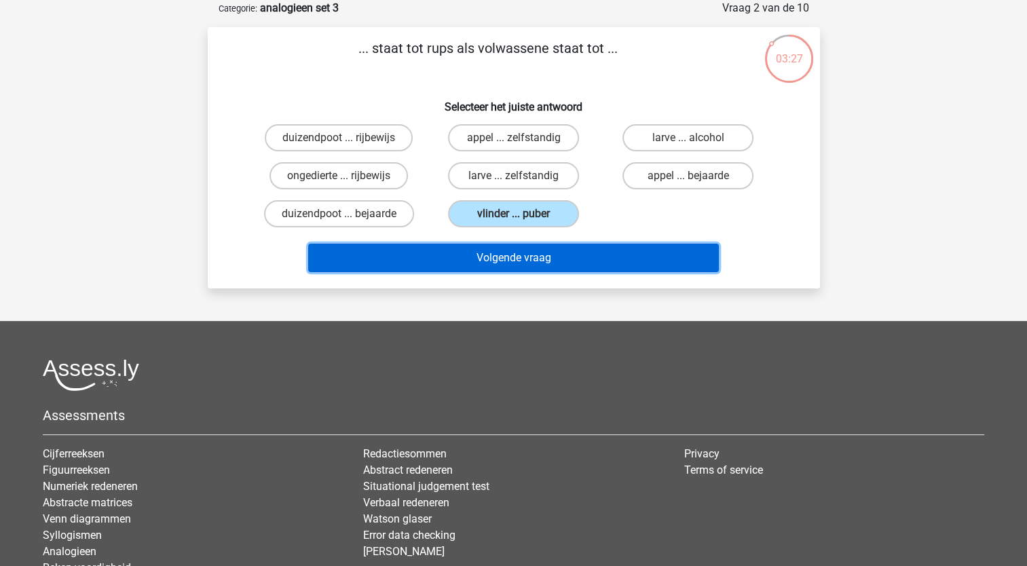
click at [540, 257] on button "Volgende vraag" at bounding box center [513, 258] width 411 height 29
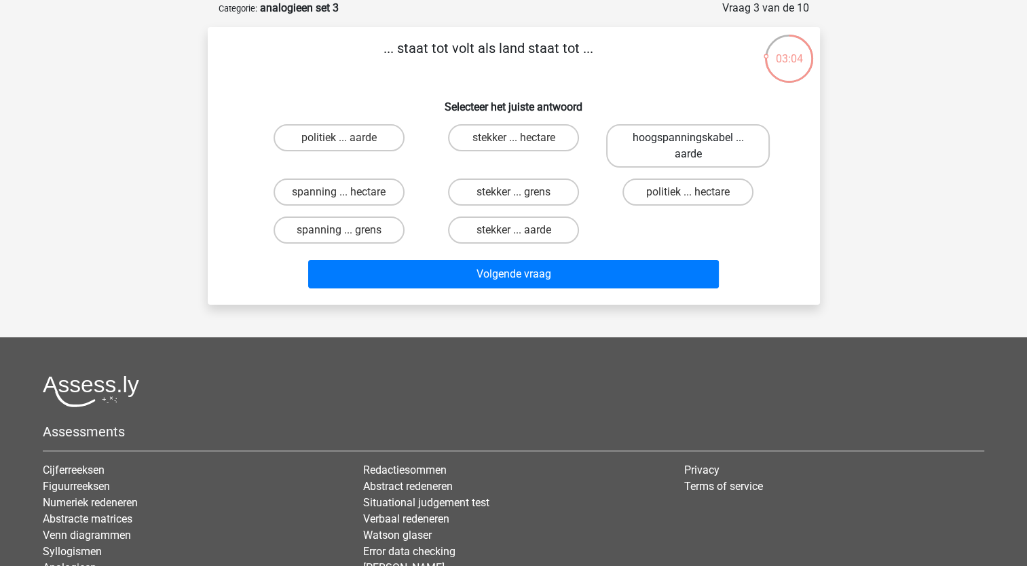
click at [661, 157] on label "hoogspanningskabel ... aarde" at bounding box center [688, 145] width 164 height 43
click at [688, 147] on input "hoogspanningskabel ... aarde" at bounding box center [692, 142] width 9 height 9
radio input "true"
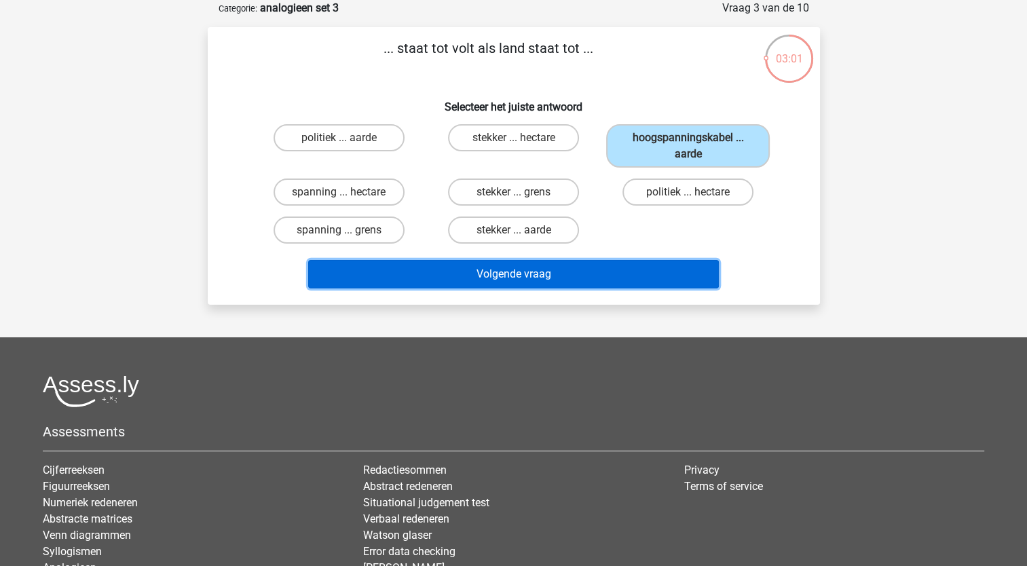
click at [602, 273] on button "Volgende vraag" at bounding box center [513, 274] width 411 height 29
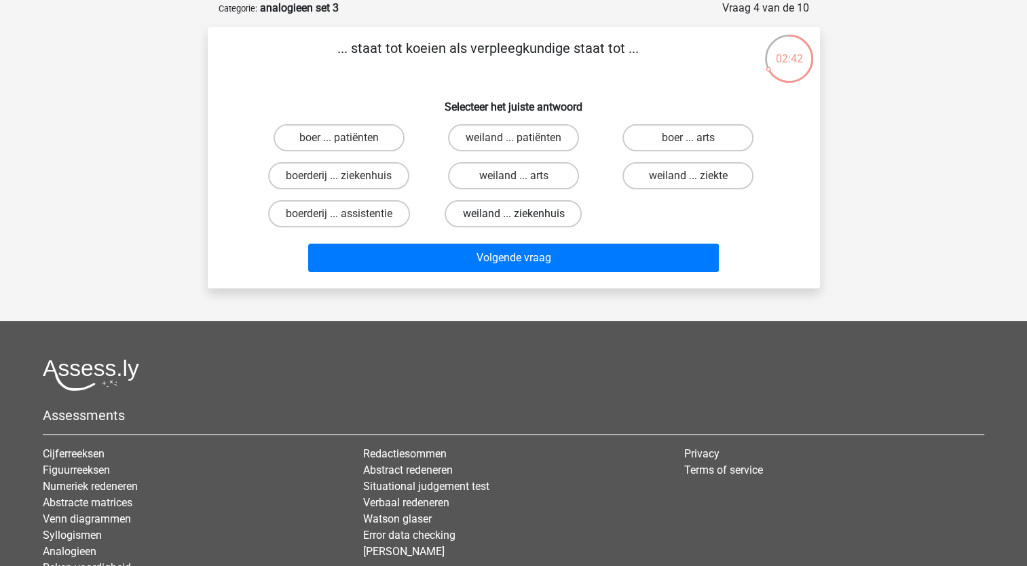
click at [540, 211] on label "weiland ... ziekenhuis" at bounding box center [513, 213] width 137 height 27
click at [522, 214] on input "weiland ... ziekenhuis" at bounding box center [517, 218] width 9 height 9
radio input "true"
click at [681, 144] on label "boer ... arts" at bounding box center [687, 137] width 131 height 27
click at [688, 144] on input "boer ... arts" at bounding box center [692, 142] width 9 height 9
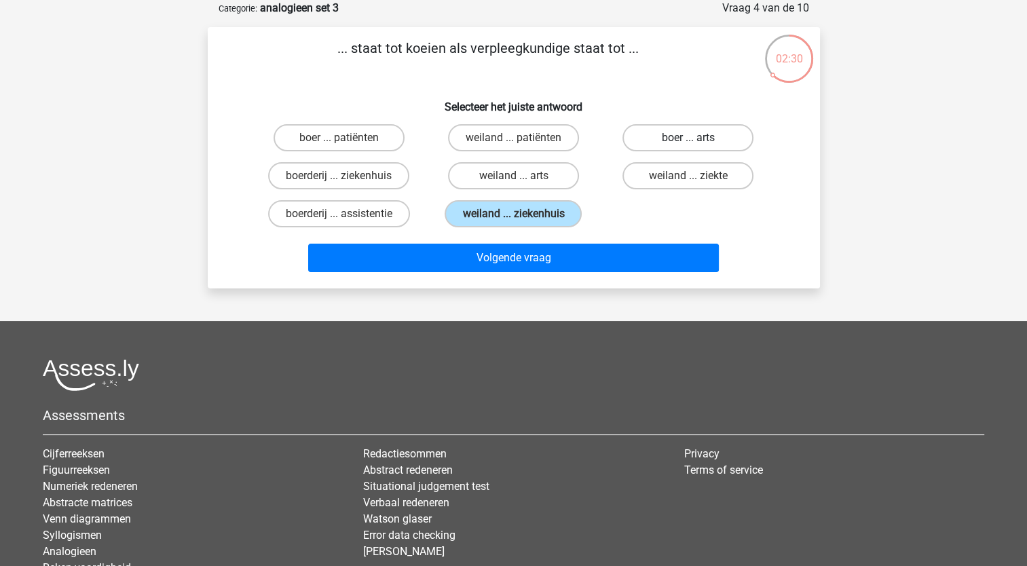
radio input "true"
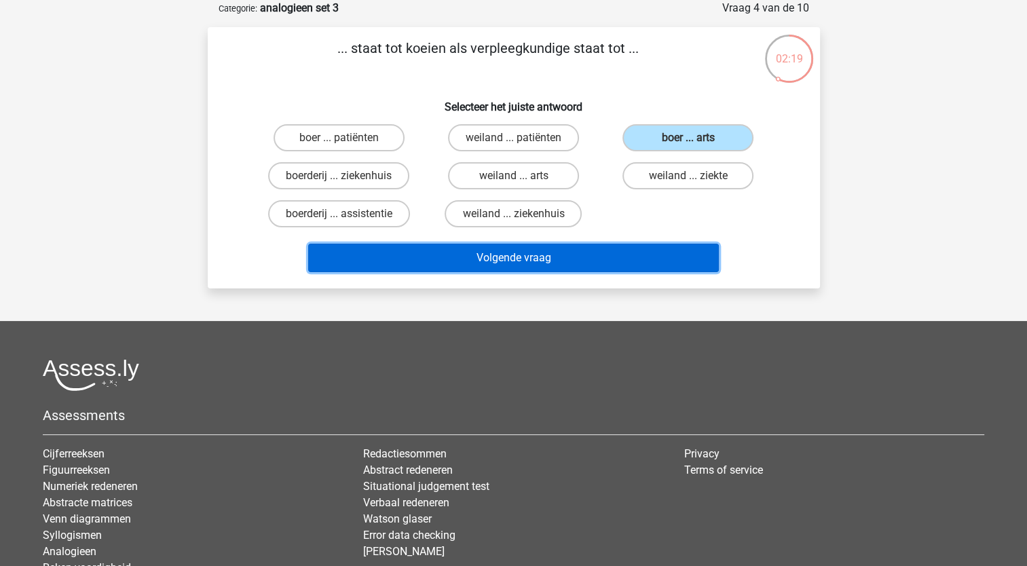
click at [562, 254] on button "Volgende vraag" at bounding box center [513, 258] width 411 height 29
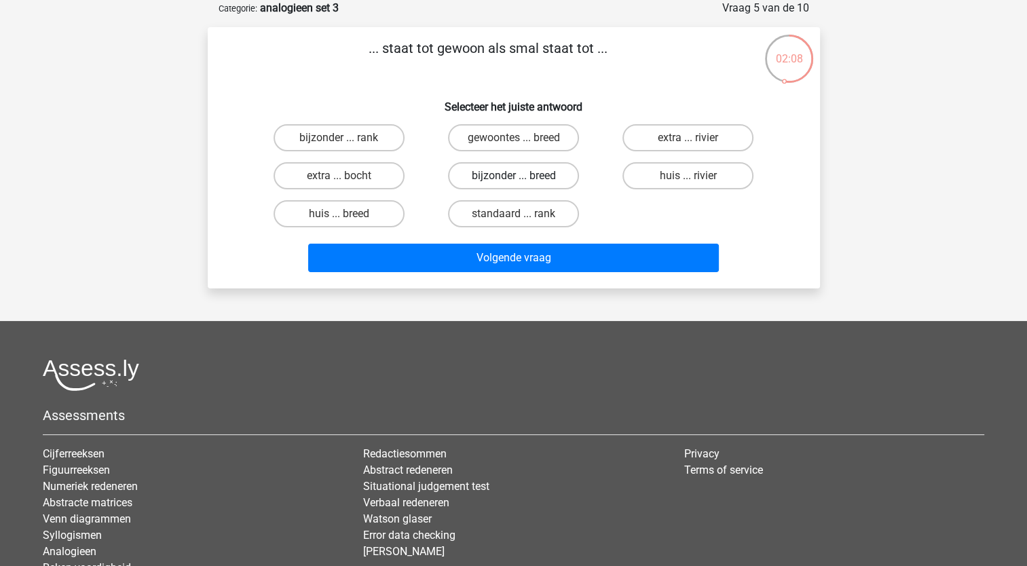
click at [537, 178] on label "bijzonder ... breed" at bounding box center [513, 175] width 131 height 27
click at [522, 178] on input "bijzonder ... breed" at bounding box center [517, 180] width 9 height 9
radio input "true"
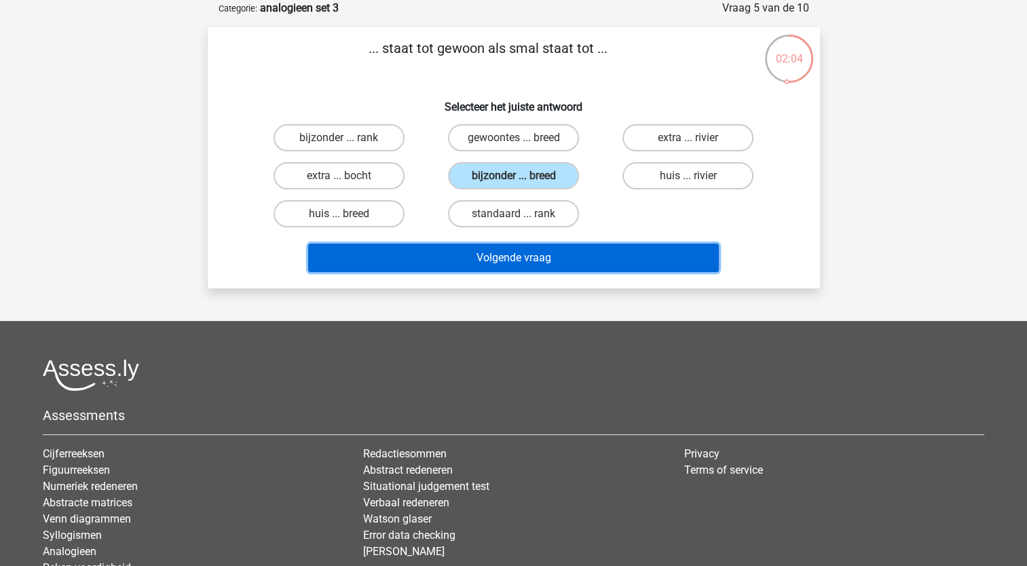
click at [533, 259] on button "Volgende vraag" at bounding box center [513, 258] width 411 height 29
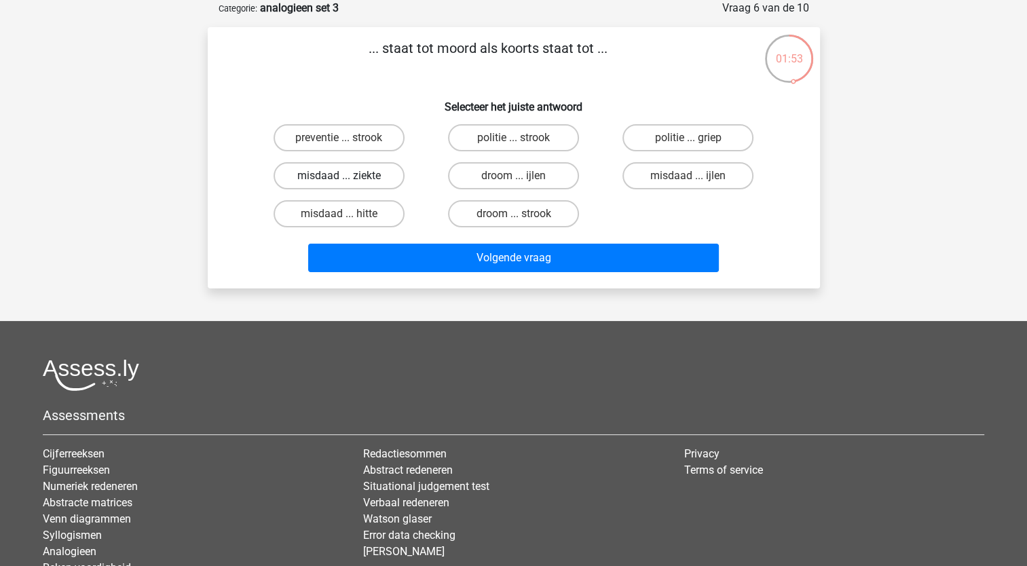
click at [388, 174] on label "misdaad ... ziekte" at bounding box center [338, 175] width 131 height 27
click at [347, 176] on input "misdaad ... ziekte" at bounding box center [343, 180] width 9 height 9
radio input "true"
click at [377, 210] on label "misdaad ... hitte" at bounding box center [338, 213] width 131 height 27
click at [347, 214] on input "misdaad ... hitte" at bounding box center [343, 218] width 9 height 9
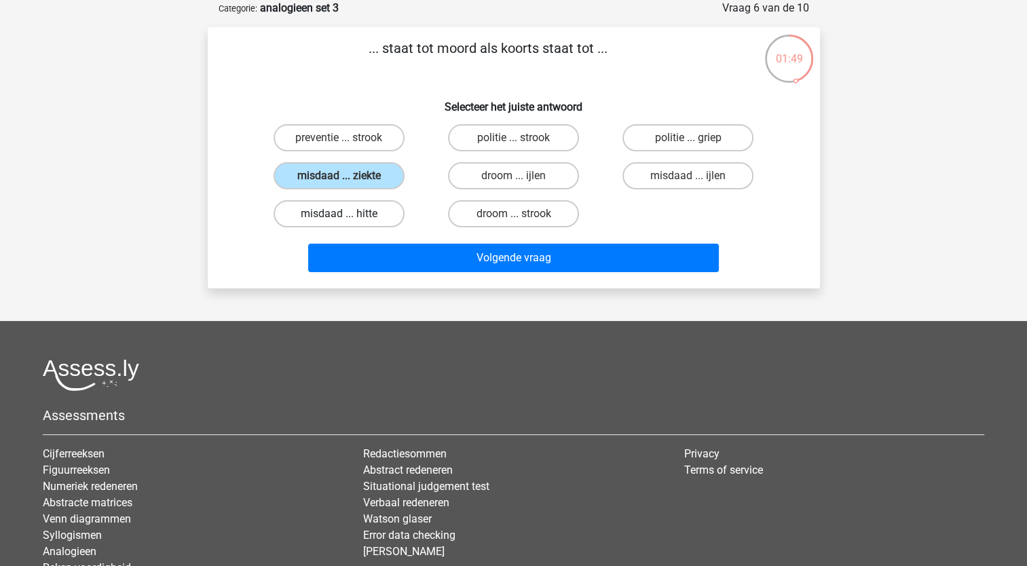
radio input "true"
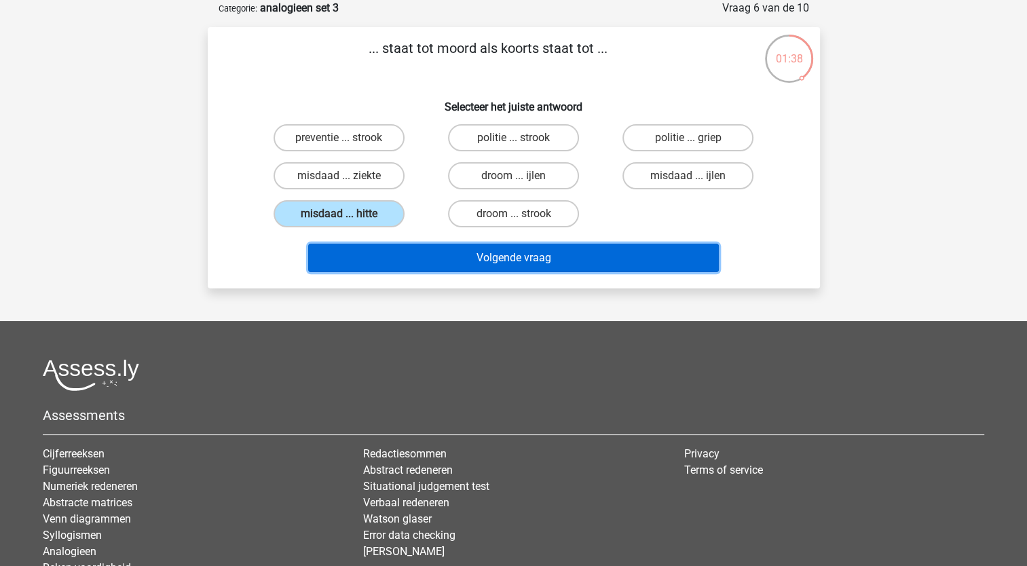
click at [521, 252] on button "Volgende vraag" at bounding box center [513, 258] width 411 height 29
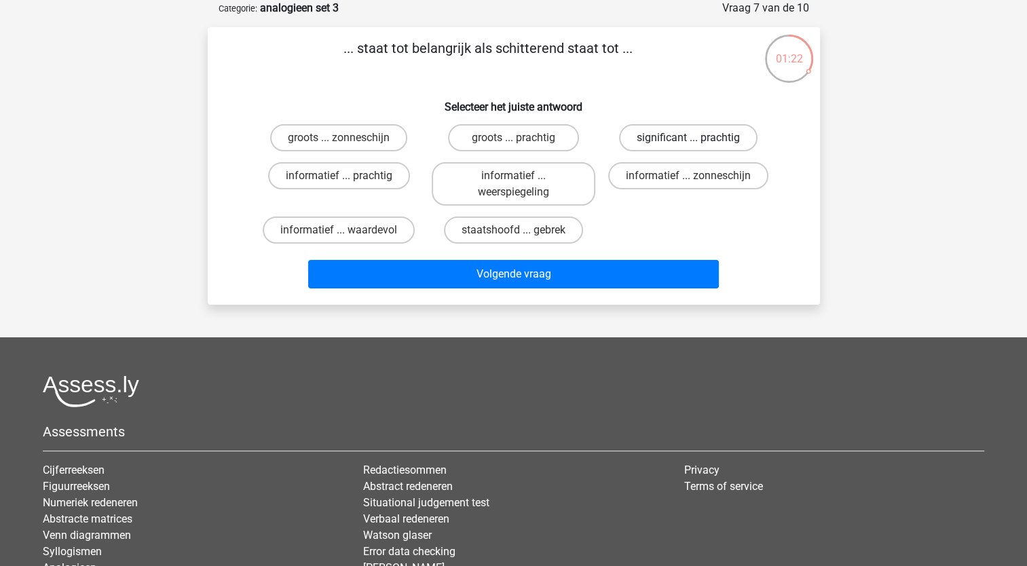
click at [647, 146] on label "significant ... prachtig" at bounding box center [688, 137] width 138 height 27
click at [688, 146] on input "significant ... prachtig" at bounding box center [692, 142] width 9 height 9
radio input "true"
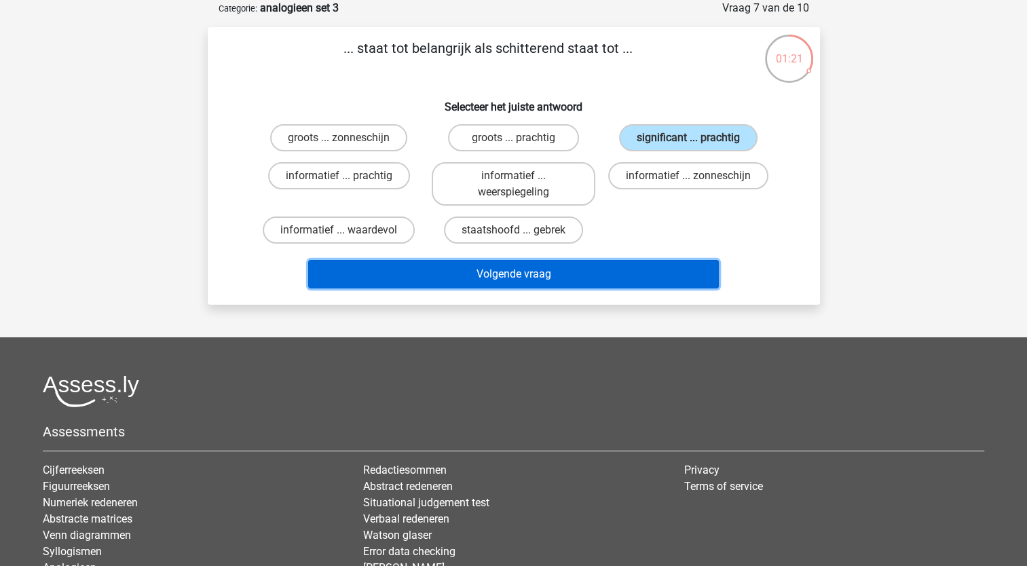
click at [563, 271] on button "Volgende vraag" at bounding box center [513, 274] width 411 height 29
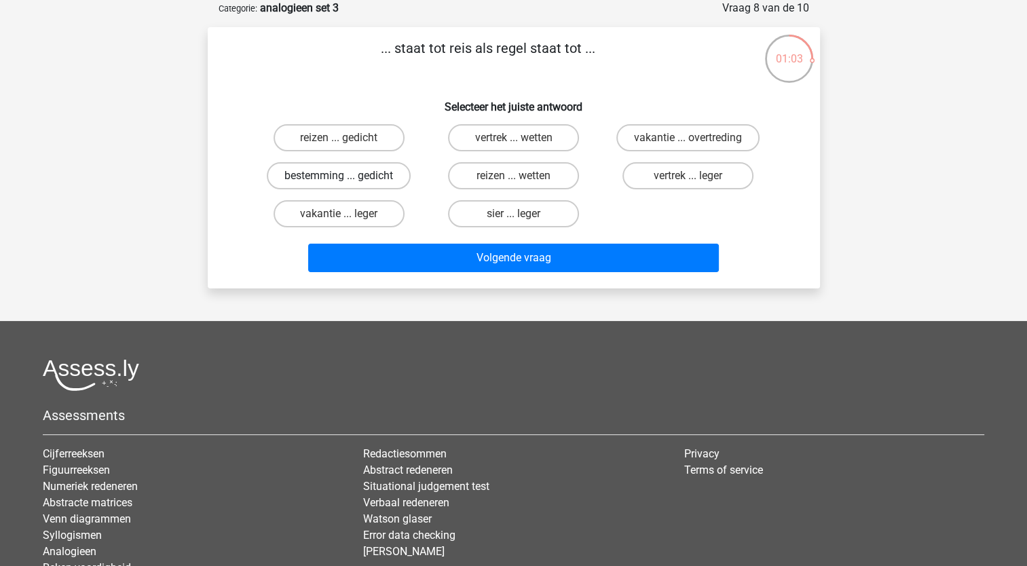
click at [392, 178] on label "bestemming ... gedicht" at bounding box center [339, 175] width 144 height 27
click at [347, 178] on input "bestemming ... gedicht" at bounding box center [343, 180] width 9 height 9
radio input "true"
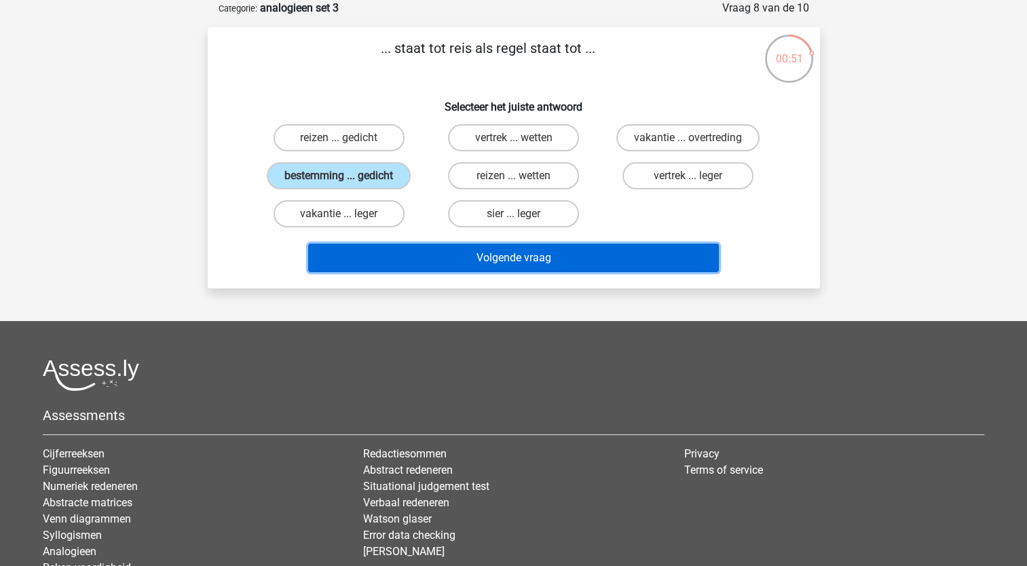
click at [478, 253] on button "Volgende vraag" at bounding box center [513, 258] width 411 height 29
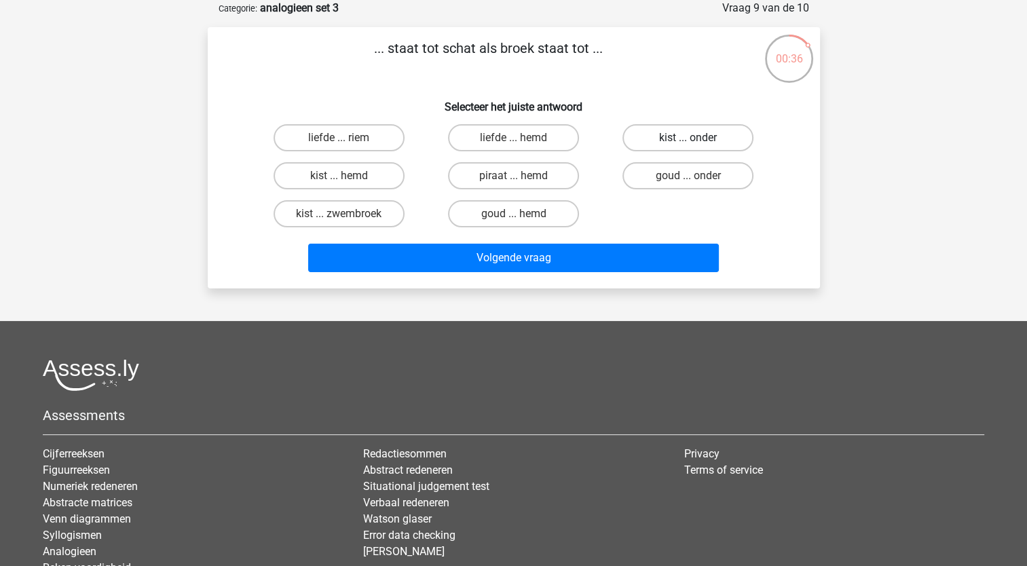
click at [687, 143] on label "kist ... onder" at bounding box center [687, 137] width 131 height 27
click at [688, 143] on input "kist ... onder" at bounding box center [692, 142] width 9 height 9
radio input "true"
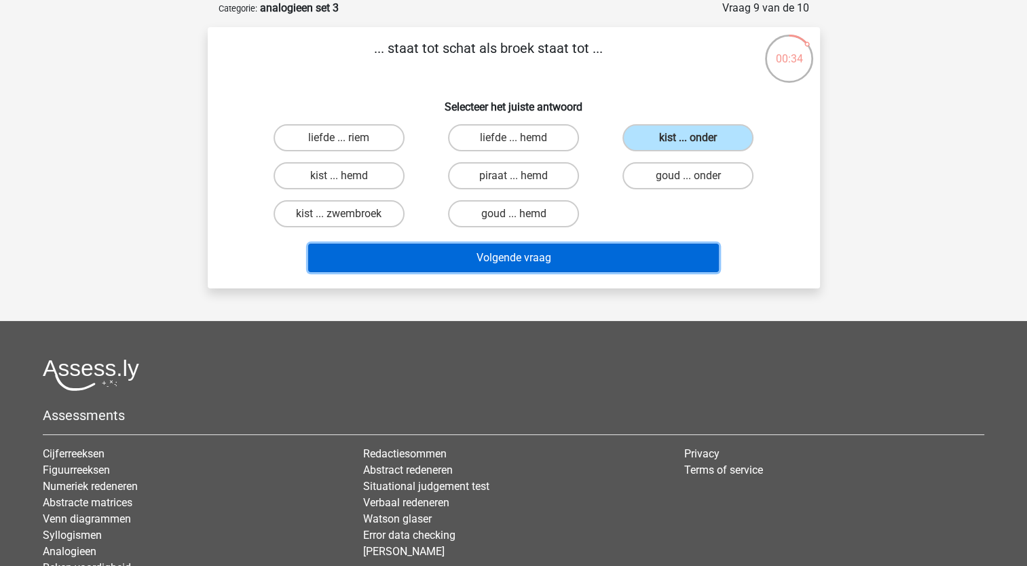
click at [570, 259] on button "Volgende vraag" at bounding box center [513, 258] width 411 height 29
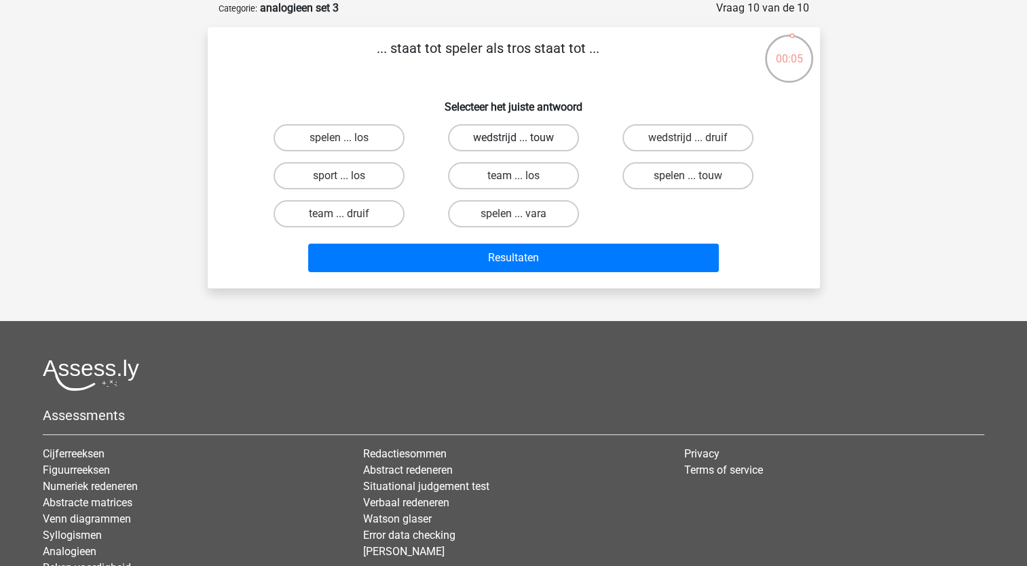
click at [562, 141] on label "wedstrijd ... touw" at bounding box center [513, 137] width 131 height 27
click at [522, 141] on input "wedstrijd ... touw" at bounding box center [517, 142] width 9 height 9
radio input "true"
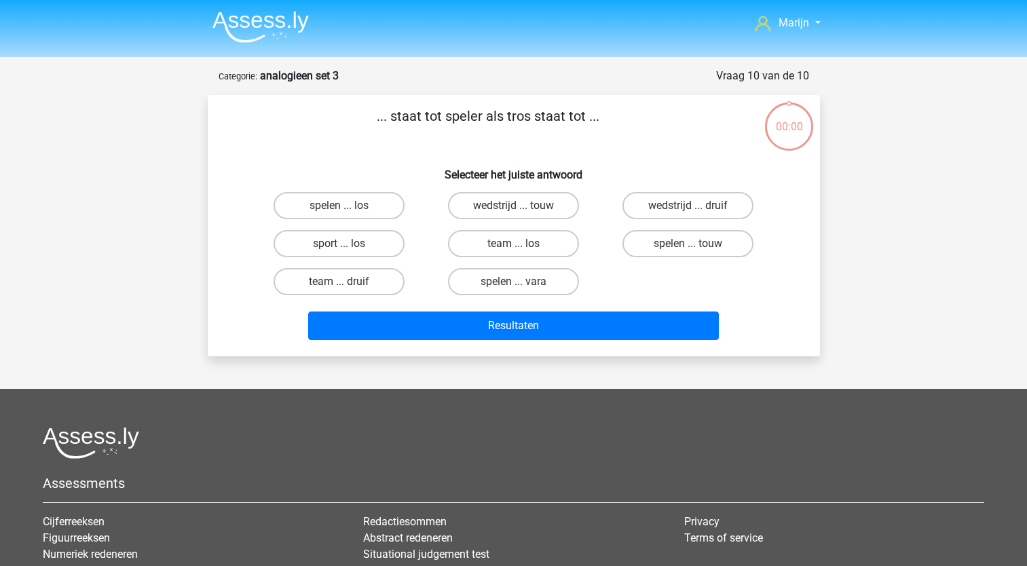
scroll to position [68, 0]
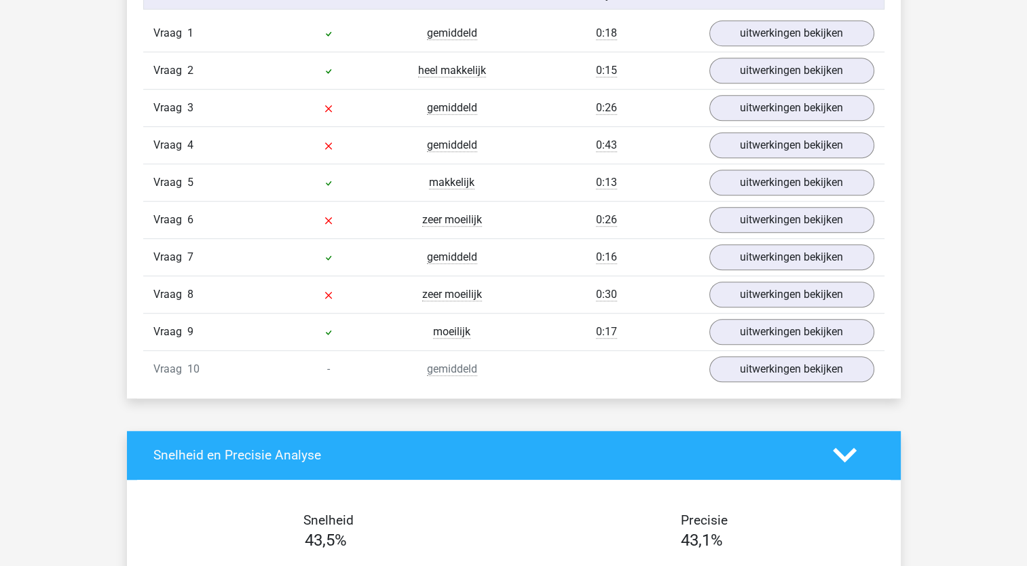
scroll to position [922, 0]
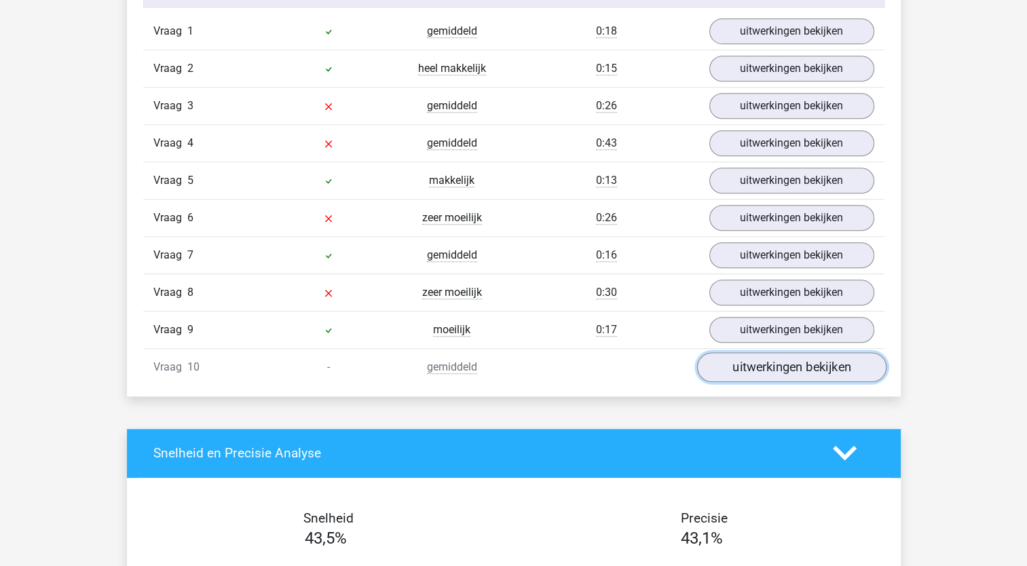
click at [773, 357] on link "uitwerkingen bekijken" at bounding box center [790, 367] width 189 height 30
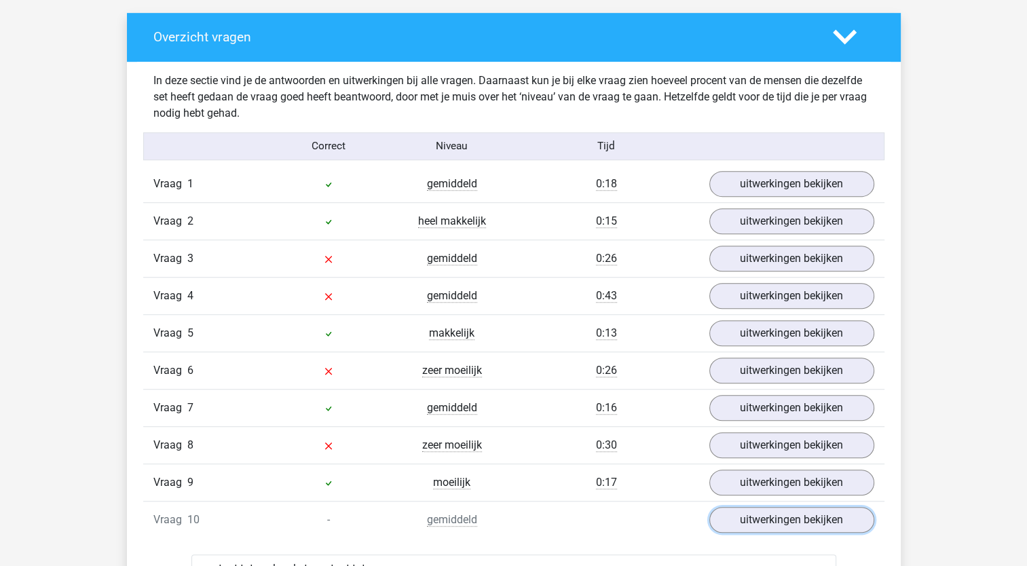
scroll to position [746, 0]
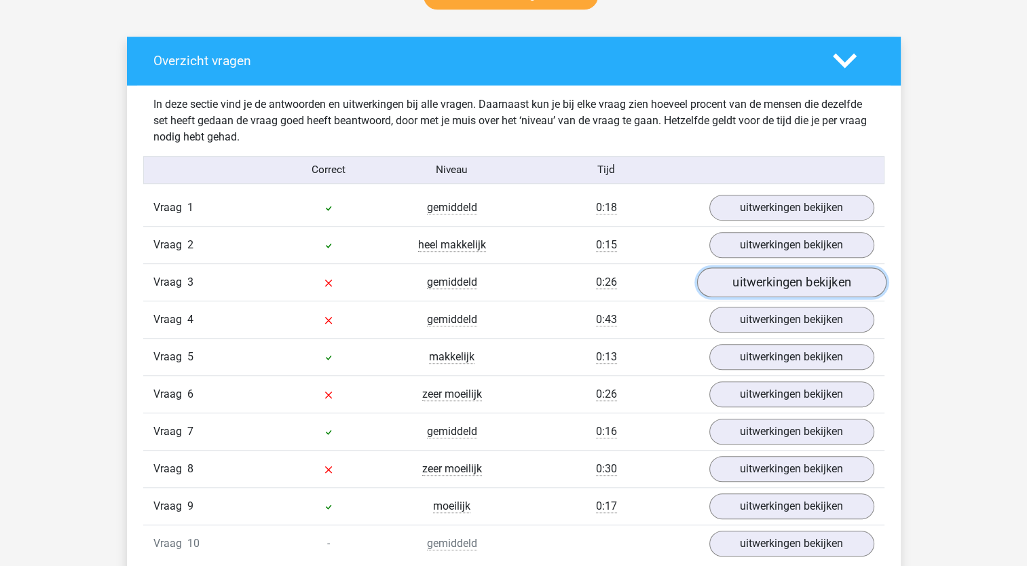
click at [749, 276] on link "uitwerkingen bekijken" at bounding box center [790, 282] width 189 height 30
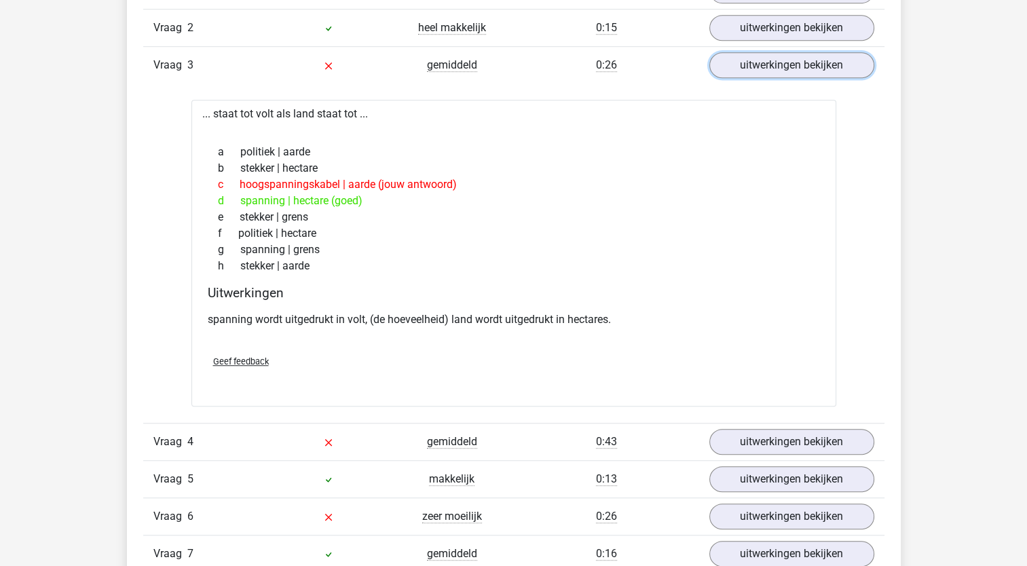
scroll to position [964, 0]
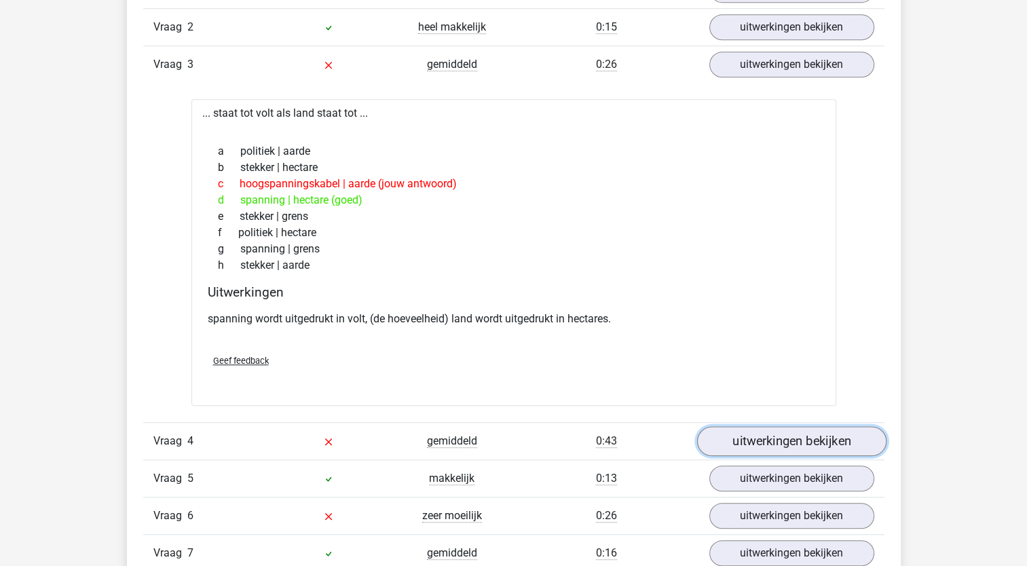
click at [744, 440] on link "uitwerkingen bekijken" at bounding box center [790, 441] width 189 height 30
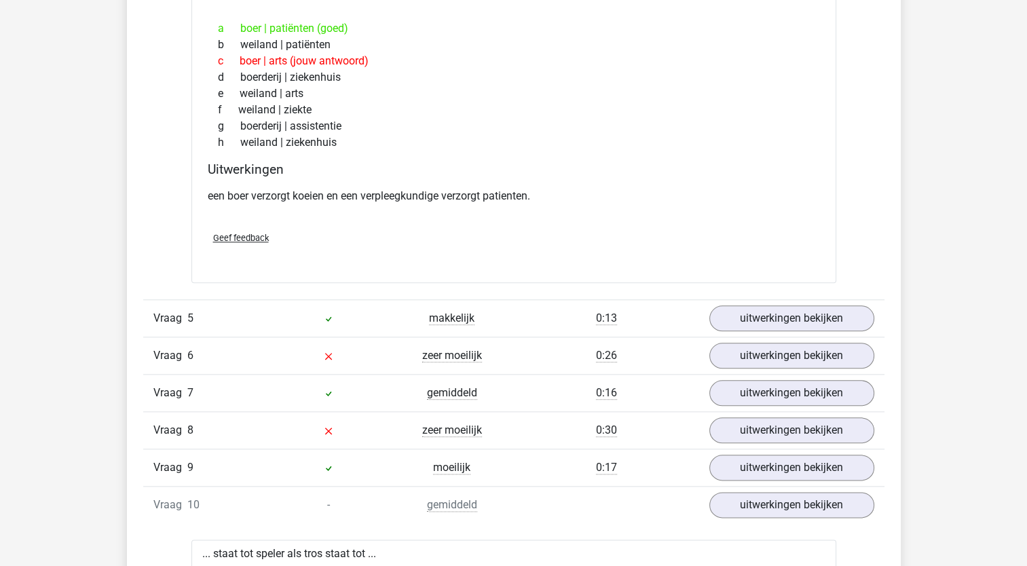
scroll to position [1463, 0]
click at [729, 358] on link "uitwerkingen bekijken" at bounding box center [790, 356] width 189 height 30
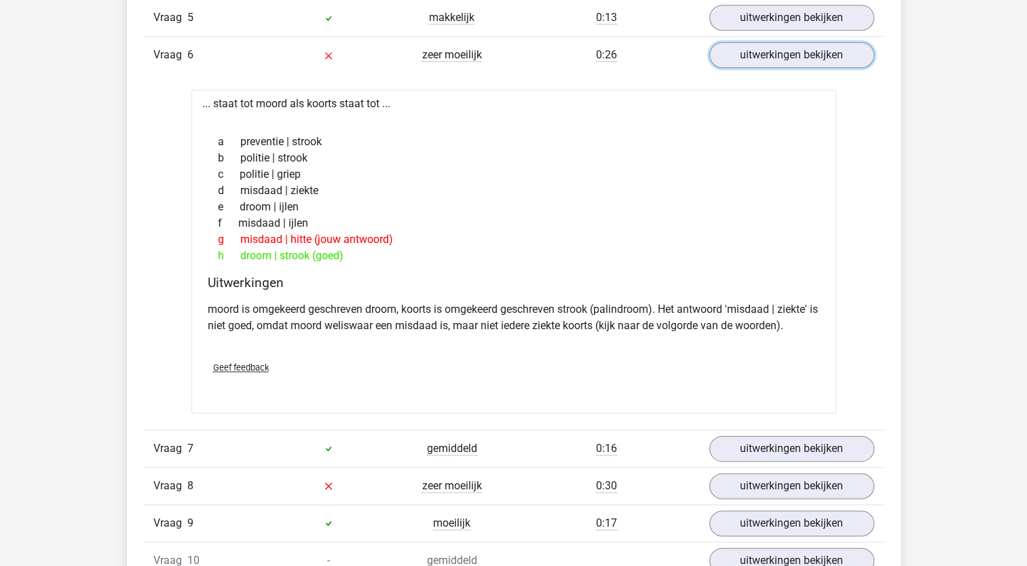
scroll to position [1836, 0]
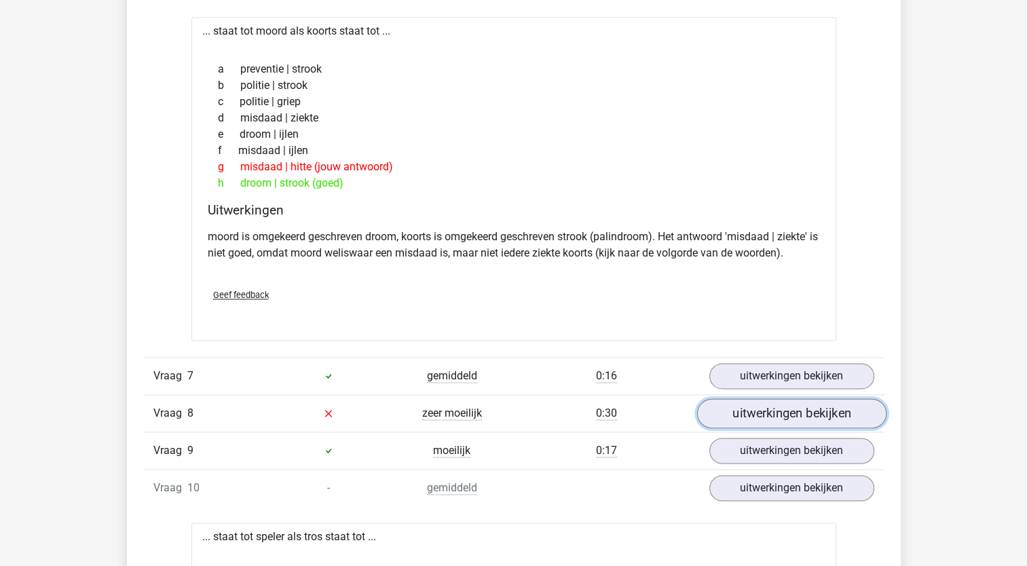
click at [731, 405] on link "uitwerkingen bekijken" at bounding box center [790, 413] width 189 height 30
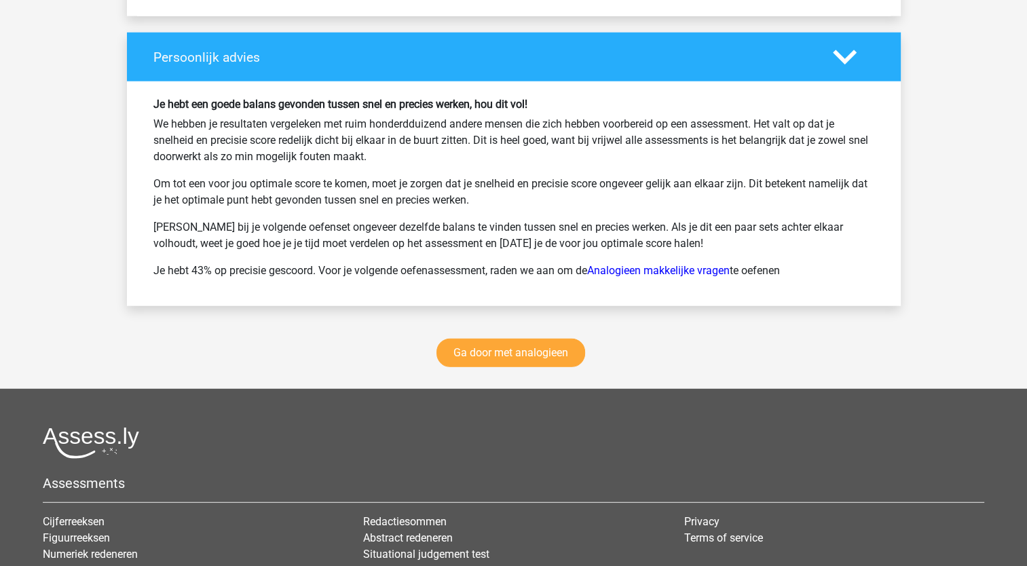
scroll to position [3492, 0]
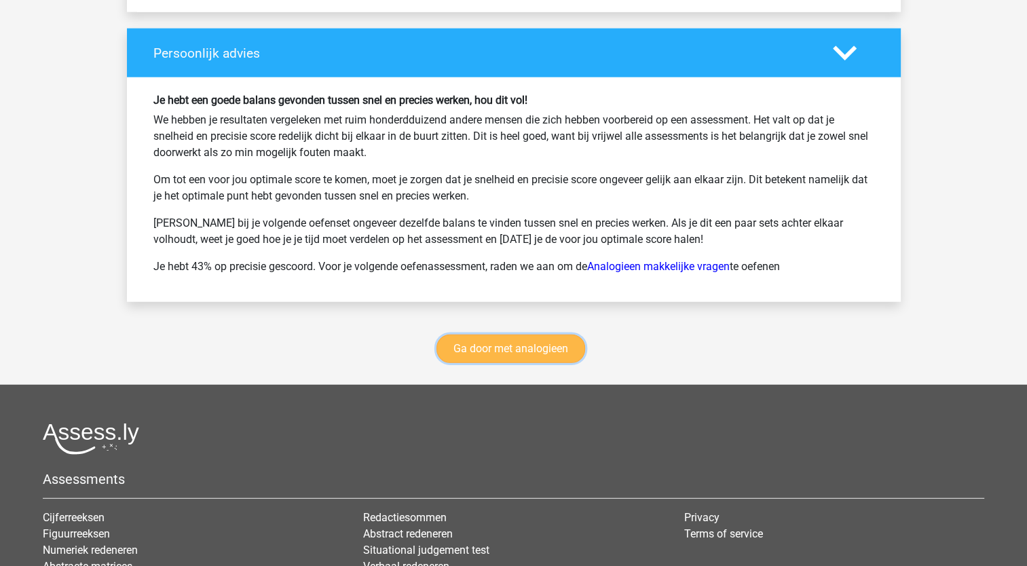
click at [540, 345] on link "Ga door met analogieen" at bounding box center [510, 349] width 149 height 29
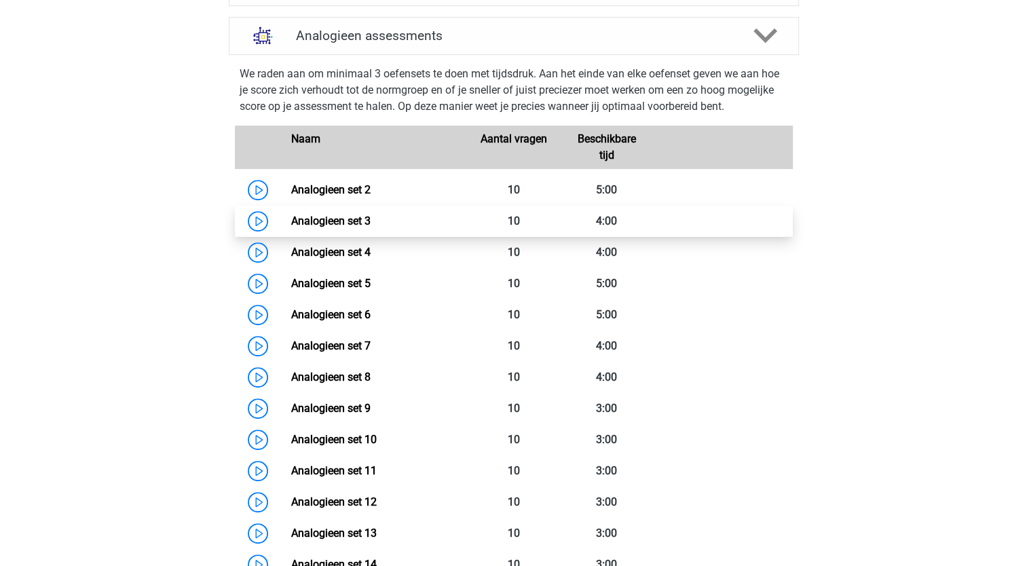
scroll to position [546, 0]
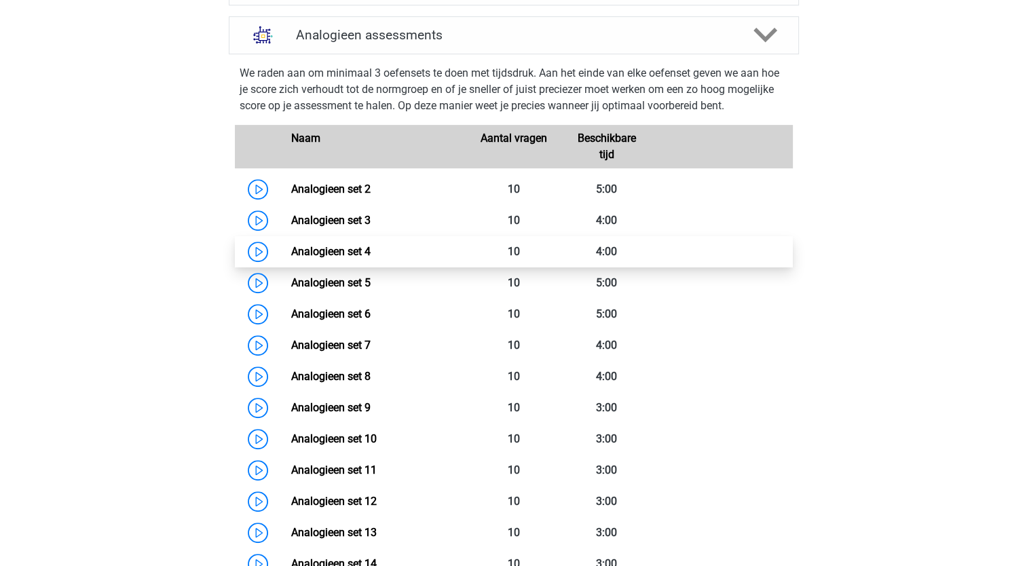
click at [307, 246] on link "Analogieen set 4" at bounding box center [330, 251] width 79 height 13
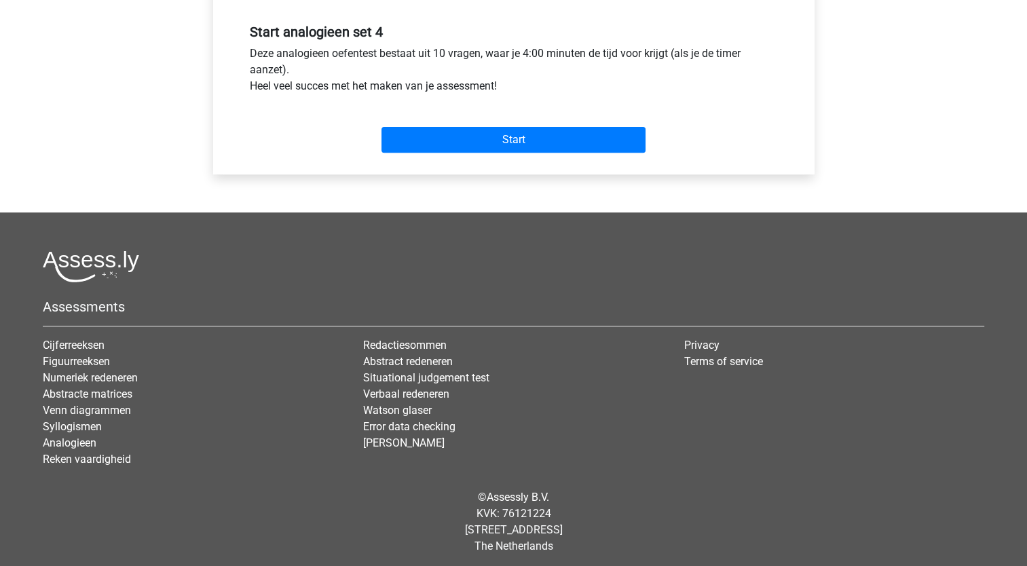
scroll to position [505, 0]
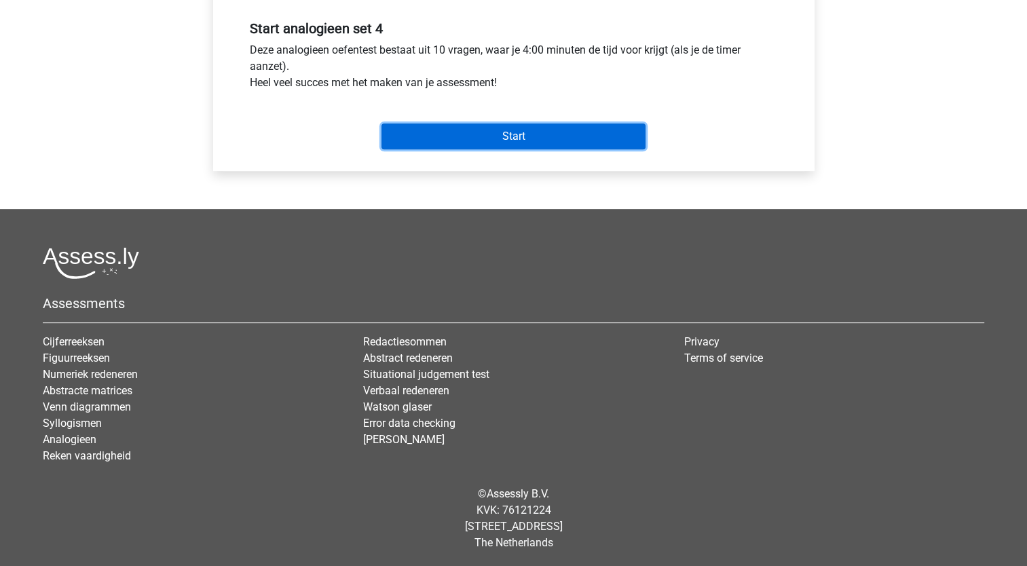
click at [494, 145] on input "Start" at bounding box center [513, 137] width 264 height 26
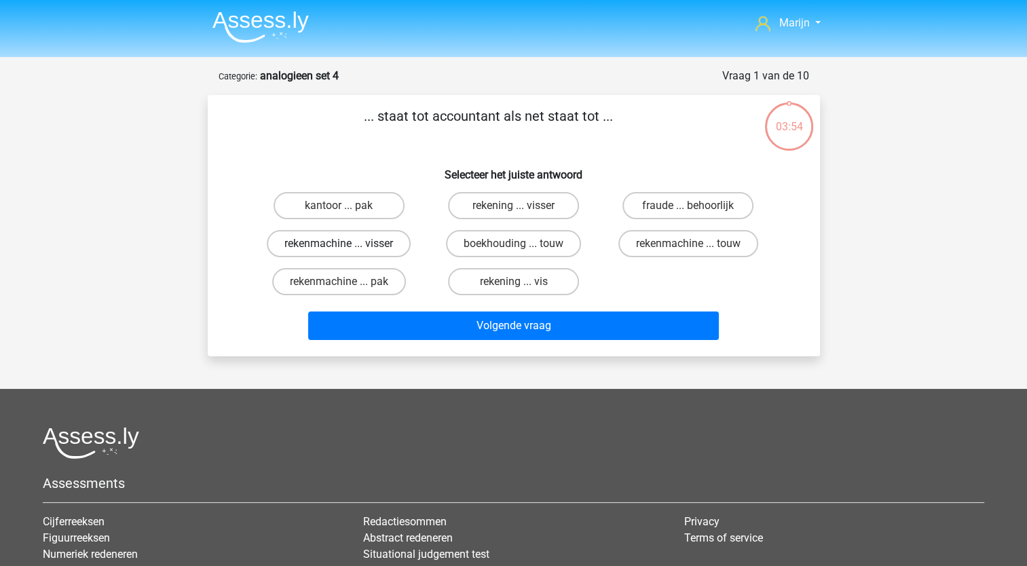
click at [372, 246] on label "rekenmachine ... visser" at bounding box center [339, 243] width 144 height 27
click at [347, 246] on input "rekenmachine ... visser" at bounding box center [343, 248] width 9 height 9
radio input "true"
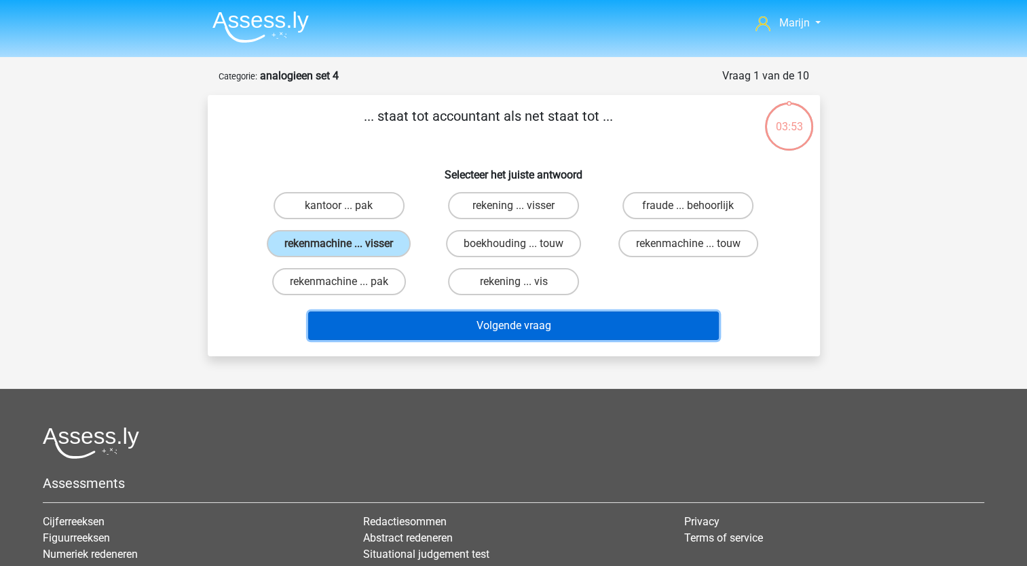
click at [486, 322] on button "Volgende vraag" at bounding box center [513, 326] width 411 height 29
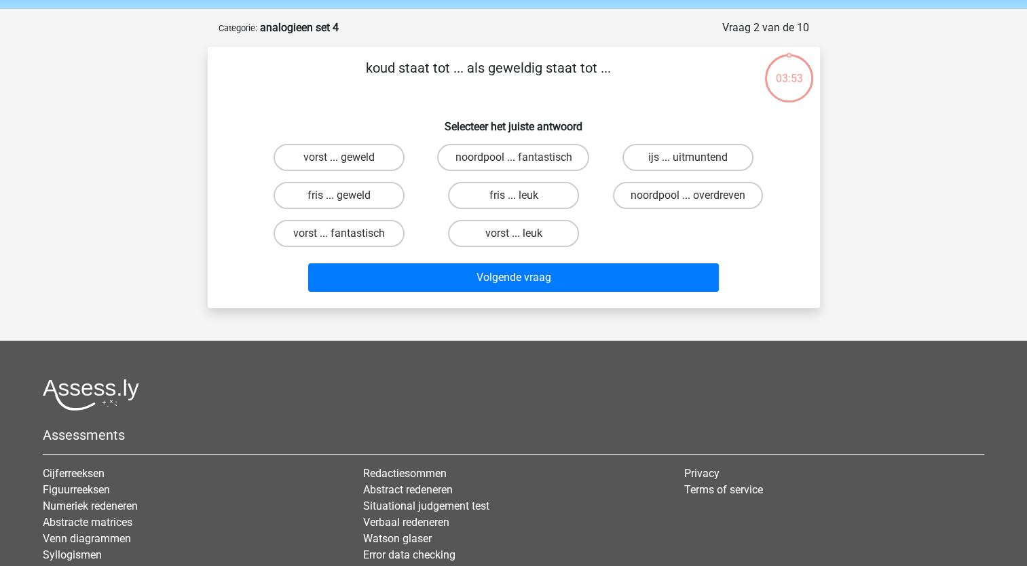
scroll to position [68, 0]
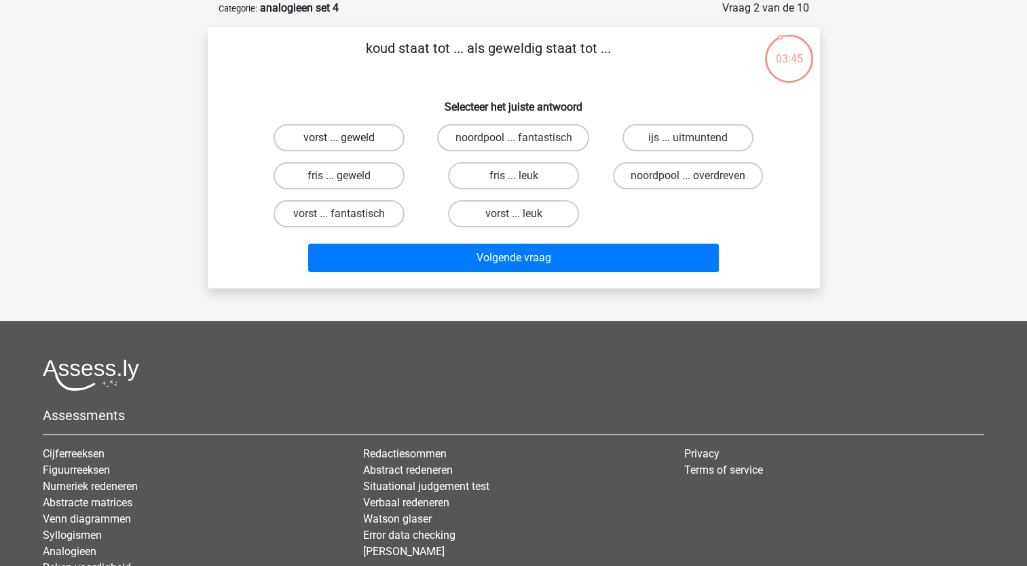
click at [362, 140] on label "vorst ... geweld" at bounding box center [338, 137] width 131 height 27
click at [347, 140] on input "vorst ... geweld" at bounding box center [343, 142] width 9 height 9
radio input "true"
click at [494, 176] on label "fris ... leuk" at bounding box center [513, 175] width 131 height 27
click at [513, 176] on input "fris ... leuk" at bounding box center [517, 180] width 9 height 9
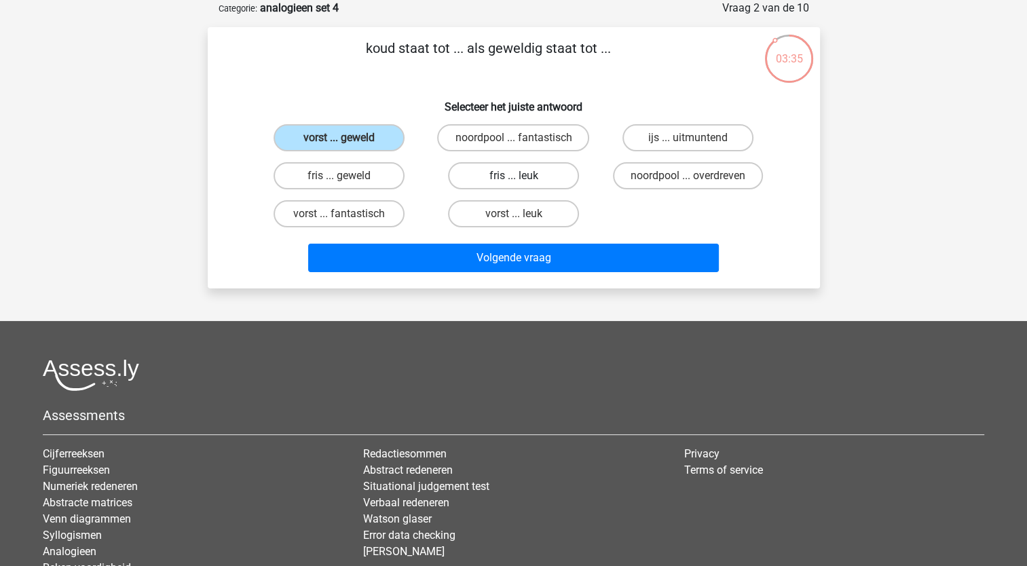
radio input "true"
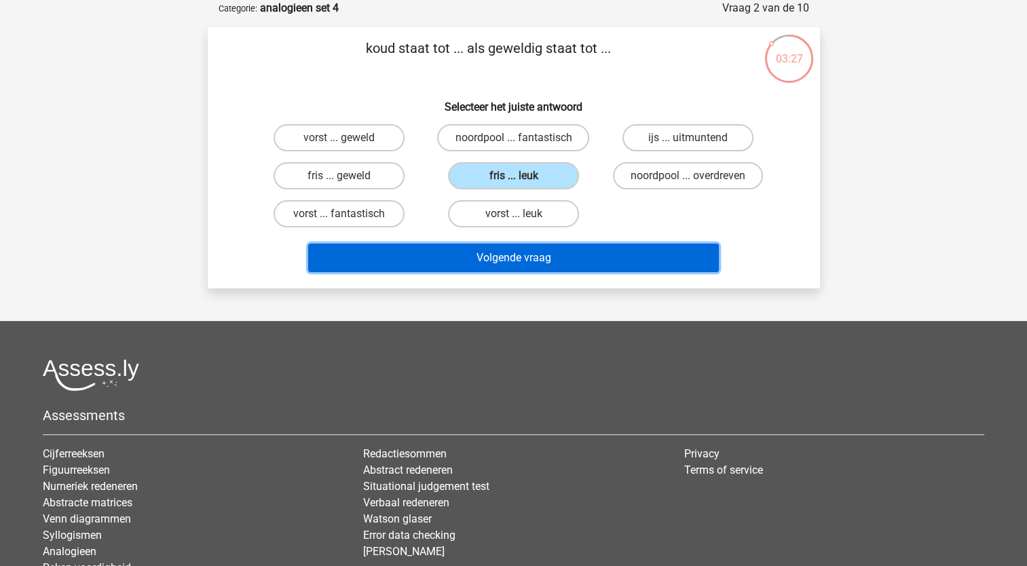
click at [548, 258] on button "Volgende vraag" at bounding box center [513, 258] width 411 height 29
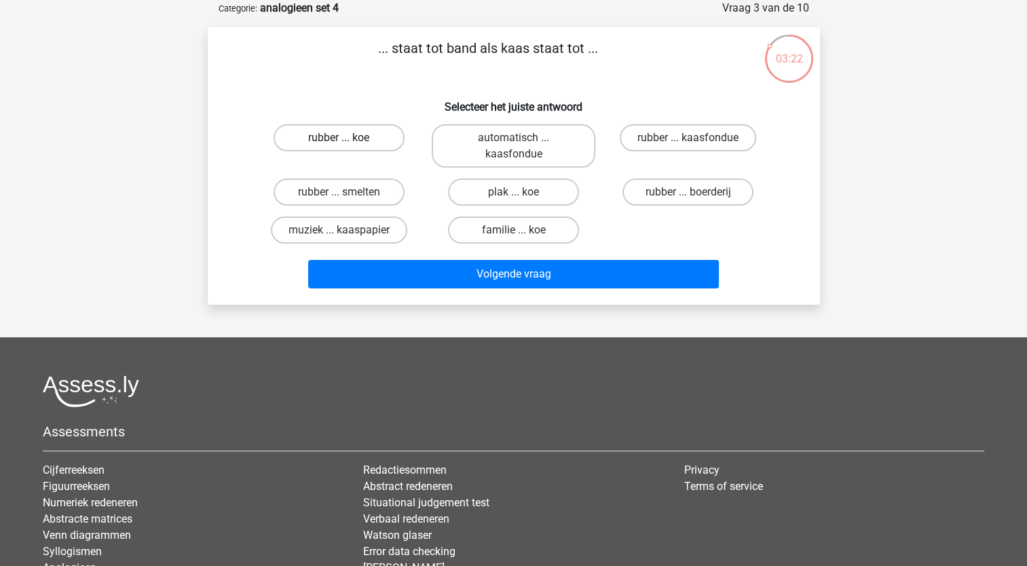
click at [373, 145] on label "rubber ... koe" at bounding box center [338, 137] width 131 height 27
click at [347, 145] on input "rubber ... koe" at bounding box center [343, 142] width 9 height 9
radio input "true"
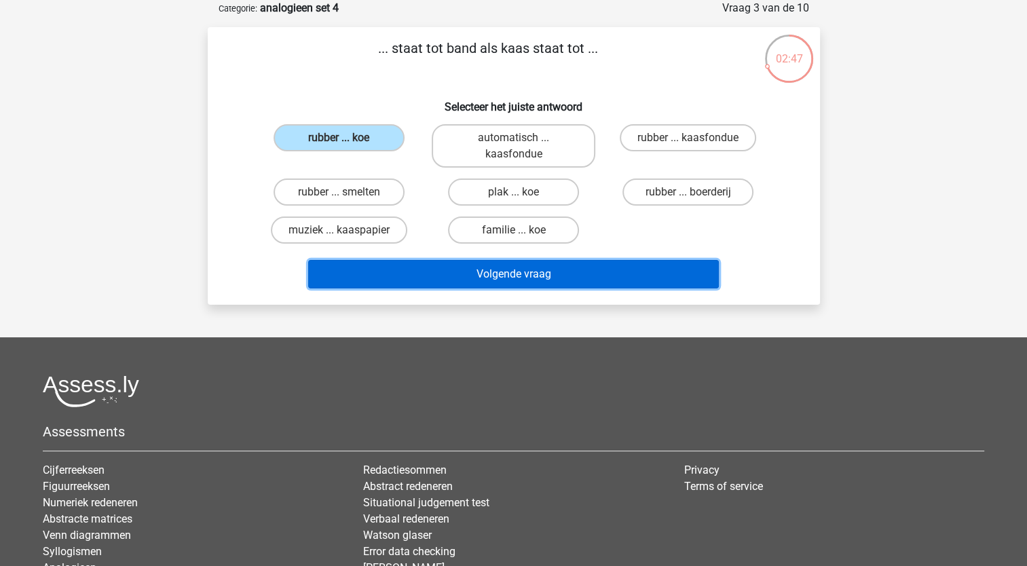
click at [508, 274] on button "Volgende vraag" at bounding box center [513, 274] width 411 height 29
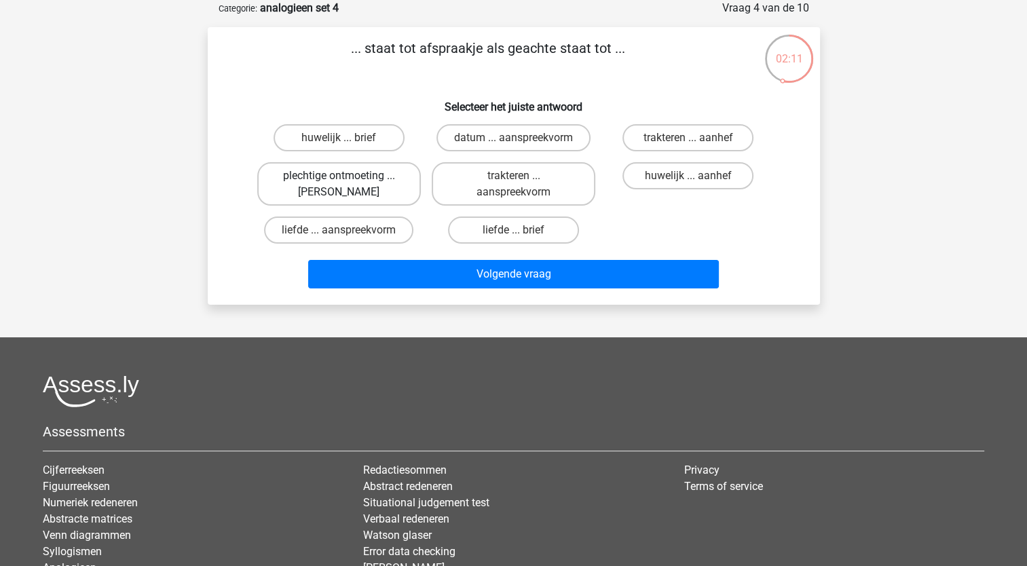
click at [400, 181] on label "plechtige ontmoeting ... [PERSON_NAME]" at bounding box center [339, 183] width 164 height 43
click at [347, 181] on input "plechtige ontmoeting ... [PERSON_NAME]" at bounding box center [343, 180] width 9 height 9
radio input "true"
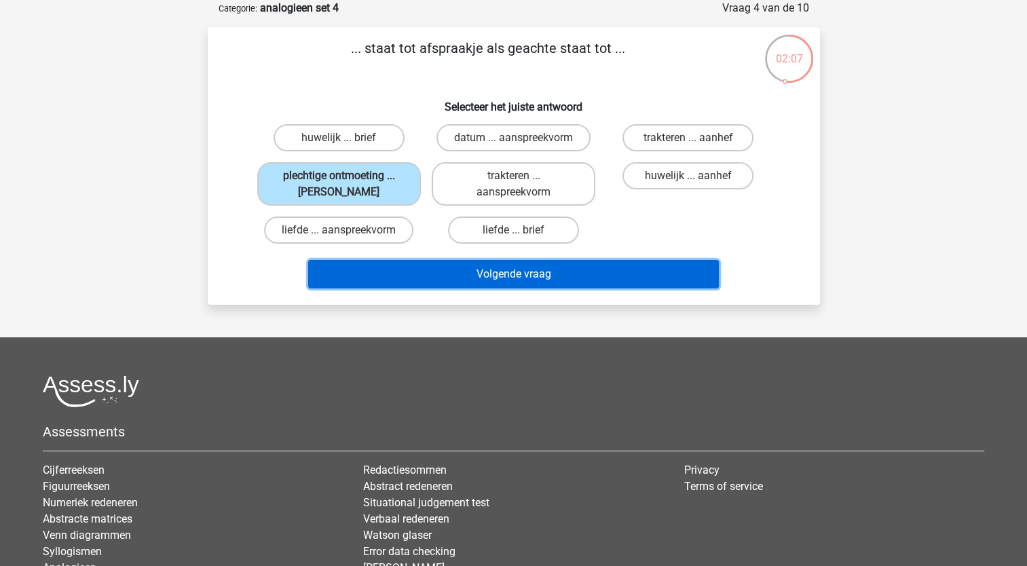
click at [548, 269] on button "Volgende vraag" at bounding box center [513, 274] width 411 height 29
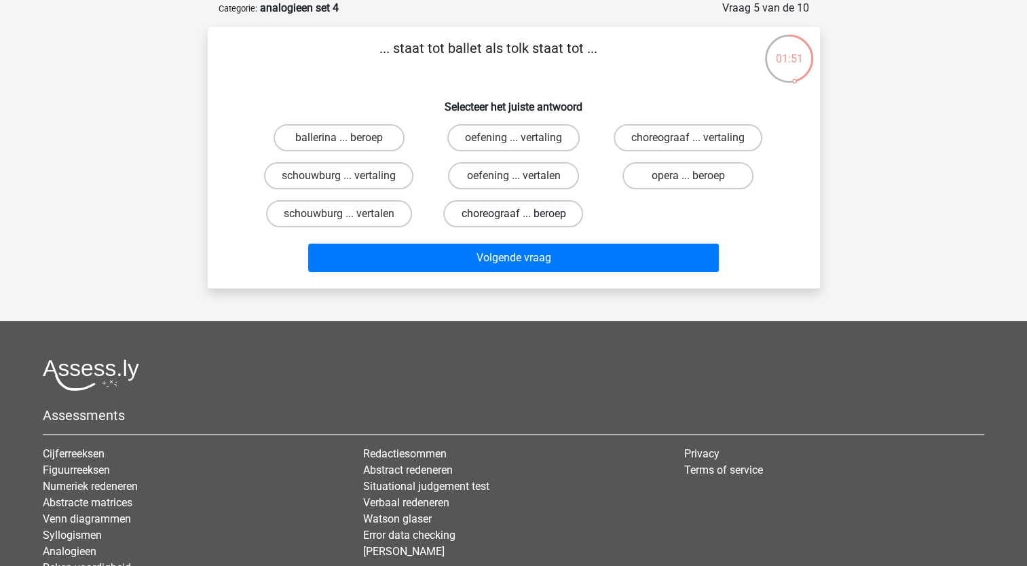
click at [551, 216] on label "choreograaf ... beroep" at bounding box center [513, 213] width 140 height 27
click at [522, 216] on input "choreograaf ... beroep" at bounding box center [517, 218] width 9 height 9
radio input "true"
click at [698, 134] on label "choreograaf ... vertaling" at bounding box center [688, 137] width 149 height 27
click at [697, 138] on input "choreograaf ... vertaling" at bounding box center [692, 142] width 9 height 9
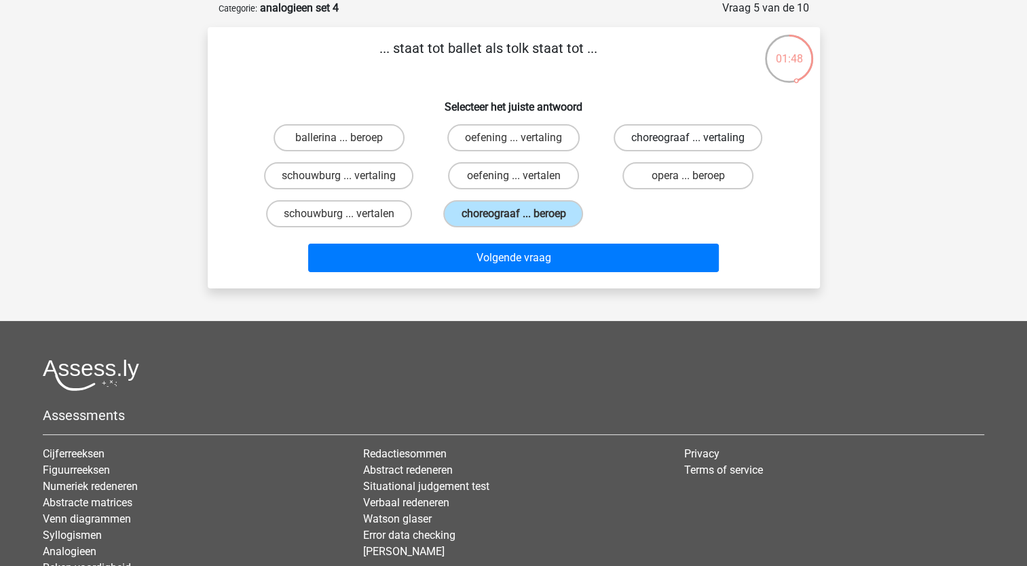
radio input "true"
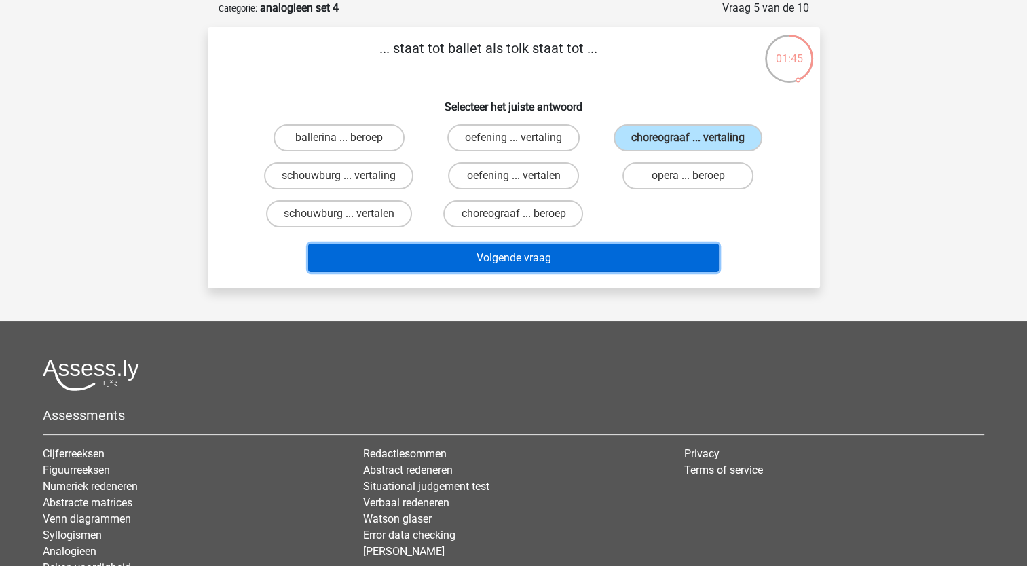
click at [606, 259] on button "Volgende vraag" at bounding box center [513, 258] width 411 height 29
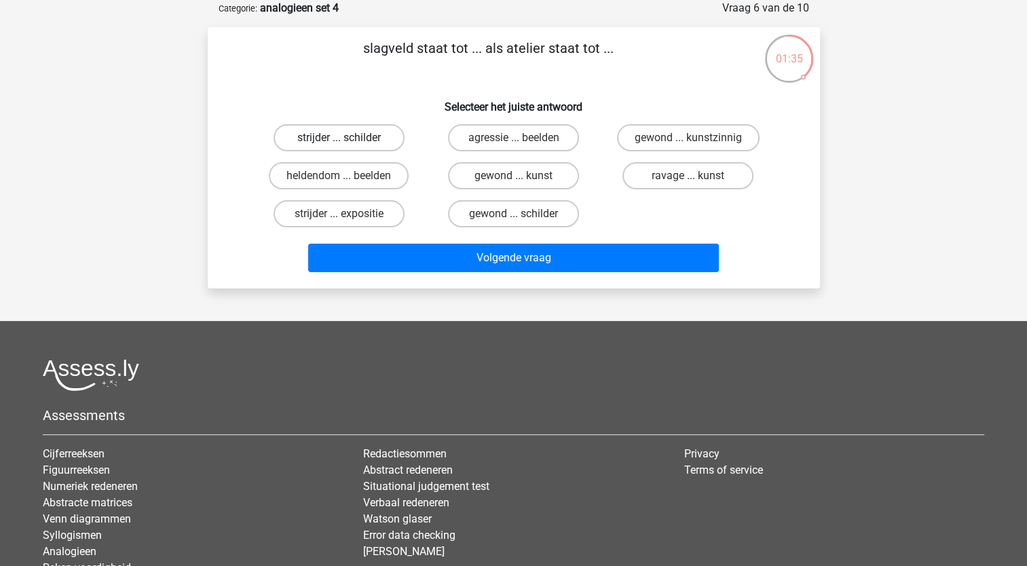
click at [364, 143] on label "strijder ... schilder" at bounding box center [338, 137] width 131 height 27
click at [347, 143] on input "strijder ... schilder" at bounding box center [343, 142] width 9 height 9
radio input "true"
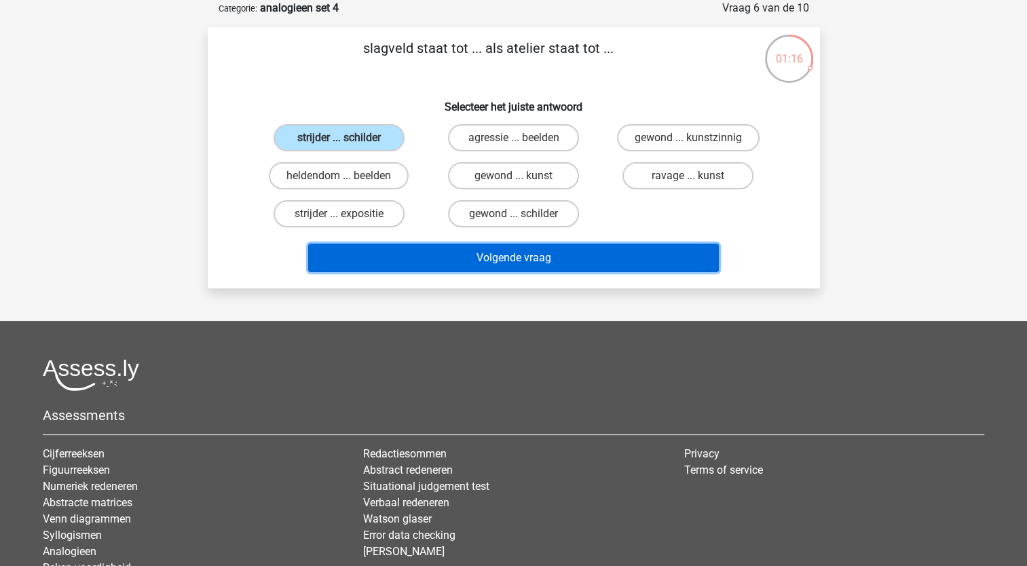
click at [551, 261] on button "Volgende vraag" at bounding box center [513, 258] width 411 height 29
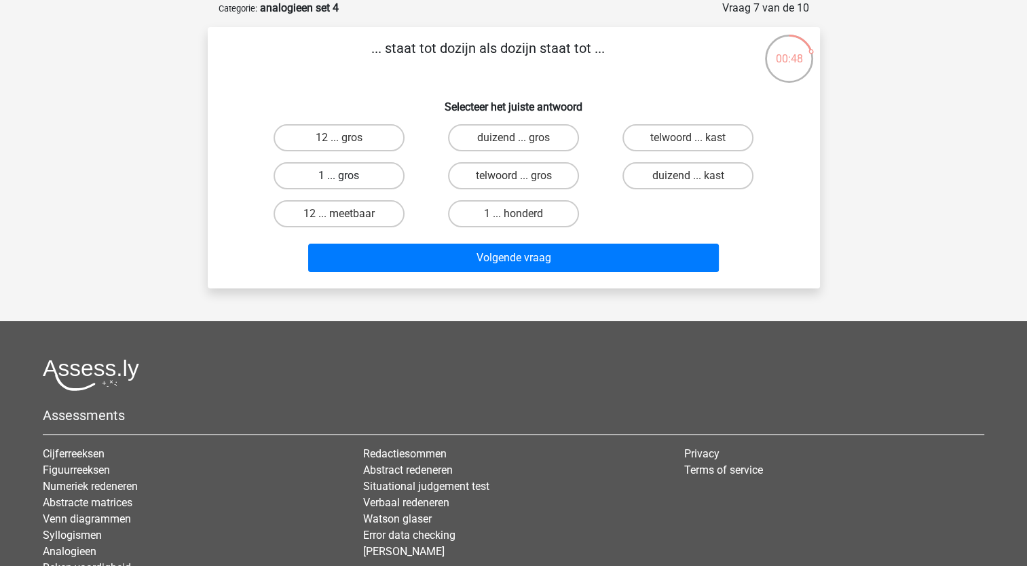
click at [370, 172] on label "1 ... gros" at bounding box center [338, 175] width 131 height 27
click at [347, 176] on input "1 ... gros" at bounding box center [343, 180] width 9 height 9
radio input "true"
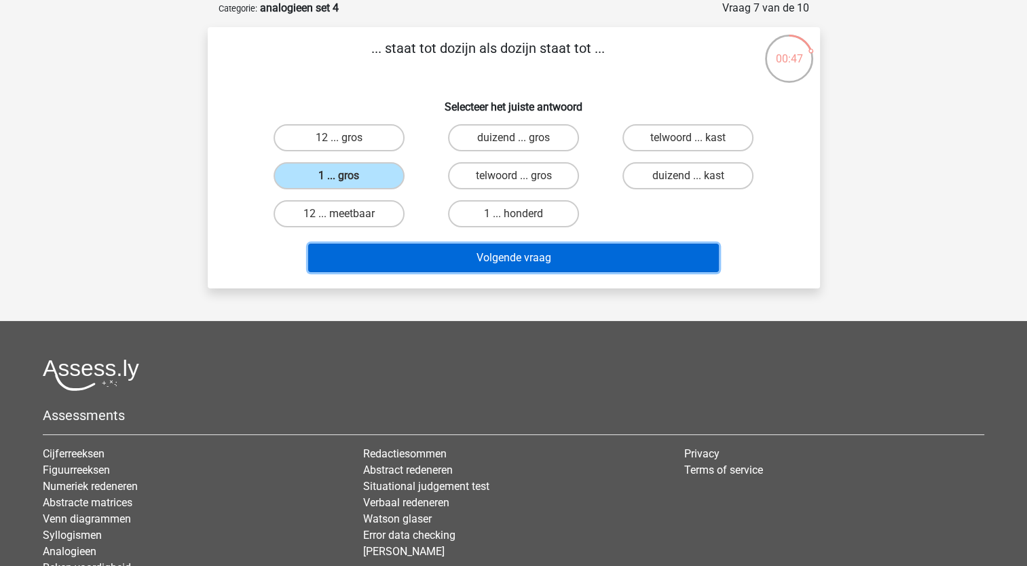
click at [505, 251] on button "Volgende vraag" at bounding box center [513, 258] width 411 height 29
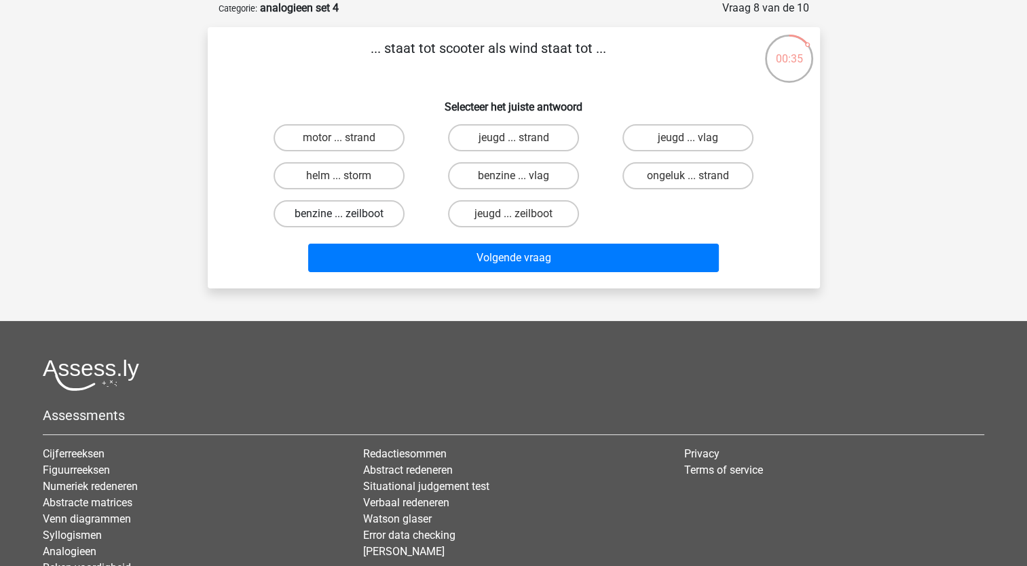
click at [383, 214] on label "benzine ... zeilboot" at bounding box center [338, 213] width 131 height 27
click at [347, 214] on input "benzine ... zeilboot" at bounding box center [343, 218] width 9 height 9
radio input "true"
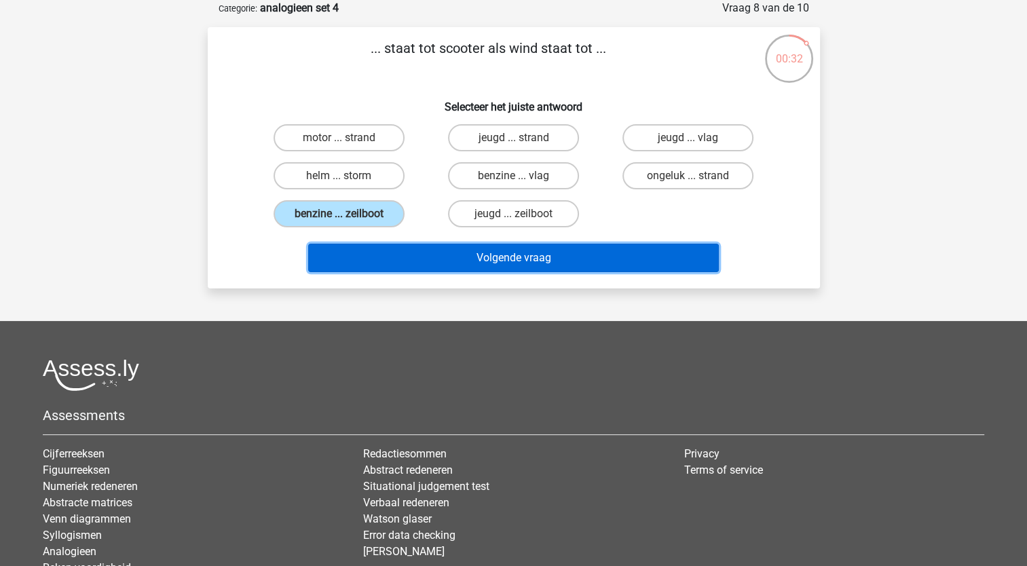
click at [514, 257] on button "Volgende vraag" at bounding box center [513, 258] width 411 height 29
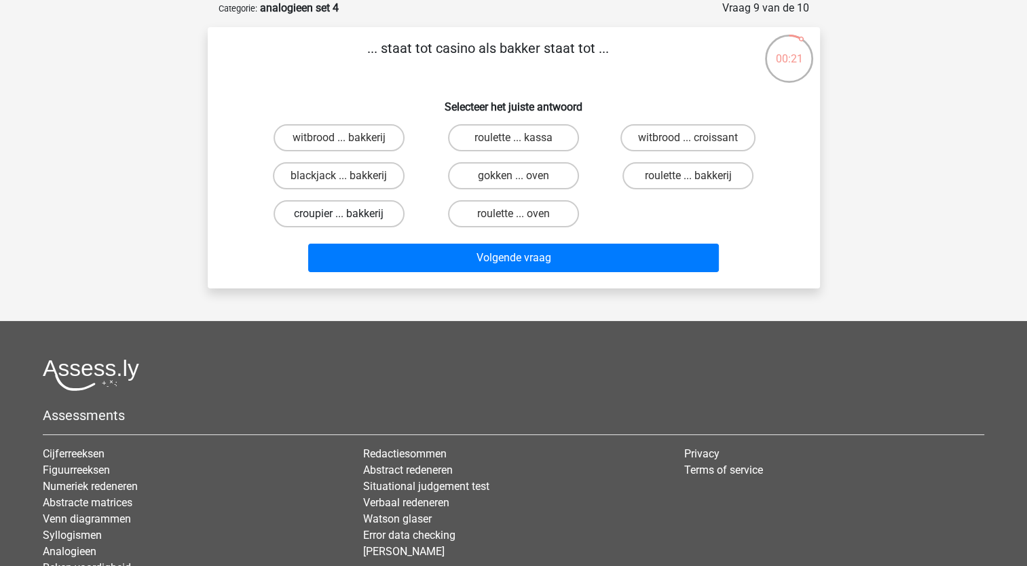
click at [364, 216] on label "croupier ... bakkerij" at bounding box center [338, 213] width 131 height 27
click at [347, 216] on input "croupier ... bakkerij" at bounding box center [343, 218] width 9 height 9
radio input "true"
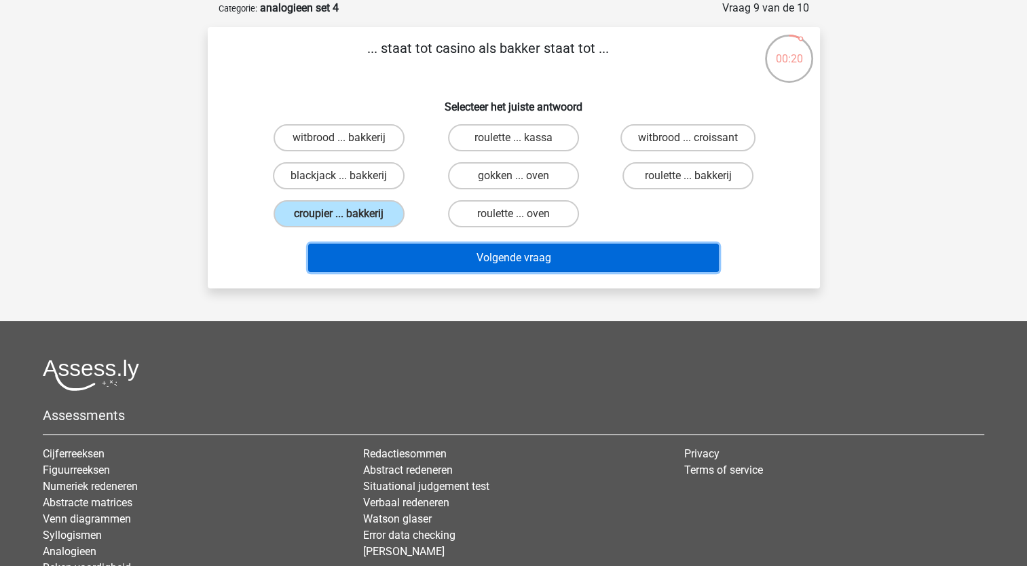
click at [494, 253] on button "Volgende vraag" at bounding box center [513, 258] width 411 height 29
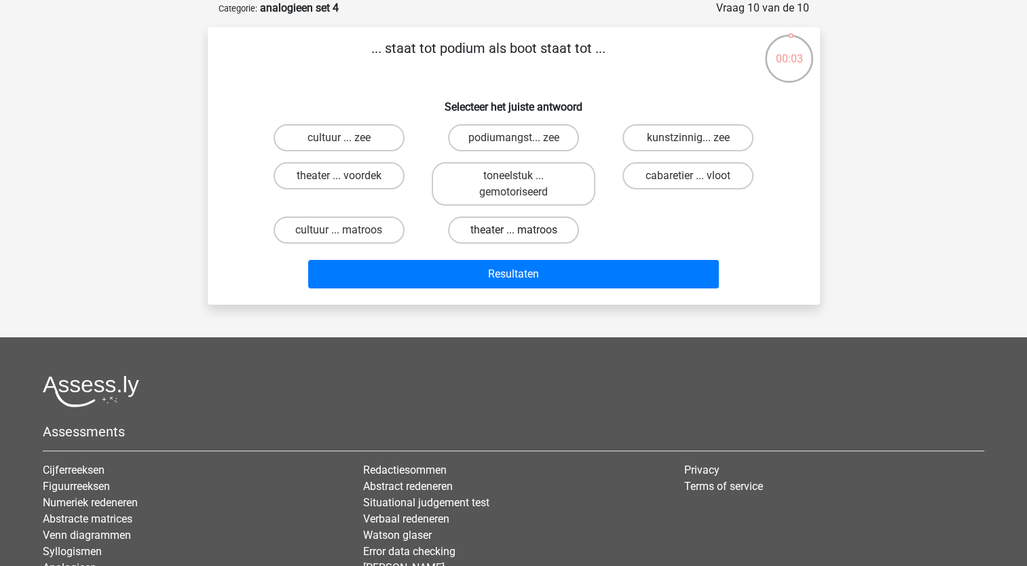
click at [538, 232] on label "theater ... matroos" at bounding box center [513, 229] width 131 height 27
click at [522, 232] on input "theater ... matroos" at bounding box center [517, 234] width 9 height 9
radio input "true"
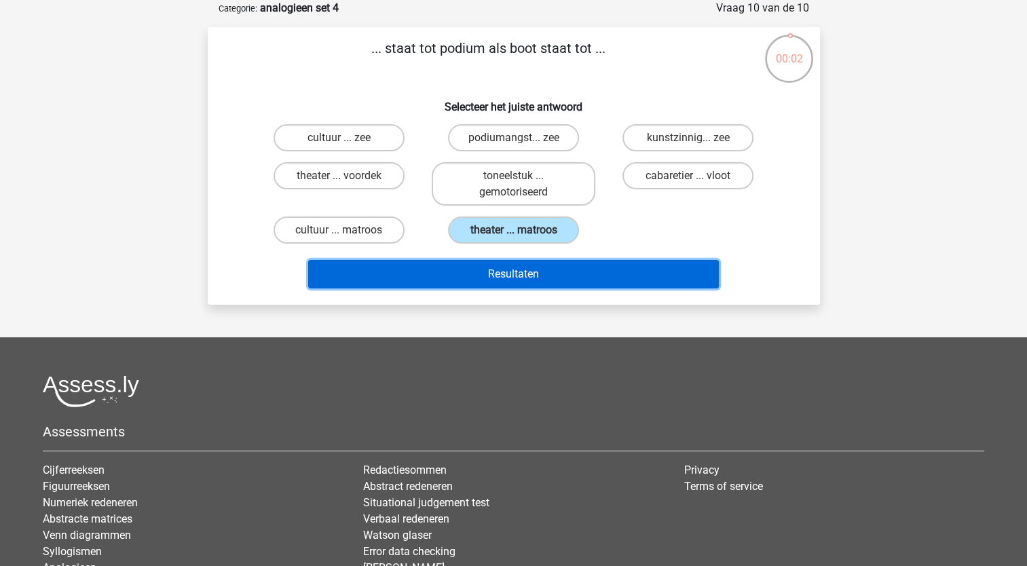
click at [551, 271] on button "Resultaten" at bounding box center [513, 274] width 411 height 29
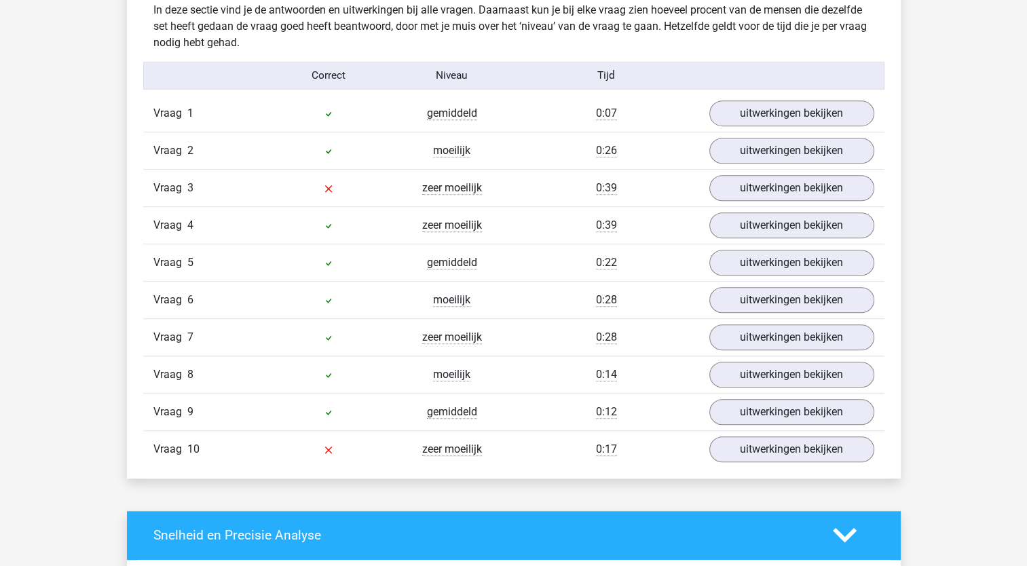
scroll to position [842, 0]
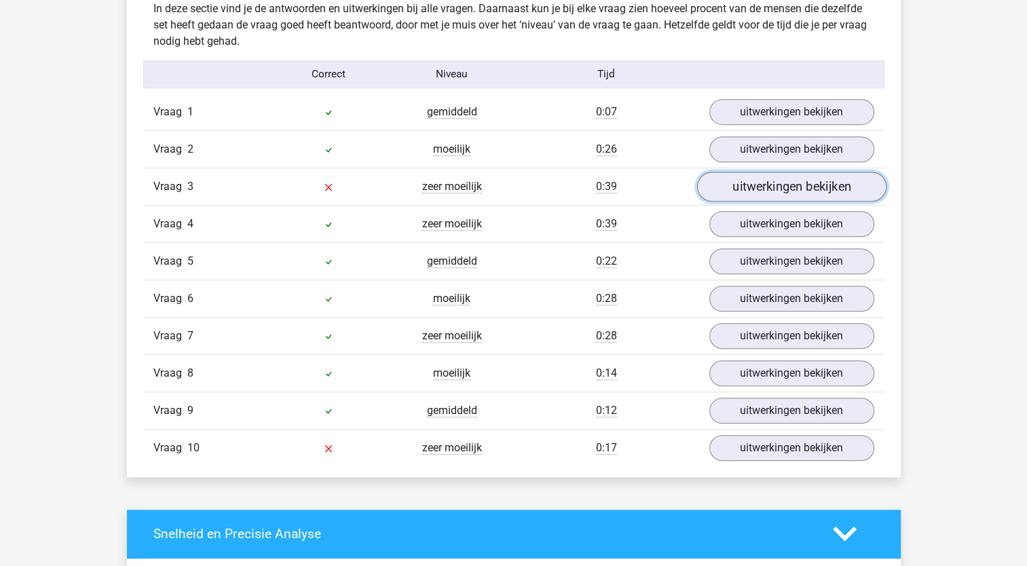
click at [747, 190] on link "uitwerkingen bekijken" at bounding box center [790, 187] width 189 height 30
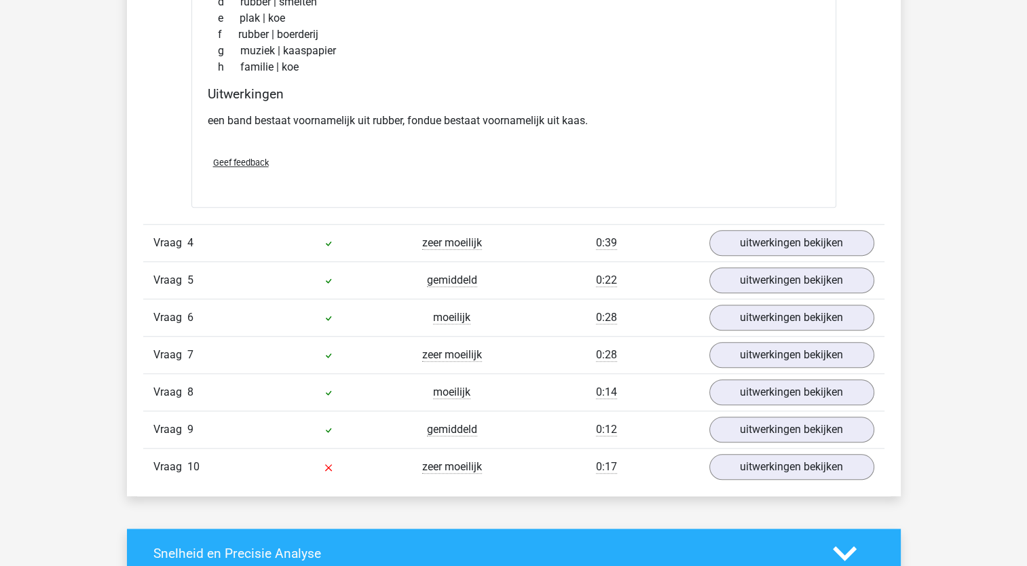
scroll to position [1243, 0]
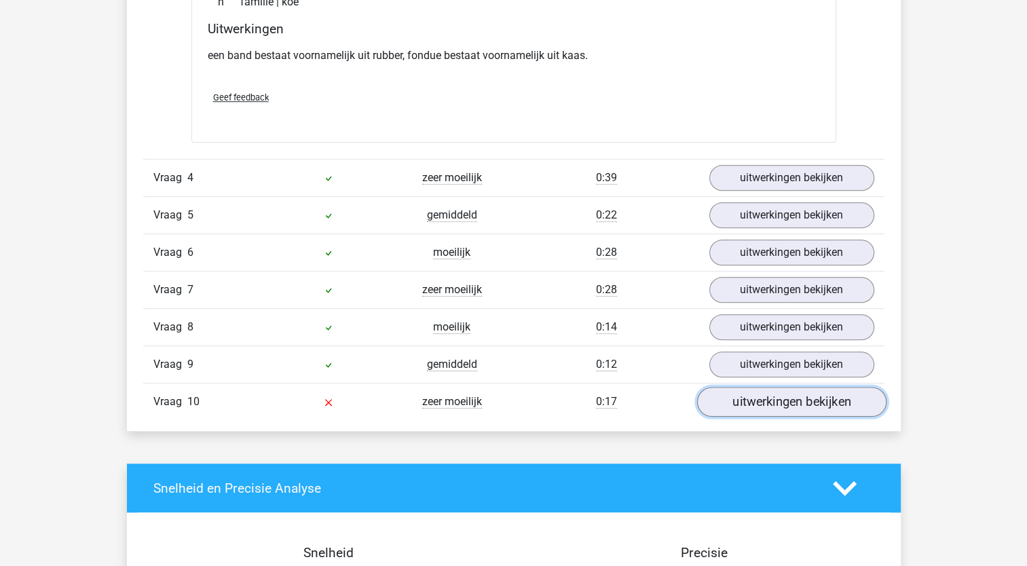
click at [755, 407] on link "uitwerkingen bekijken" at bounding box center [790, 402] width 189 height 30
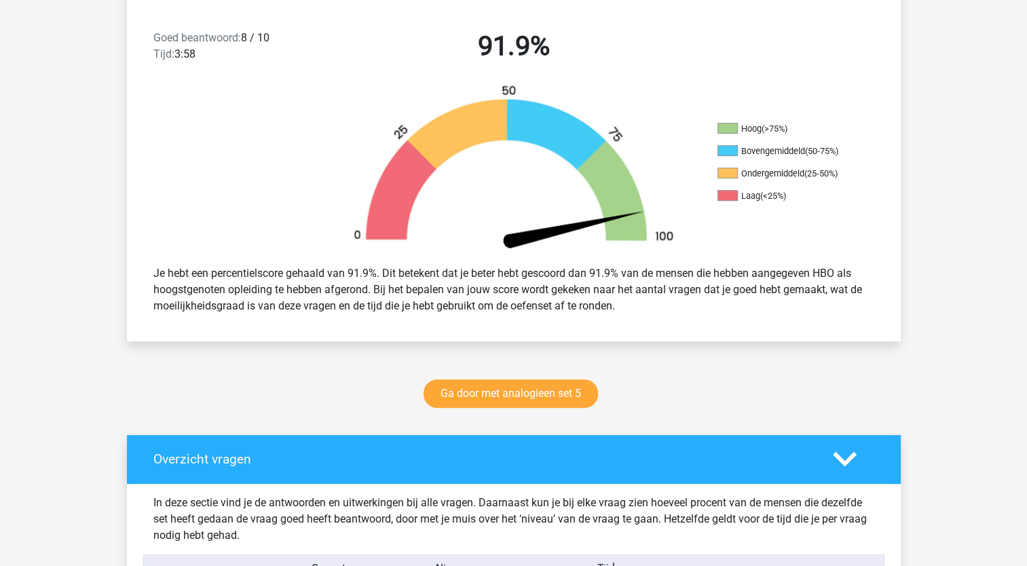
scroll to position [343, 0]
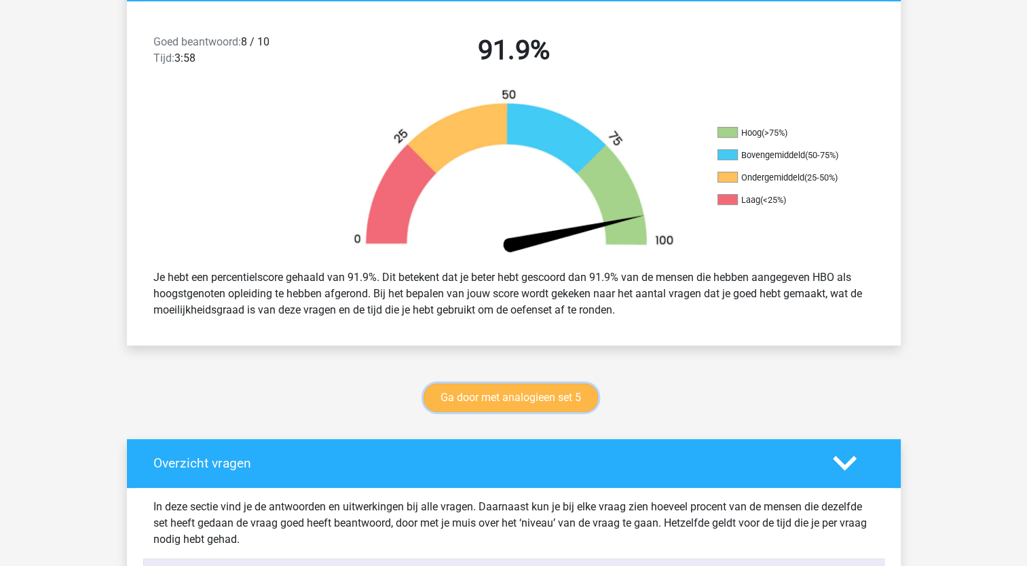
click at [529, 399] on link "Ga door met analogieen set 5" at bounding box center [510, 397] width 174 height 29
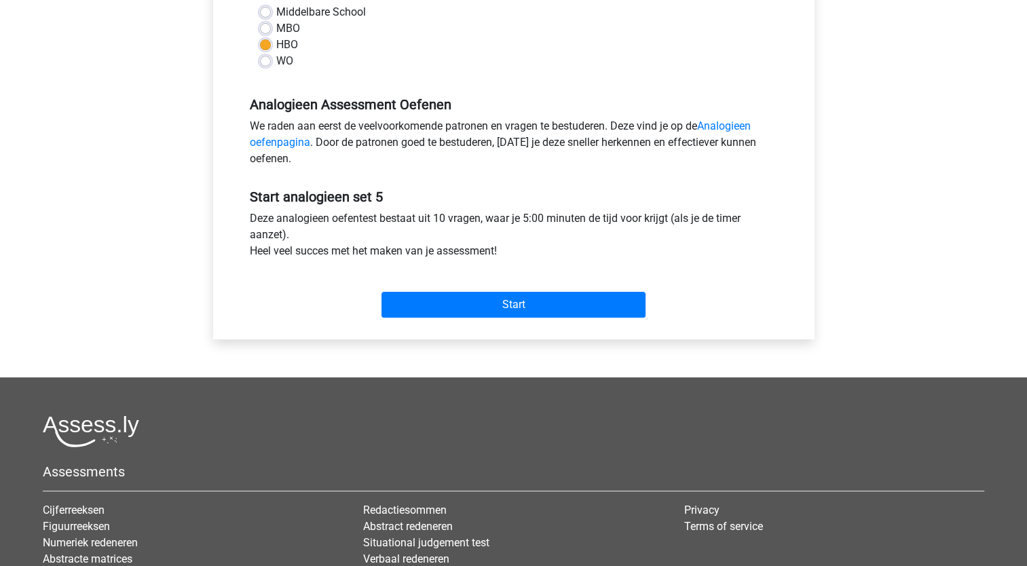
scroll to position [339, 0]
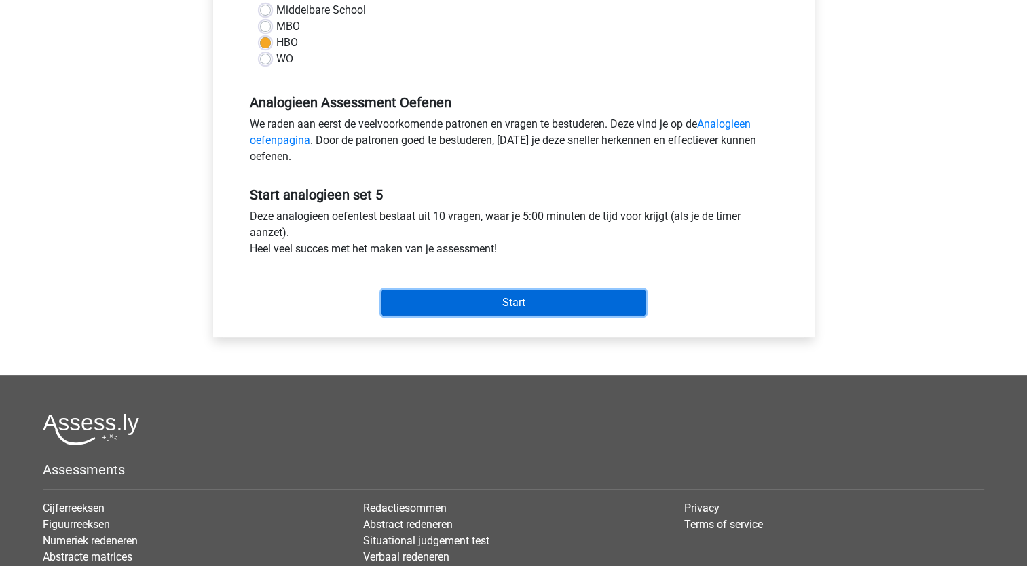
click at [504, 303] on input "Start" at bounding box center [513, 303] width 264 height 26
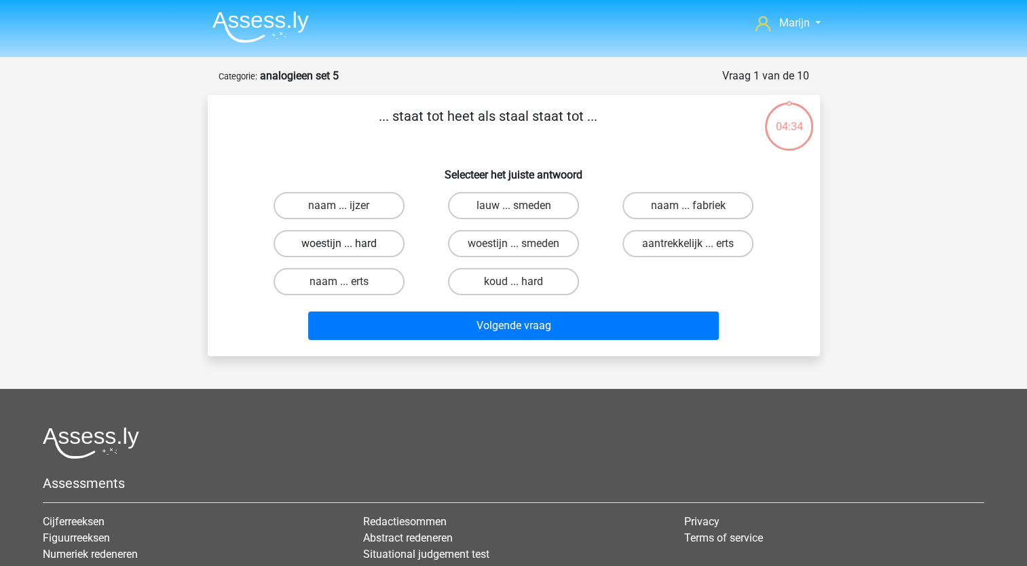
click at [359, 246] on label "woestijn ... hard" at bounding box center [338, 243] width 131 height 27
click at [347, 246] on input "woestijn ... hard" at bounding box center [343, 248] width 9 height 9
radio input "true"
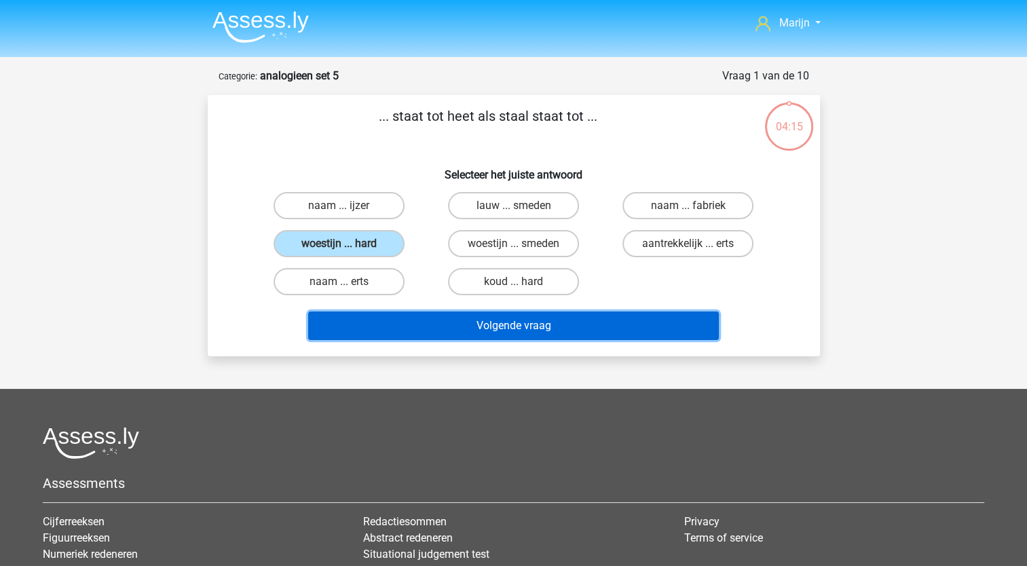
click at [563, 324] on button "Volgende vraag" at bounding box center [513, 326] width 411 height 29
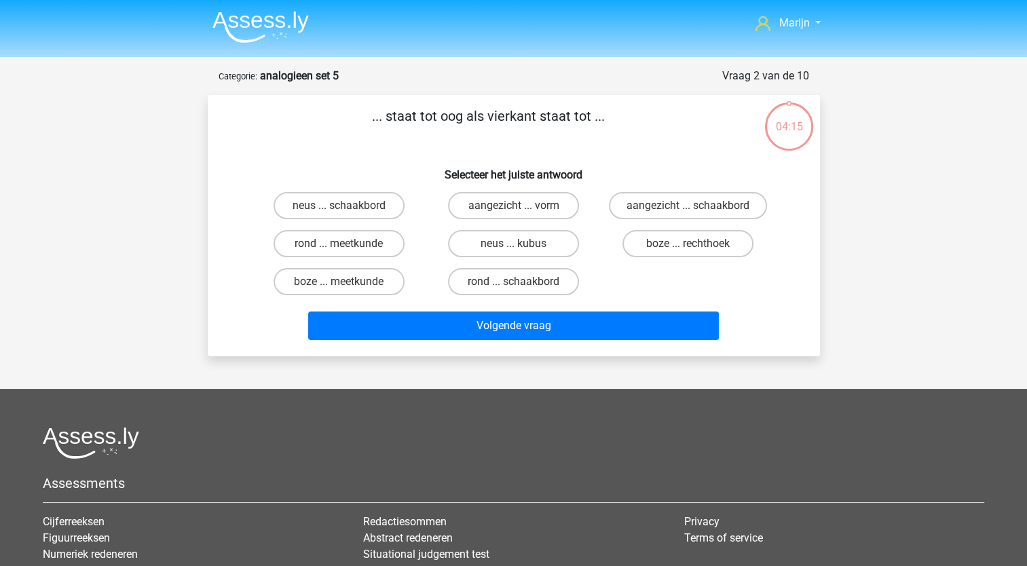
scroll to position [68, 0]
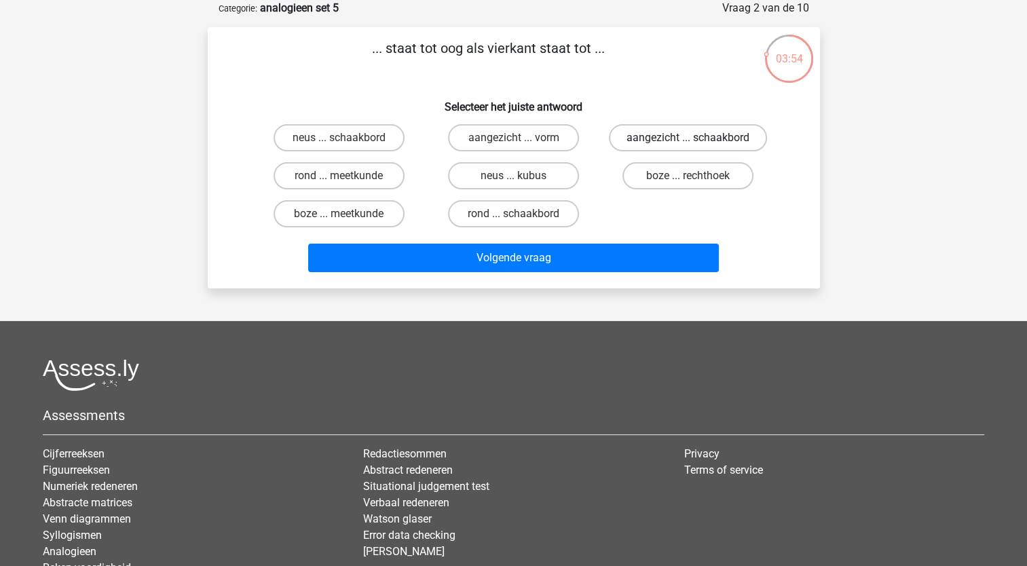
click at [681, 140] on label "aangezicht ... schaakbord" at bounding box center [688, 137] width 158 height 27
click at [688, 140] on input "aangezicht ... schaakbord" at bounding box center [692, 142] width 9 height 9
radio input "true"
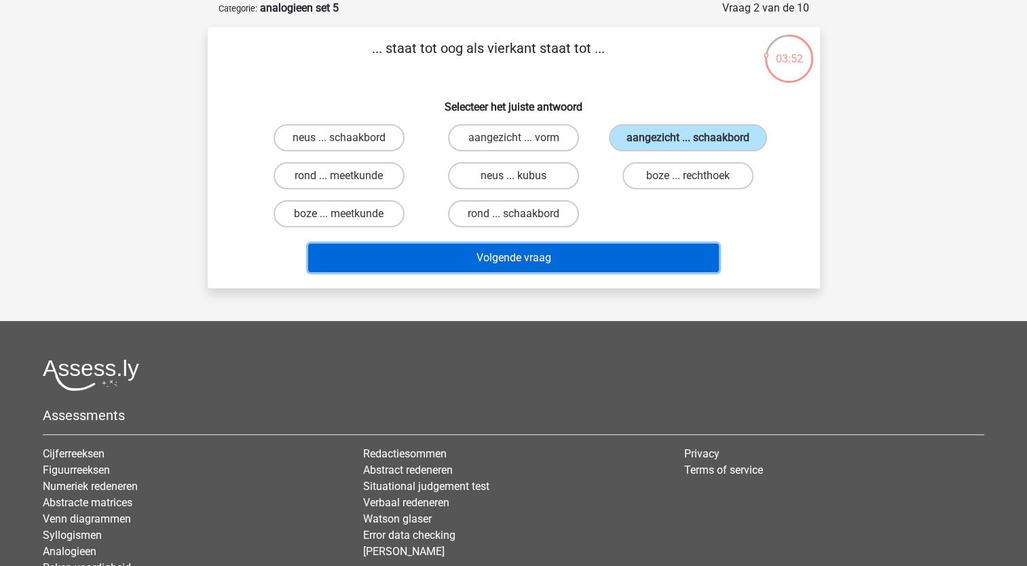
click at [578, 255] on button "Volgende vraag" at bounding box center [513, 258] width 411 height 29
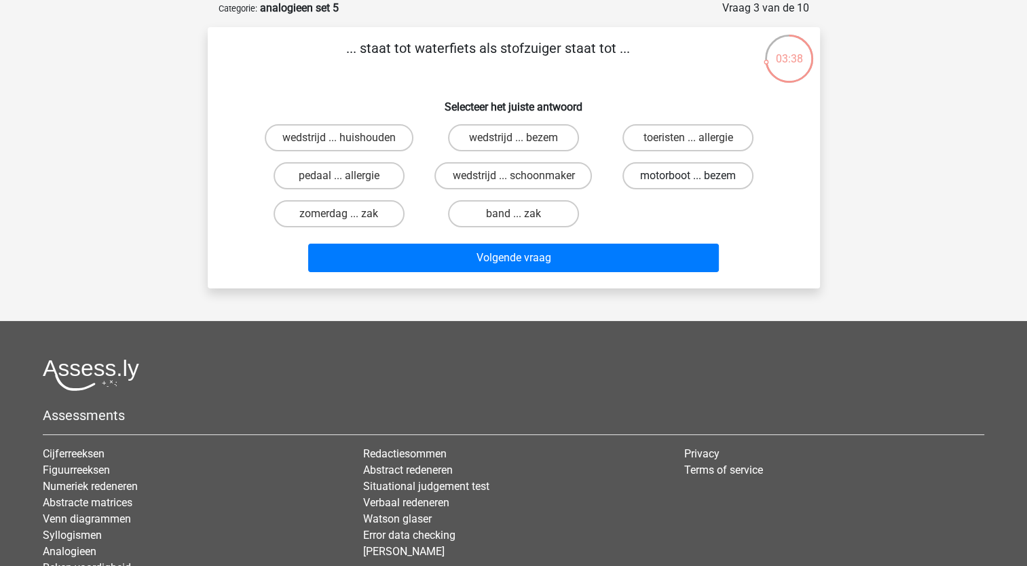
click at [665, 174] on label "motorboot ... bezem" at bounding box center [687, 175] width 131 height 27
click at [688, 176] on input "motorboot ... bezem" at bounding box center [692, 180] width 9 height 9
radio input "true"
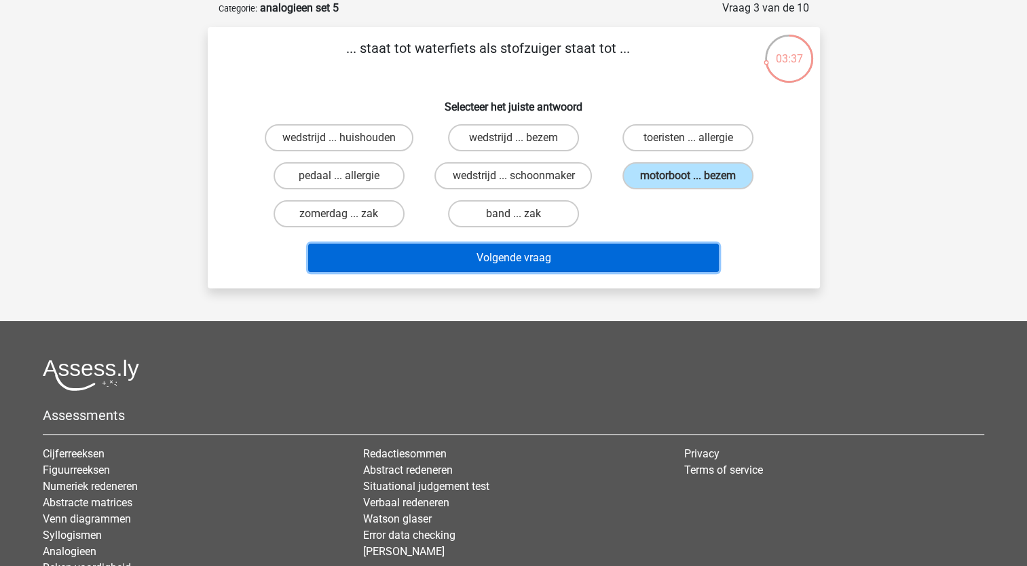
click at [571, 248] on button "Volgende vraag" at bounding box center [513, 258] width 411 height 29
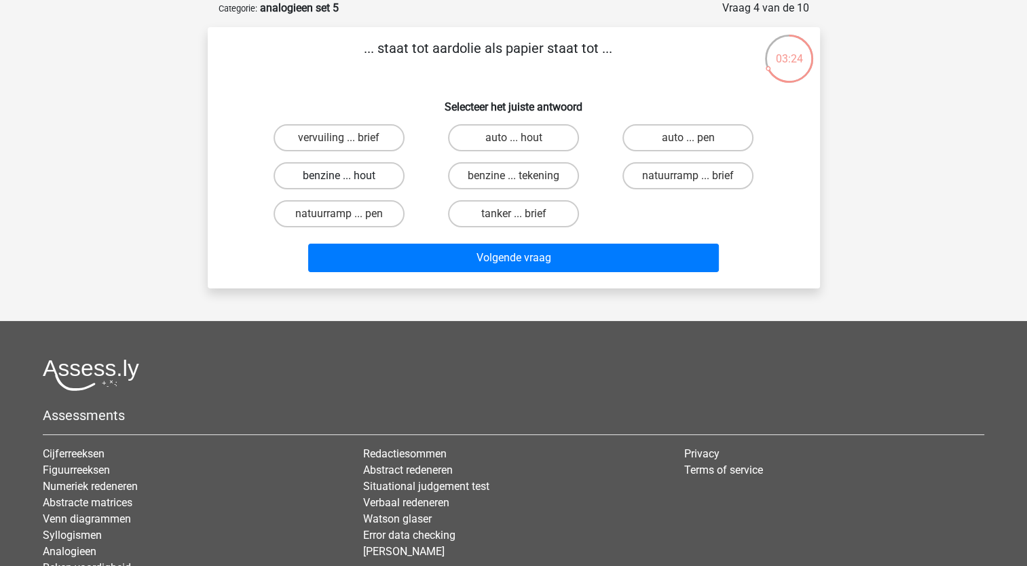
click at [387, 176] on label "benzine ... hout" at bounding box center [338, 175] width 131 height 27
click at [347, 176] on input "benzine ... hout" at bounding box center [343, 180] width 9 height 9
radio input "true"
click at [537, 172] on label "benzine ... tekening" at bounding box center [513, 175] width 131 height 27
click at [522, 176] on input "benzine ... tekening" at bounding box center [517, 180] width 9 height 9
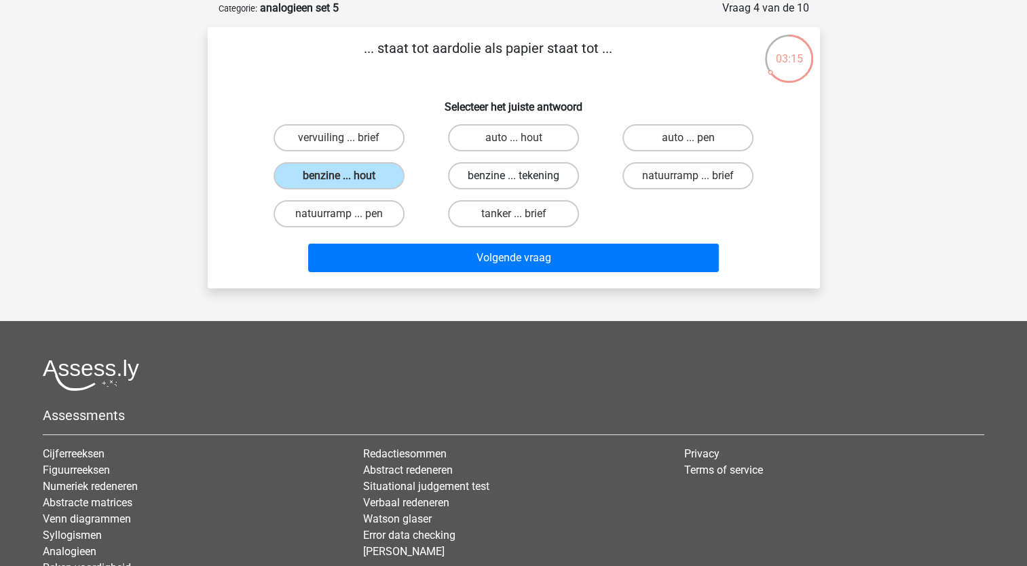
radio input "true"
click at [371, 176] on label "benzine ... hout" at bounding box center [338, 175] width 131 height 27
click at [347, 176] on input "benzine ... hout" at bounding box center [343, 180] width 9 height 9
radio input "true"
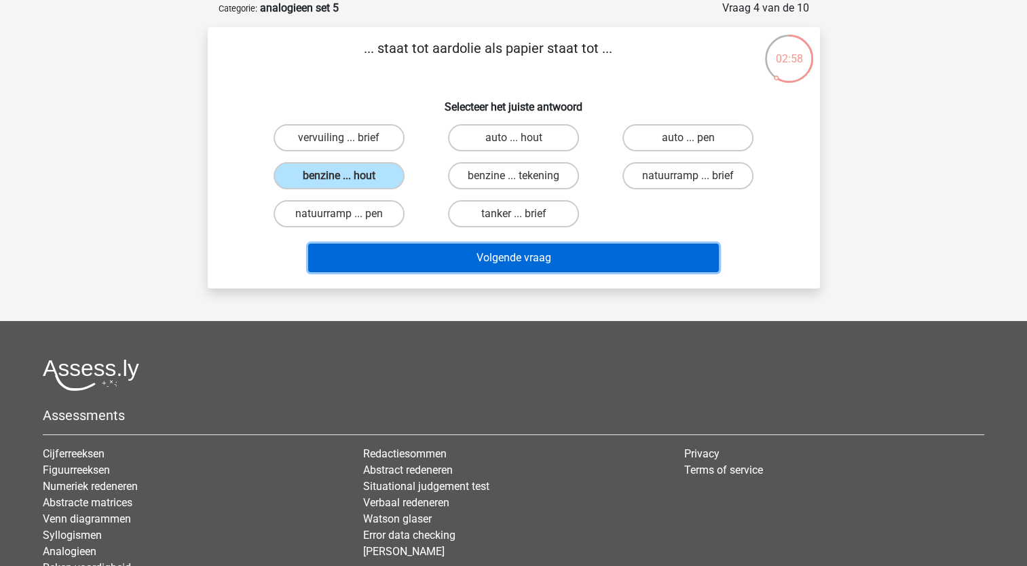
click at [537, 262] on button "Volgende vraag" at bounding box center [513, 258] width 411 height 29
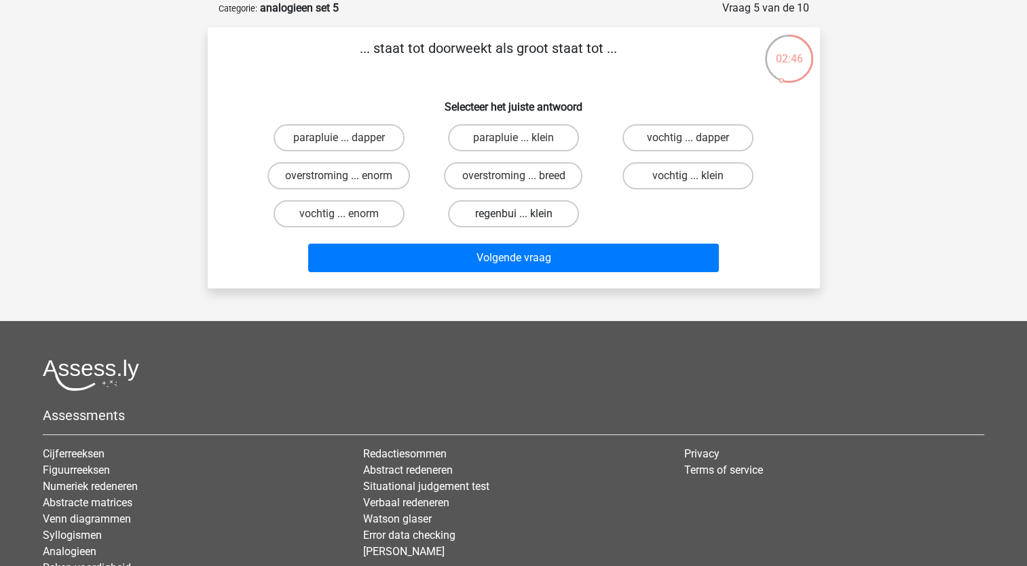
click at [502, 212] on label "regenbui ... klein" at bounding box center [513, 213] width 131 height 27
click at [513, 214] on input "regenbui ... klein" at bounding box center [517, 218] width 9 height 9
radio input "true"
click at [678, 179] on label "vochtig ... klein" at bounding box center [687, 175] width 131 height 27
click at [688, 179] on input "vochtig ... klein" at bounding box center [692, 180] width 9 height 9
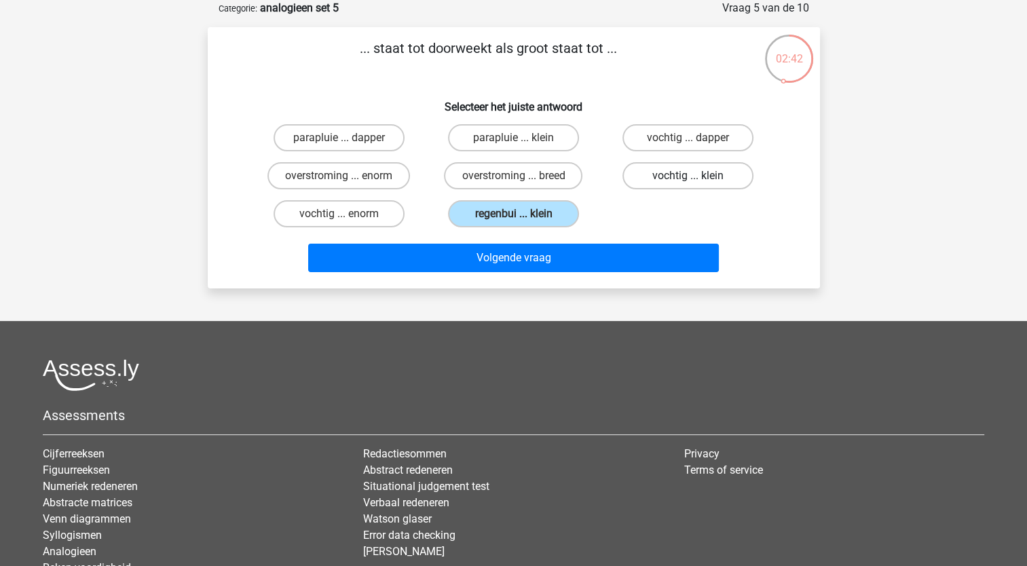
radio input "true"
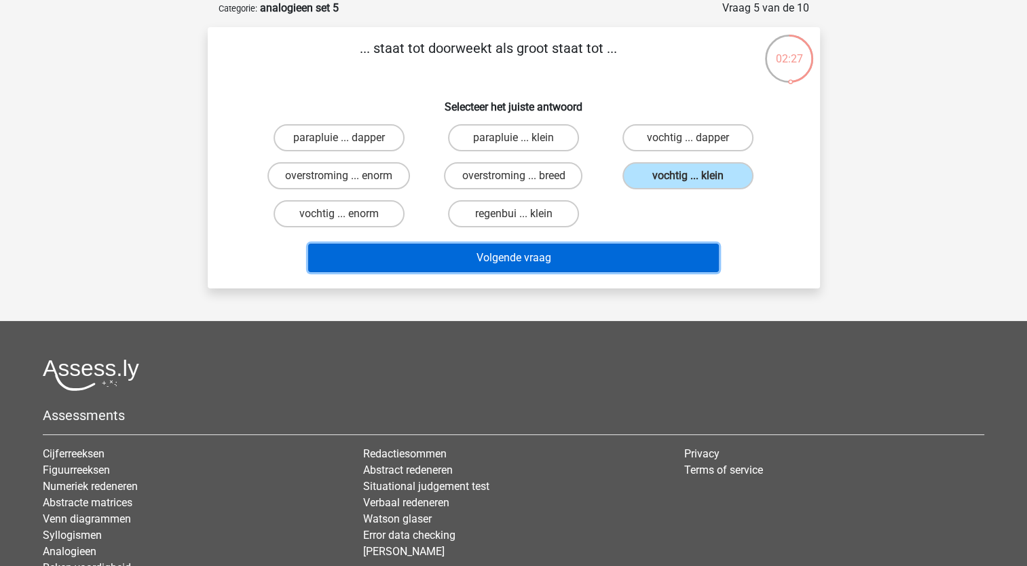
click at [533, 257] on button "Volgende vraag" at bounding box center [513, 258] width 411 height 29
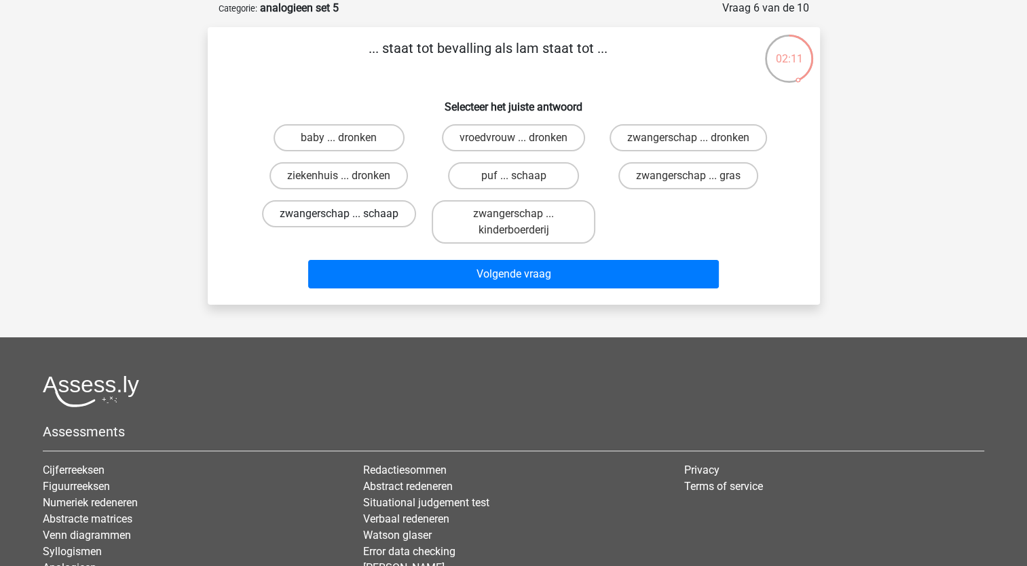
click at [396, 213] on label "zwangerschap ... schaap" at bounding box center [339, 213] width 154 height 27
click at [347, 214] on input "zwangerschap ... schaap" at bounding box center [343, 218] width 9 height 9
radio input "true"
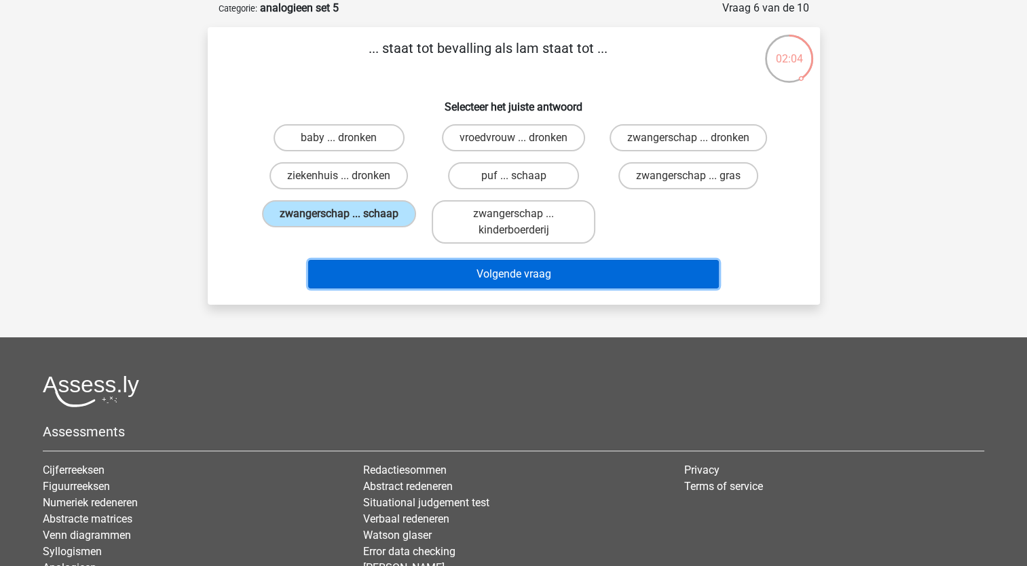
click at [544, 274] on button "Volgende vraag" at bounding box center [513, 274] width 411 height 29
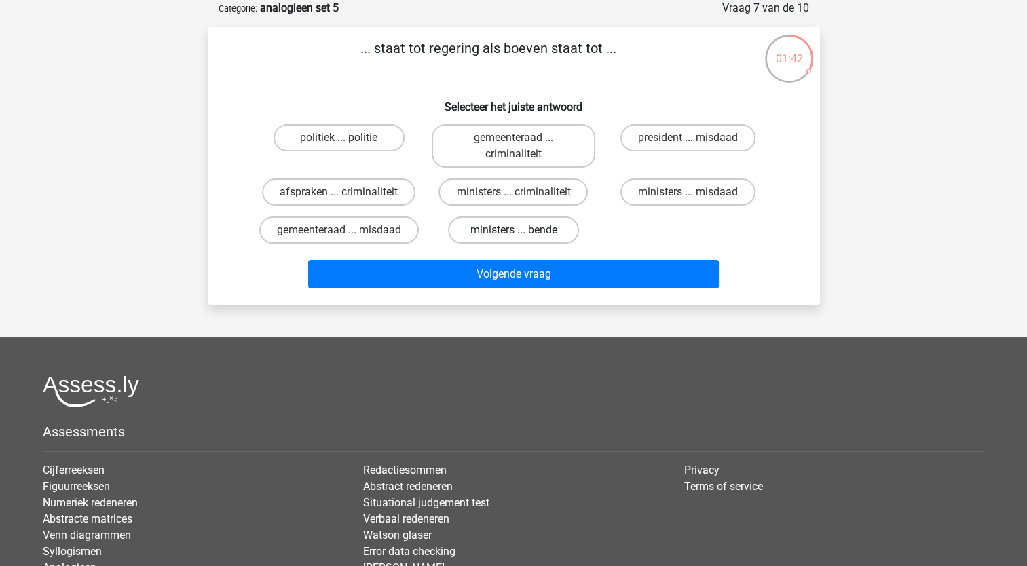
click at [545, 229] on label "ministers ... bende" at bounding box center [513, 229] width 131 height 27
click at [522, 230] on input "ministers ... bende" at bounding box center [517, 234] width 9 height 9
radio input "true"
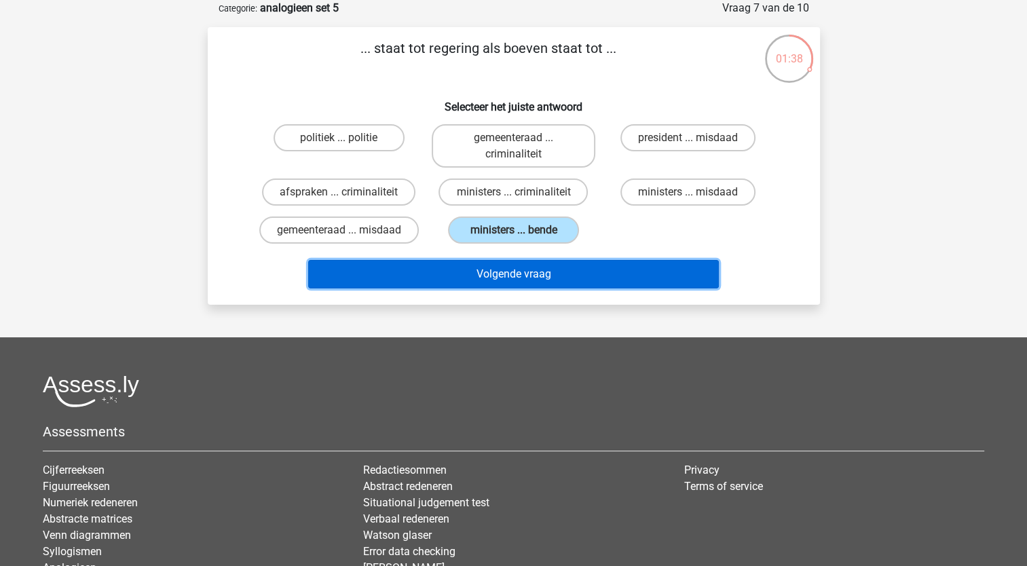
click at [580, 264] on button "Volgende vraag" at bounding box center [513, 274] width 411 height 29
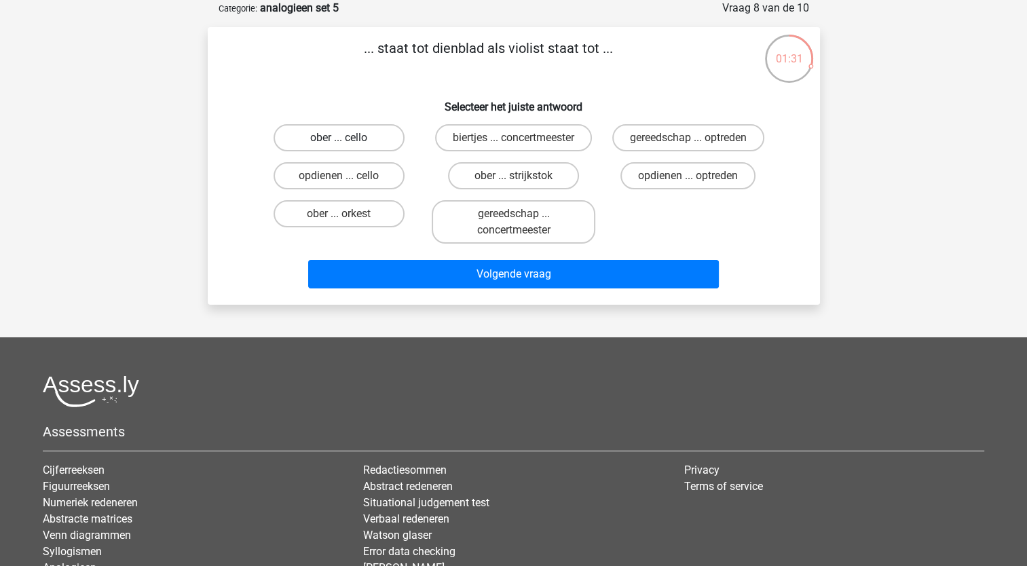
click at [356, 145] on label "ober ... cello" at bounding box center [338, 137] width 131 height 27
click at [347, 145] on input "ober ... cello" at bounding box center [343, 142] width 9 height 9
radio input "true"
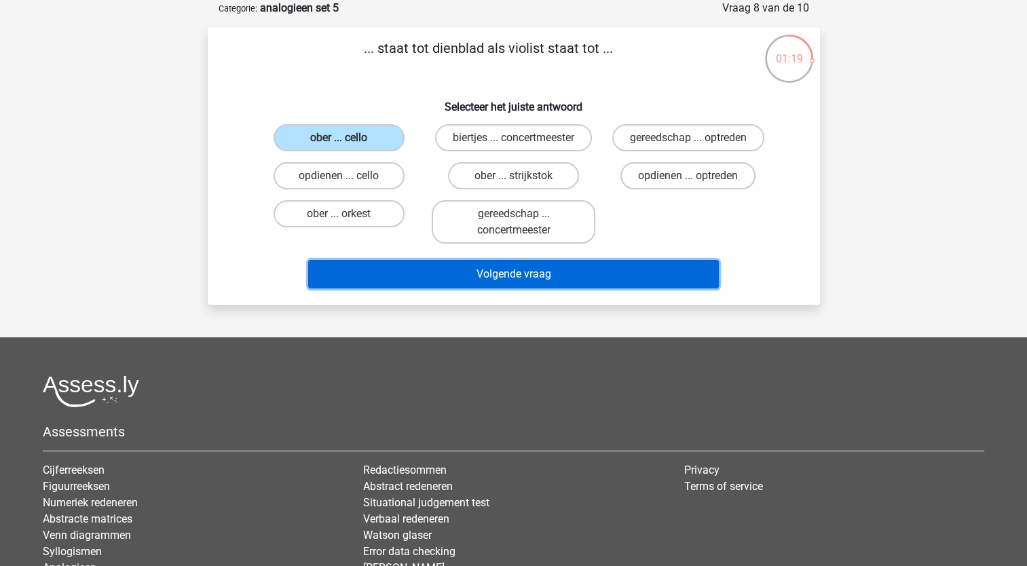
click at [532, 269] on button "Volgende vraag" at bounding box center [513, 274] width 411 height 29
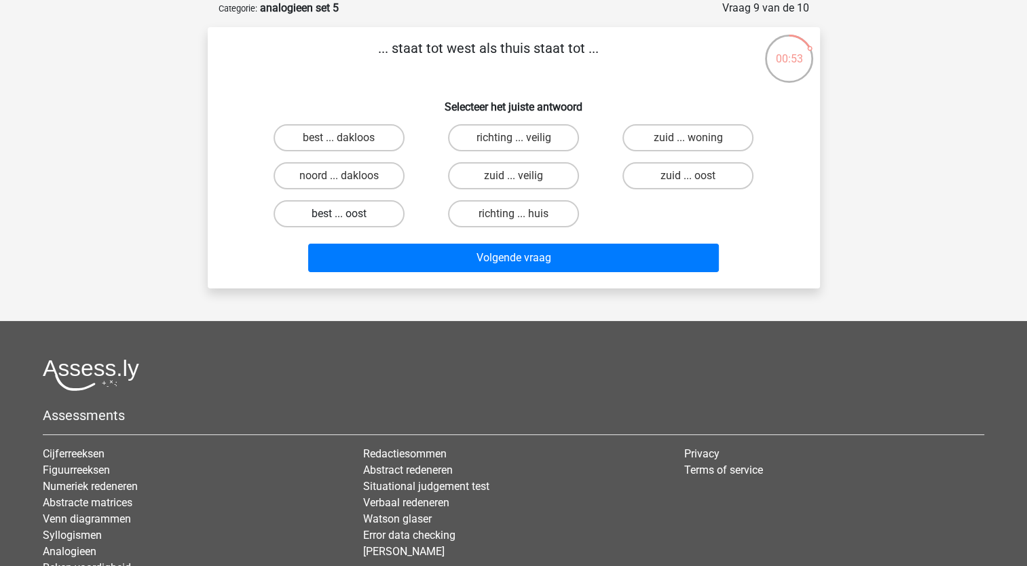
click at [358, 215] on label "best ... oost" at bounding box center [338, 213] width 131 height 27
click at [347, 215] on input "best ... oost" at bounding box center [343, 218] width 9 height 9
radio input "true"
click at [386, 215] on label "best ... oost" at bounding box center [338, 213] width 131 height 27
click at [347, 215] on input "best ... oost" at bounding box center [343, 218] width 9 height 9
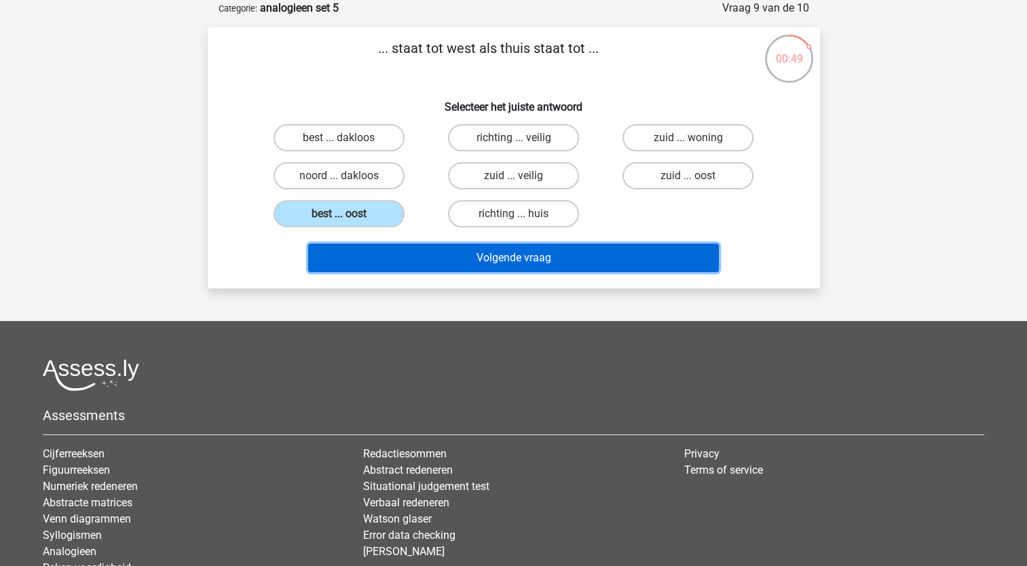
click at [476, 256] on button "Volgende vraag" at bounding box center [513, 258] width 411 height 29
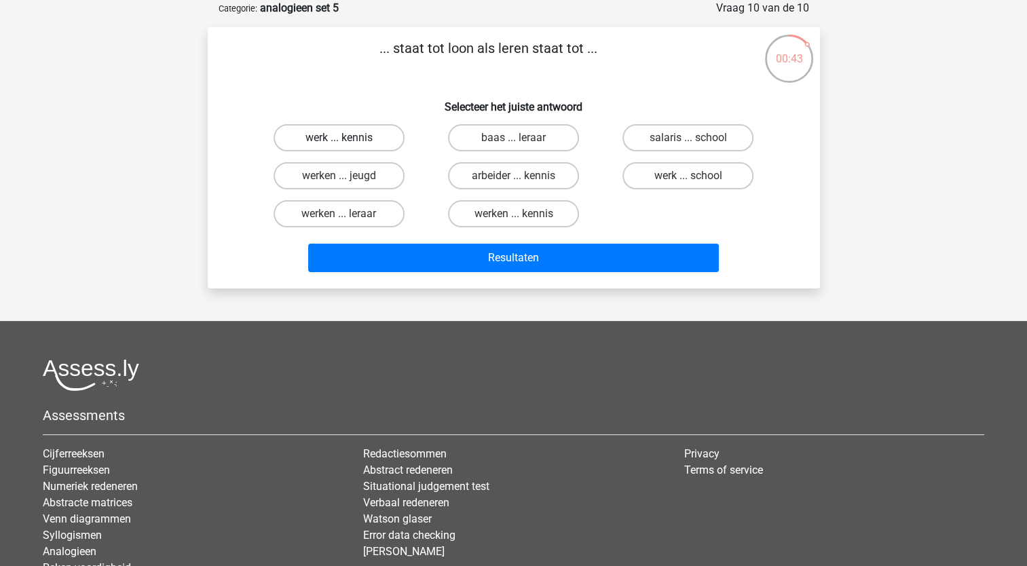
click at [372, 140] on label "werk ... kennis" at bounding box center [338, 137] width 131 height 27
click at [347, 140] on input "werk ... kennis" at bounding box center [343, 142] width 9 height 9
radio input "true"
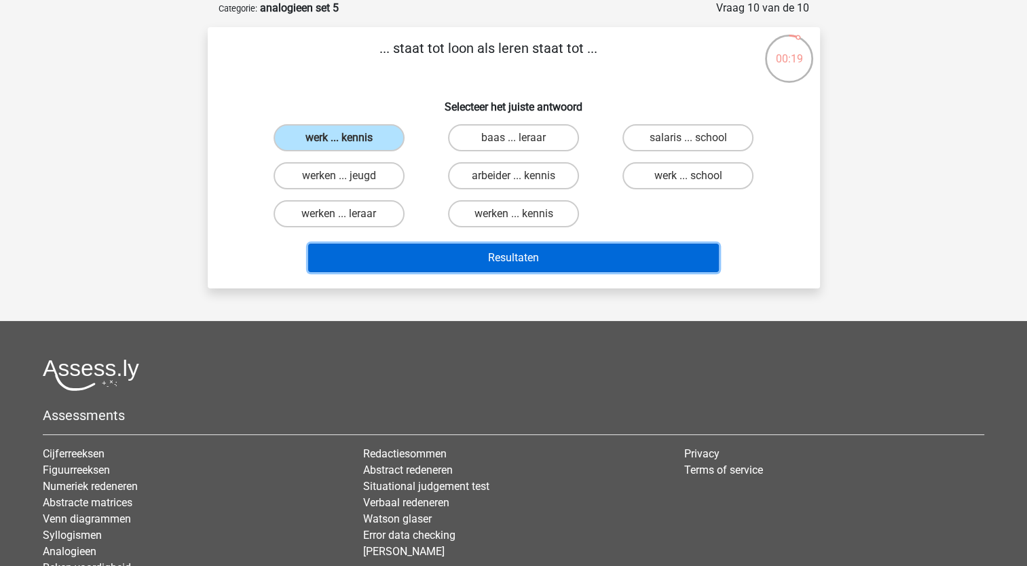
click at [578, 257] on button "Resultaten" at bounding box center [513, 258] width 411 height 29
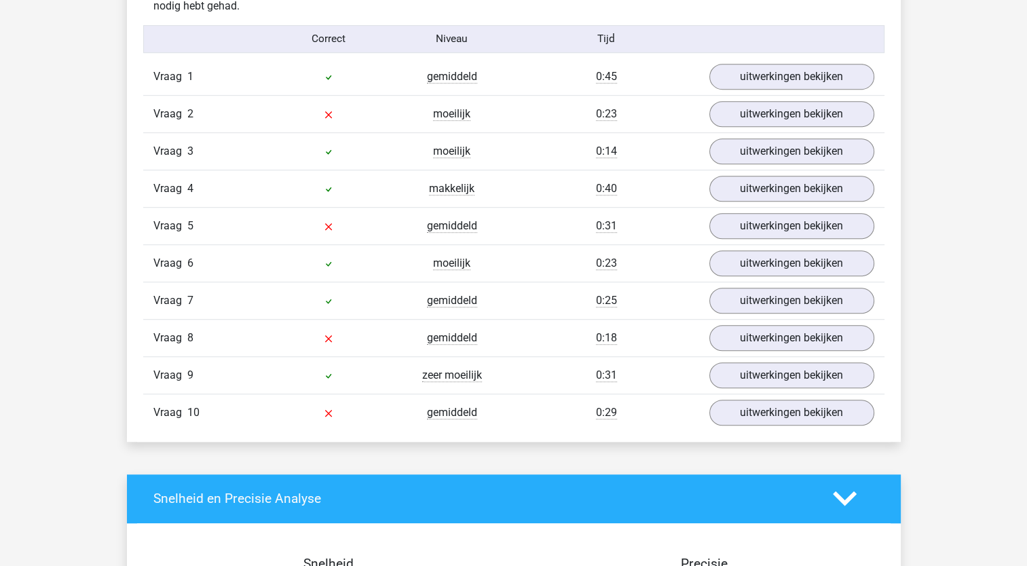
scroll to position [852, 0]
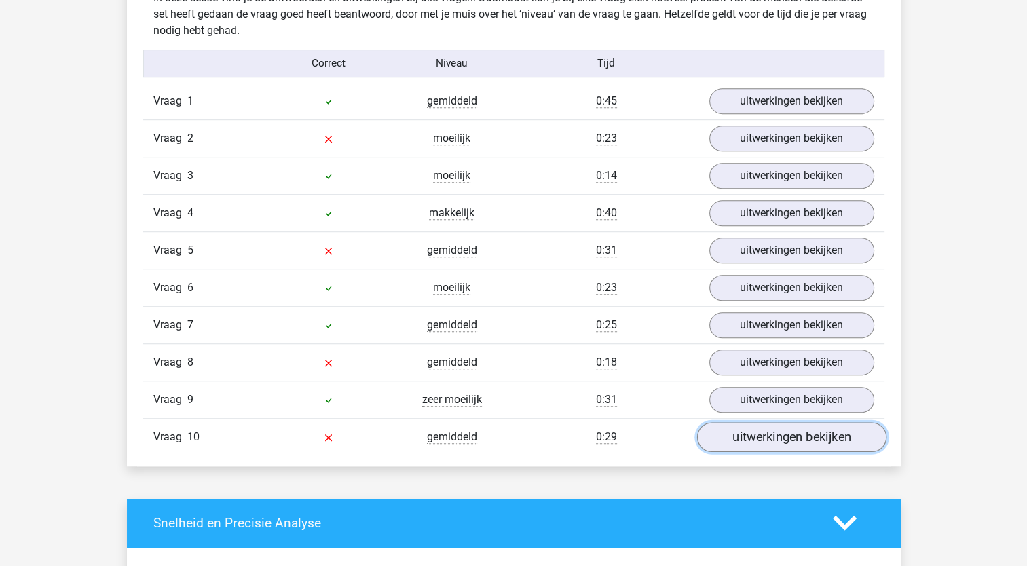
click at [799, 441] on link "uitwerkingen bekijken" at bounding box center [790, 437] width 189 height 30
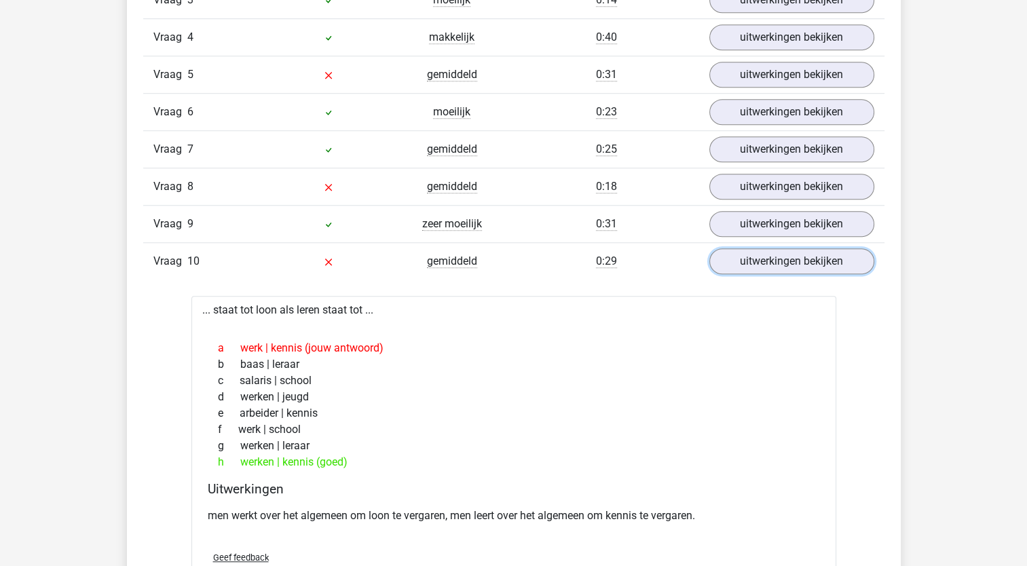
scroll to position [1023, 0]
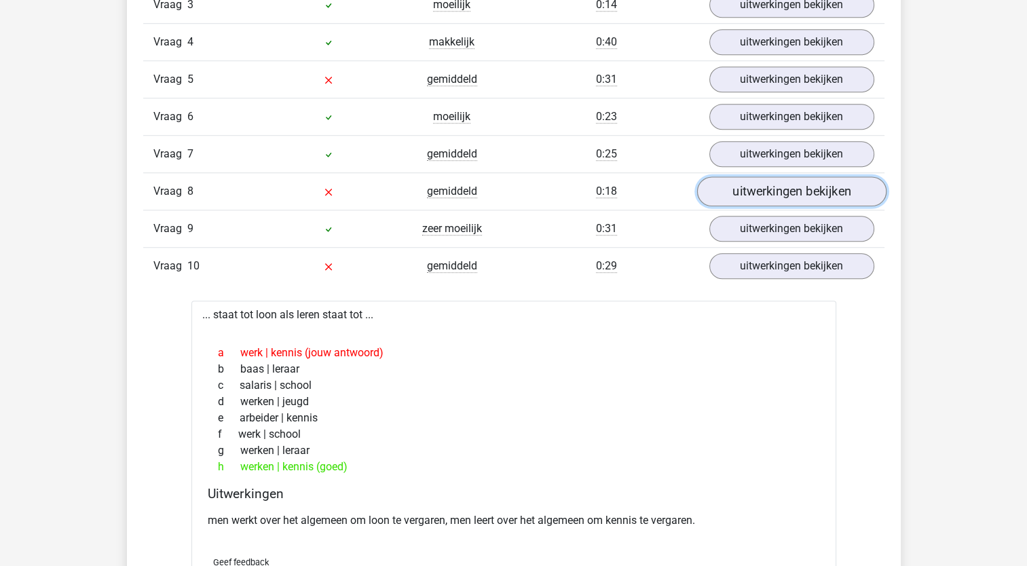
click at [748, 195] on link "uitwerkingen bekijken" at bounding box center [790, 191] width 189 height 30
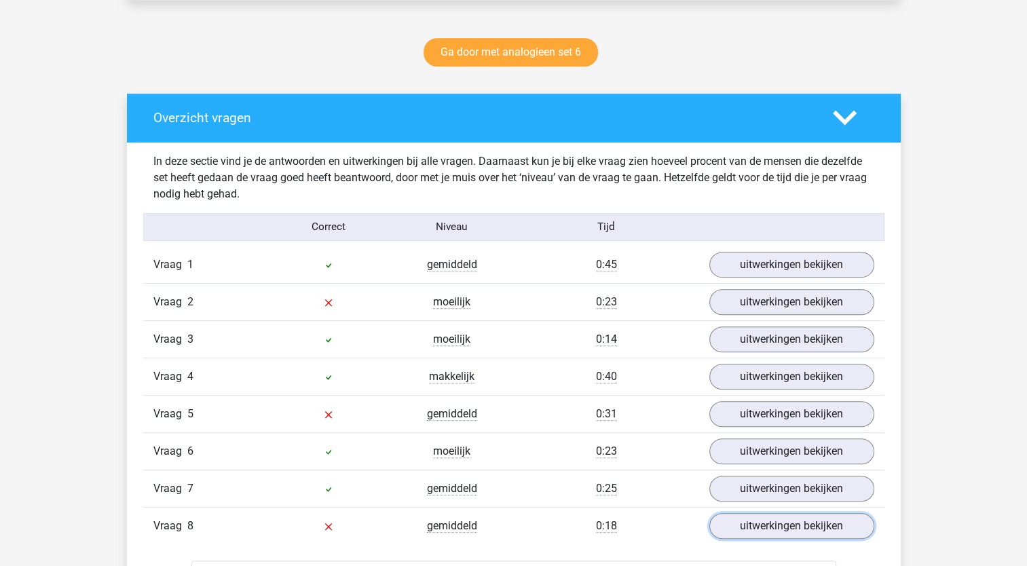
scroll to position [688, 0]
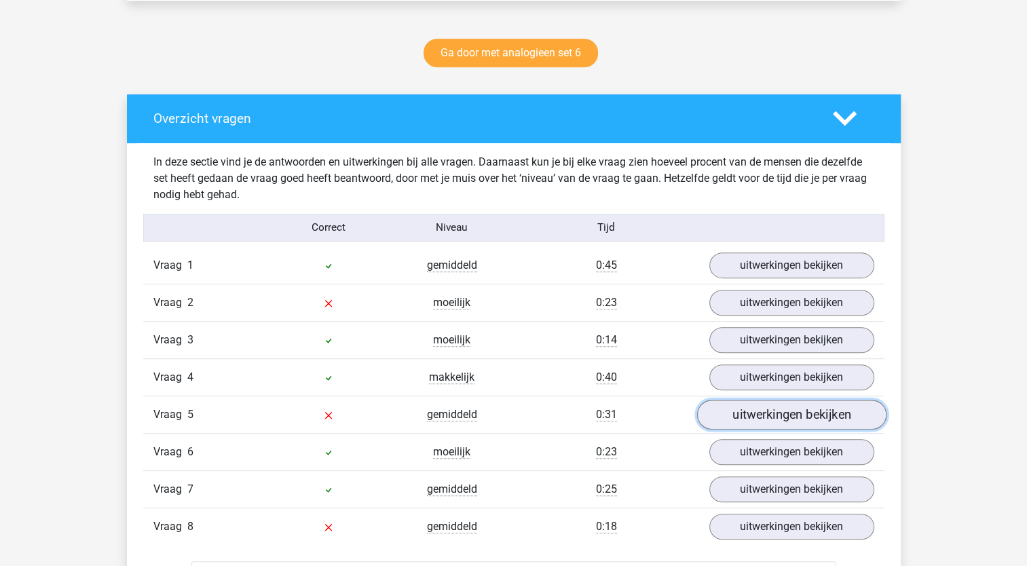
click at [774, 411] on link "uitwerkingen bekijken" at bounding box center [790, 415] width 189 height 30
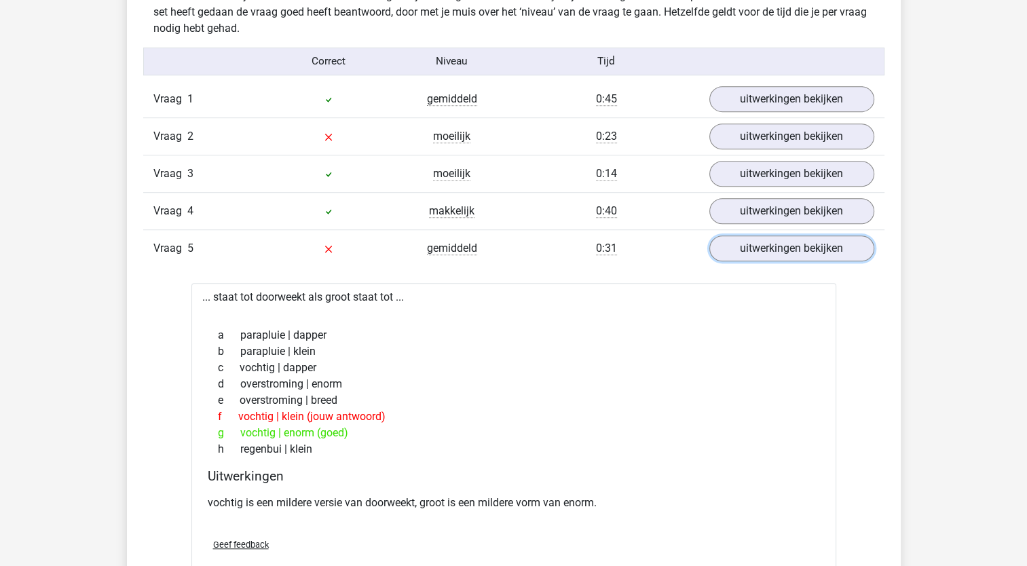
scroll to position [863, 0]
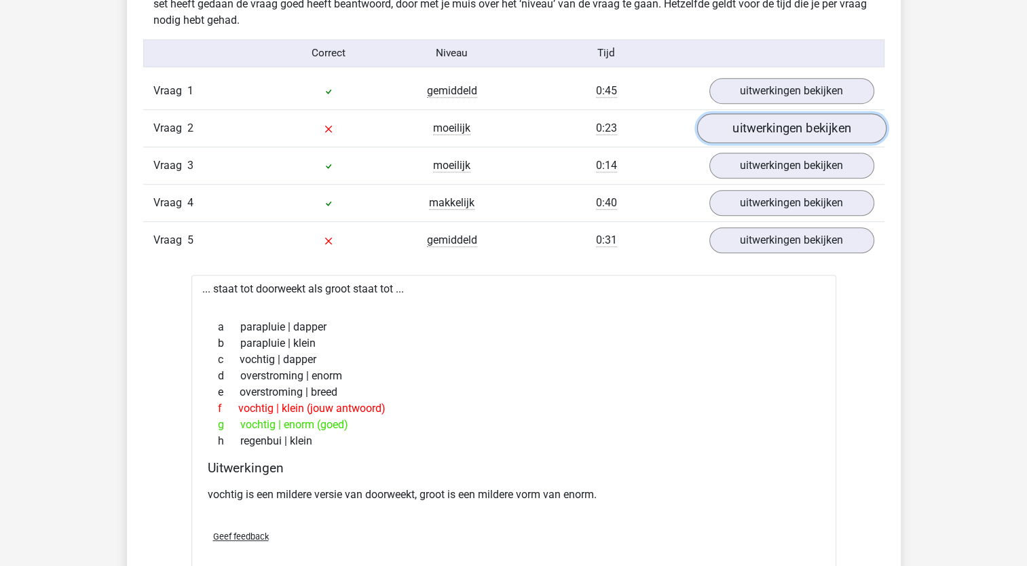
click at [785, 132] on link "uitwerkingen bekijken" at bounding box center [790, 128] width 189 height 30
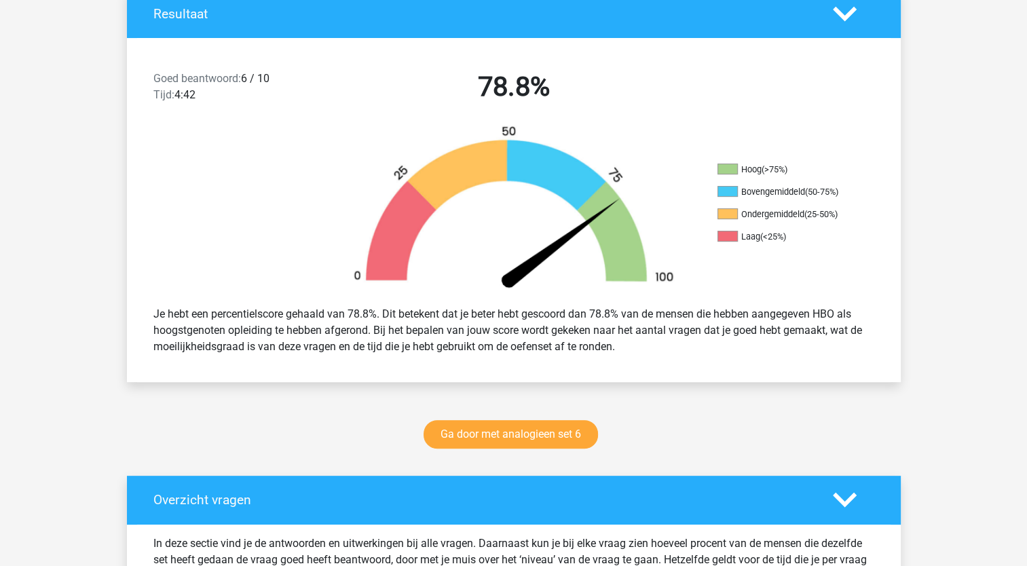
scroll to position [303, 0]
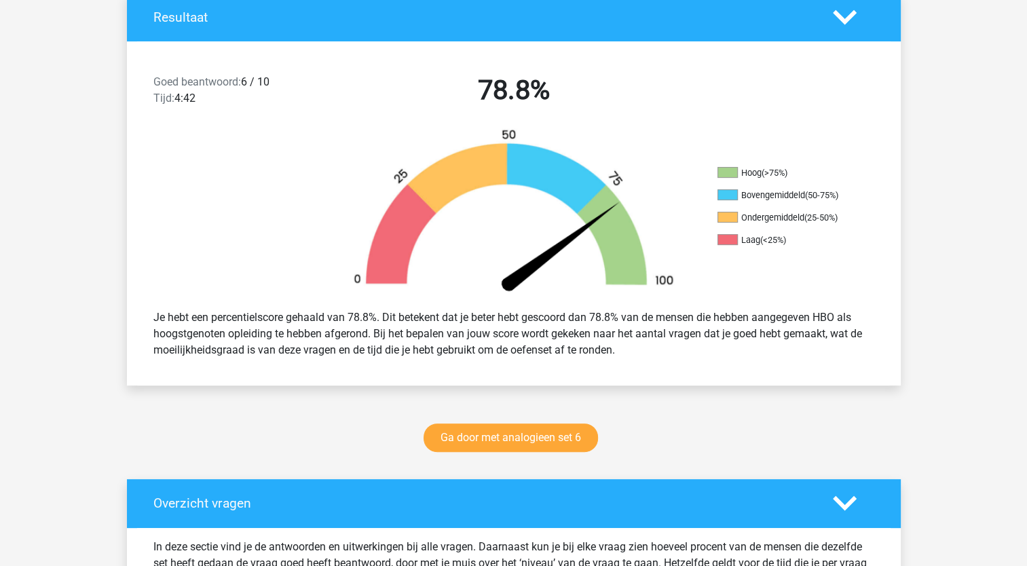
click at [844, 26] on icon at bounding box center [845, 17] width 24 height 24
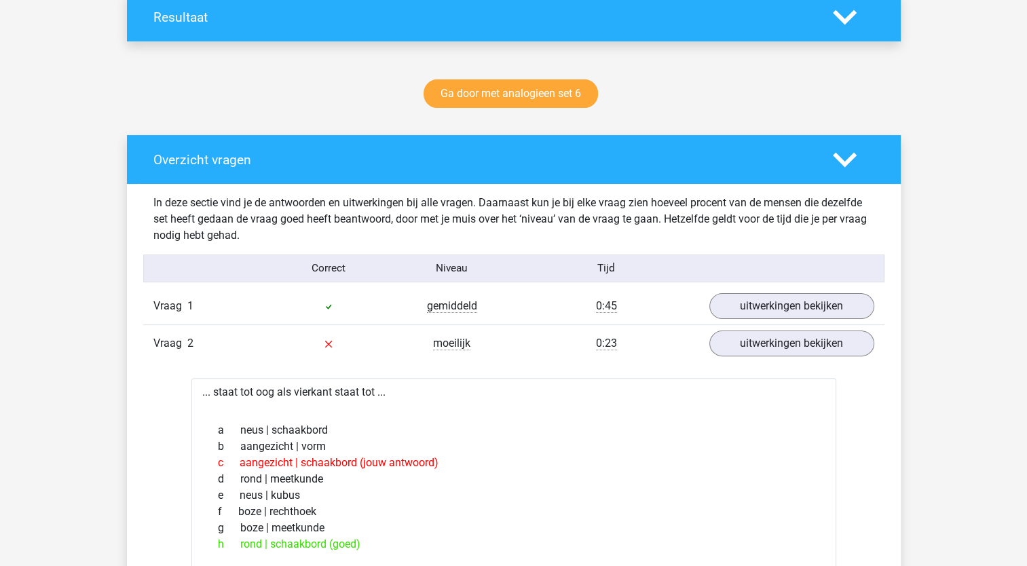
click at [846, 175] on div "Overzicht vragen" at bounding box center [514, 159] width 774 height 49
click at [847, 166] on icon at bounding box center [845, 160] width 24 height 24
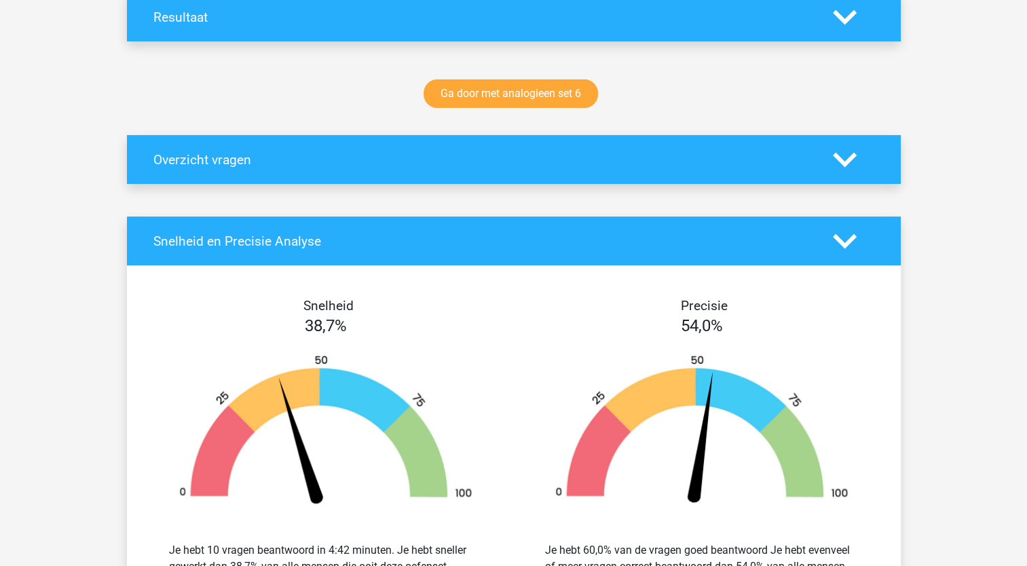
click at [846, 248] on icon at bounding box center [845, 241] width 24 height 24
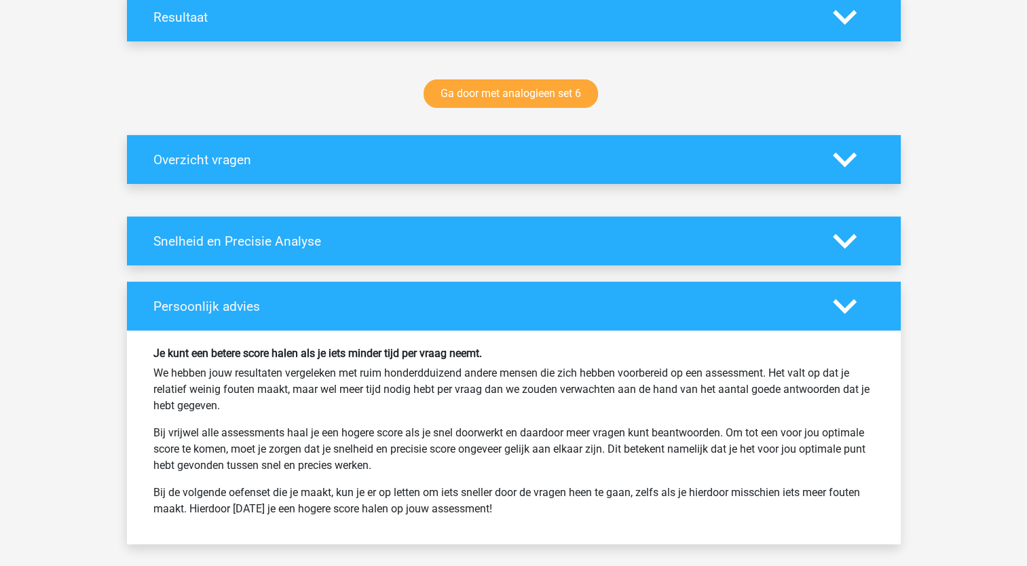
click at [850, 311] on icon at bounding box center [845, 307] width 24 height 24
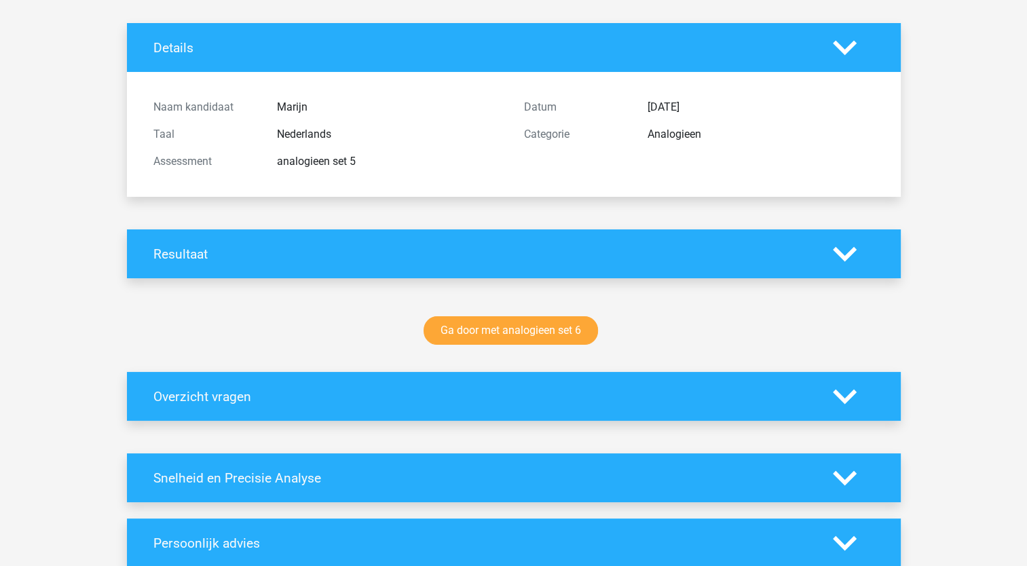
scroll to position [0, 0]
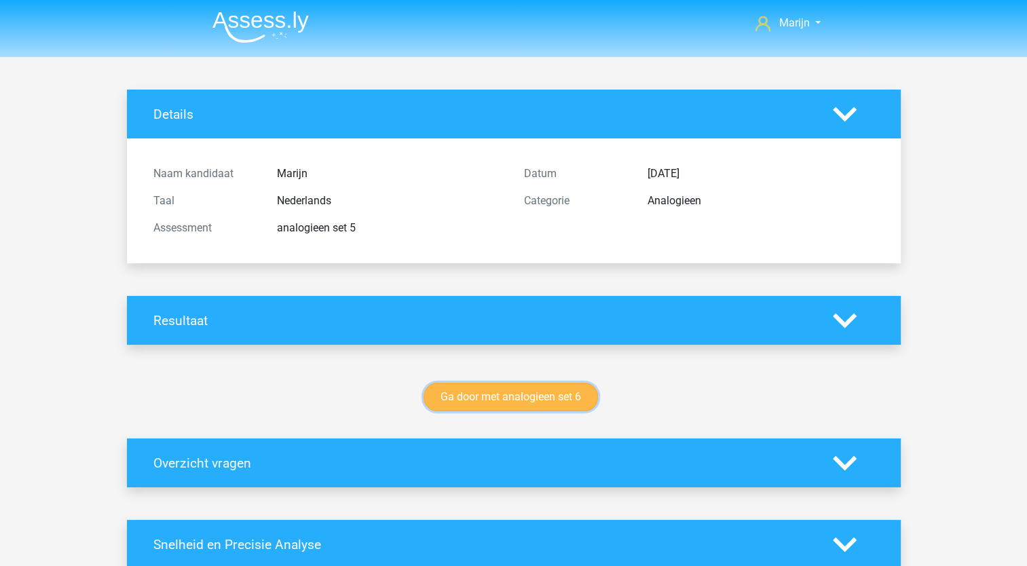
click at [537, 406] on link "Ga door met analogieen set 6" at bounding box center [510, 397] width 174 height 29
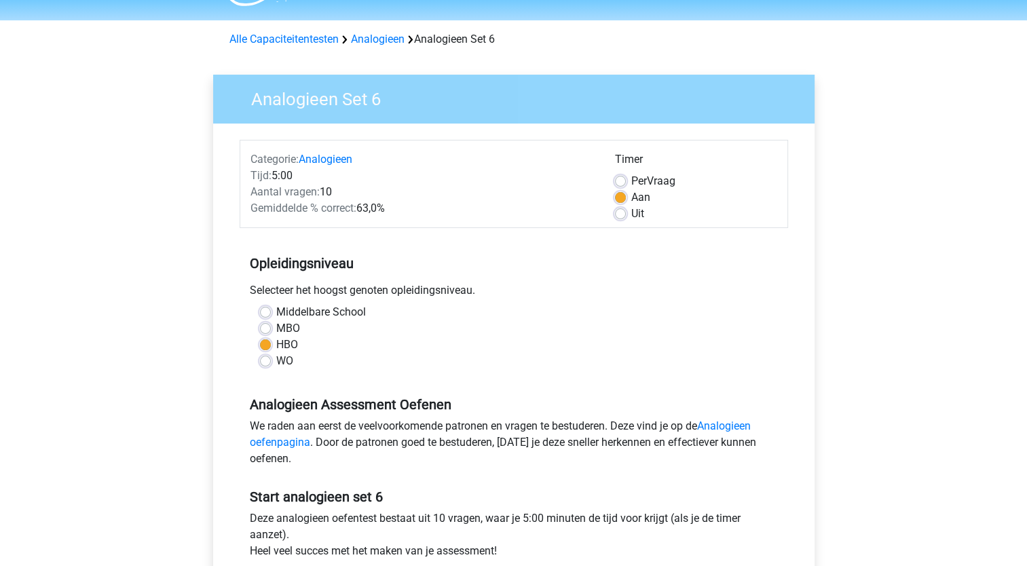
scroll to position [42, 0]
